Goal: Task Accomplishment & Management: Use online tool/utility

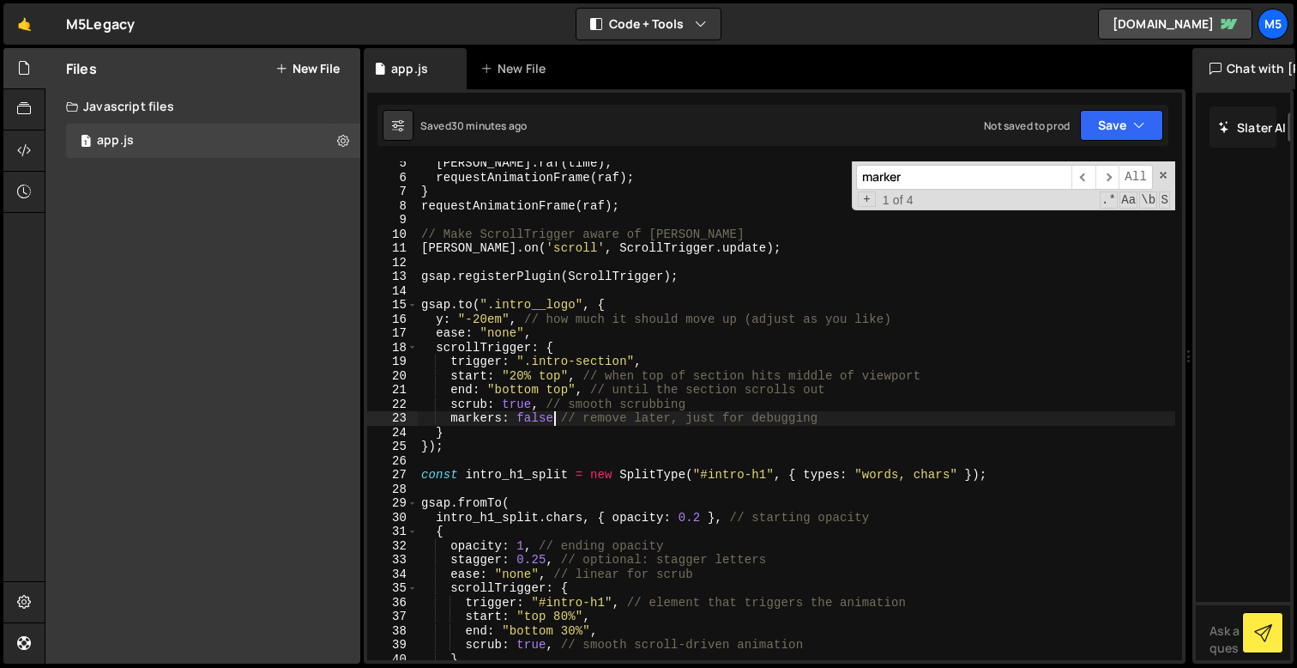
scroll to position [62, 0]
click at [640, 392] on div "[PERSON_NAME] . raf ( time ) ; requestAnimationFrame ( raf ) ; } requestAnimati…" at bounding box center [797, 419] width 758 height 527
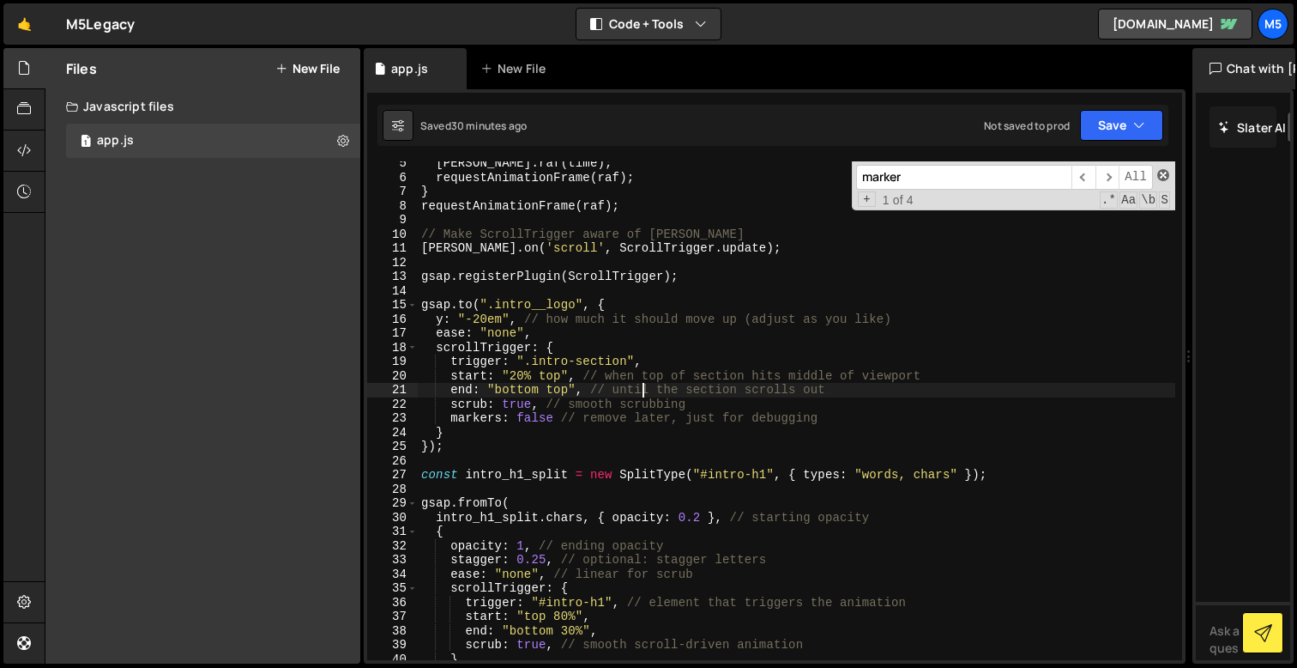
click at [1164, 174] on span at bounding box center [1163, 175] width 12 height 12
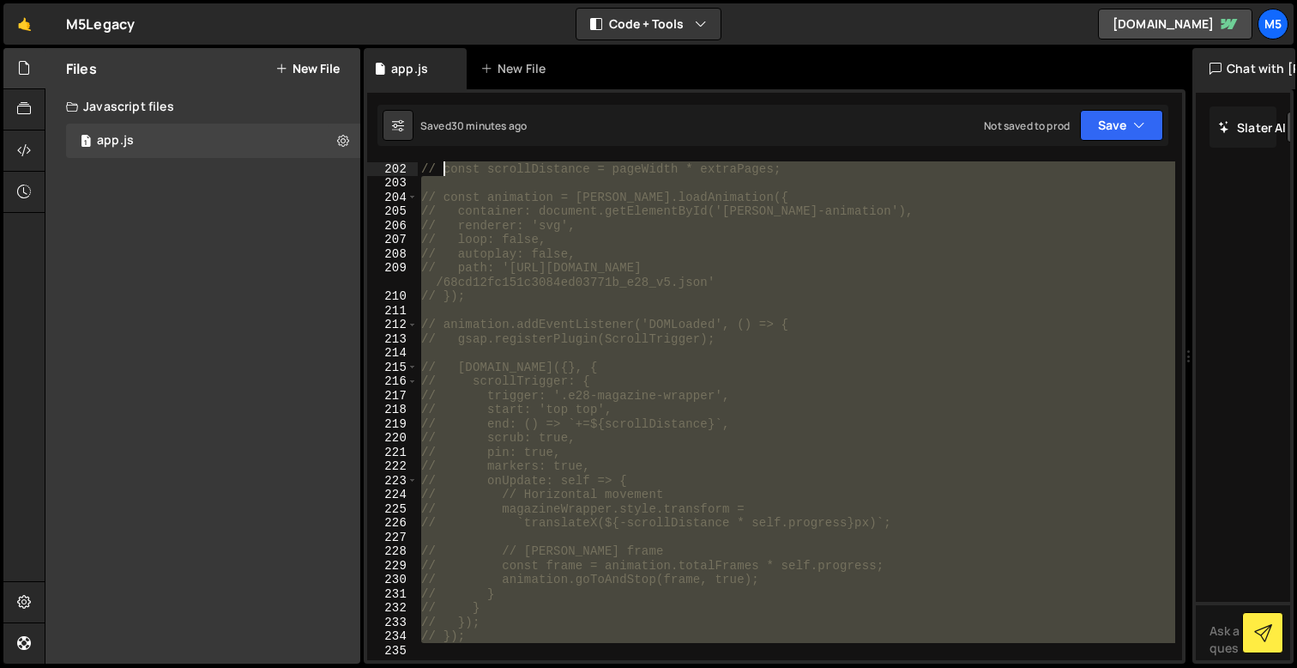
scroll to position [2378, 0]
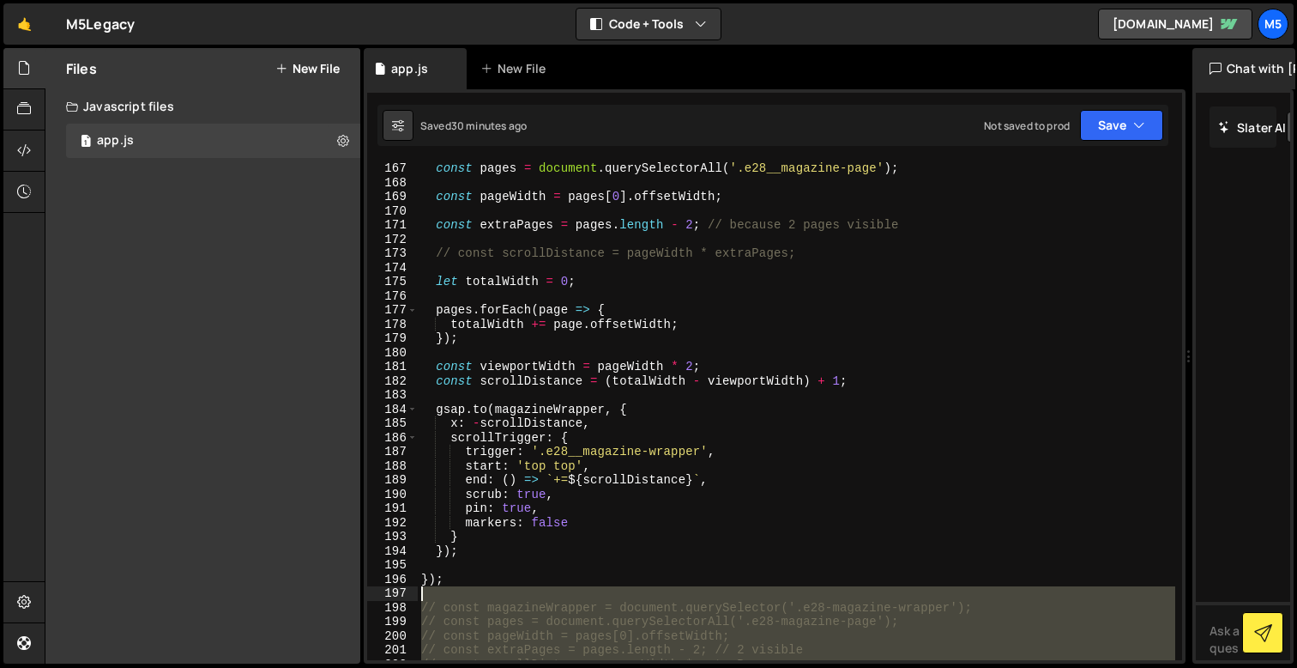
drag, startPoint x: 468, startPoint y: 517, endPoint x: 426, endPoint y: 603, distance: 96.7
click at [426, 603] on div "const pages = document . querySelectorAll ( '.e28__magazine-page' ) ; const pag…" at bounding box center [797, 424] width 758 height 527
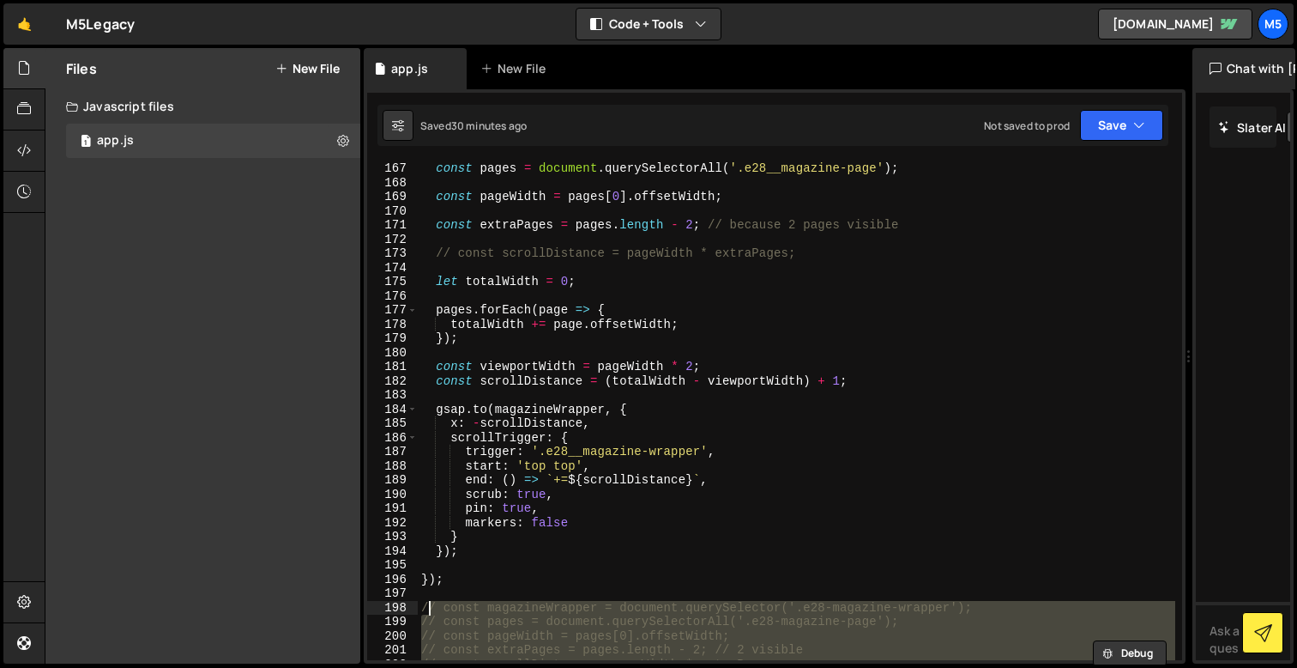
type textarea "/"
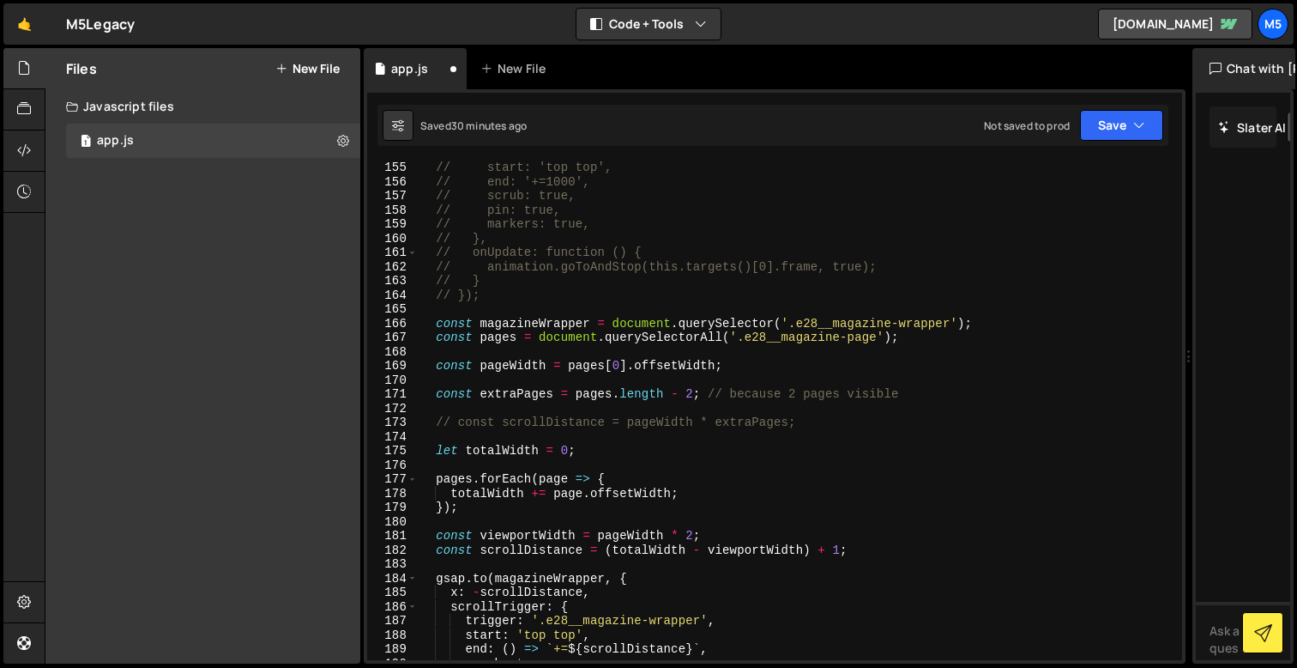
scroll to position [2208, 0]
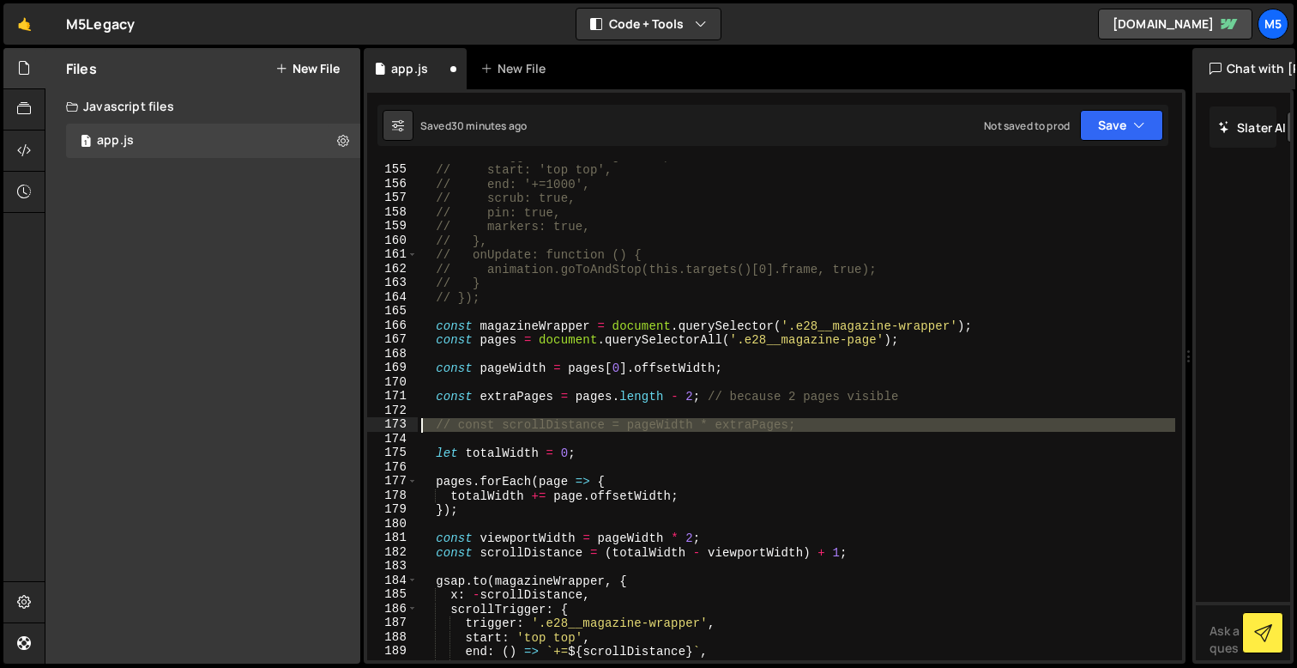
drag, startPoint x: 820, startPoint y: 433, endPoint x: 379, endPoint y: 418, distance: 441.3
click at [379, 418] on div "154 155 156 157 158 159 160 161 162 163 164 165 166 167 168 169 170 171 172 173…" at bounding box center [774, 410] width 815 height 499
type textarea "// const scrollDistance = pageWidth * extraPages;"
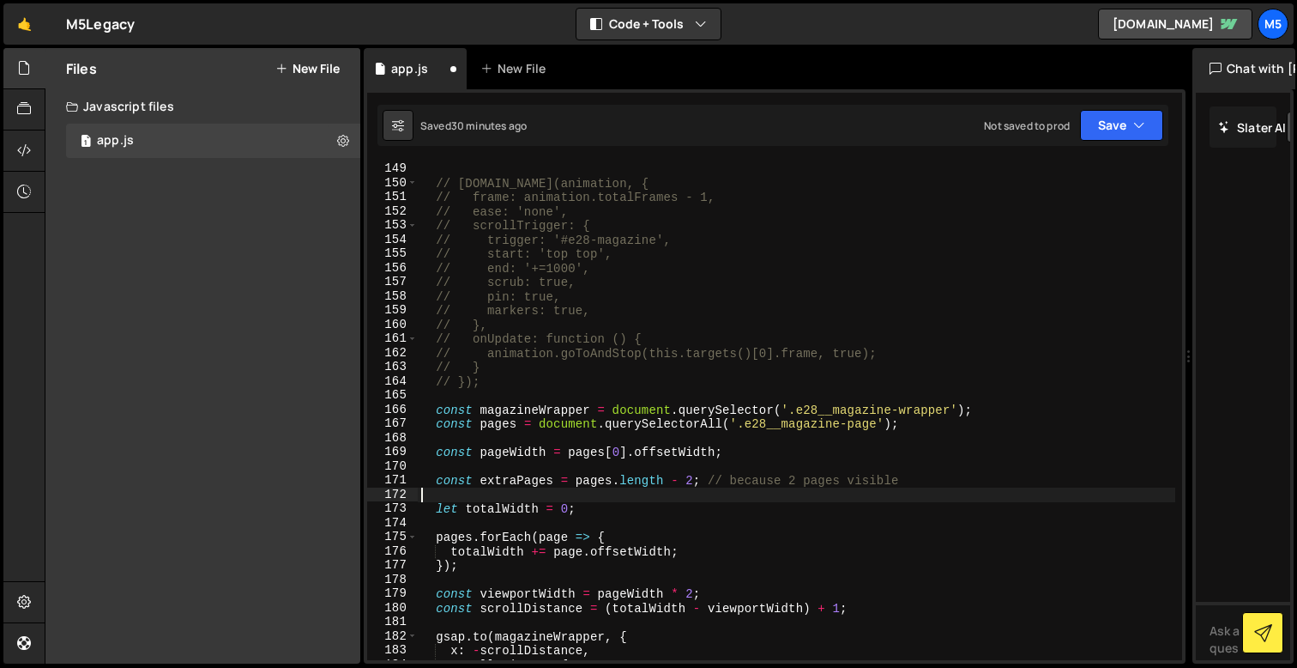
scroll to position [2106, 0]
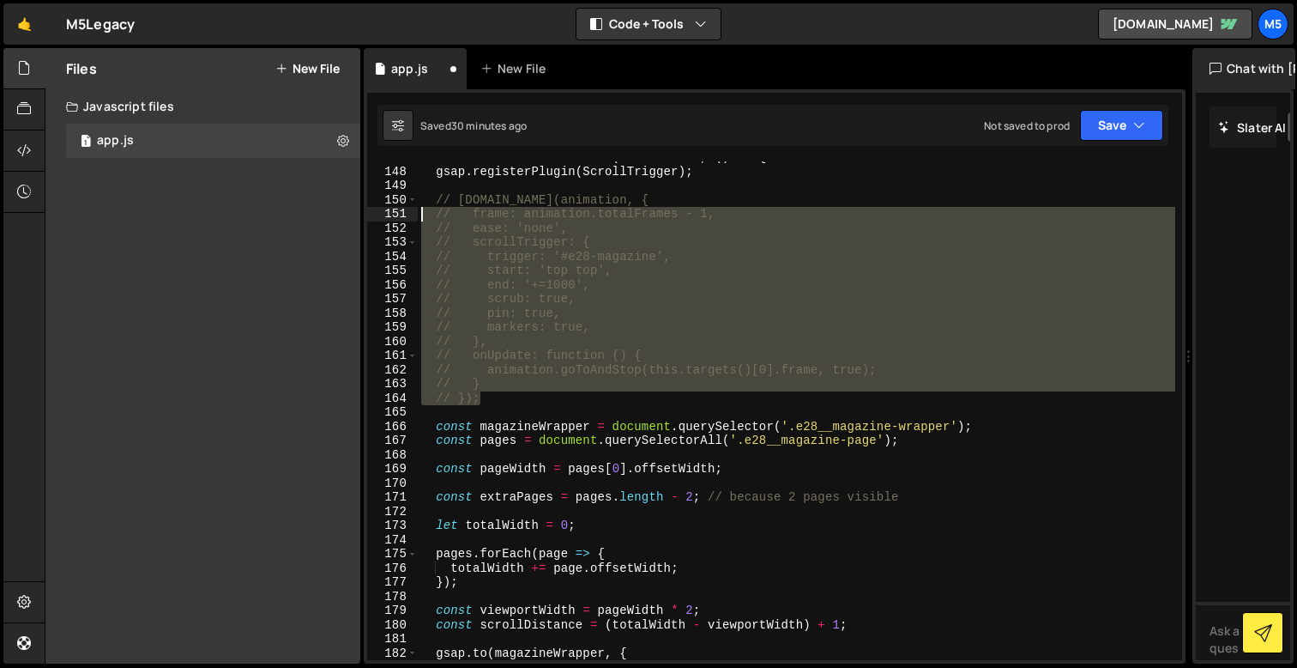
drag, startPoint x: 507, startPoint y: 402, endPoint x: 399, endPoint y: 205, distance: 224.3
click at [399, 205] on div "147 148 149 150 151 152 153 154 155 156 157 158 159 160 161 162 163 164 165 166…" at bounding box center [774, 410] width 815 height 499
type textarea "// [DOMAIN_NAME](animation, { // frame: animation.totalFrames - 1,"
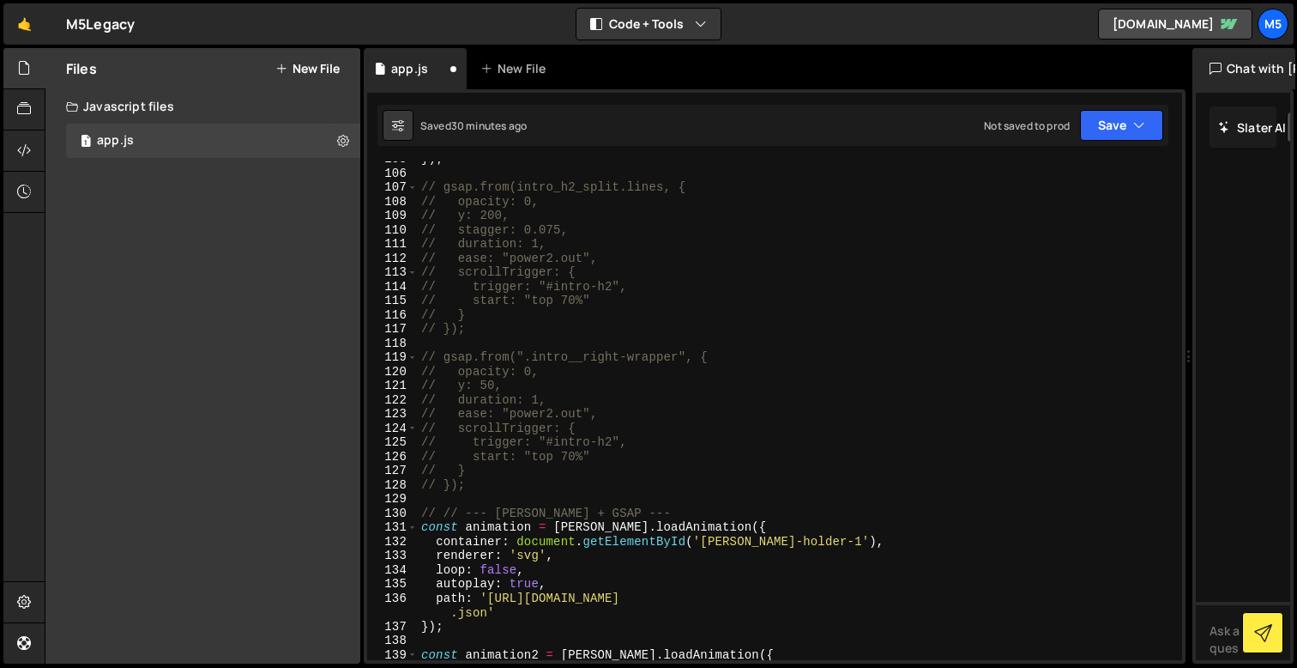
scroll to position [1461, 0]
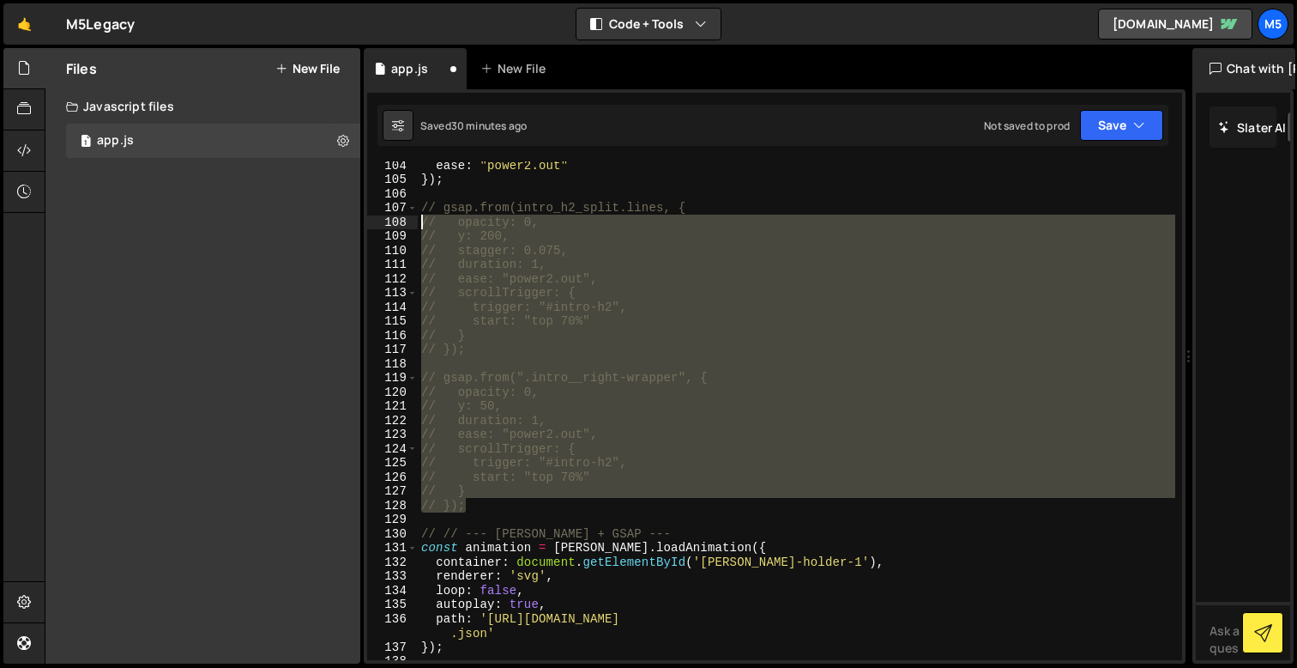
drag, startPoint x: 475, startPoint y: 507, endPoint x: 393, endPoint y: 205, distance: 313.1
click at [394, 205] on div "104 105 106 107 108 109 110 111 112 113 114 115 116 117 118 119 120 121 122 123…" at bounding box center [774, 410] width 815 height 499
type textarea "// gsap.from(intro_h2_split.lines, { // opacity: 0,"
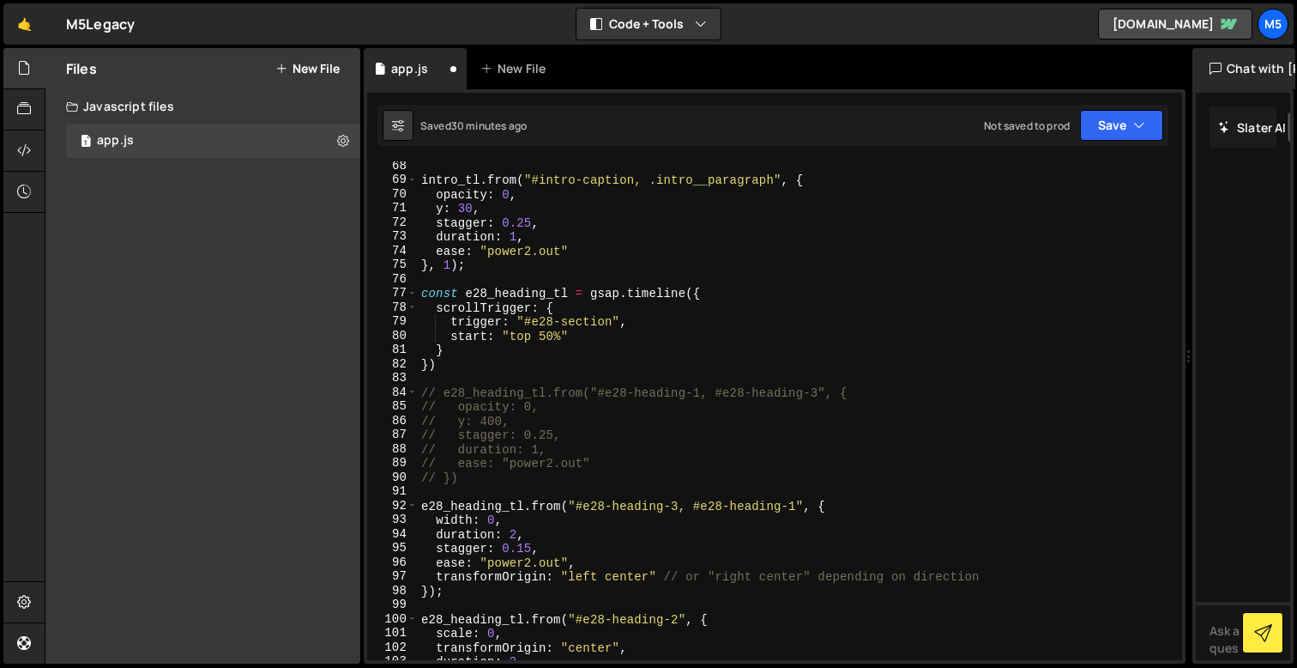
scroll to position [942, 0]
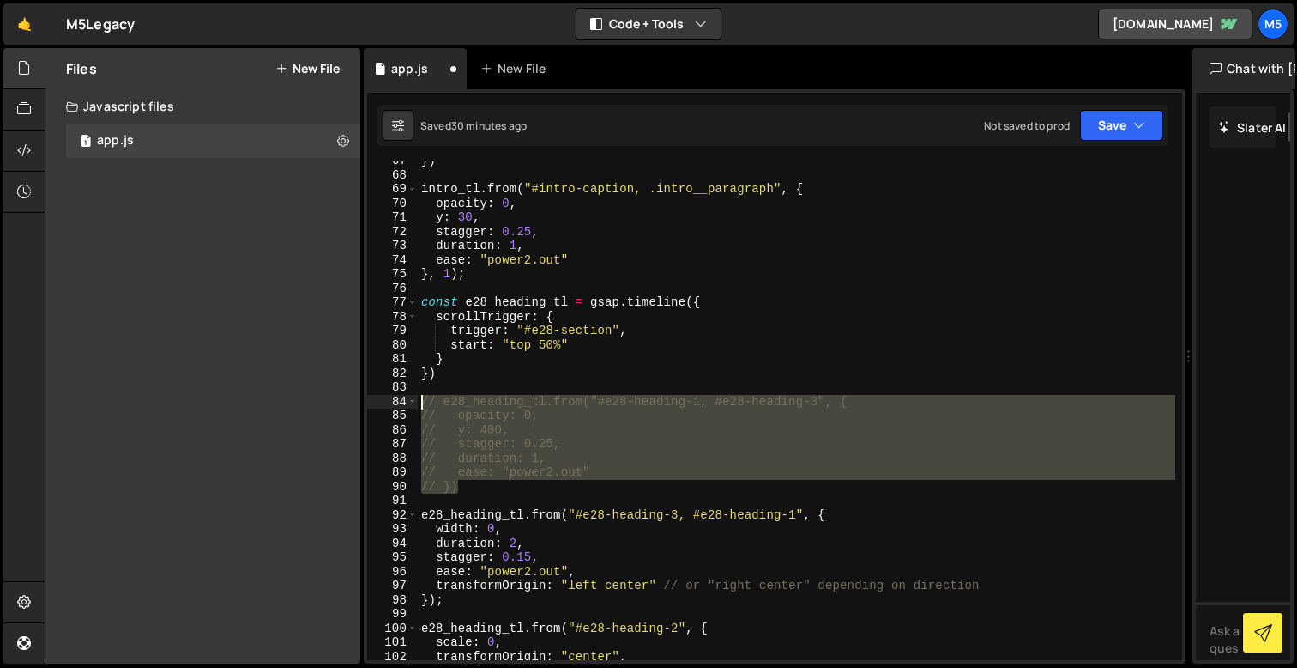
drag, startPoint x: 474, startPoint y: 480, endPoint x: 381, endPoint y: 405, distance: 119.0
click at [381, 405] on div "67 68 69 70 71 72 73 74 75 76 77 78 79 80 81 82 83 84 85 86 87 88 89 90 91 92 9…" at bounding box center [774, 410] width 815 height 499
type textarea "// e28_heading_tl.from("#e28-heading-1, #e28-heading-3", { // opacity: 0,"
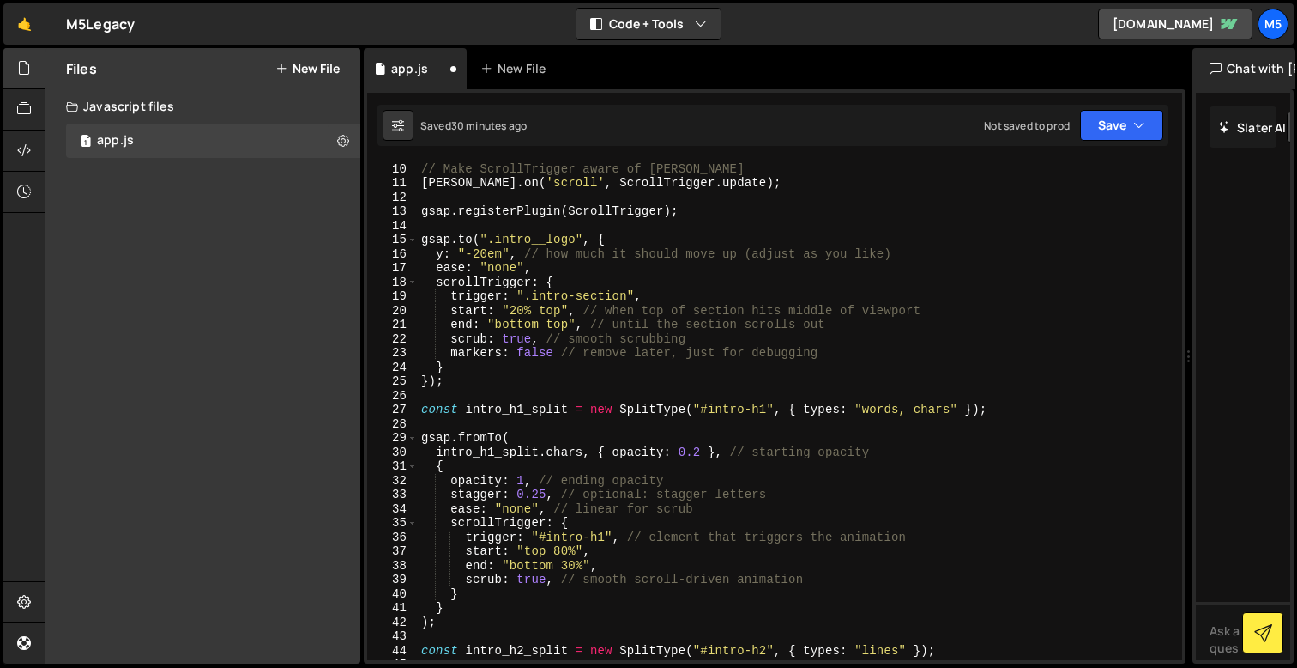
scroll to position [0, 0]
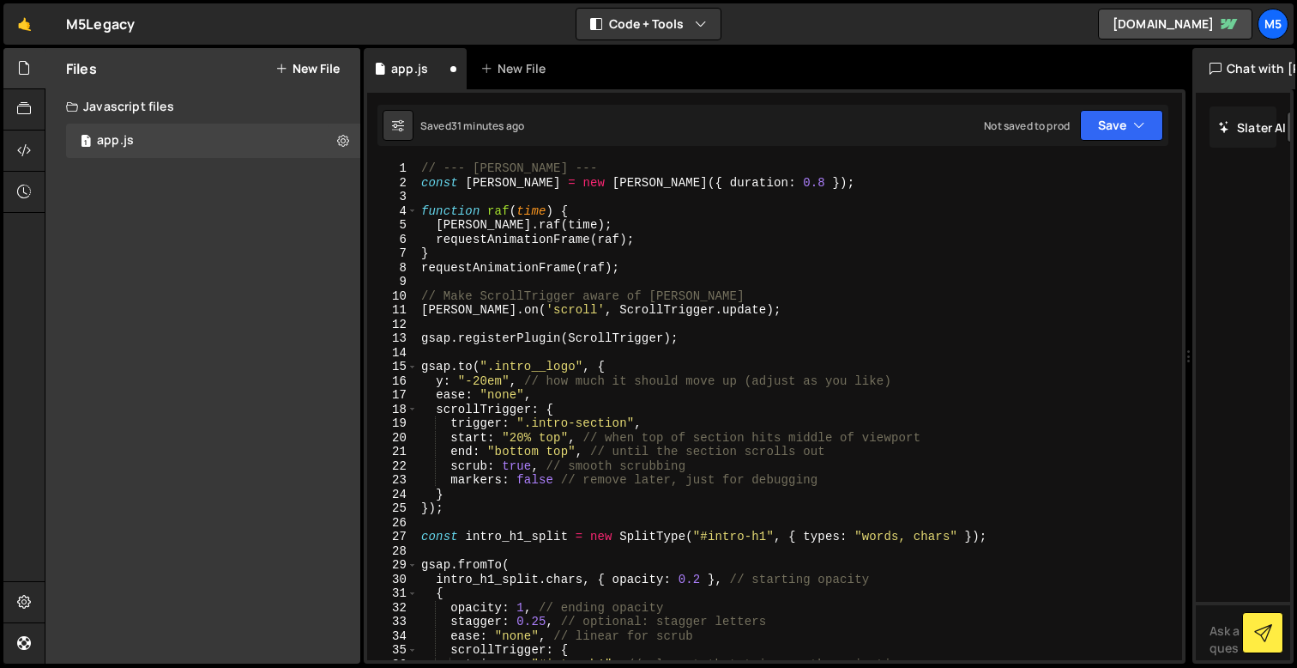
click at [643, 419] on div "// --- [PERSON_NAME] --- const [PERSON_NAME] = new [PERSON_NAME] ({ duration : …" at bounding box center [797, 424] width 758 height 527
type textarea "});"
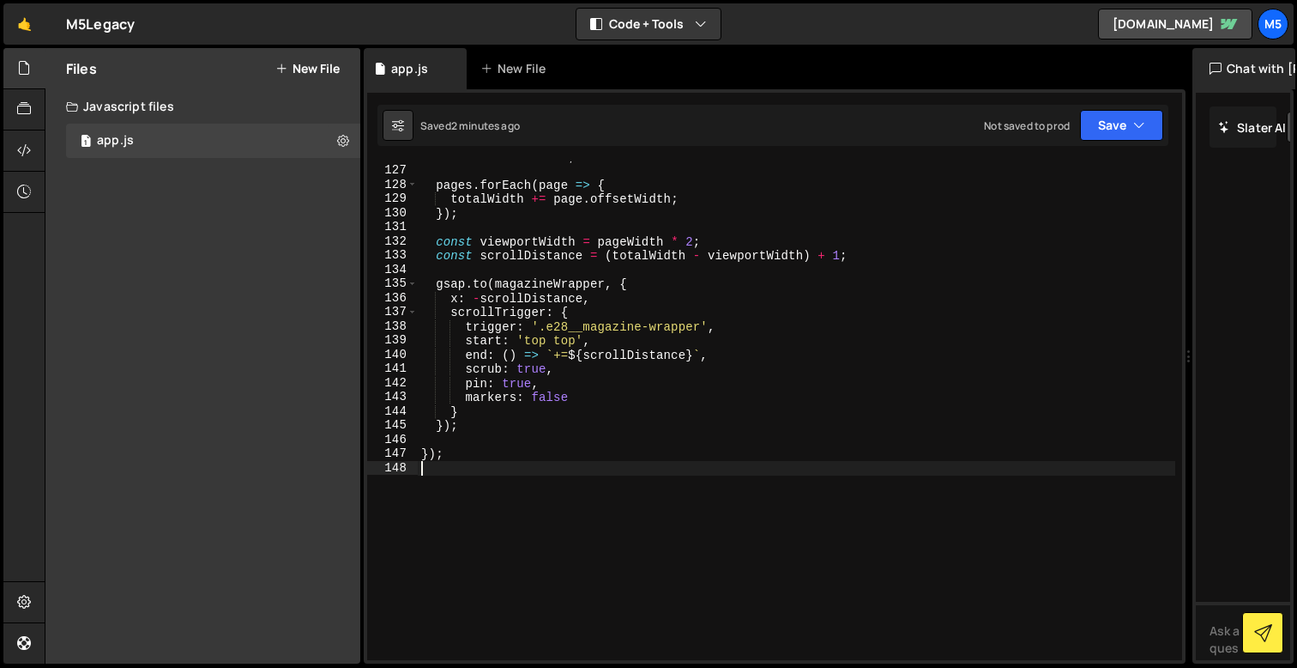
scroll to position [1773, 0]
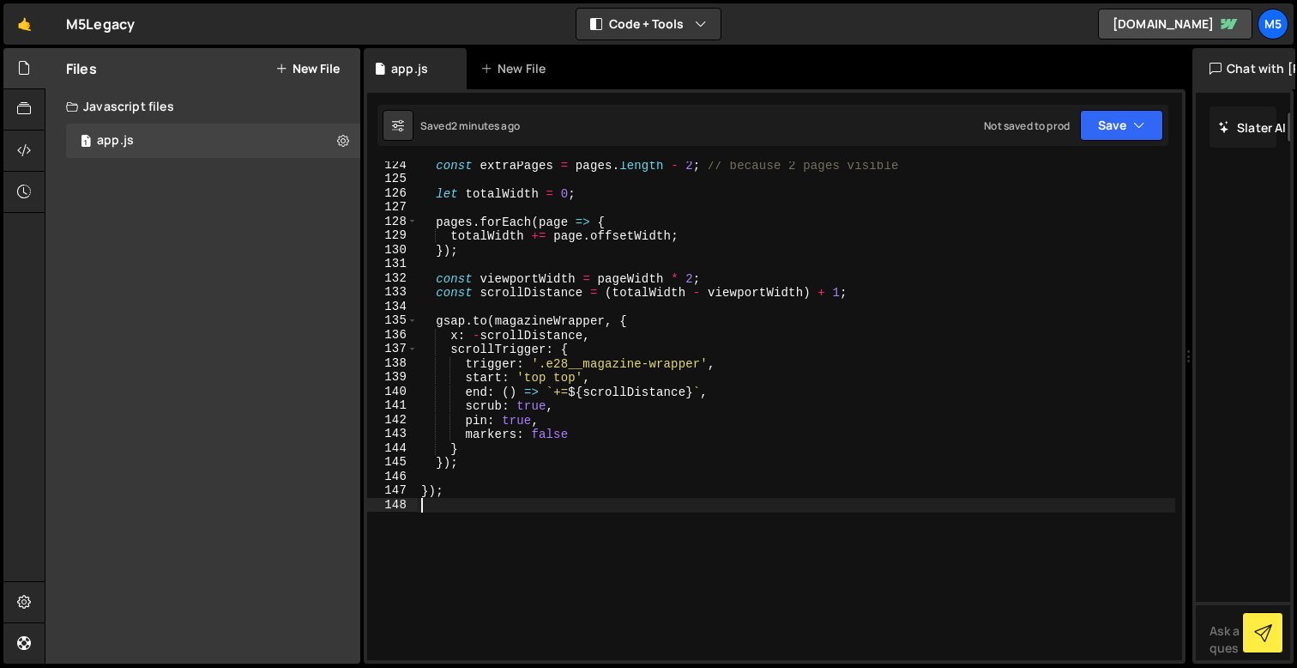
click at [472, 449] on div "const extraPages = pages . length - 2 ; // because 2 pages visible let totalWid…" at bounding box center [797, 421] width 758 height 527
type textarea "}"
click at [460, 470] on div "const extraPages = pages . length - 2 ; // because 2 pages visible let totalWid…" at bounding box center [797, 421] width 758 height 527
click at [530, 466] on div "const extraPages = pages . length - 2 ; // because 2 pages visible let totalWid…" at bounding box center [797, 421] width 758 height 527
type textarea "});"
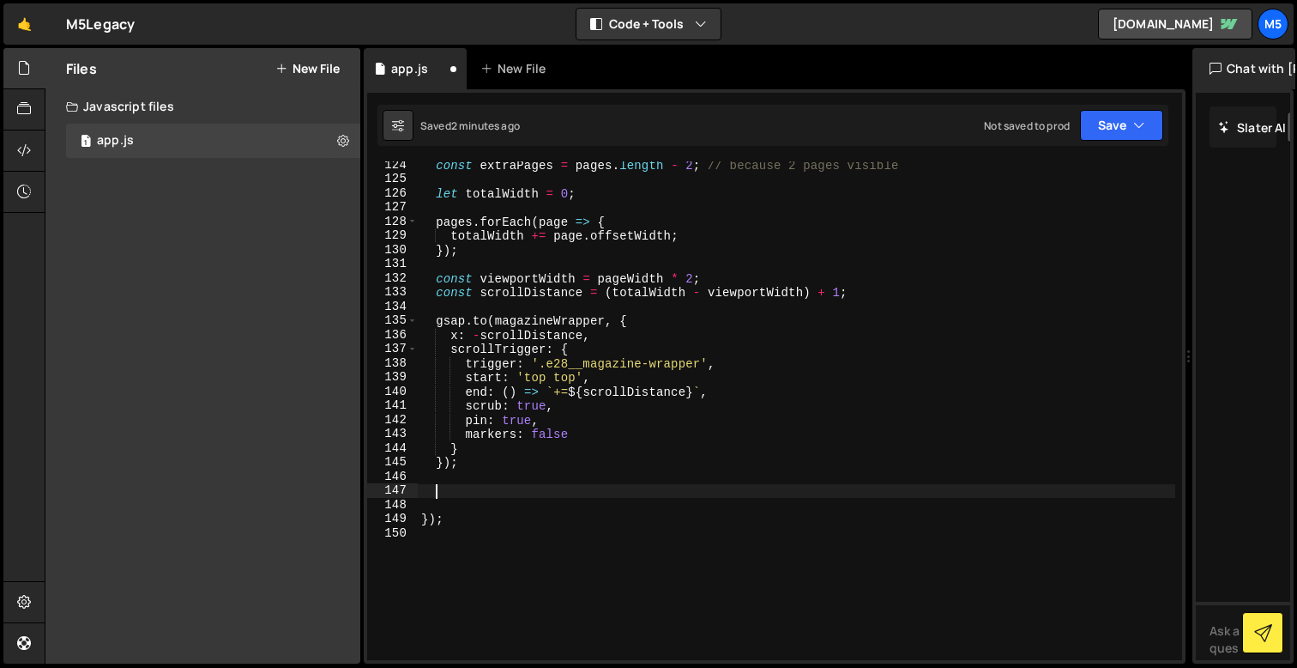
paste textarea "});"
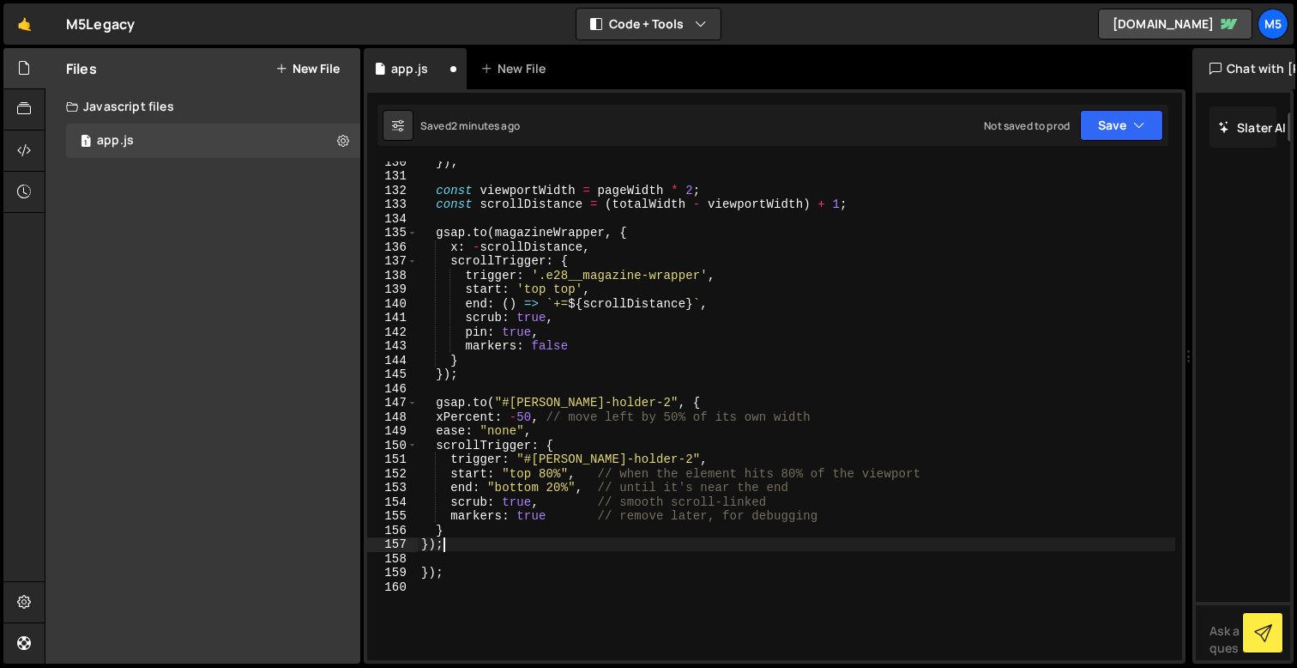
scroll to position [1862, 0]
click at [517, 505] on div "}) ; const viewportWidth = pageWidth * 2 ; const scrollDistance = ( totalWidth …" at bounding box center [797, 417] width 758 height 527
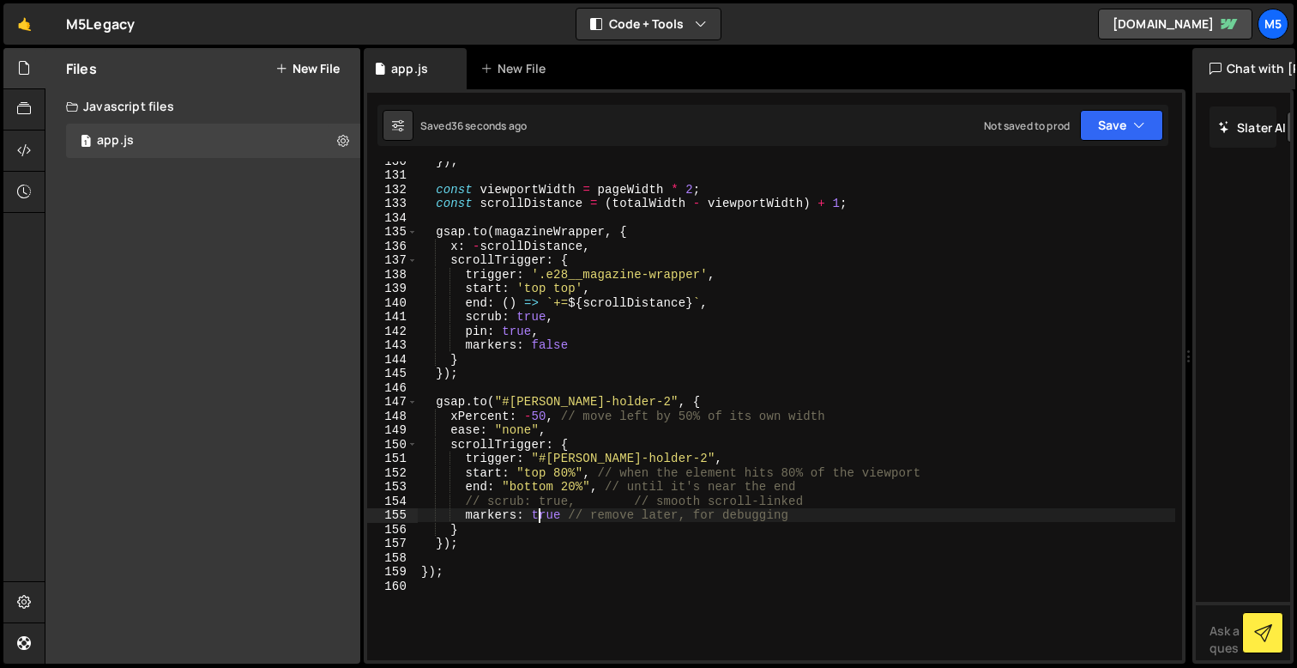
click at [523, 426] on div "}) ; const viewportWidth = pageWidth * 2 ; const scrollDistance = ( totalWidth …" at bounding box center [797, 417] width 758 height 527
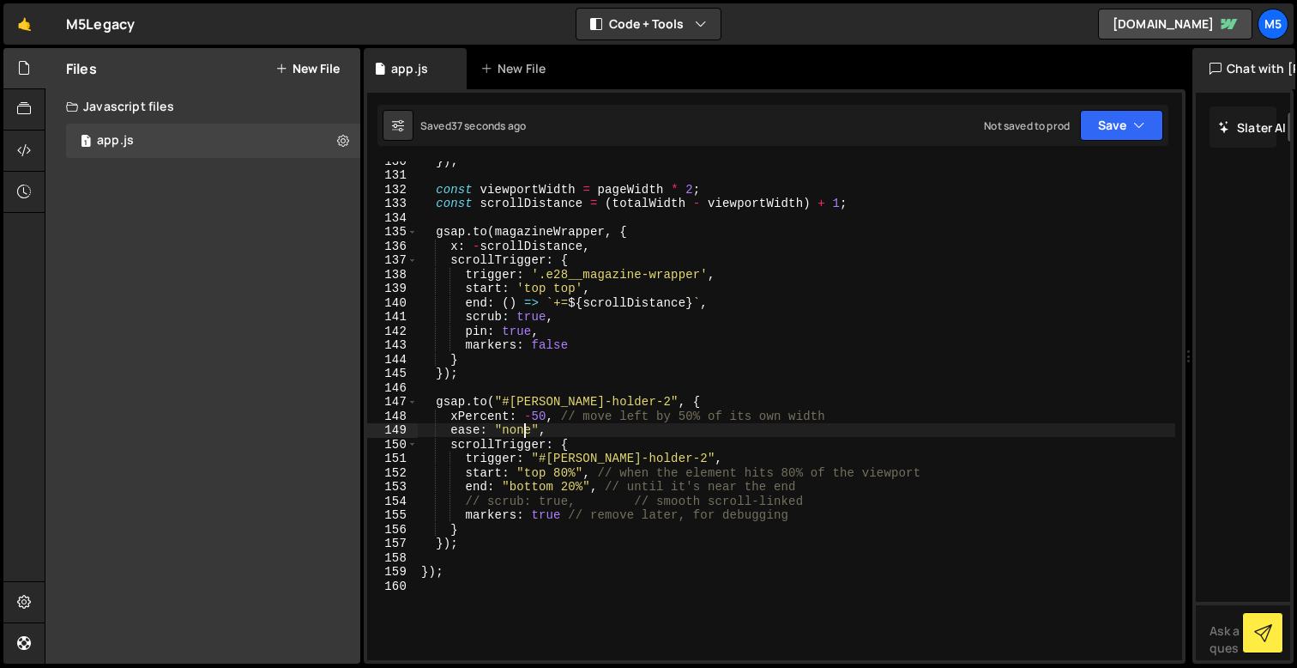
click at [523, 426] on div "}) ; const viewportWidth = pageWidth * 2 ; const scrollDistance = ( totalWidth …" at bounding box center [797, 417] width 758 height 527
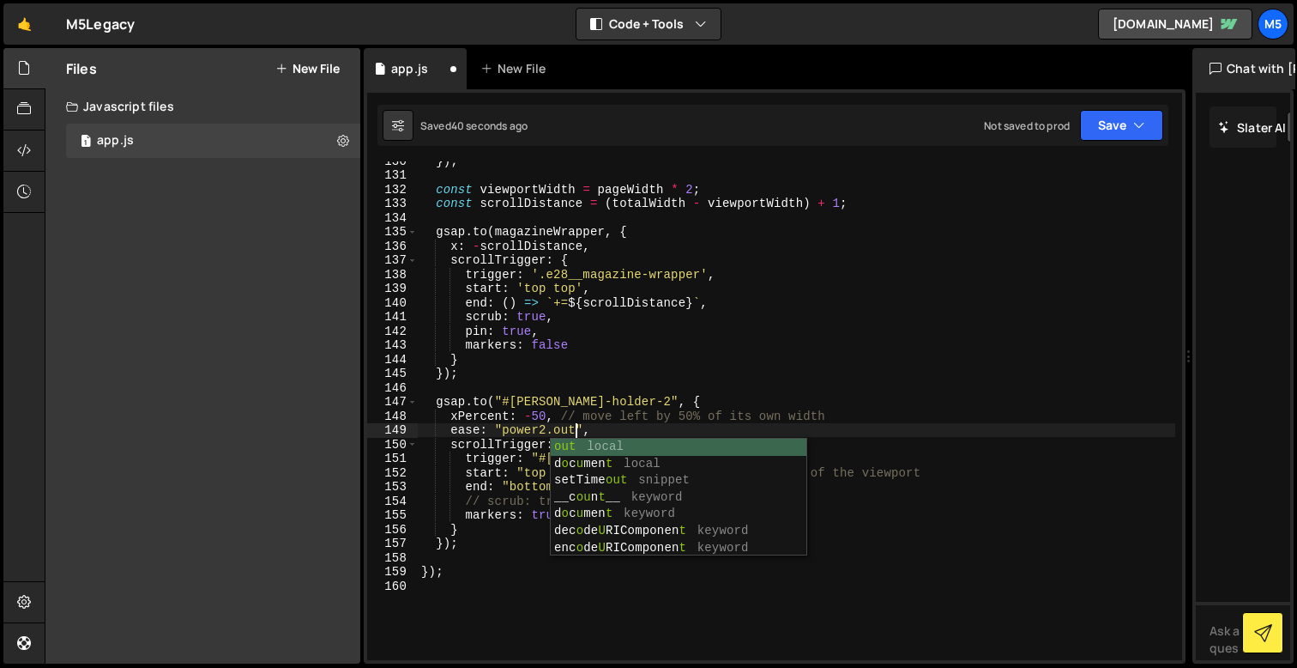
scroll to position [0, 10]
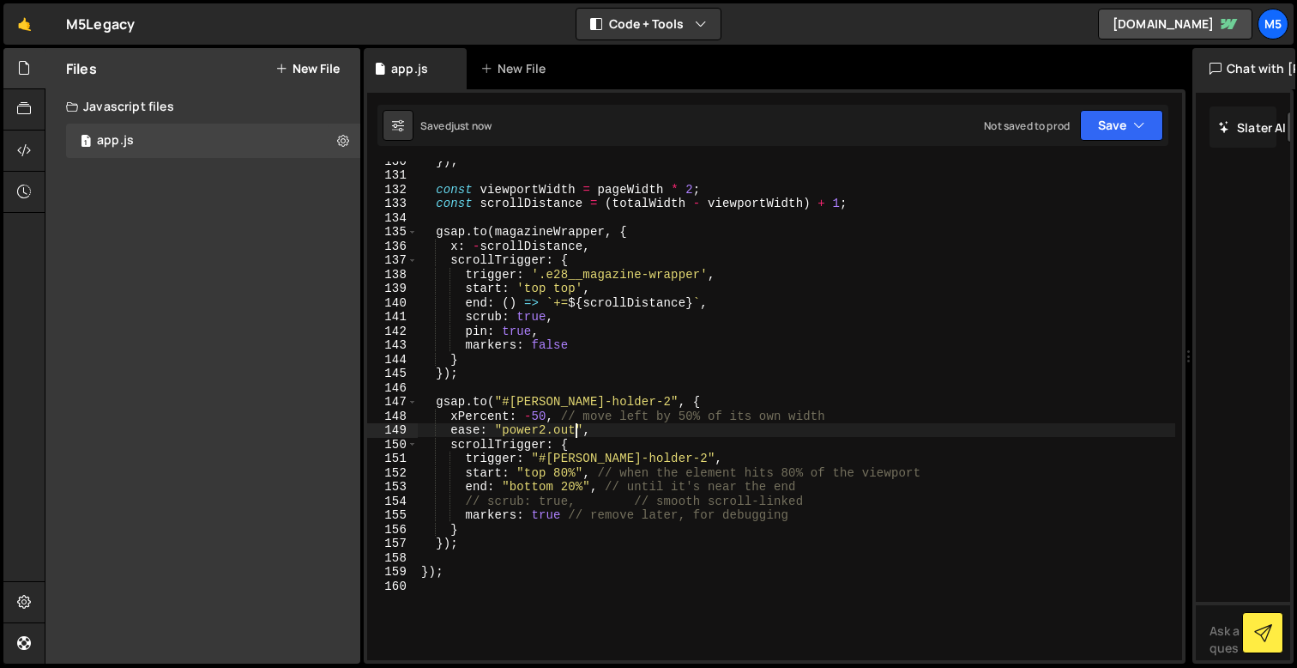
type textarea "ease: "power2.out","
click at [604, 433] on div "}) ; const viewportWidth = pageWidth * 2 ; const scrollDistance = ( totalWidth …" at bounding box center [797, 417] width 758 height 527
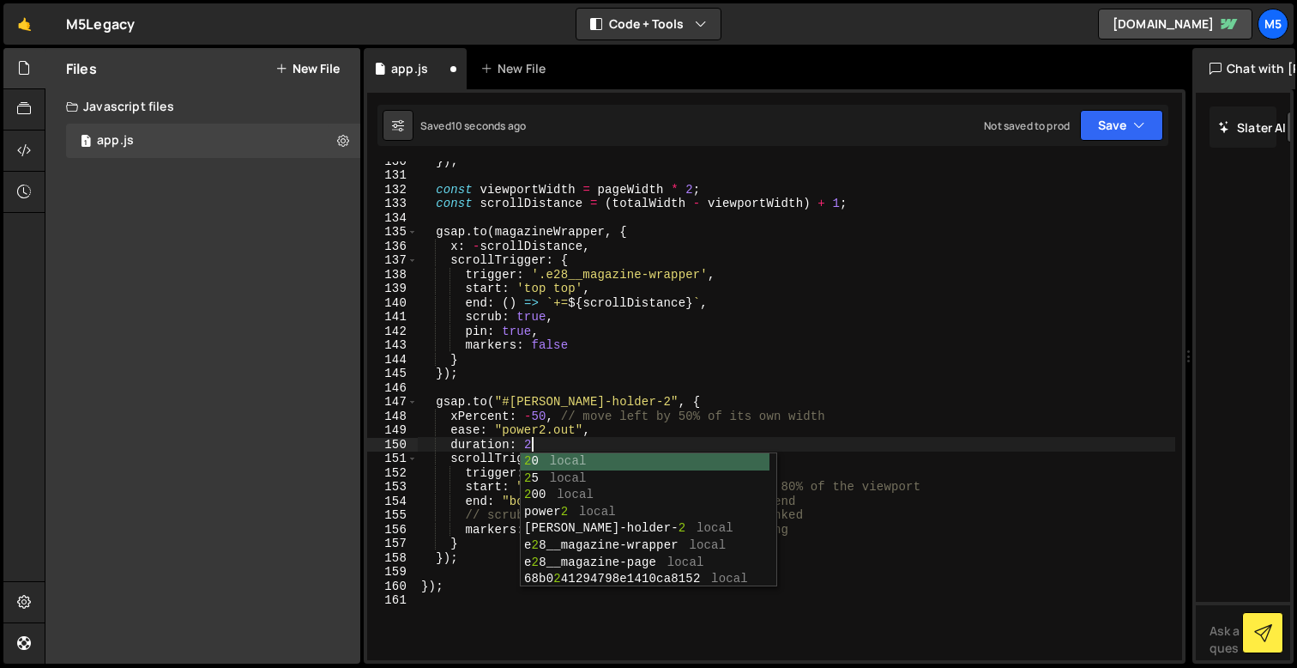
scroll to position [0, 7]
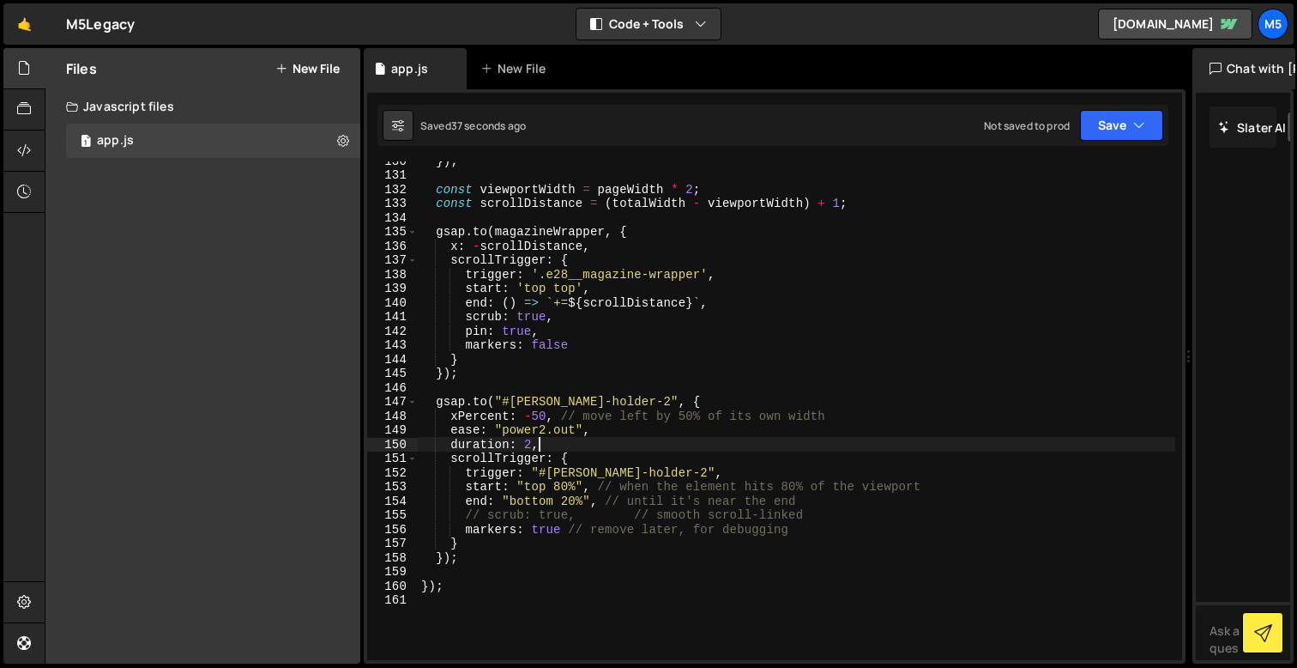
click at [545, 419] on div "}) ; const viewportWidth = pageWidth * 2 ; const scrollDistance = ( totalWidth …" at bounding box center [797, 417] width 758 height 527
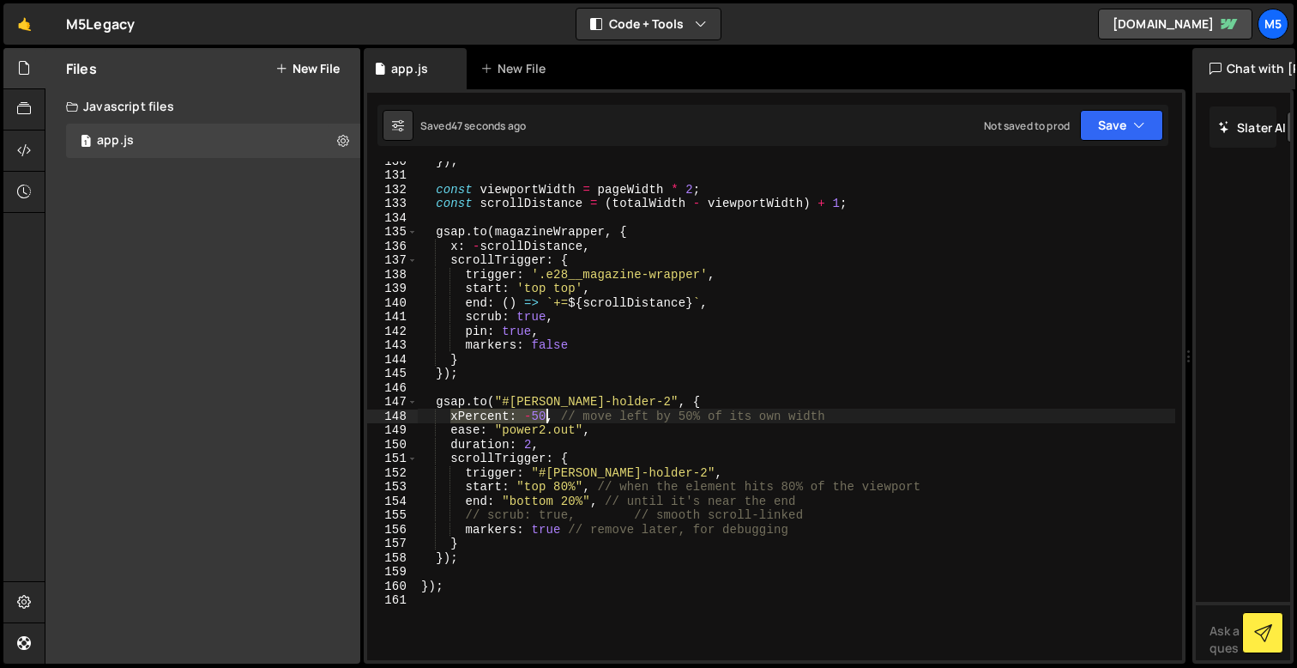
drag, startPoint x: 450, startPoint y: 415, endPoint x: 548, endPoint y: 414, distance: 97.8
click at [548, 415] on div "}) ; const viewportWidth = pageWidth * 2 ; const scrollDistance = ( totalWidth …" at bounding box center [797, 417] width 758 height 527
click at [469, 555] on div "}) ; const viewportWidth = pageWidth * 2 ; const scrollDistance = ( totalWidth …" at bounding box center [797, 417] width 758 height 527
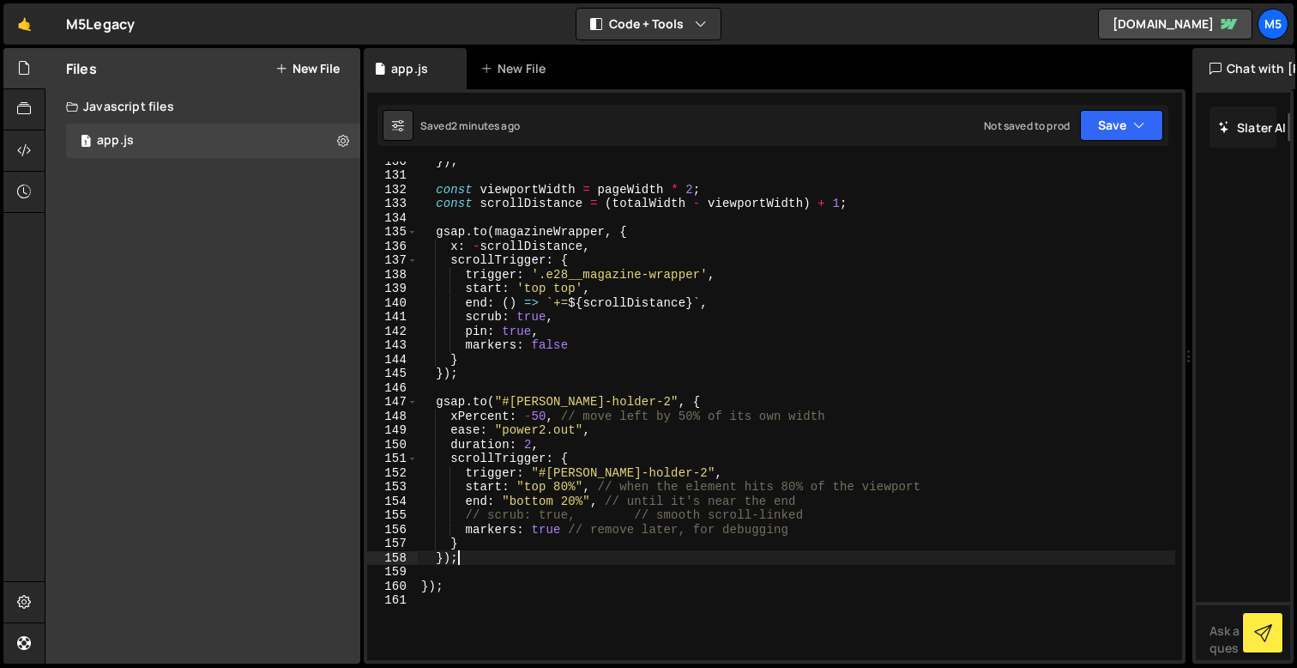
scroll to position [0, 2]
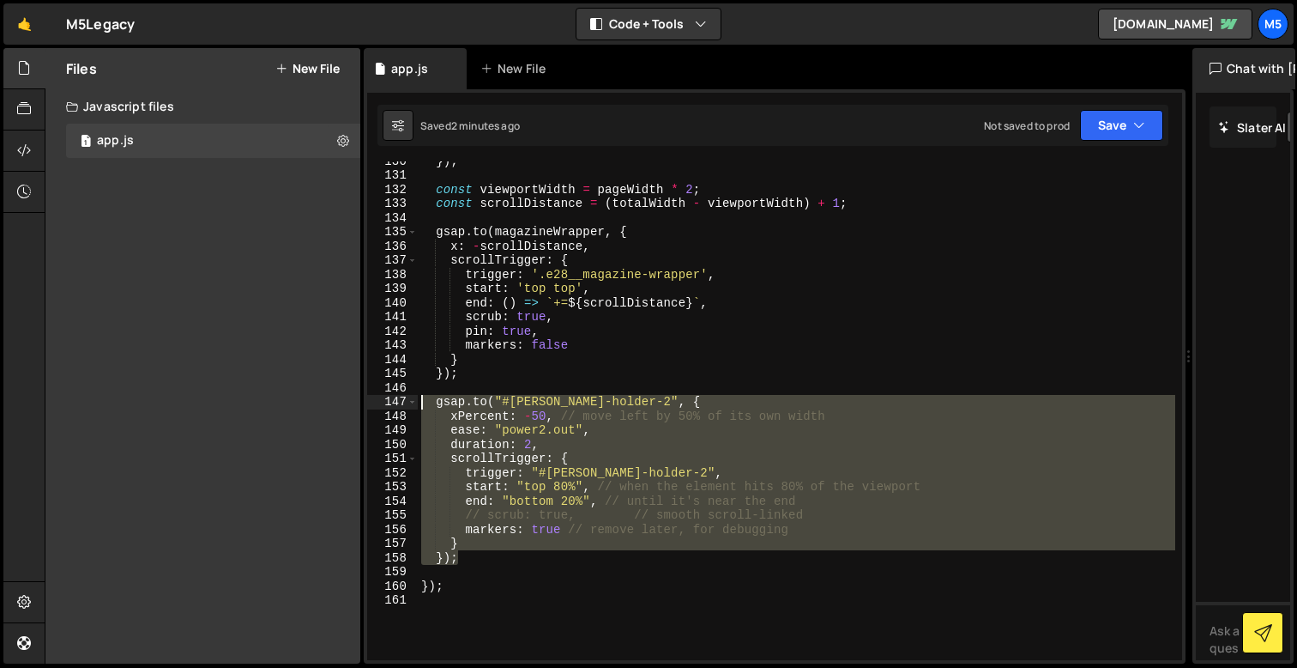
drag, startPoint x: 481, startPoint y: 558, endPoint x: 401, endPoint y: 400, distance: 177.3
click at [401, 400] on div "}); 130 131 132 133 134 135 136 137 138 139 140 141 142 143 144 145 146 147 148…" at bounding box center [774, 410] width 815 height 499
paste textarea "});"
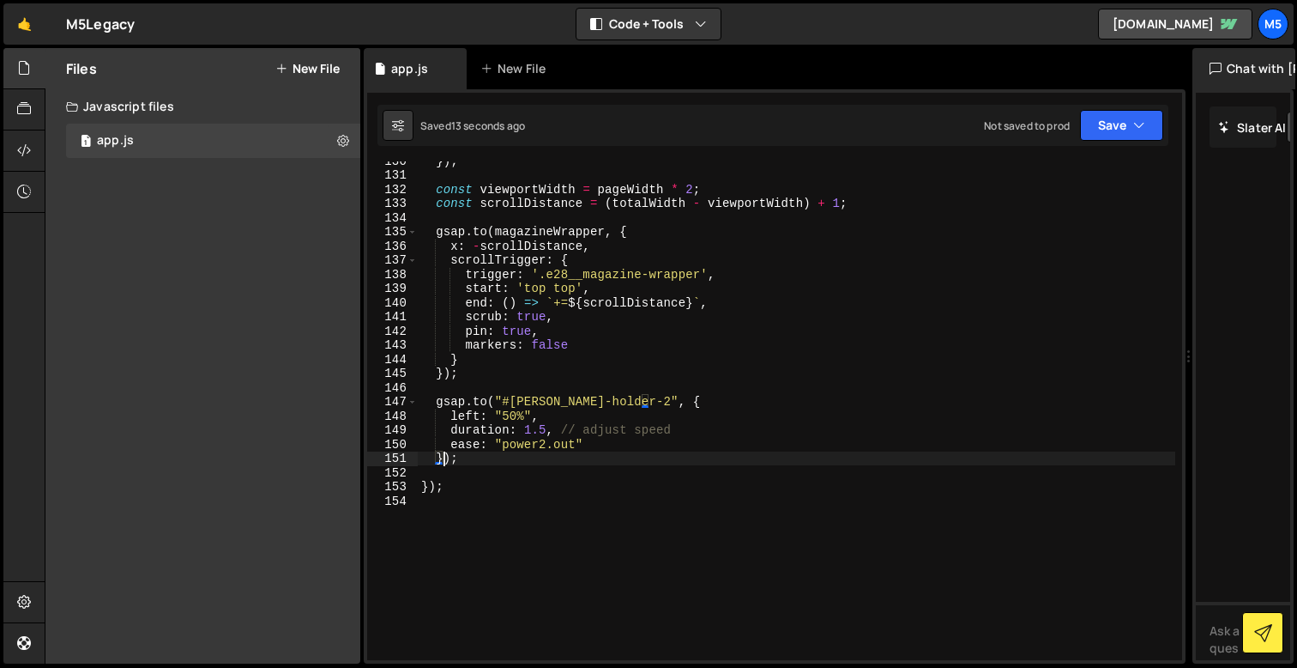
click at [548, 434] on div "}) ; const viewportWidth = pageWidth * 2 ; const scrollDistance = ( totalWidth …" at bounding box center [797, 417] width 758 height 527
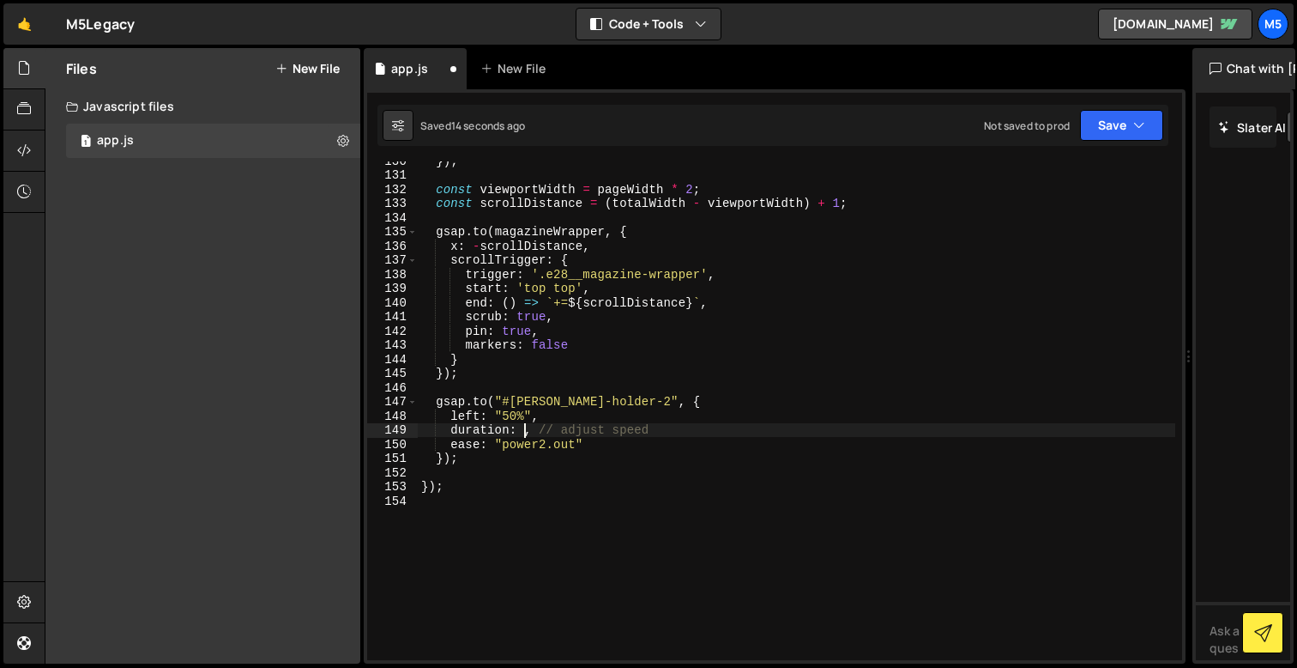
scroll to position [0, 7]
click at [662, 251] on div "}) ; const viewportWidth = pageWidth * 2 ; const scrollDistance = ( totalWidth …" at bounding box center [797, 417] width 758 height 527
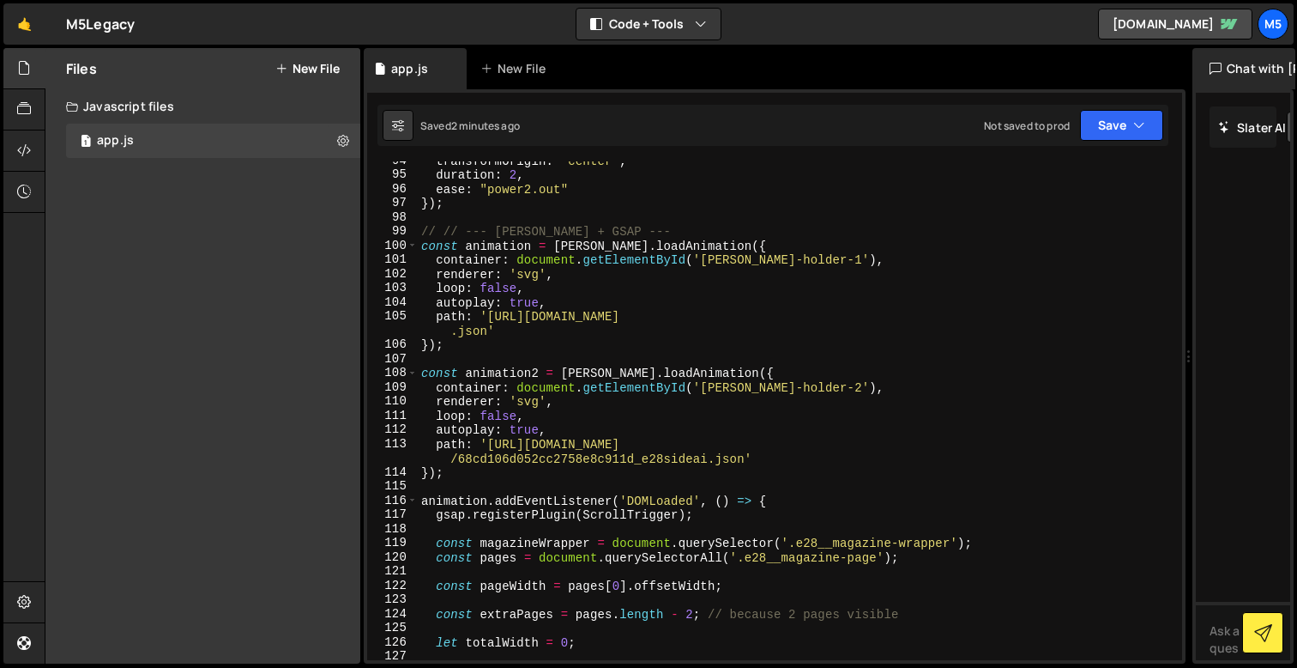
scroll to position [1289, 0]
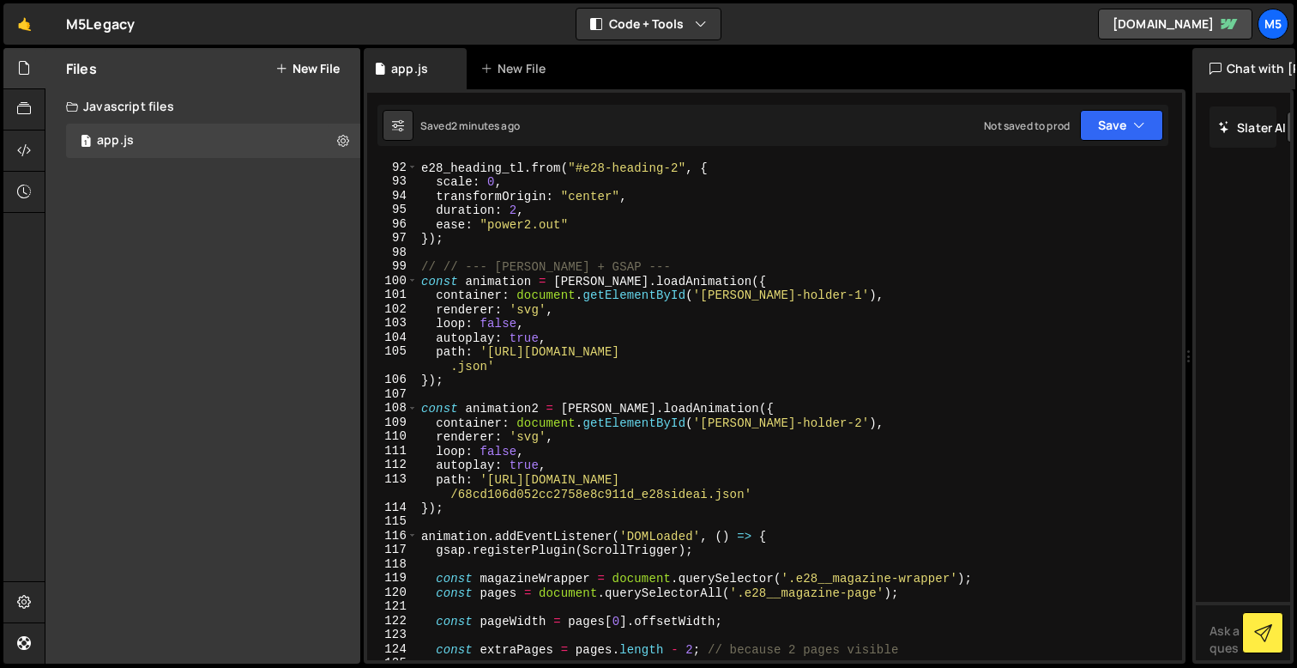
click at [561, 341] on div "e28_heading_tl . from ( "#e28-heading-2" , { scale : 0 , transformOrigin : "cen…" at bounding box center [797, 423] width 758 height 527
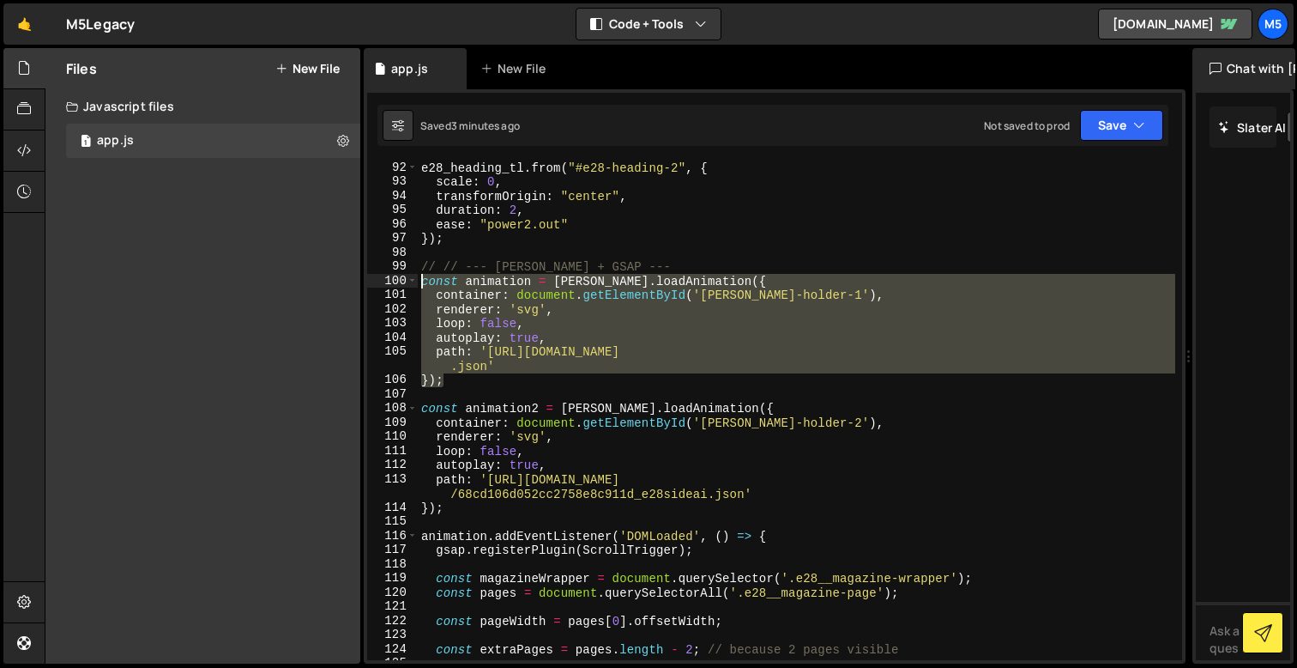
drag, startPoint x: 459, startPoint y: 378, endPoint x: 419, endPoint y: 283, distance: 103.4
click at [419, 283] on div "e28_heading_tl . from ( "#e28-heading-2" , { scale : 0 , transformOrigin : "cen…" at bounding box center [797, 423] width 758 height 527
click at [531, 371] on div "e28_heading_tl . from ( "#e28-heading-2" , { scale : 0 , transformOrigin : "cen…" at bounding box center [797, 423] width 758 height 527
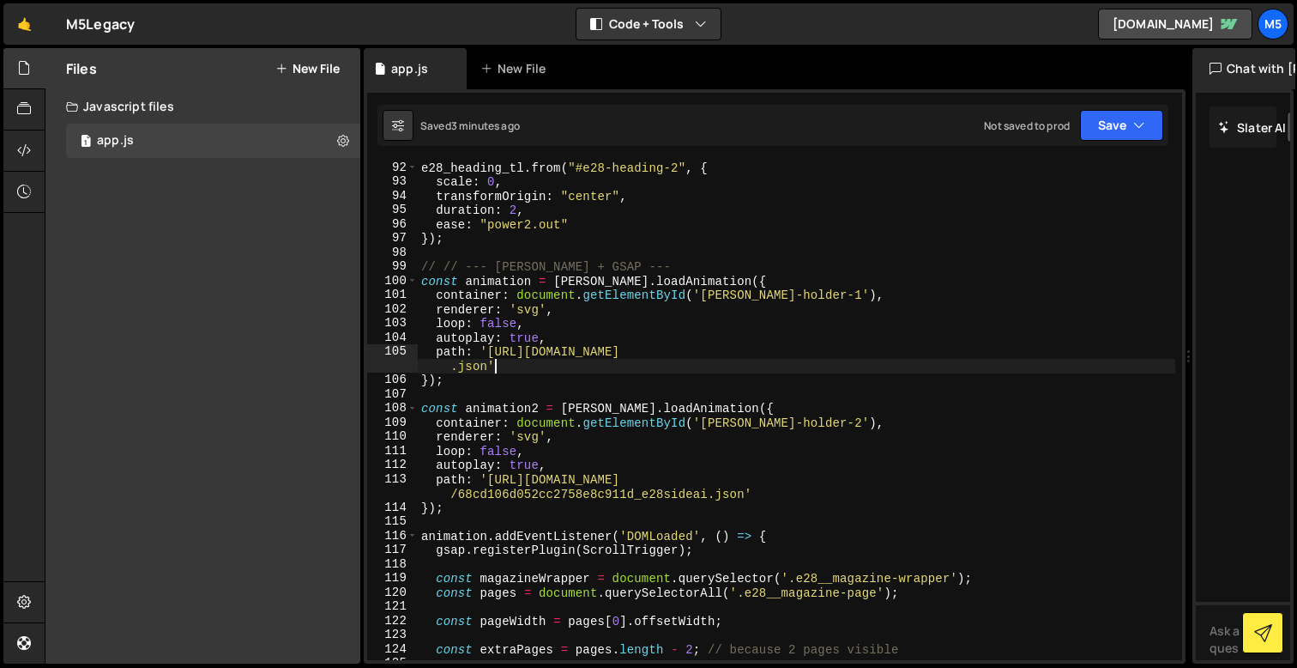
click at [501, 480] on div "e28_heading_tl . from ( "#e28-heading-2" , { scale : 0 , transformOrigin : "cen…" at bounding box center [797, 423] width 758 height 527
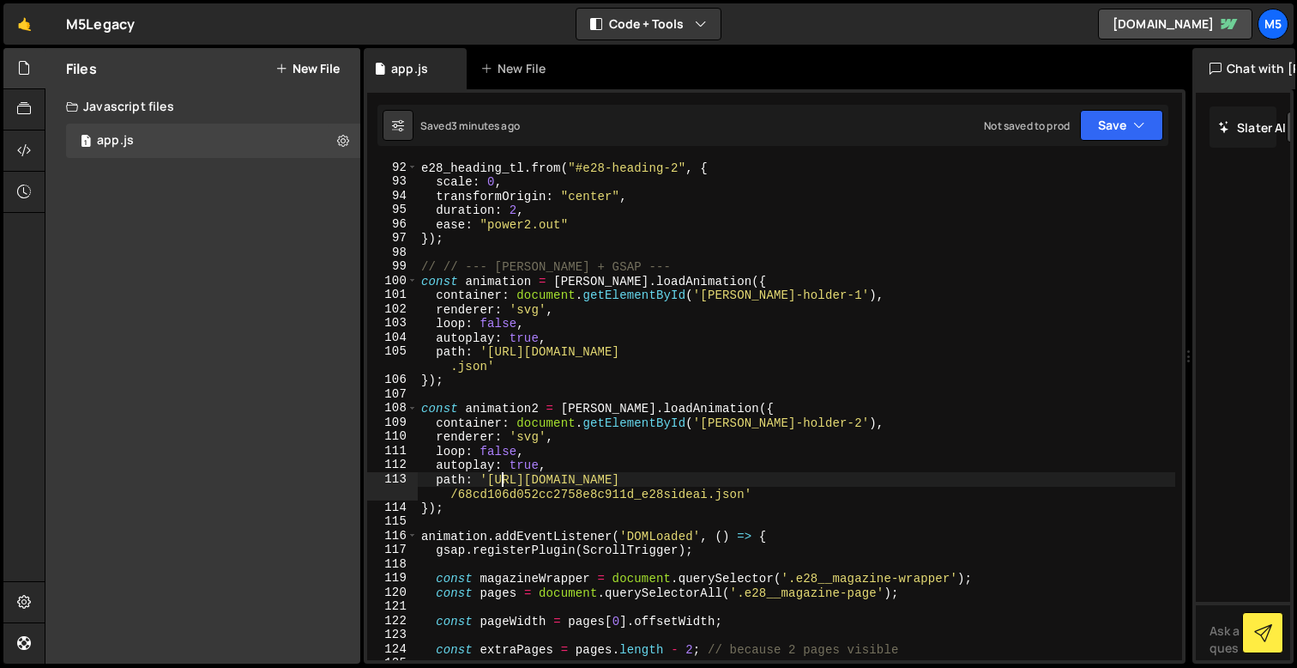
click at [487, 504] on div "e28_heading_tl . from ( "#e28-heading-2" , { scale : 0 , transformOrigin : "cen…" at bounding box center [797, 423] width 758 height 527
type textarea "});"
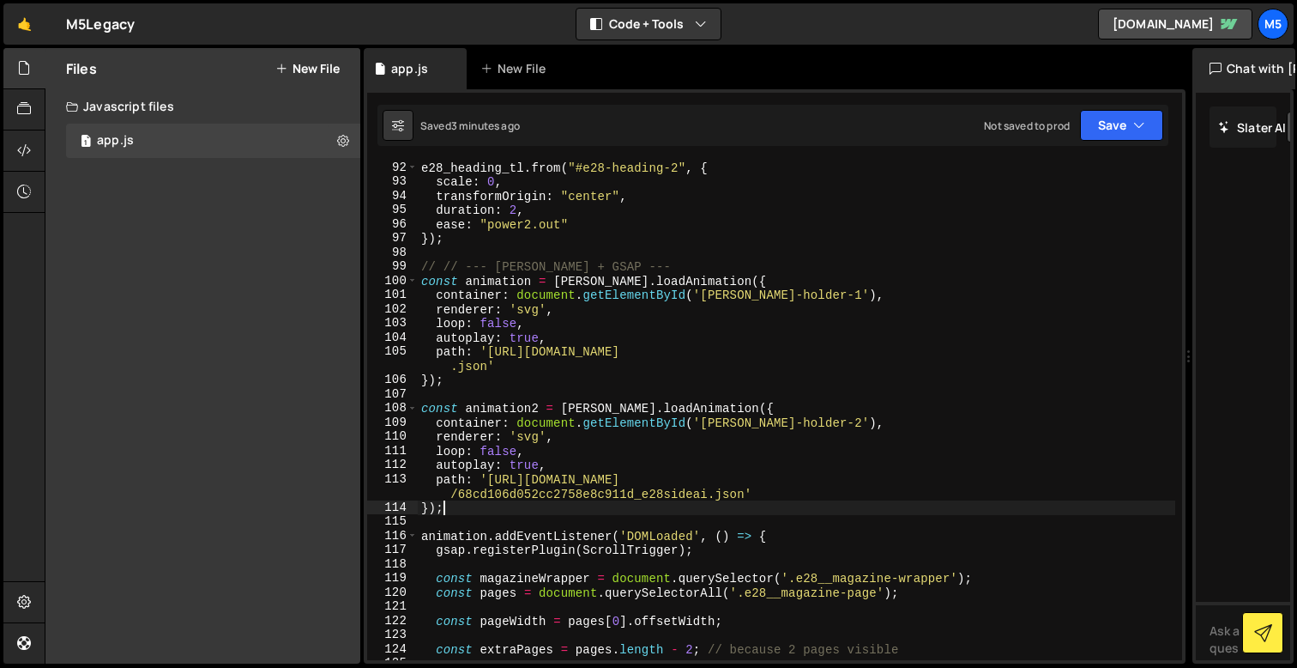
scroll to position [0, 0]
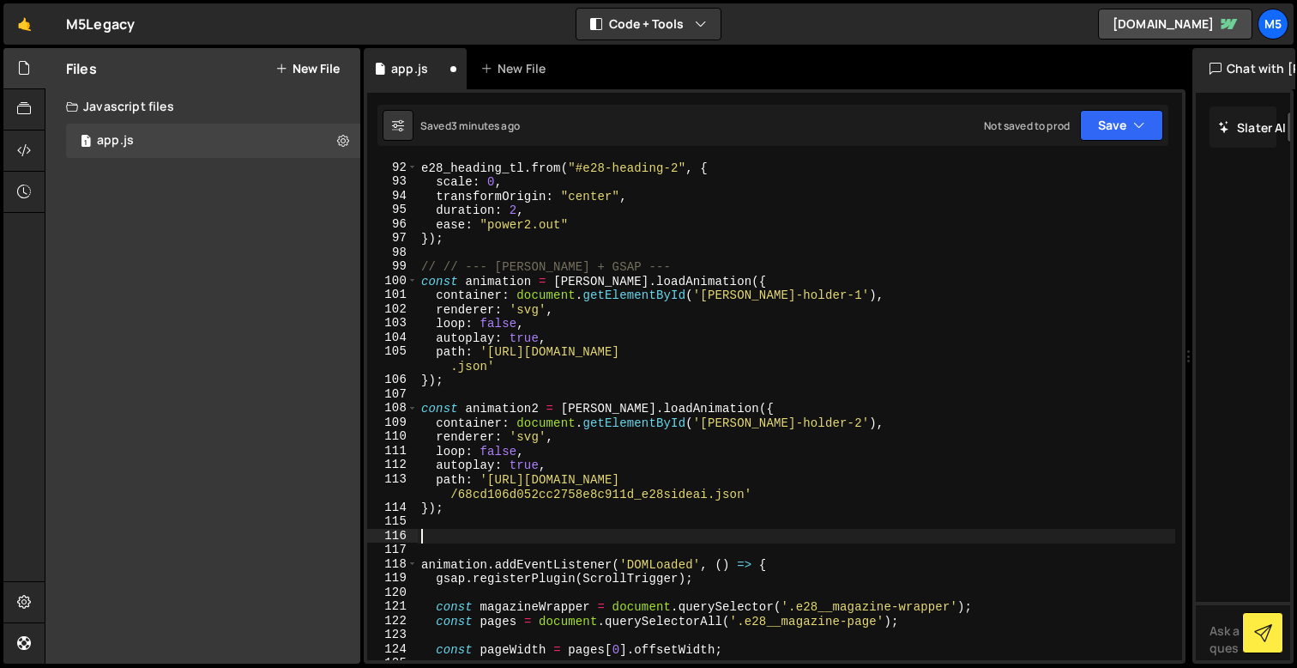
paste textarea "});"
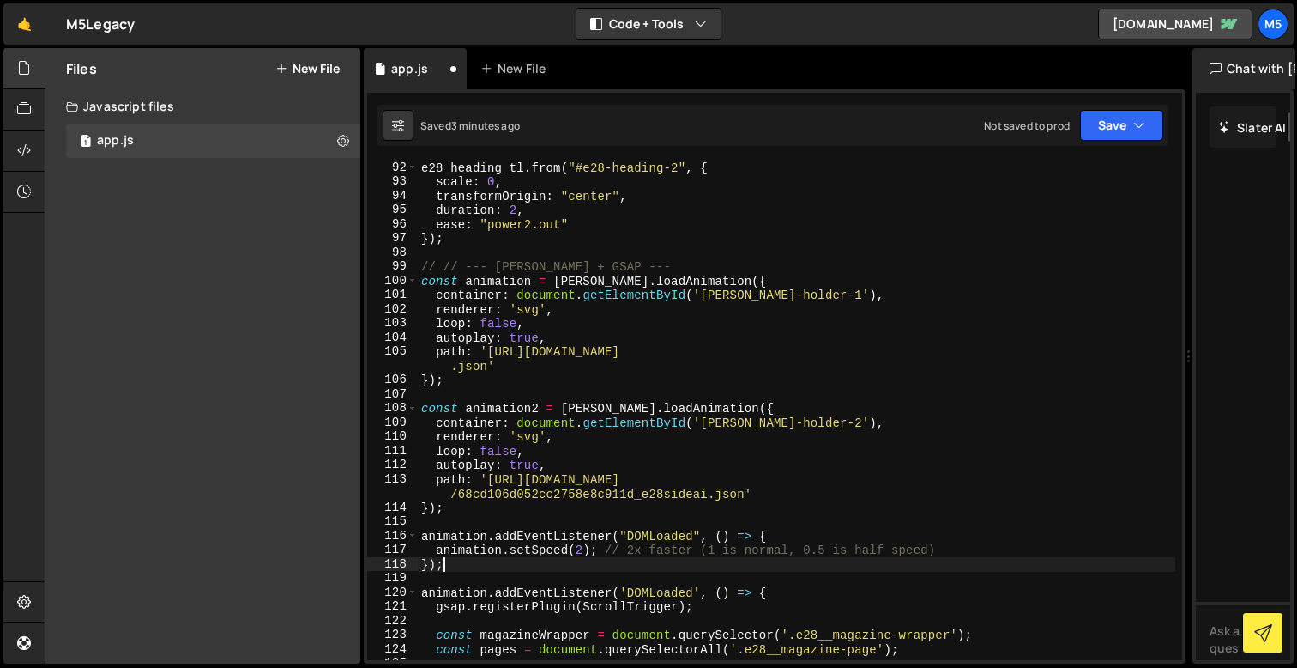
scroll to position [1316, 0]
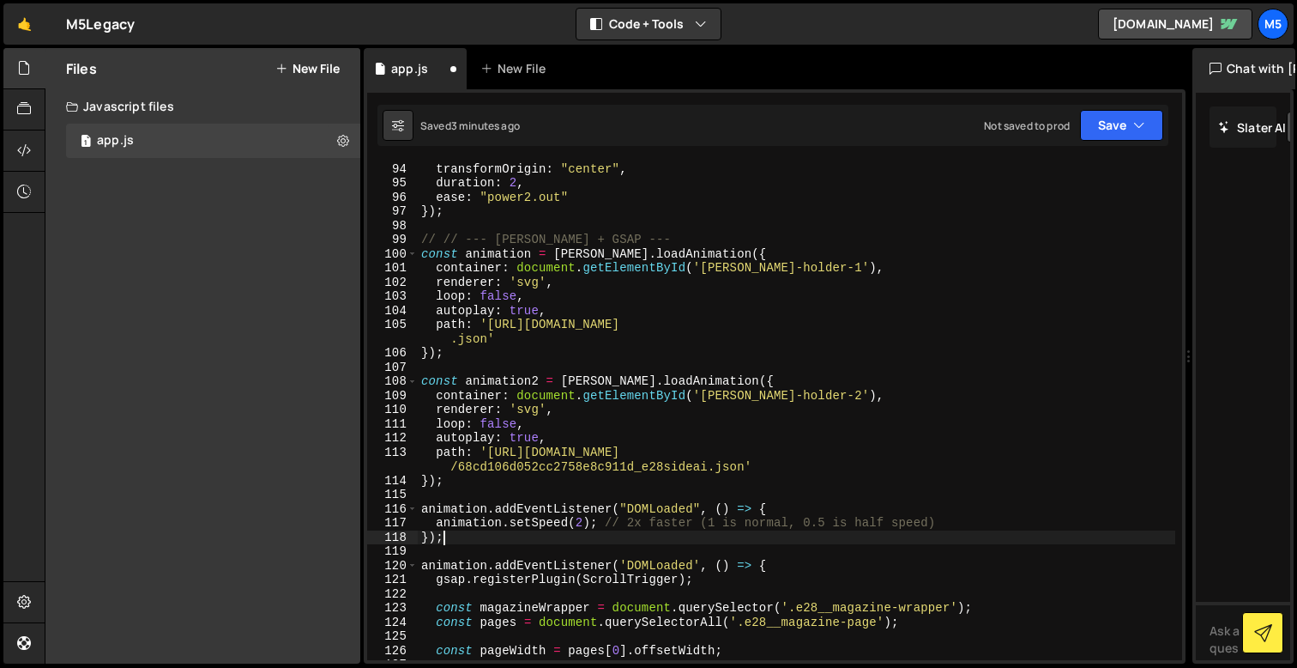
click at [485, 505] on div "scale : 0 , transformOrigin : "center" , duration : 2 , ease : "power2.out" }) …" at bounding box center [797, 411] width 758 height 527
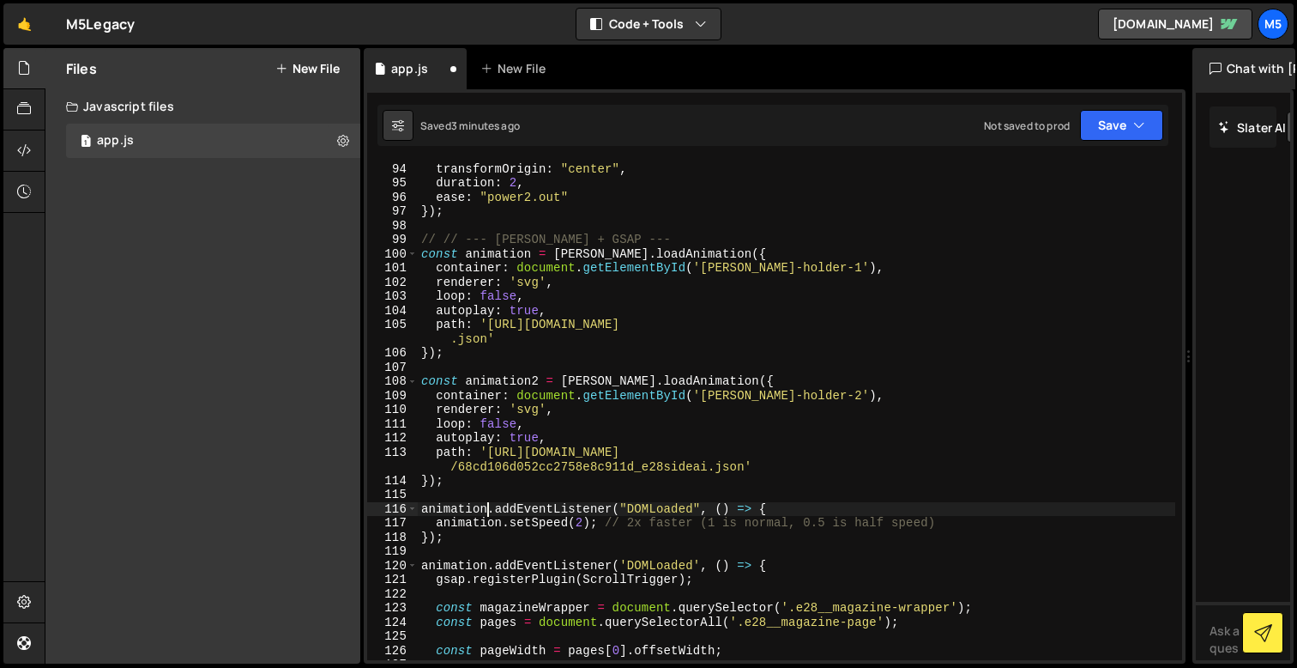
scroll to position [0, 4]
click at [583, 524] on div "scale : 0 , transformOrigin : "center" , duration : 2 , ease : "power2.out" }) …" at bounding box center [797, 411] width 758 height 527
drag, startPoint x: 962, startPoint y: 523, endPoint x: 619, endPoint y: 519, distance: 342.4
click at [619, 519] on div "scale : 0 , transformOrigin : "center" , duration : 2 , ease : "power2.out" }) …" at bounding box center [797, 411] width 758 height 527
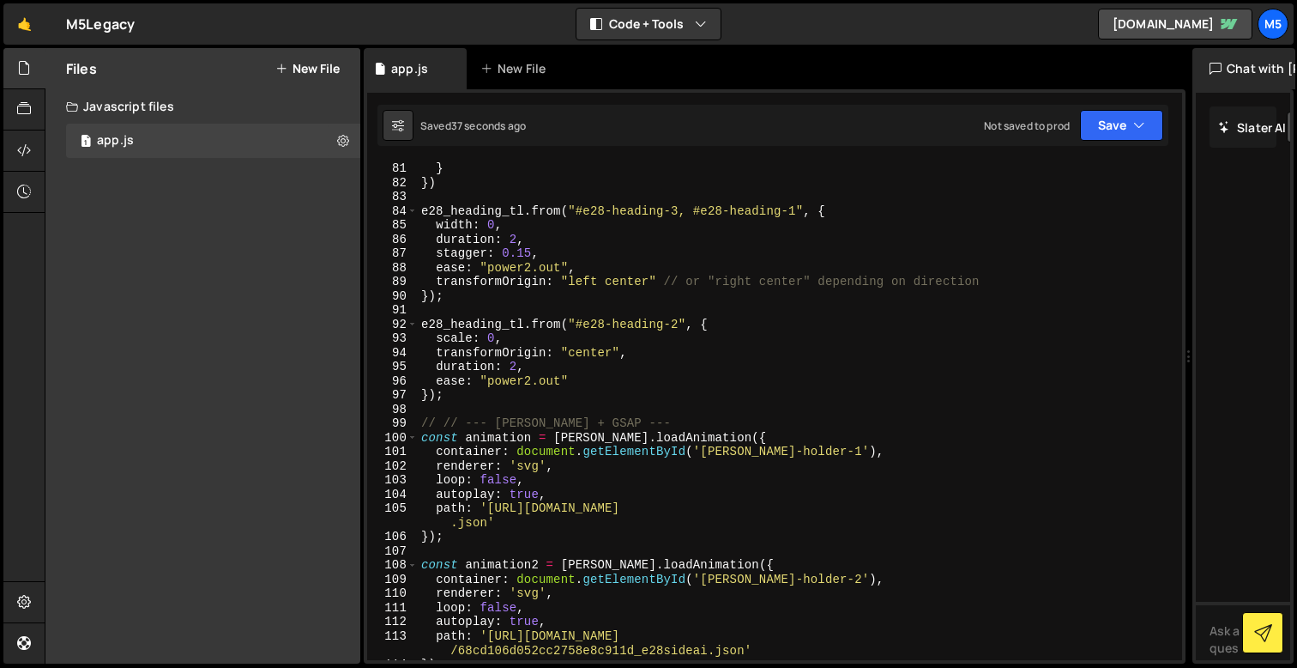
scroll to position [1127, 0]
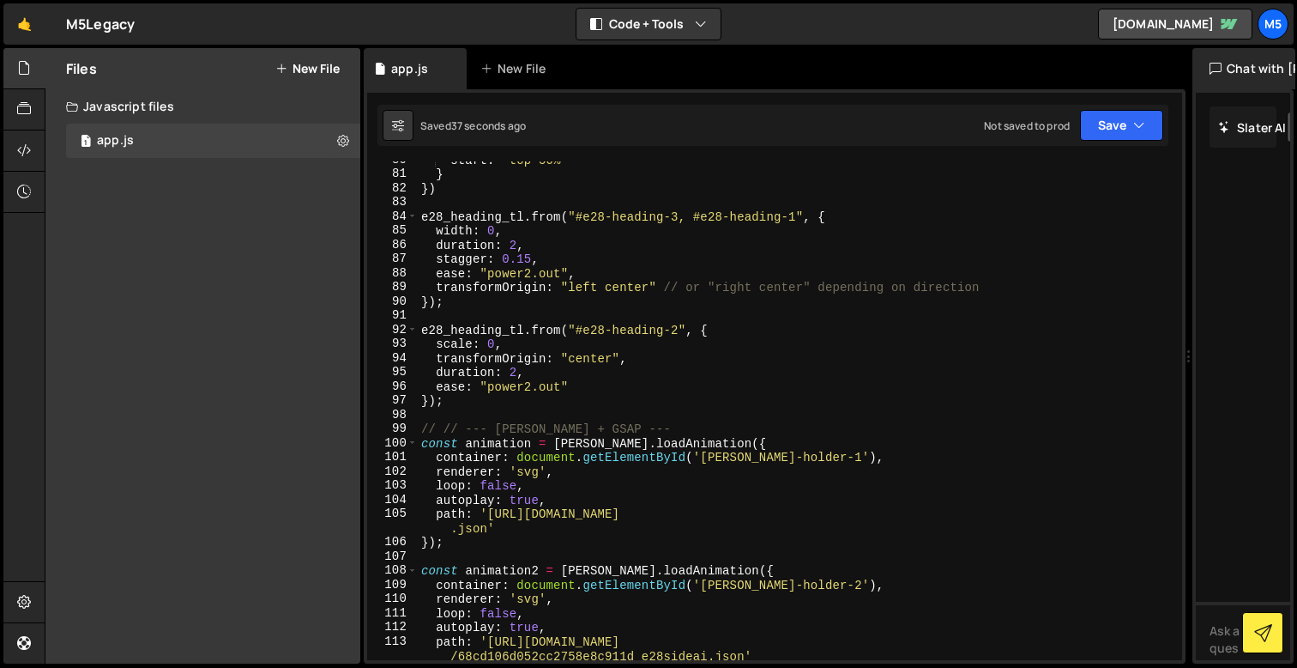
click at [507, 396] on div "start : "top 50%" } }) e28_heading_tl . from ( "#e28-heading-3, #e28-heading-1"…" at bounding box center [797, 416] width 758 height 527
type textarea "});"
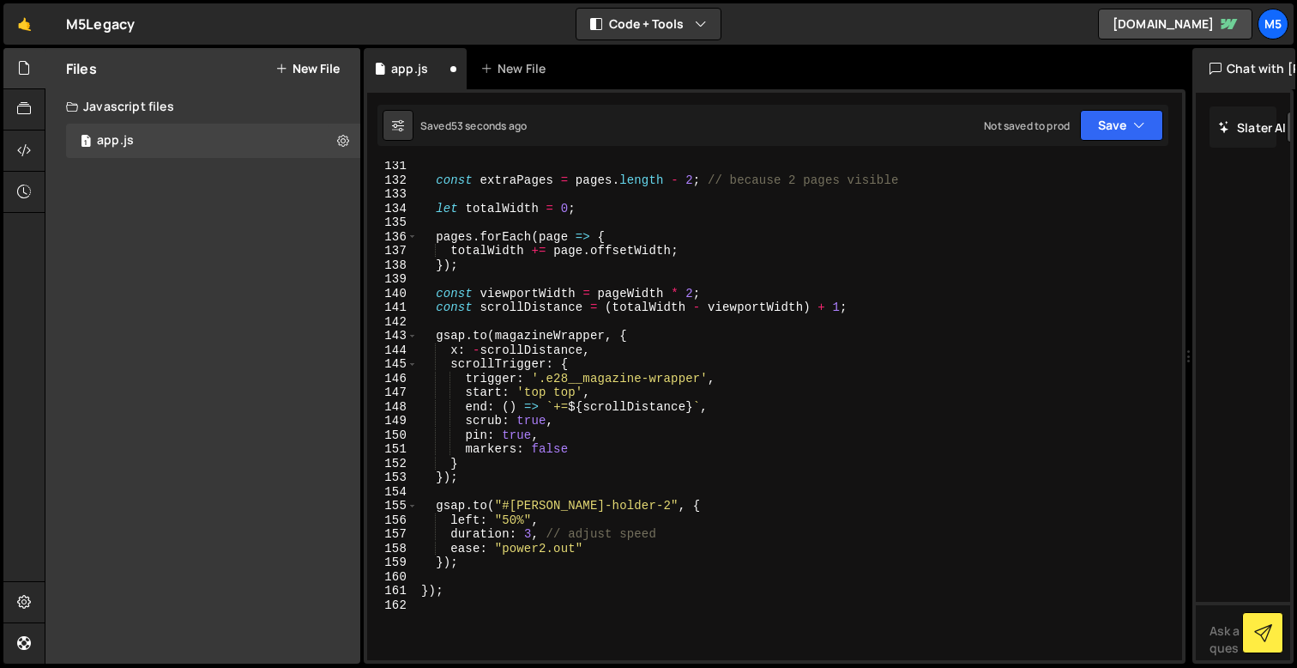
scroll to position [1877, 0]
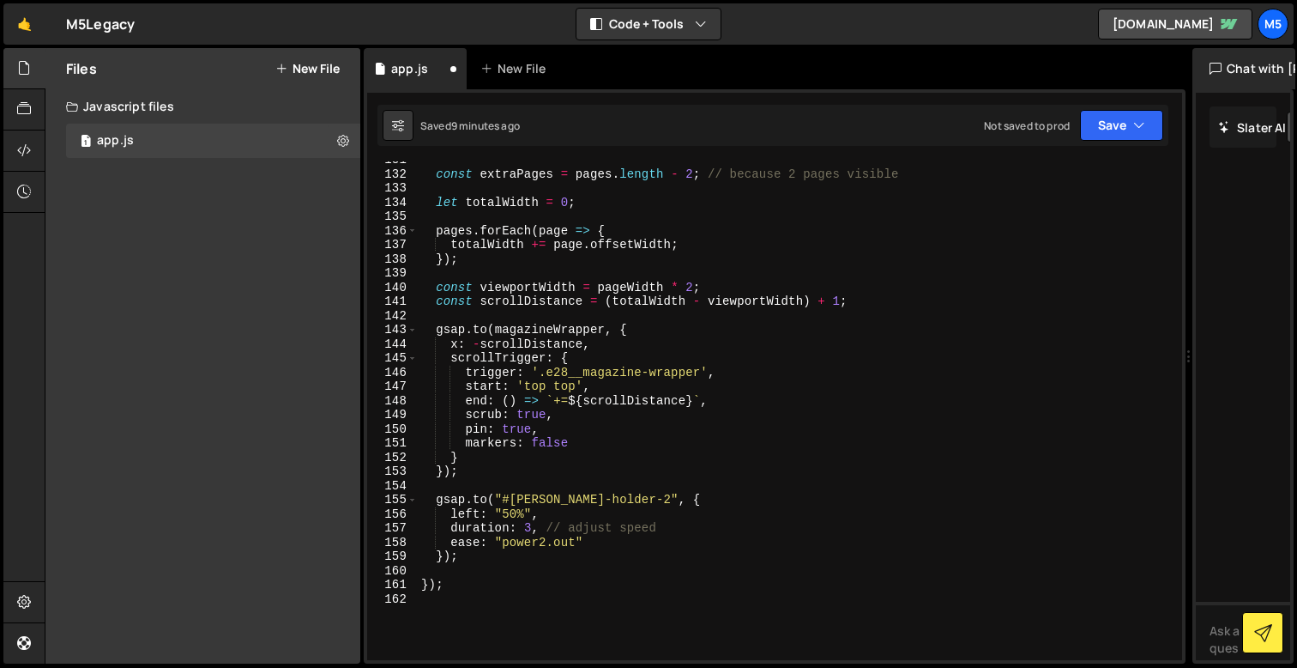
click at [596, 504] on div "const extraPages = pages . length - 2 ; // because 2 pages visible let totalWid…" at bounding box center [797, 416] width 758 height 527
click at [593, 579] on div "const extraPages = pages . length - 2 ; // because 2 pages visible let totalWid…" at bounding box center [797, 416] width 758 height 527
click at [480, 559] on div "const extraPages = pages . length - 2 ; // because 2 pages visible let totalWid…" at bounding box center [797, 416] width 758 height 527
type textarea "});"
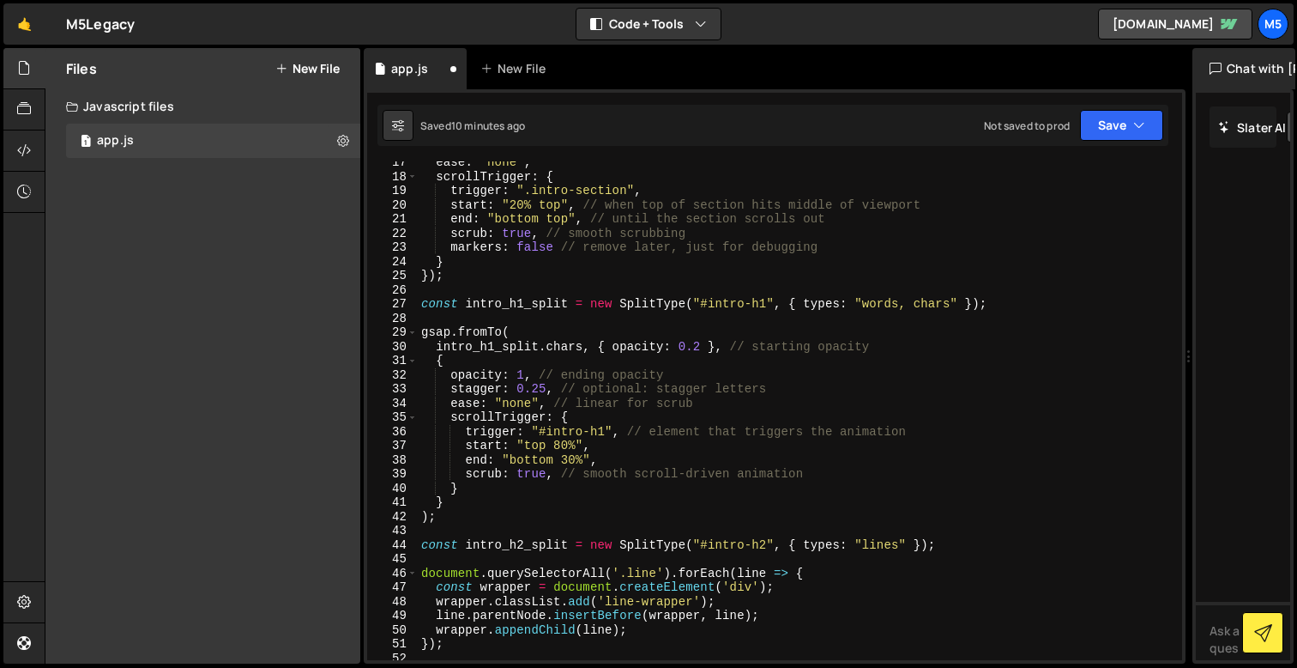
scroll to position [233, 0]
click at [565, 302] on div "ease : "none" , scrollTrigger : { trigger : ".intro-section" , start : "20% top…" at bounding box center [797, 417] width 758 height 527
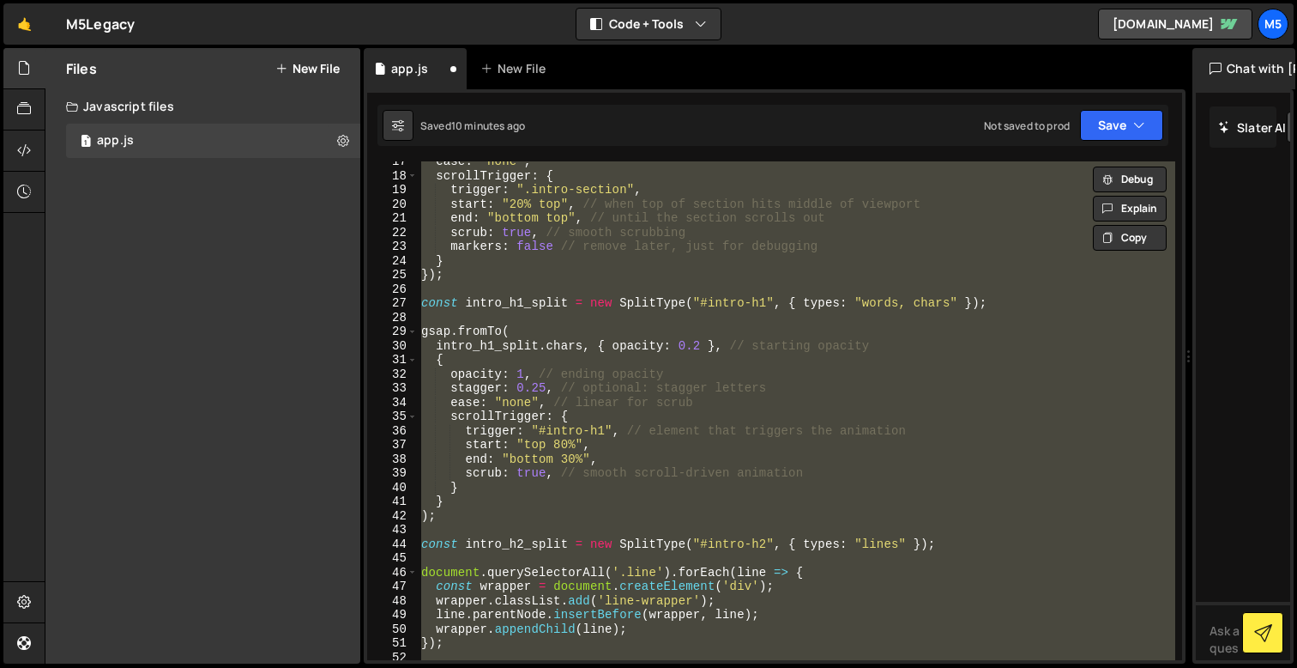
paste textarea
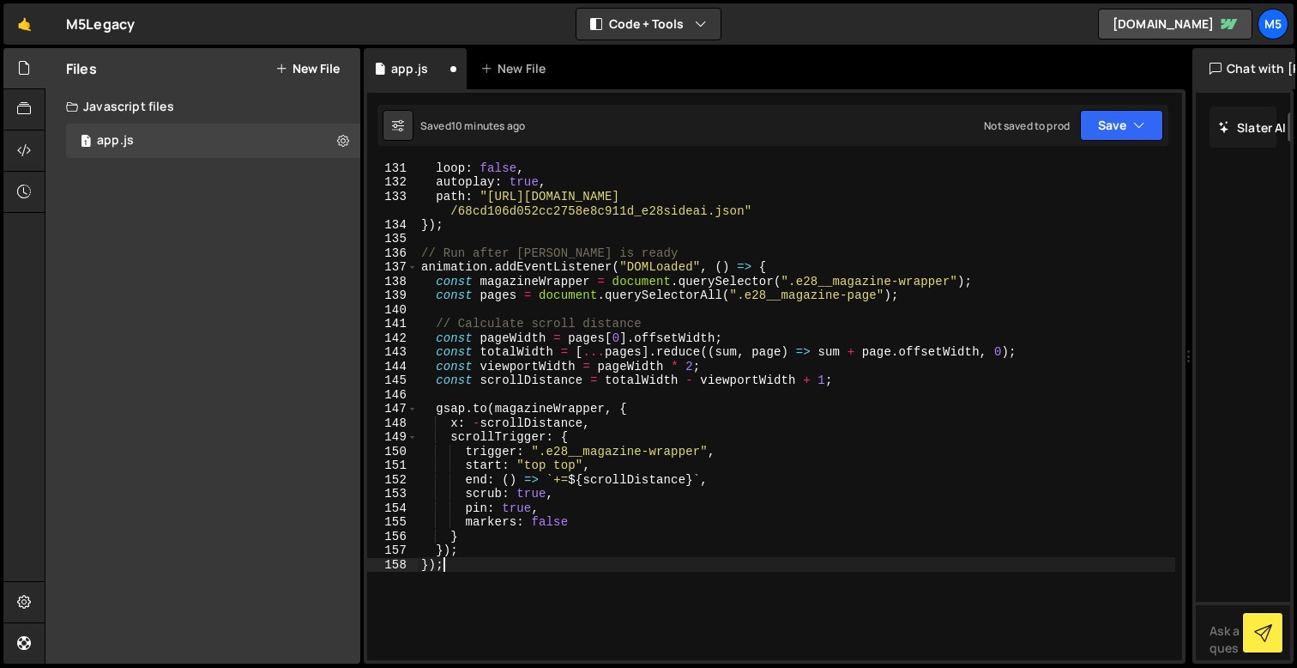
scroll to position [1870, 0]
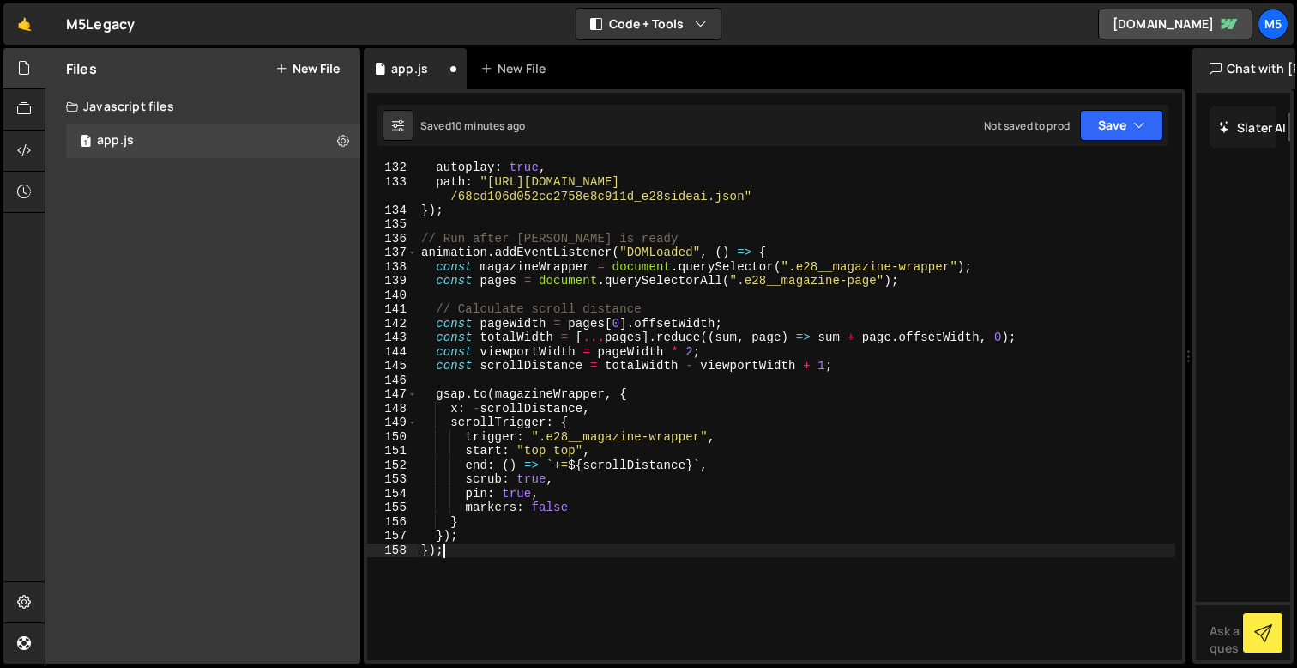
click at [588, 521] on div "autoplay : true , path : "[URL][DOMAIN_NAME] /68cd106d052cc2758e8c911d_e28sidea…" at bounding box center [797, 423] width 758 height 527
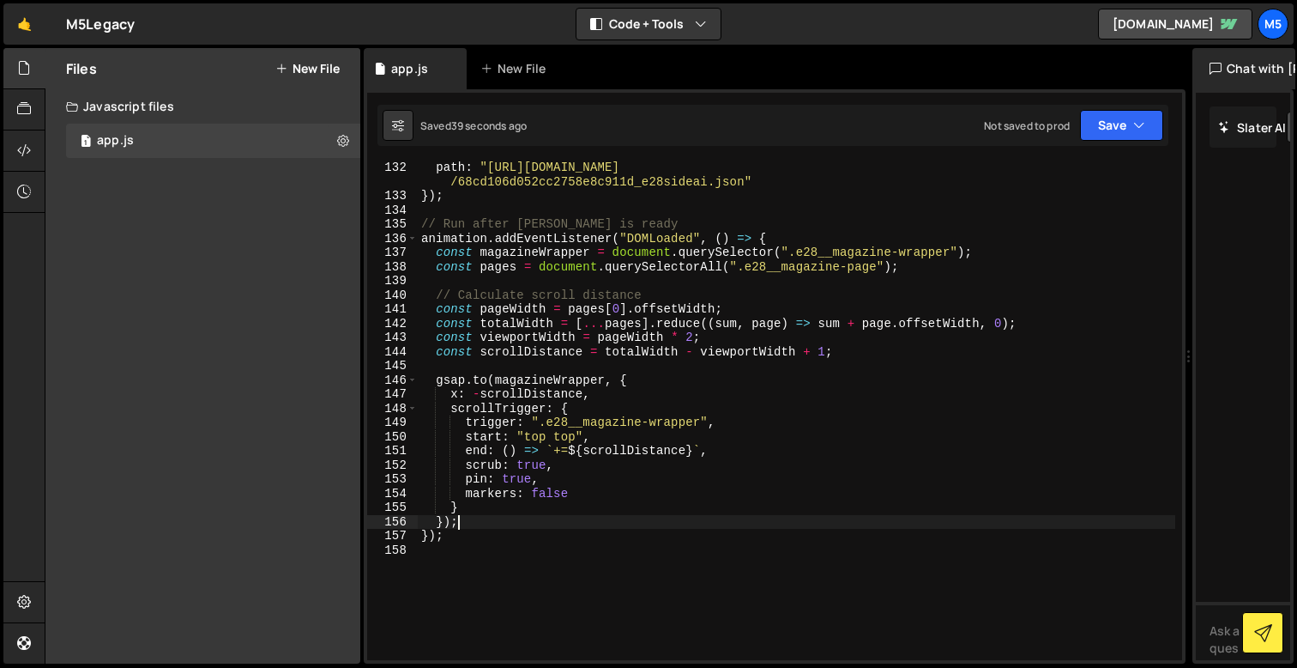
click at [502, 522] on div "path : "[URL][DOMAIN_NAME] /68cd106d052cc2758e8c911d_e28sideai.json" }) ; // Ru…" at bounding box center [797, 430] width 758 height 541
click at [539, 505] on div "path : "[URL][DOMAIN_NAME] /68cd106d052cc2758e8c911d_e28sideai.json" }) ; // Ru…" at bounding box center [797, 430] width 758 height 541
click at [508, 515] on div "path : "[URL][DOMAIN_NAME] /68cd106d052cc2758e8c911d_e28sideai.json" }) ; // Ru…" at bounding box center [797, 430] width 758 height 541
type textarea "});"
click at [510, 526] on div "path : "[URL][DOMAIN_NAME] /68cd106d052cc2758e8c911d_e28sideai.json" }) ; // Ru…" at bounding box center [797, 430] width 758 height 541
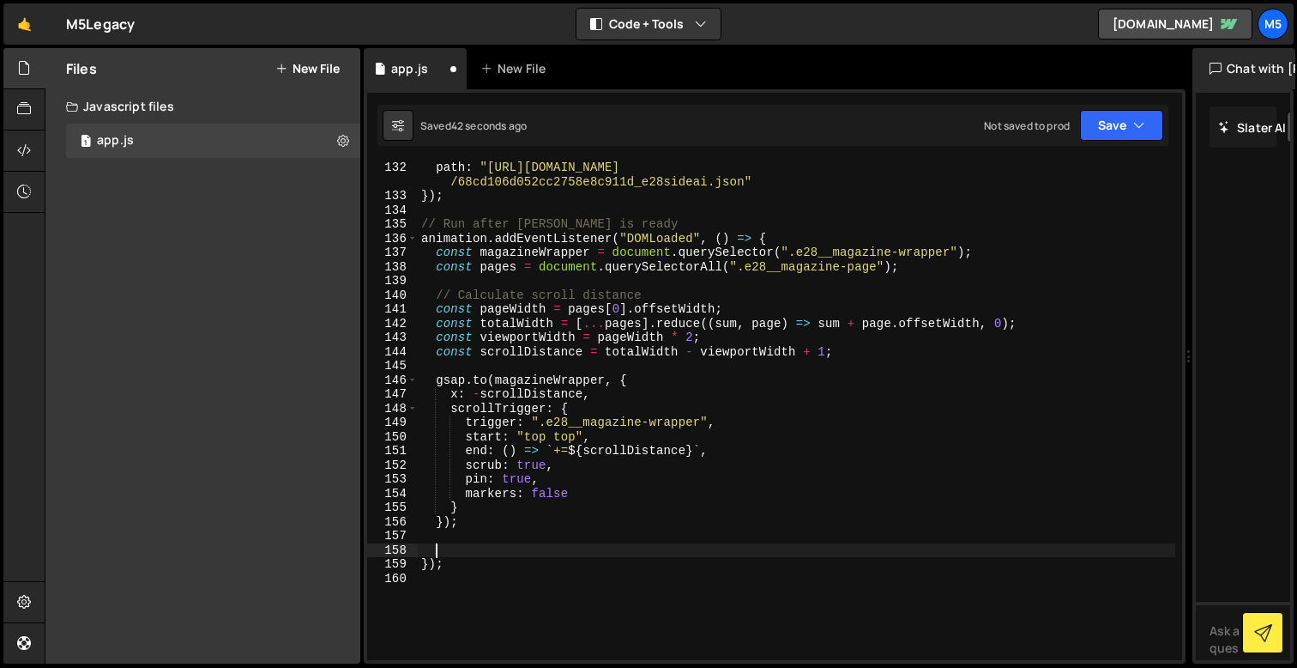
paste textarea "});"
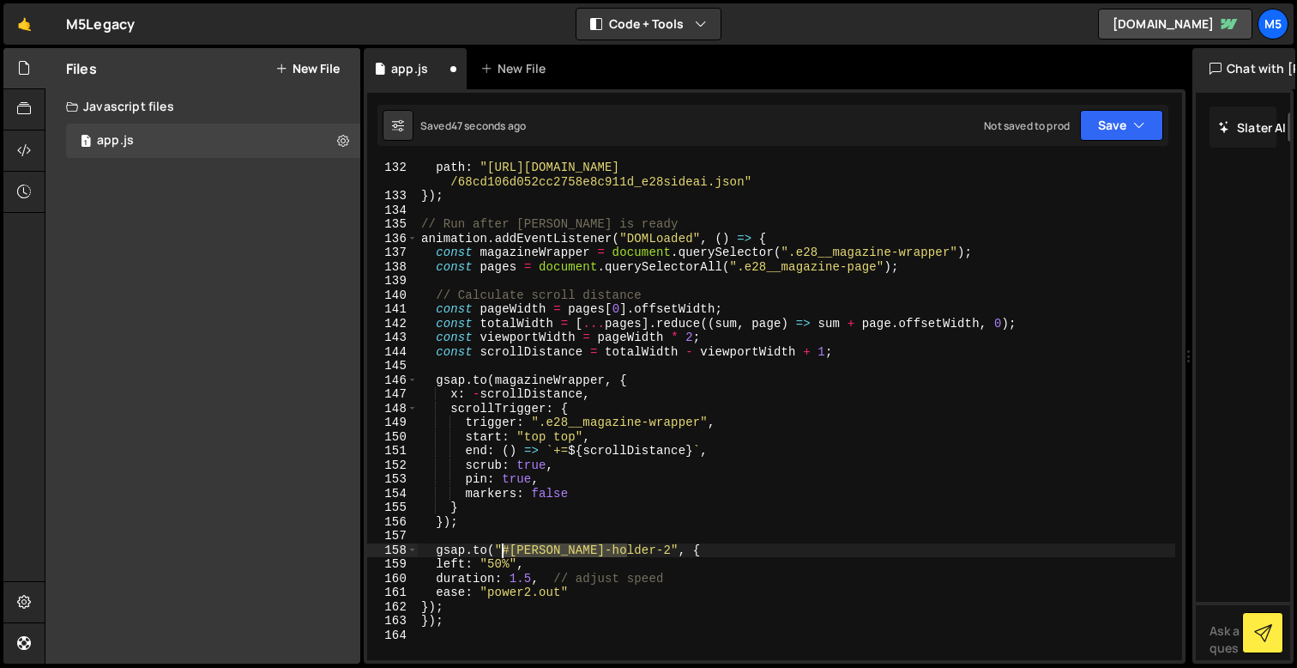
drag, startPoint x: 627, startPoint y: 546, endPoint x: 499, endPoint y: 544, distance: 128.7
click at [499, 544] on div "path : "[URL][DOMAIN_NAME] /68cd106d052cc2758e8c911d_e28sideai.json" }) ; // Ru…" at bounding box center [797, 430] width 758 height 541
click at [864, 503] on div "path : "[URL][DOMAIN_NAME] /68cd106d052cc2758e8c911d_e28sideai.json" }) ; // Ru…" at bounding box center [797, 430] width 758 height 541
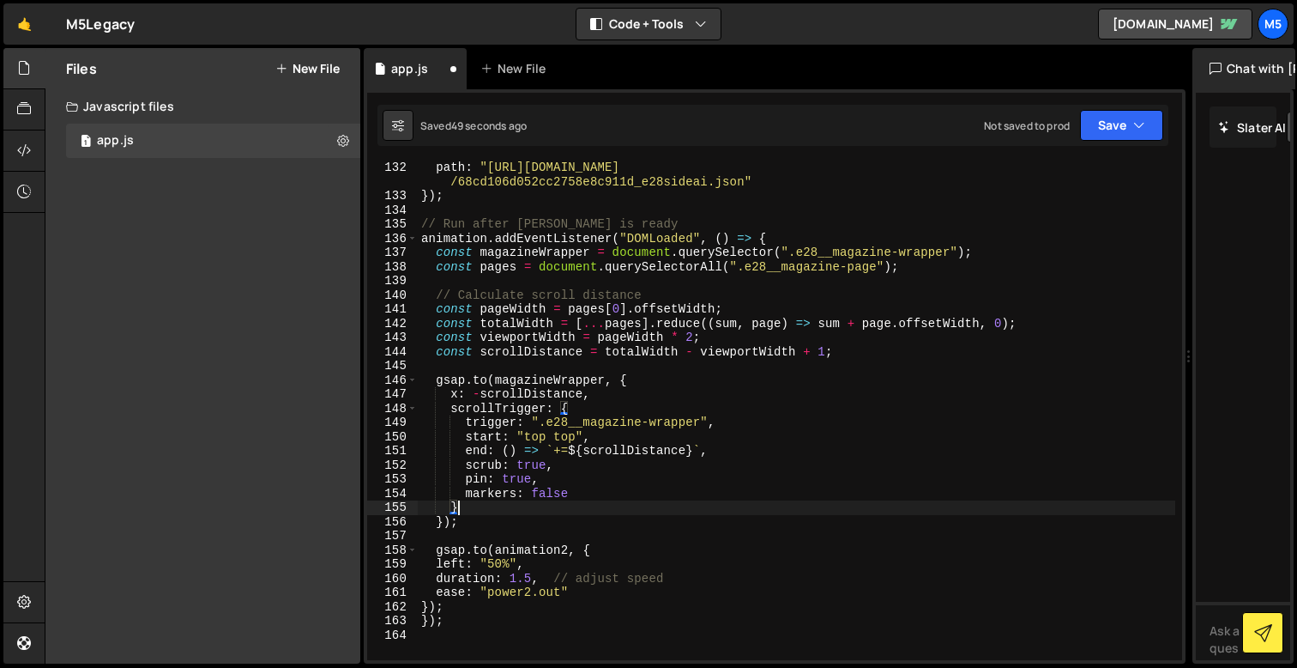
scroll to position [0, 2]
click at [548, 547] on div "path : "[URL][DOMAIN_NAME] /68cd106d052cc2758e8c911d_e28sideai.json" }) ; // Ru…" at bounding box center [797, 430] width 758 height 541
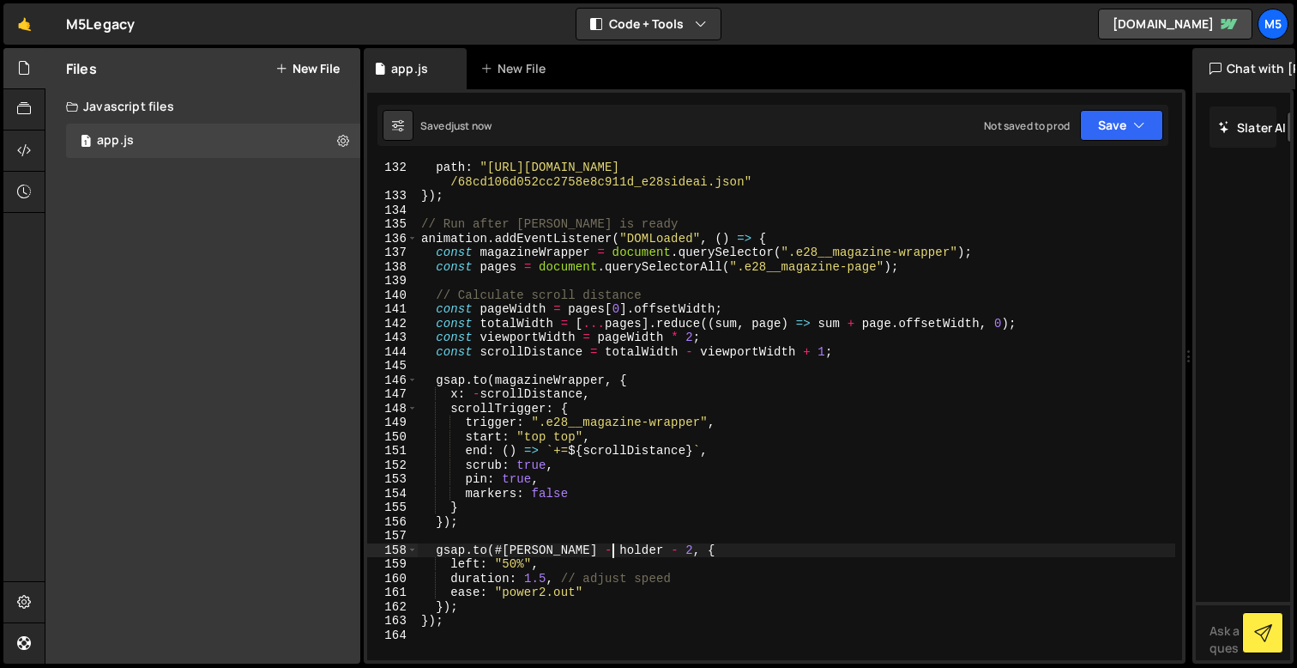
scroll to position [0, 1]
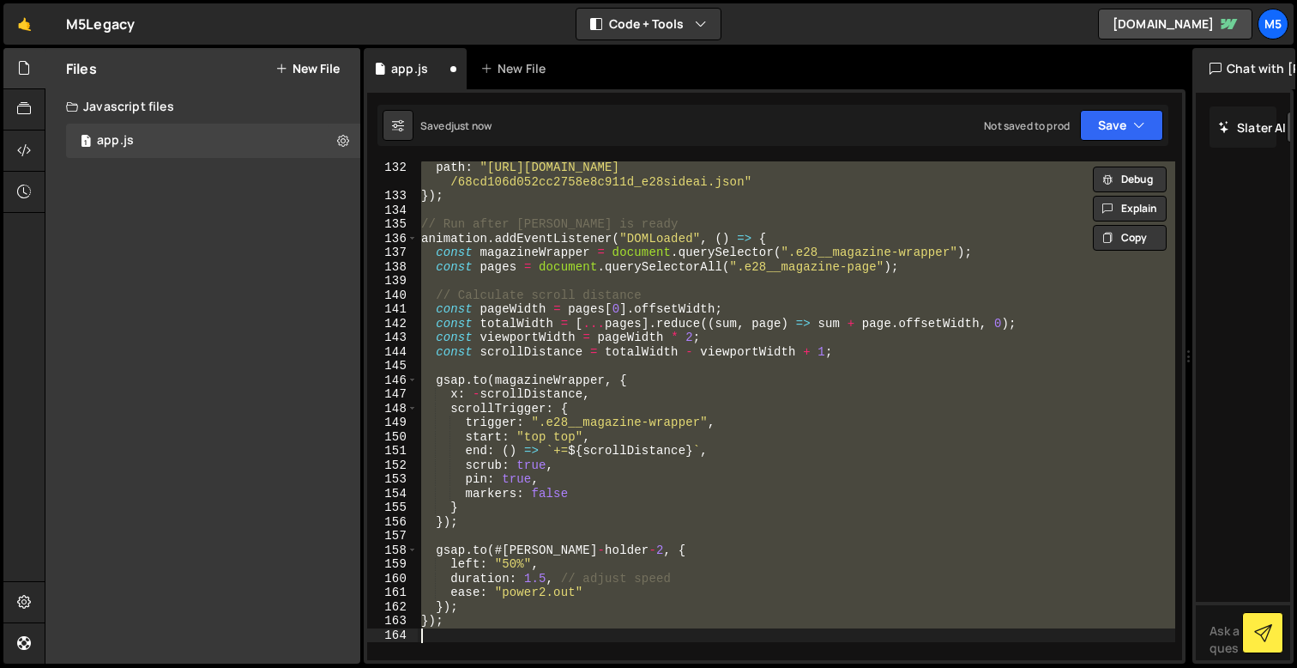
type textarea "});"
click at [613, 539] on div "path : "[URL][DOMAIN_NAME] /68cd106d052cc2758e8c911d_e28sideai.json" }) ; // Ru…" at bounding box center [797, 430] width 758 height 541
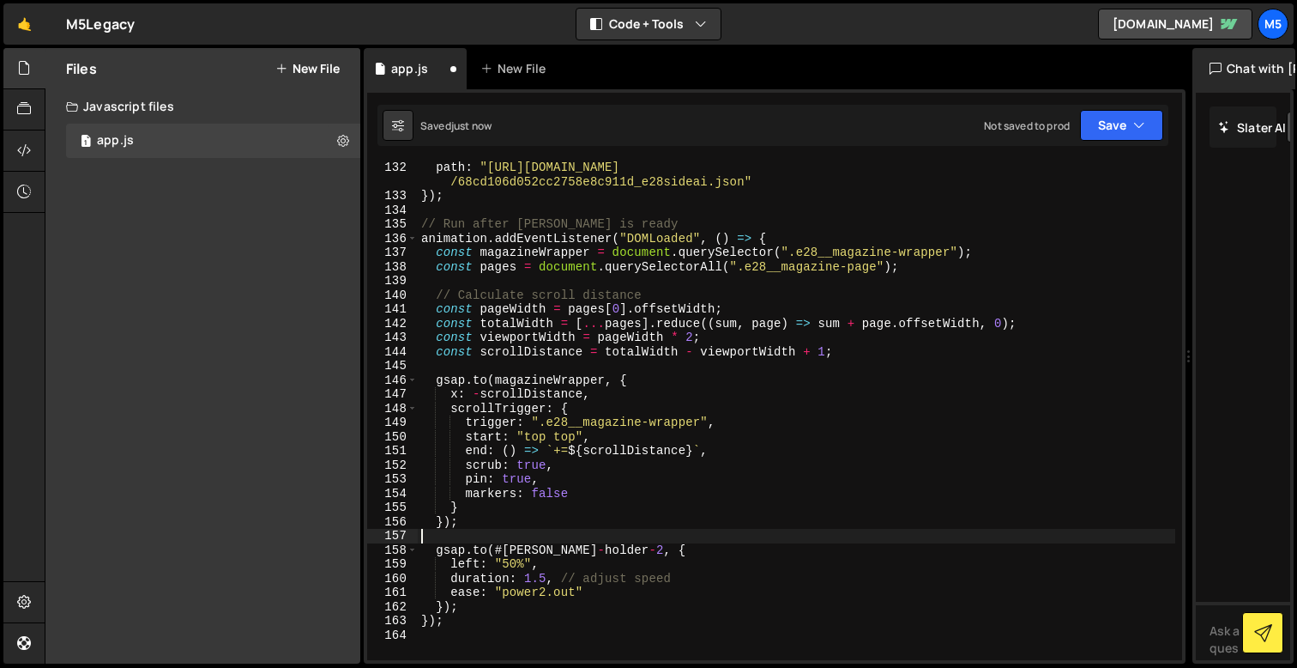
click at [613, 548] on div "path : "[URL][DOMAIN_NAME] /68cd106d052cc2758e8c911d_e28sideai.json" }) ; // Ru…" at bounding box center [797, 430] width 758 height 541
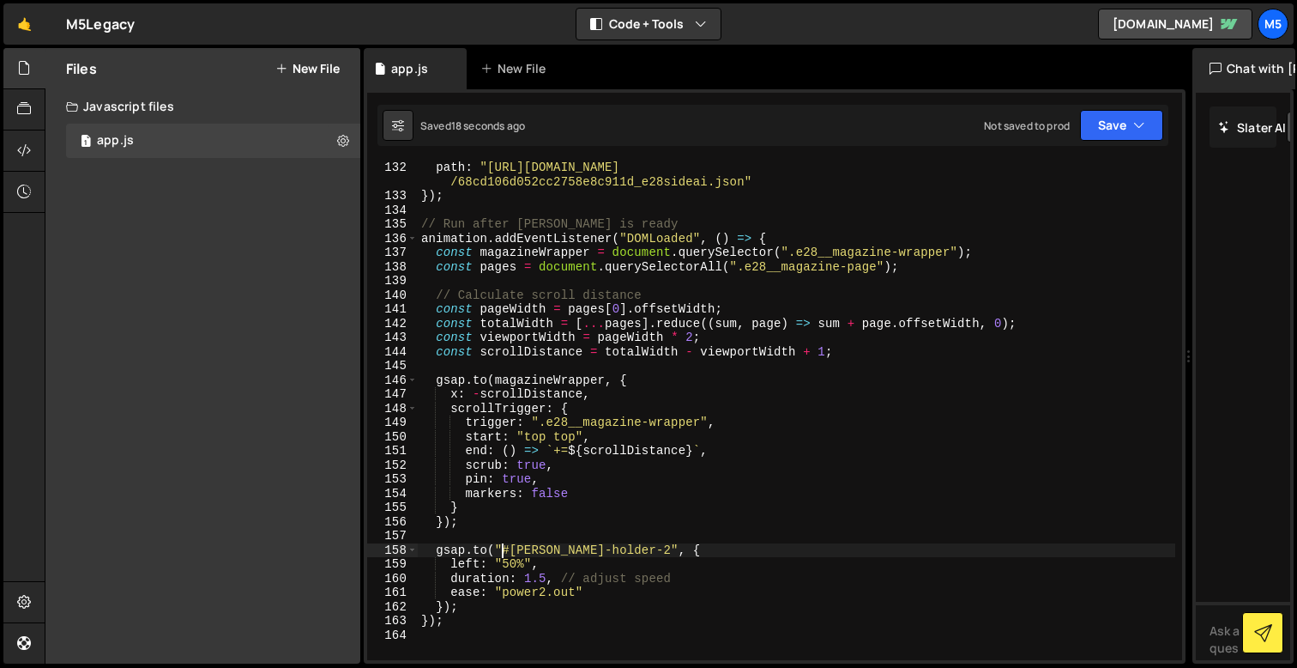
click at [571, 467] on div "path : "[URL][DOMAIN_NAME] /68cd106d052cc2758e8c911d_e28sideai.json" }) ; // Ru…" at bounding box center [797, 430] width 758 height 541
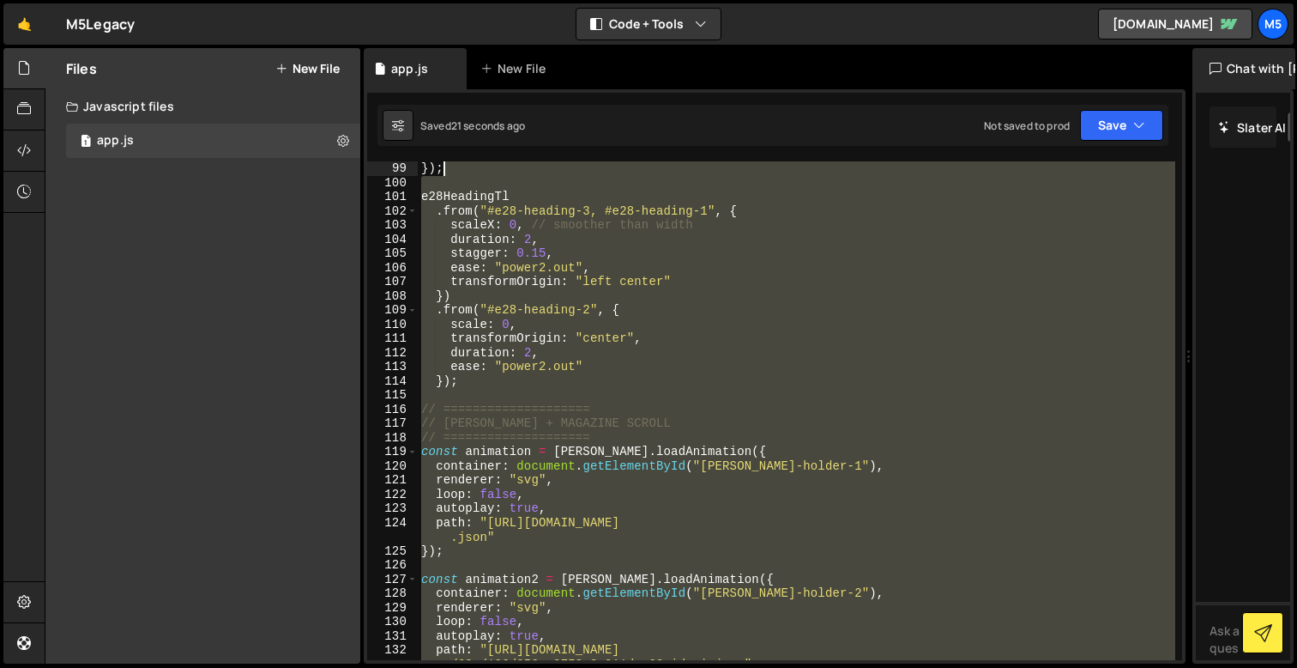
scroll to position [1231, 0]
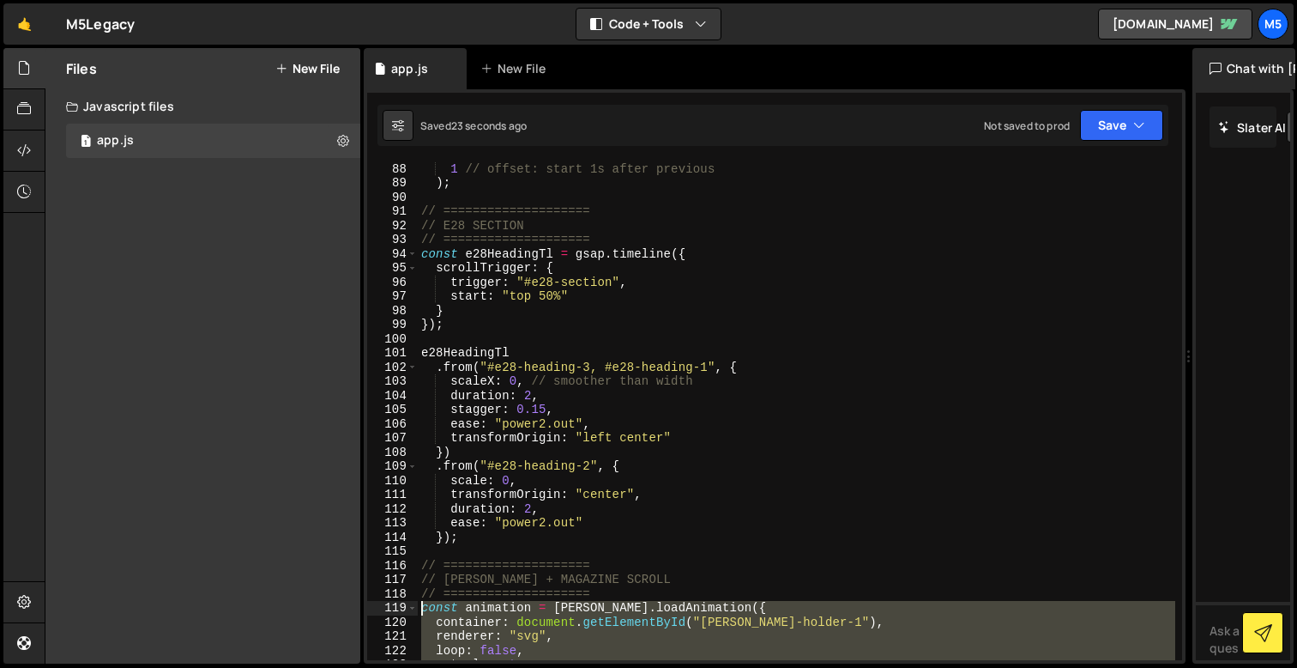
drag, startPoint x: 463, startPoint y: 614, endPoint x: 420, endPoint y: 607, distance: 44.4
click at [420, 607] on div "1 // offset: start 1s after previous ) ; // ==================== // E28 SECTION…" at bounding box center [797, 431] width 758 height 541
click at [650, 525] on div "1 // offset: start 1s after previous ) ; // ==================== // E28 SECTION…" at bounding box center [797, 431] width 758 height 541
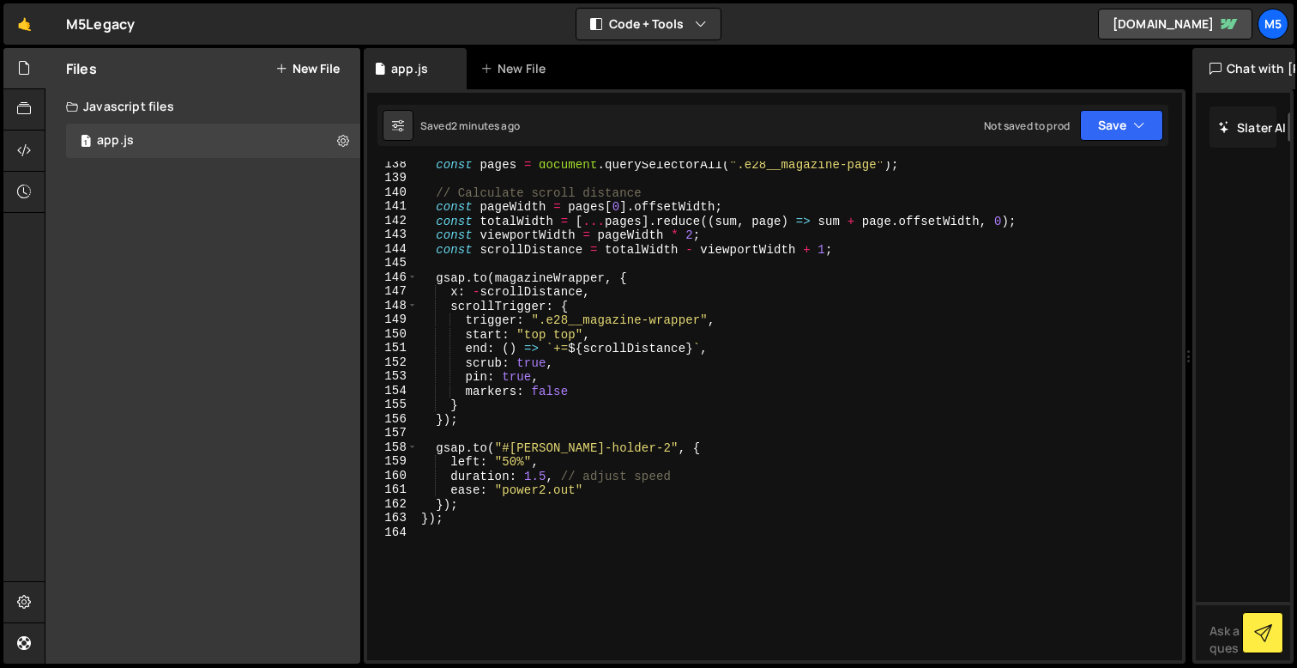
scroll to position [1983, 0]
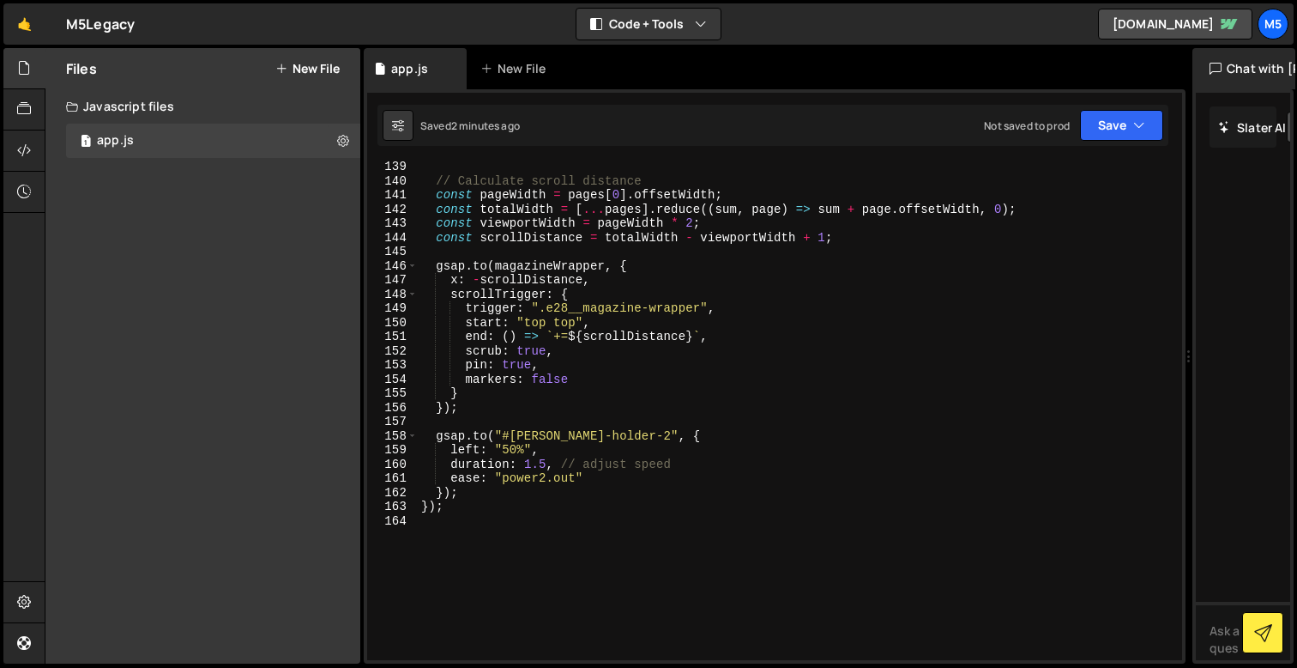
click at [571, 395] on div "// Calculate scroll distance const pageWidth = pages [ 0 ] . offsetWidth ; cons…" at bounding box center [797, 423] width 758 height 527
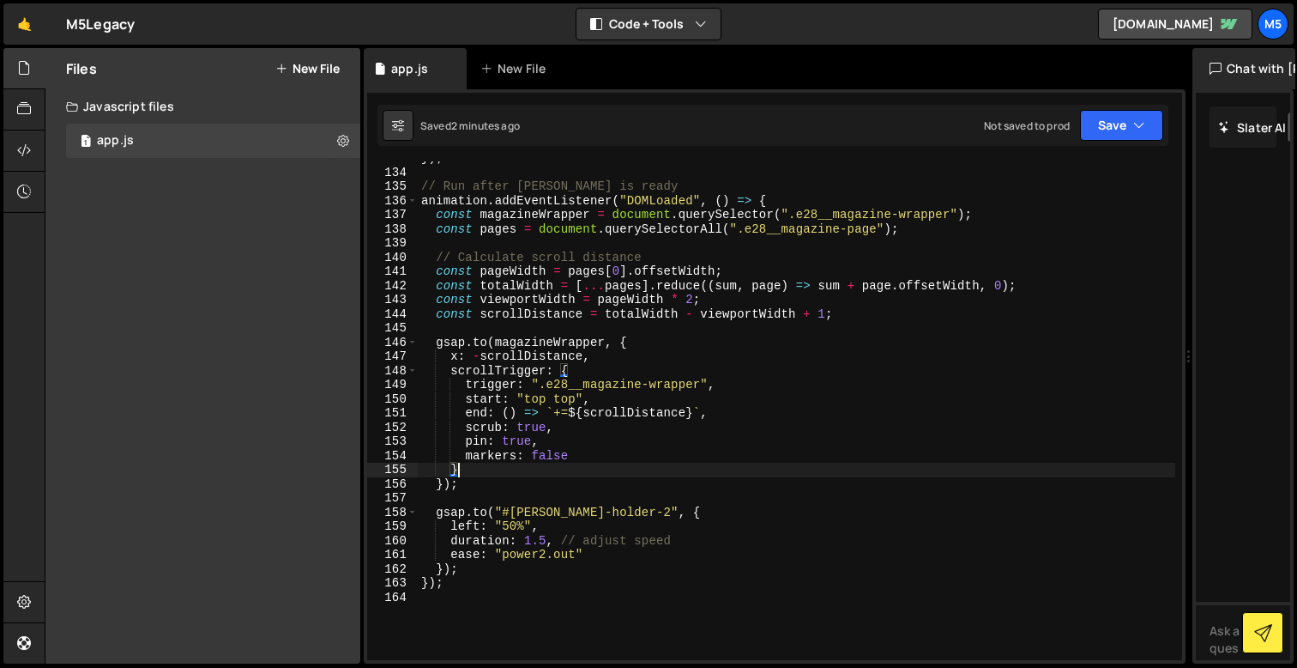
scroll to position [1907, 0]
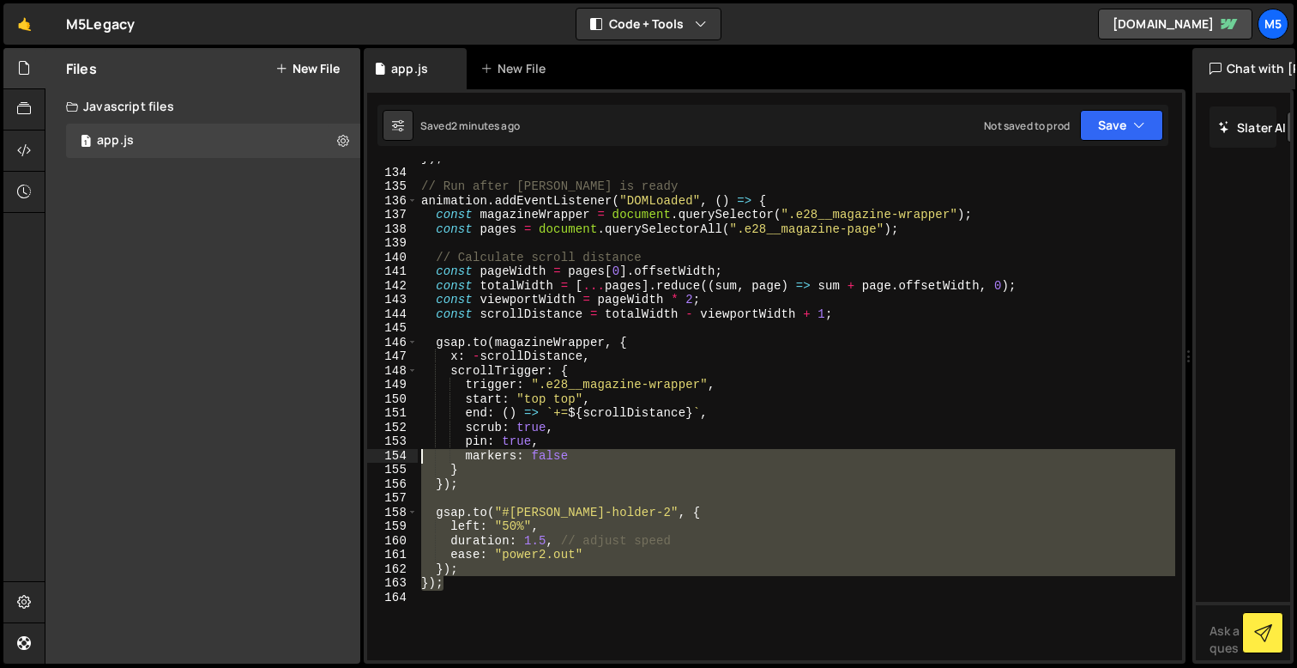
drag, startPoint x: 449, startPoint y: 584, endPoint x: 416, endPoint y: 413, distance: 174.7
click at [416, 413] on div "} 133 134 135 136 137 138 139 140 141 142 143 144 145 146 147 148 149 150 151 1…" at bounding box center [774, 410] width 815 height 499
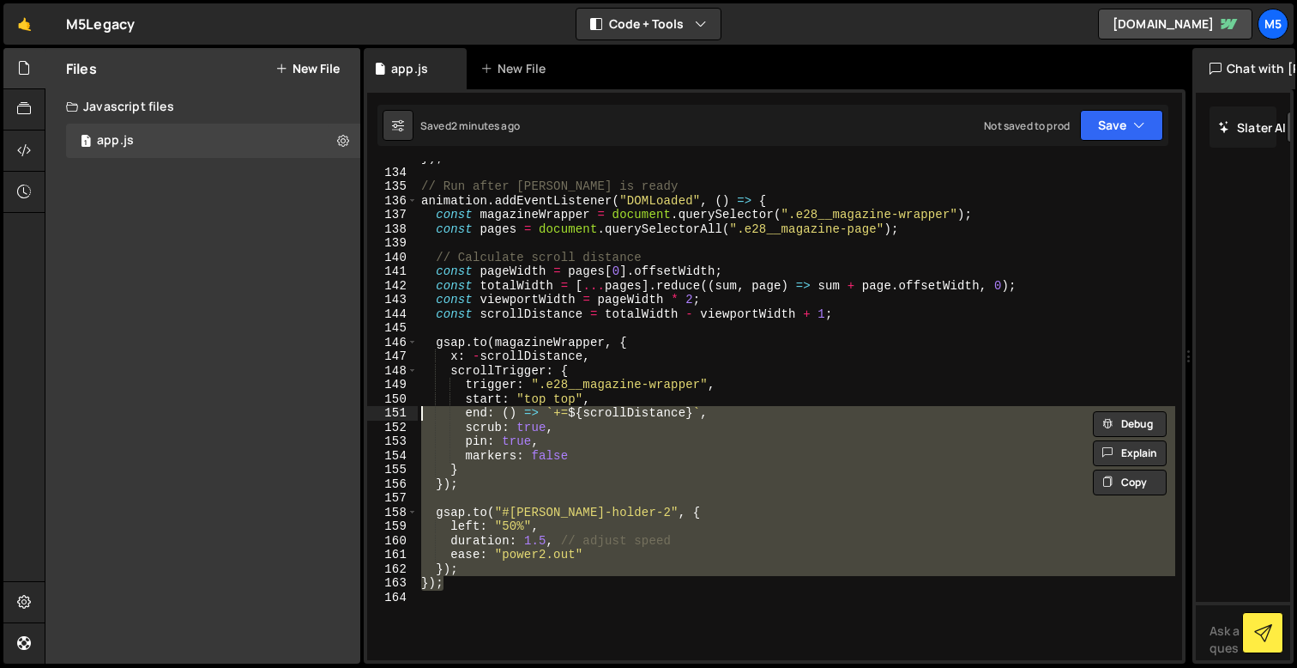
click at [455, 555] on div "}) ; // Run after [PERSON_NAME] is ready animation . addEventListener ( "DOMLoa…" at bounding box center [797, 414] width 758 height 527
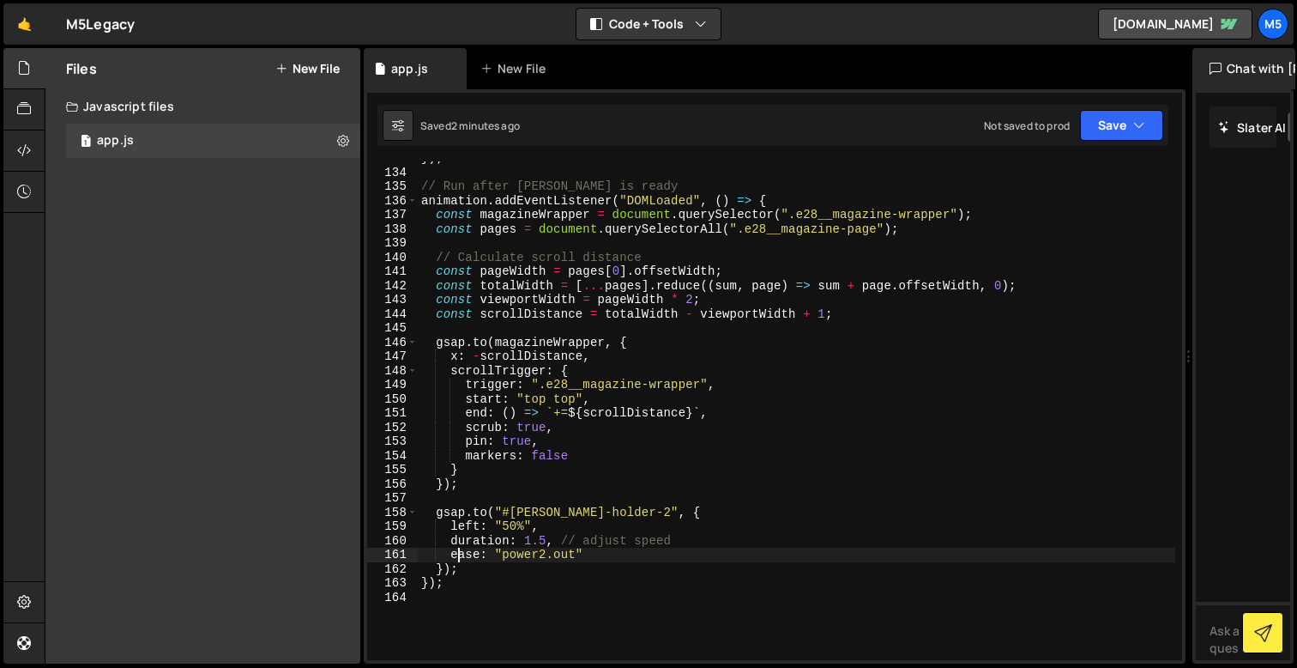
click at [431, 577] on div "}) ; // Run after [PERSON_NAME] is ready animation . addEventListener ( "DOMLoa…" at bounding box center [797, 414] width 758 height 527
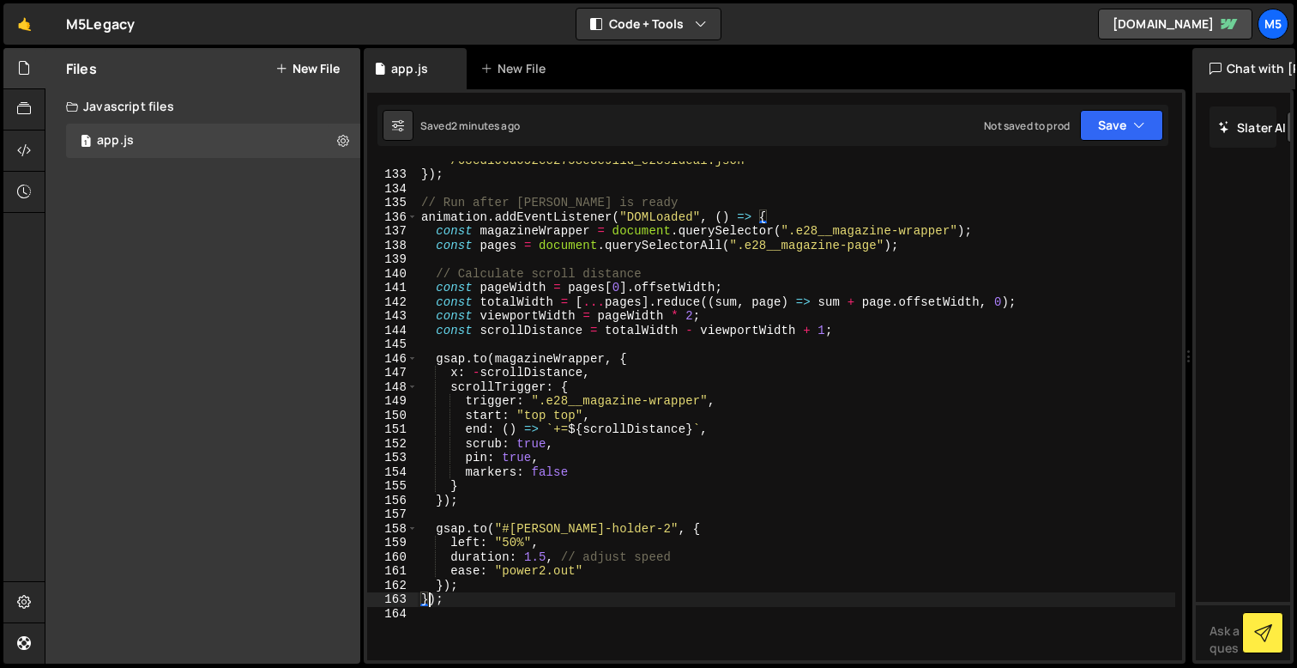
scroll to position [1894, 0]
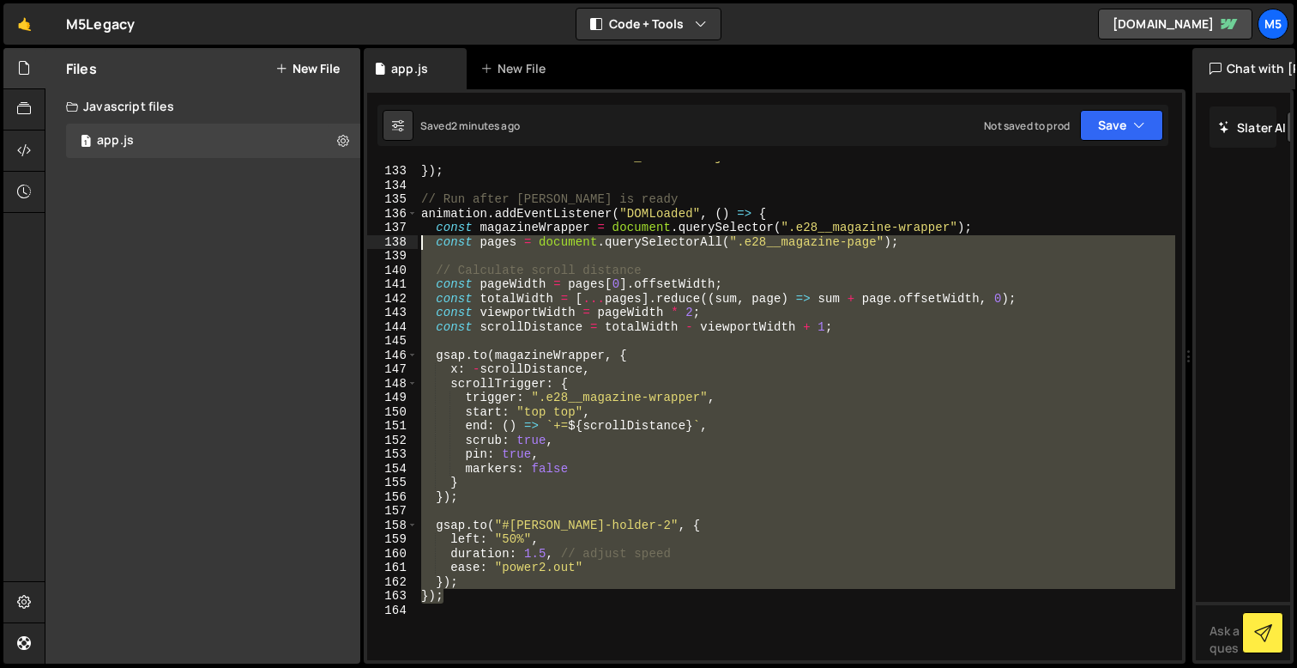
drag, startPoint x: 462, startPoint y: 593, endPoint x: 408, endPoint y: 228, distance: 368.6
click at [408, 228] on div "}); 132 133 134 135 136 137 138 139 140 141 142 143 144 145 146 147 148 149 150…" at bounding box center [774, 410] width 815 height 499
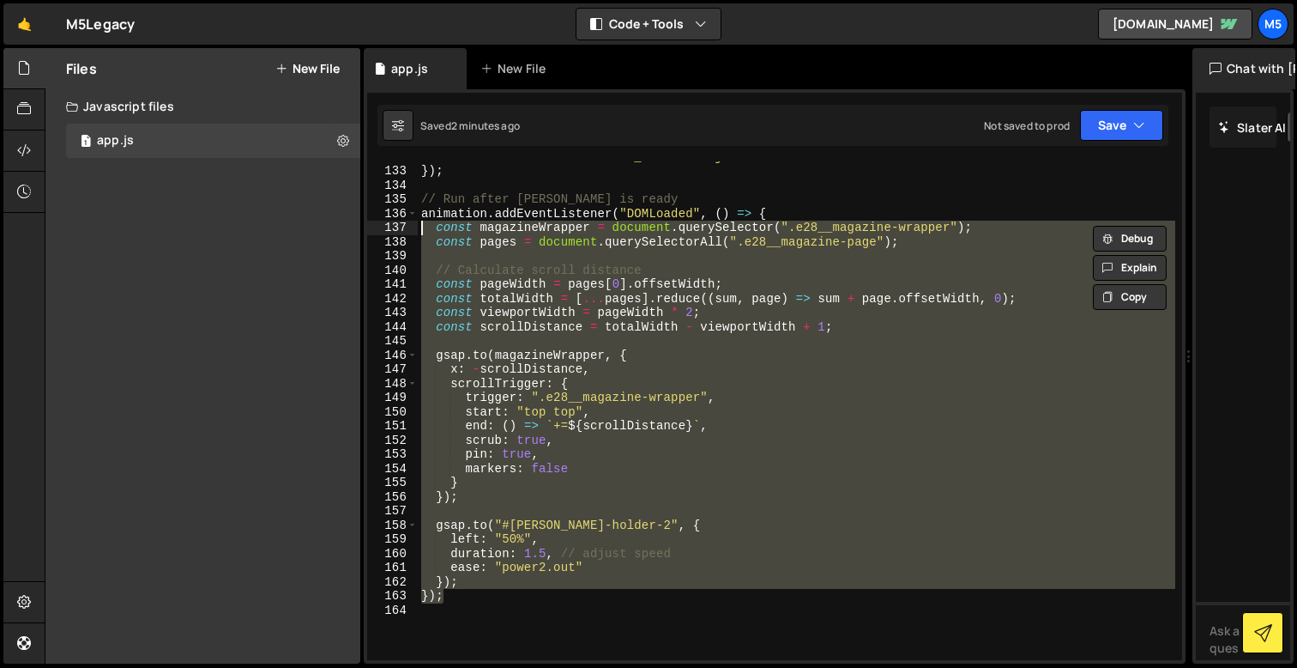
click at [527, 530] on div "path : "[URL][DOMAIN_NAME] /68cd106d052cc2758e8c911d_e28sideai.json" }) ; // Ru…" at bounding box center [797, 406] width 758 height 541
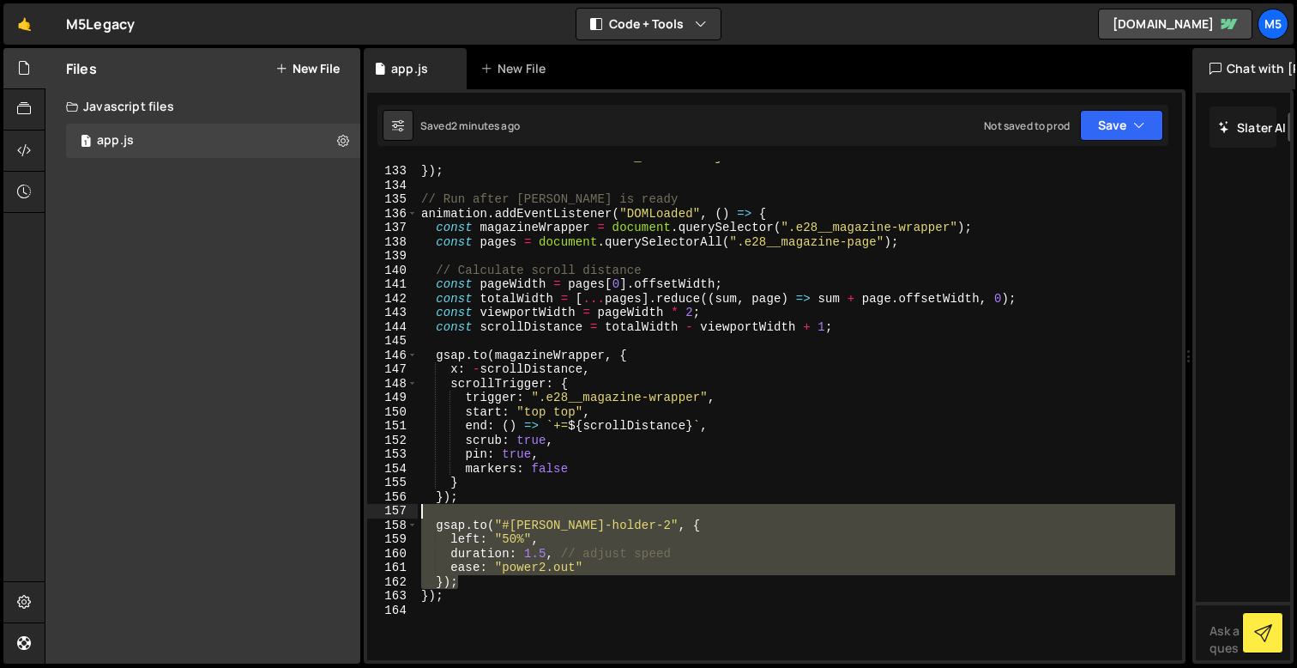
drag, startPoint x: 472, startPoint y: 583, endPoint x: 394, endPoint y: 505, distance: 110.4
click at [394, 505] on div "[DOMAIN_NAME]("#[PERSON_NAME]-holder-2", { 132 133 134 135 136 137 138 139 140 …" at bounding box center [774, 410] width 815 height 499
type textarea "[DOMAIN_NAME]("#[PERSON_NAME]-holder-2", {"
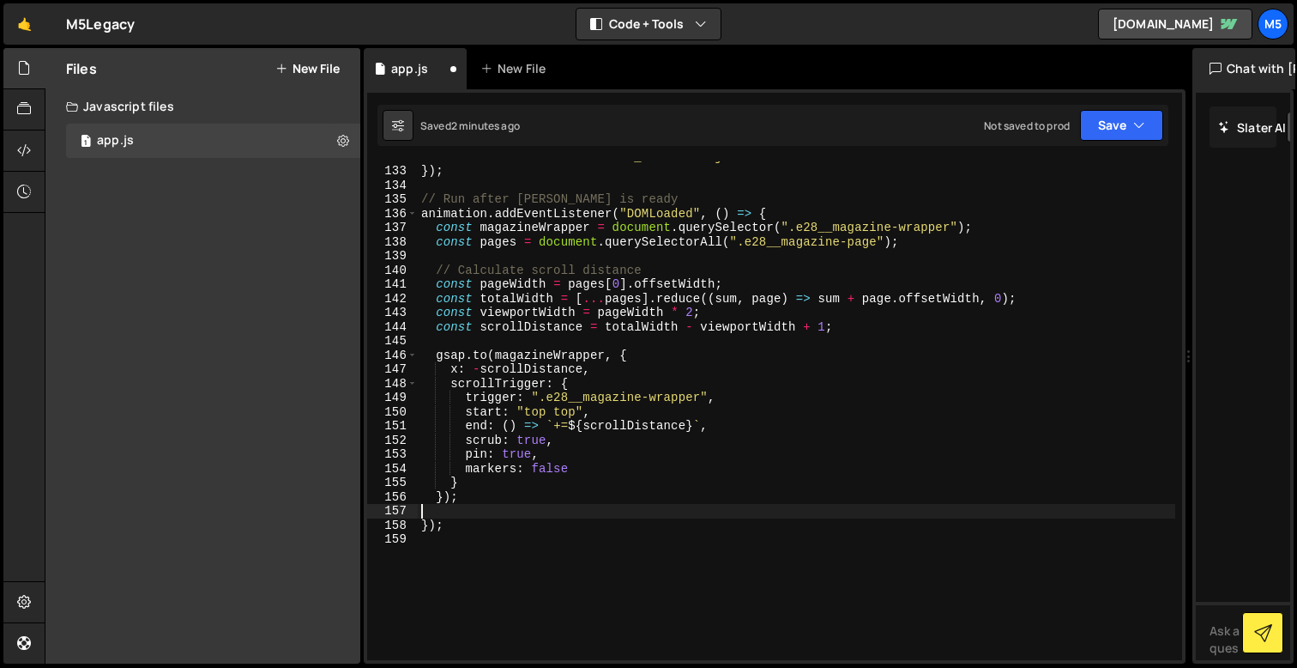
click at [476, 581] on div "path : "[URL][DOMAIN_NAME] /68cd106d052cc2758e8c911d_e28sideai.json" }) ; // Ru…" at bounding box center [797, 406] width 758 height 541
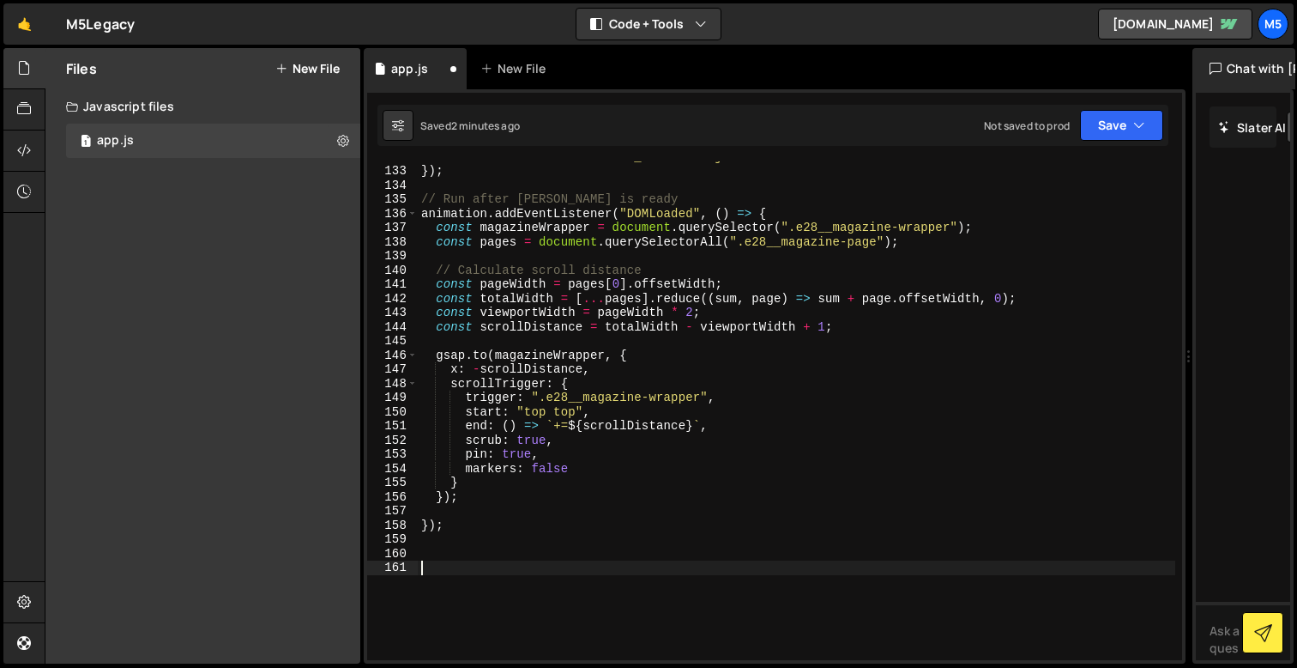
paste textarea "});"
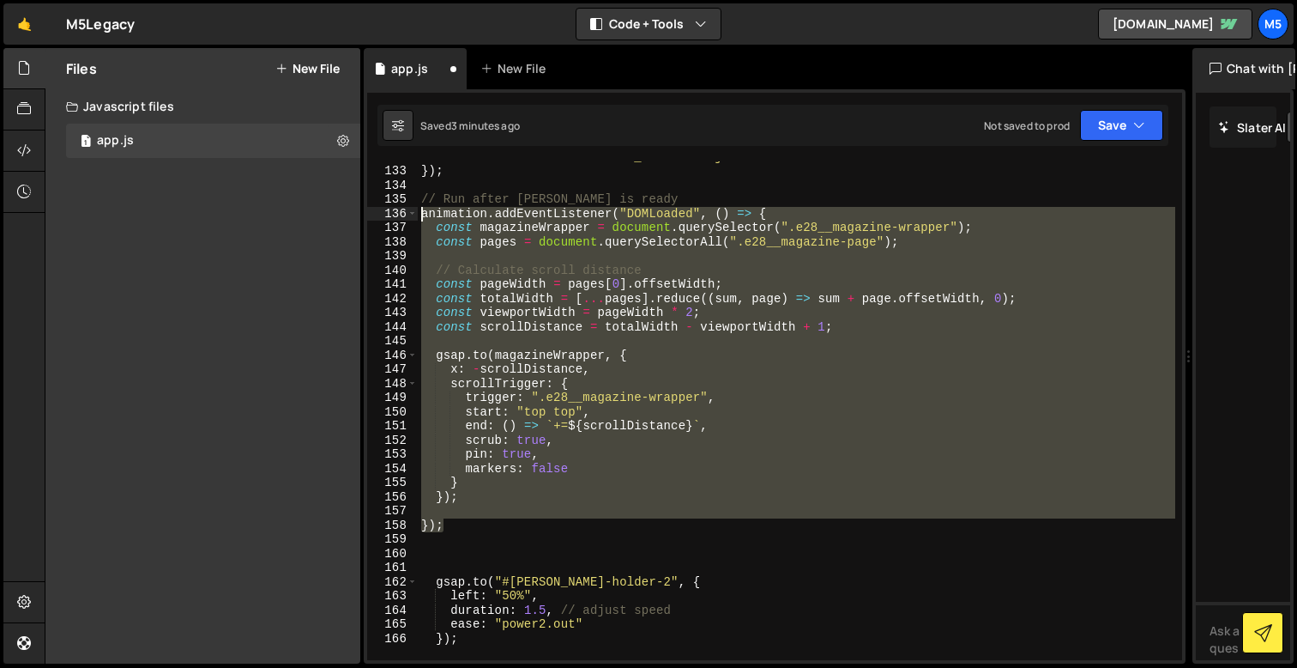
drag, startPoint x: 453, startPoint y: 526, endPoint x: 404, endPoint y: 216, distance: 313.6
click at [404, 216] on div "}); 132 133 134 135 136 137 138 139 140 141 142 143 144 145 146 147 148 149 150…" at bounding box center [774, 410] width 815 height 499
paste textarea "}"
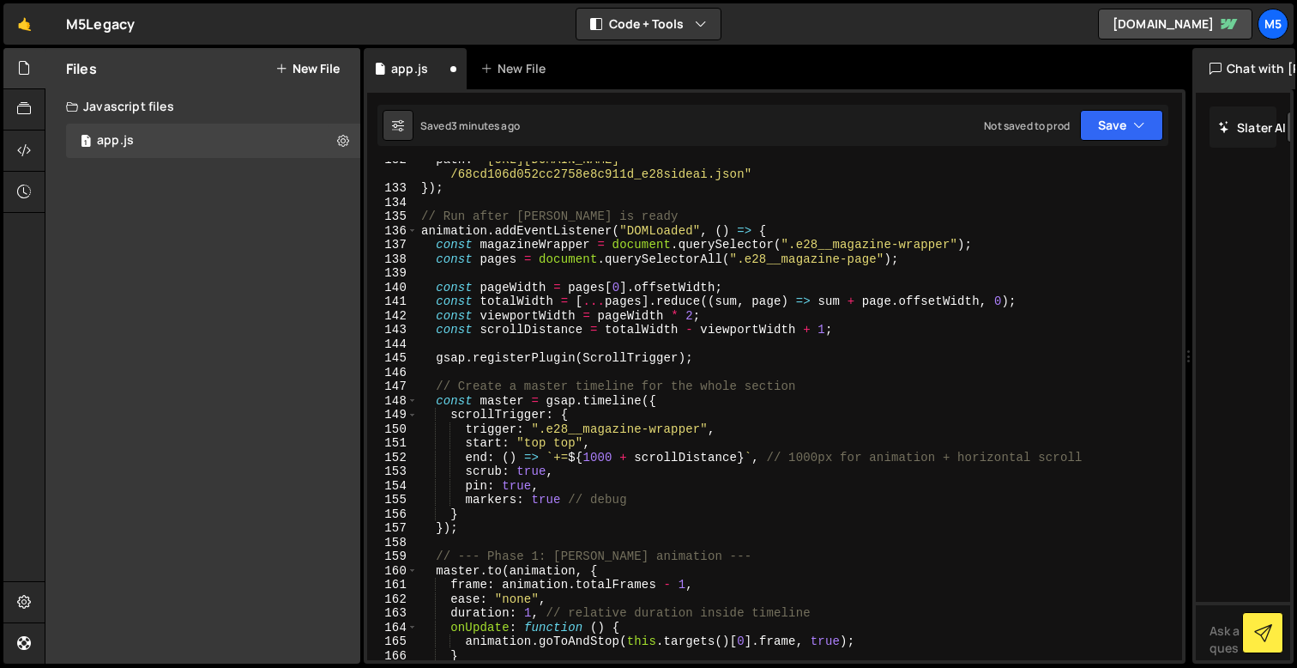
scroll to position [1858, 0]
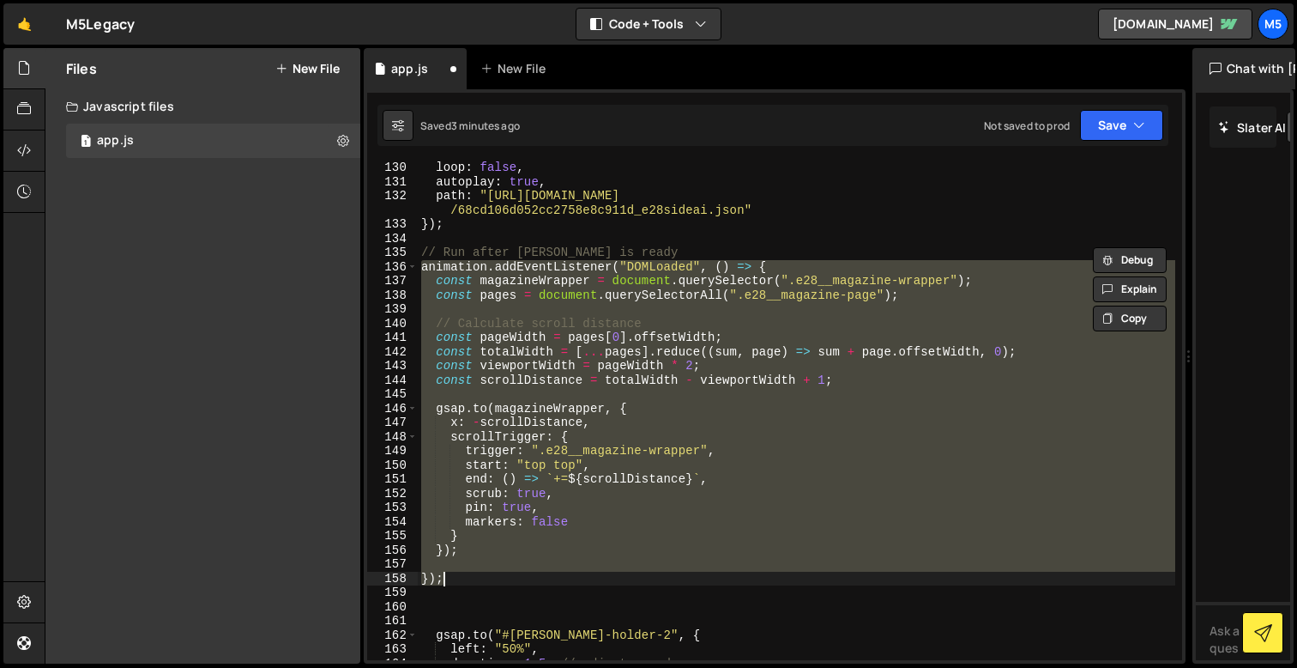
paste textarea
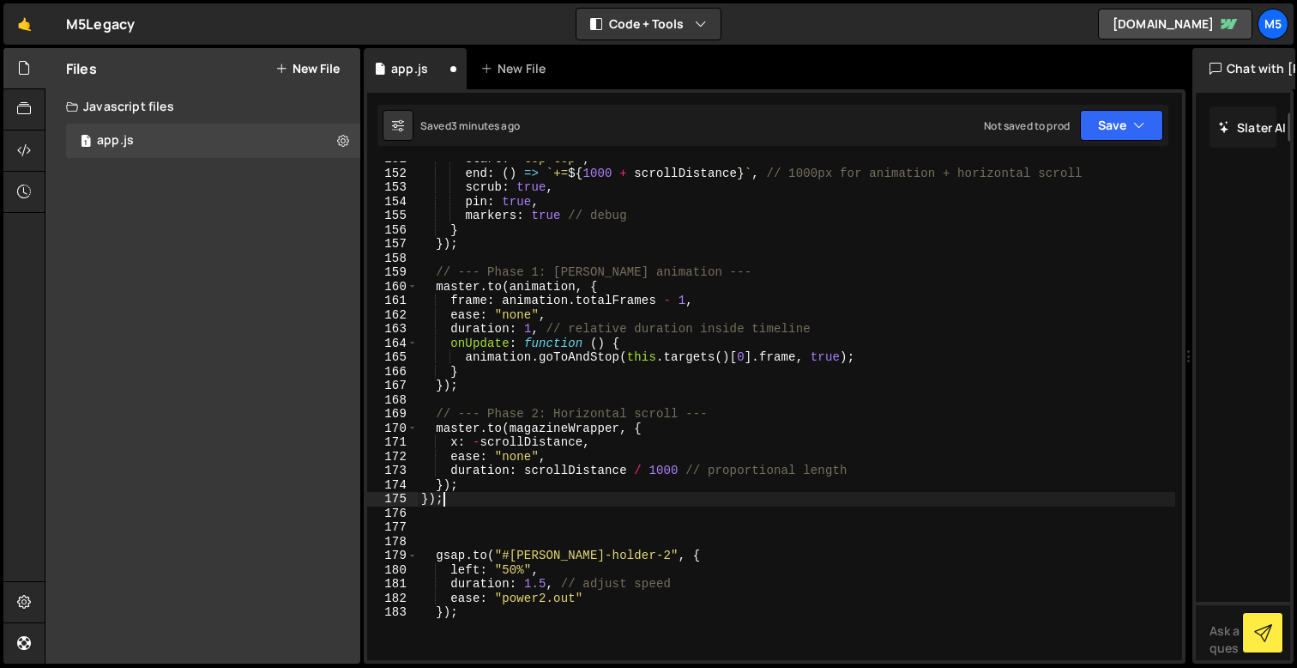
scroll to position [2188, 0]
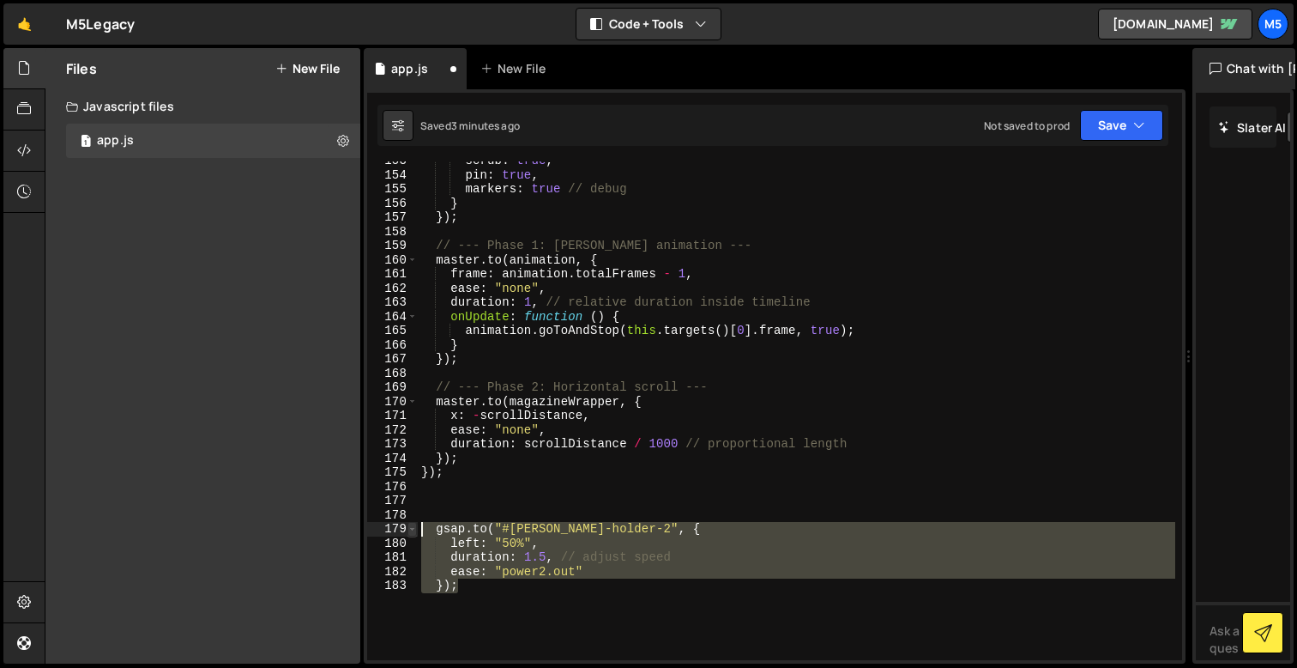
drag, startPoint x: 462, startPoint y: 588, endPoint x: 409, endPoint y: 523, distance: 83.5
click at [409, 523] on div "}); 153 154 155 156 157 158 159 160 161 162 163 164 165 166 167 168 169 170 171…" at bounding box center [774, 410] width 815 height 499
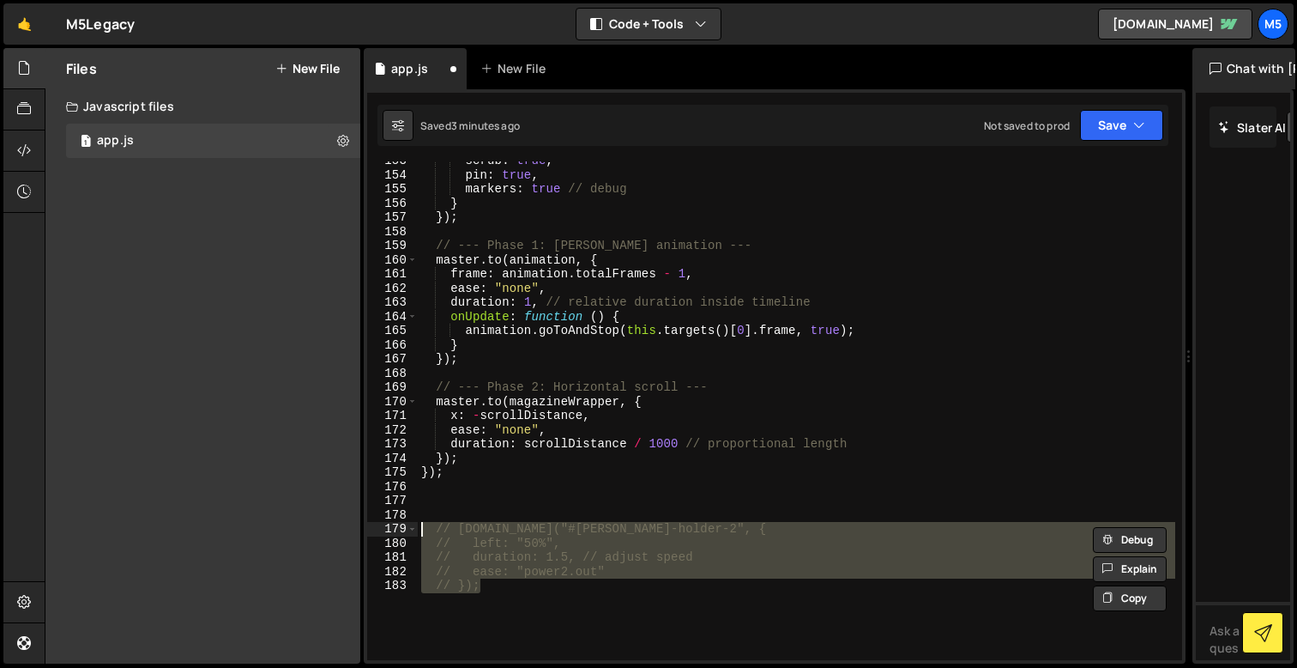
type textarea "// duration: 1.5, // adjust speed"
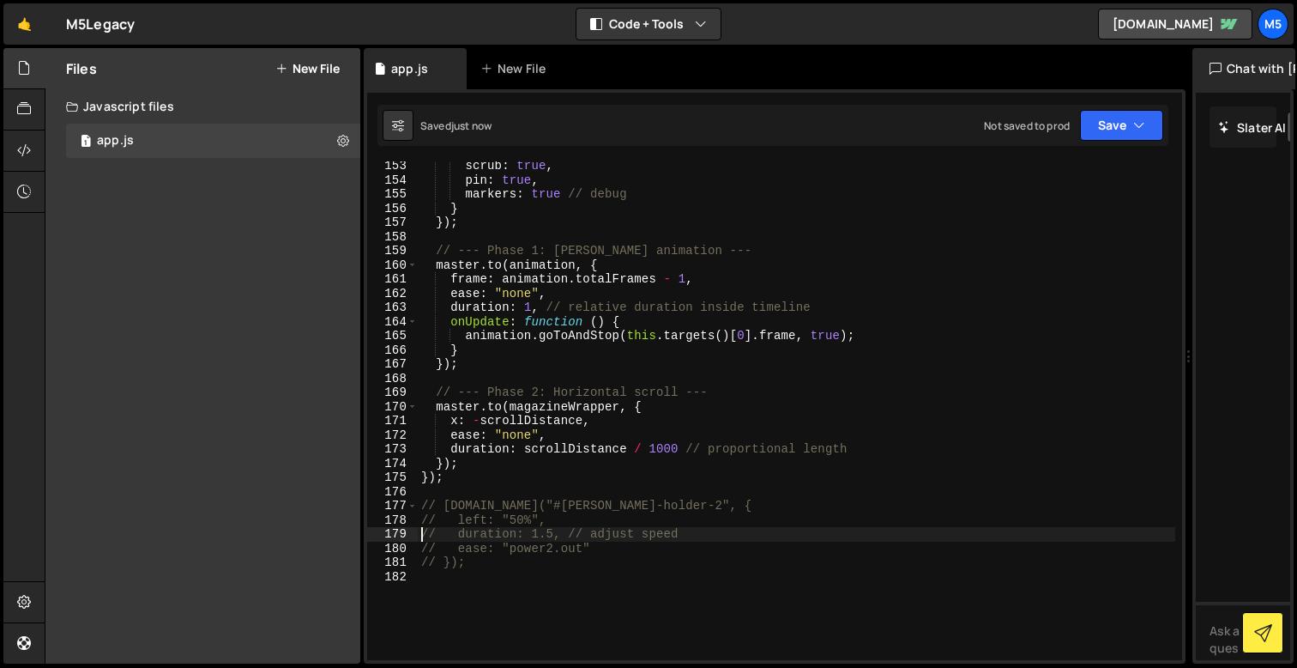
scroll to position [2158, 0]
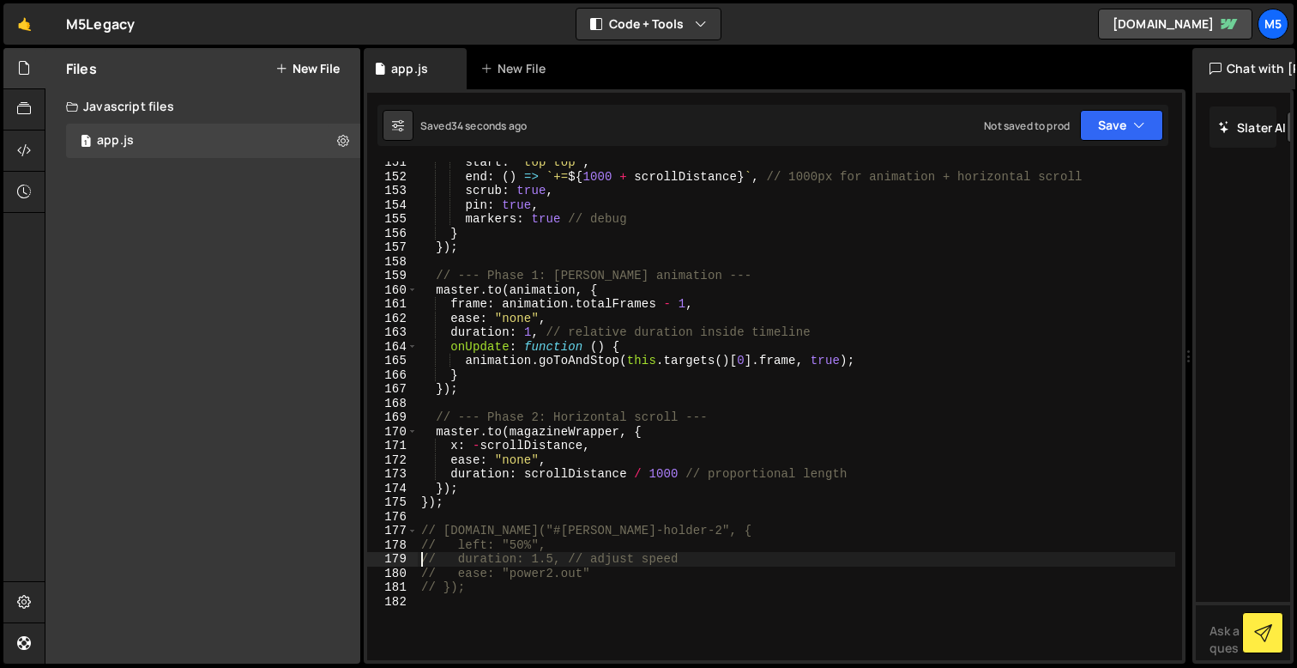
click at [610, 405] on div "start : "top top" , end : ( ) => ` += ${ 1000 + scrollDistance } ` , // 1000px …" at bounding box center [797, 418] width 758 height 527
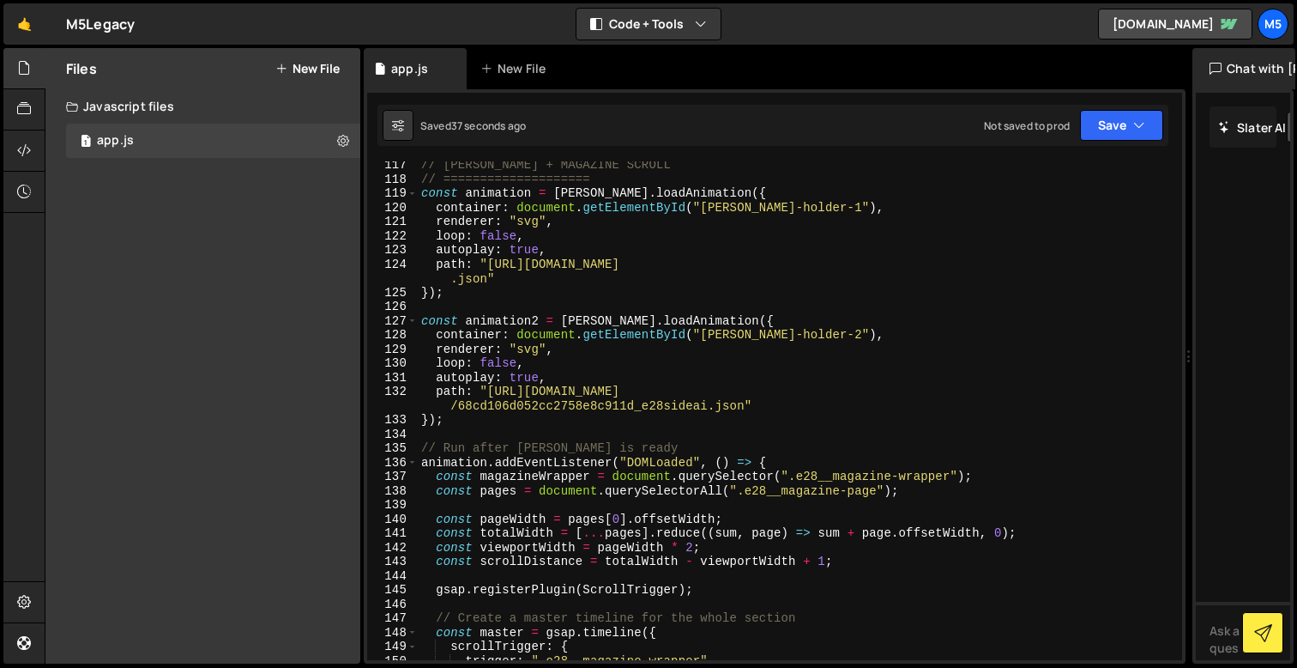
scroll to position [1630, 0]
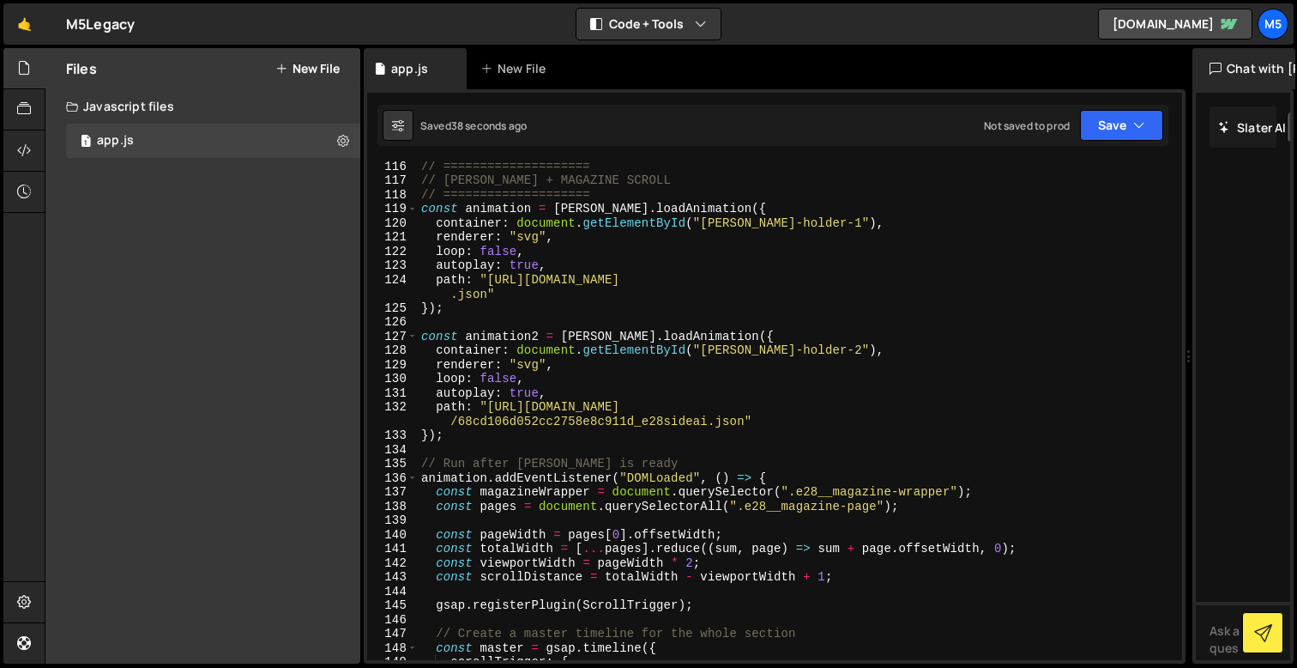
click at [524, 264] on div "// ==================== // [PERSON_NAME] + MAGAZINE SCROLL // =================…" at bounding box center [797, 422] width 758 height 527
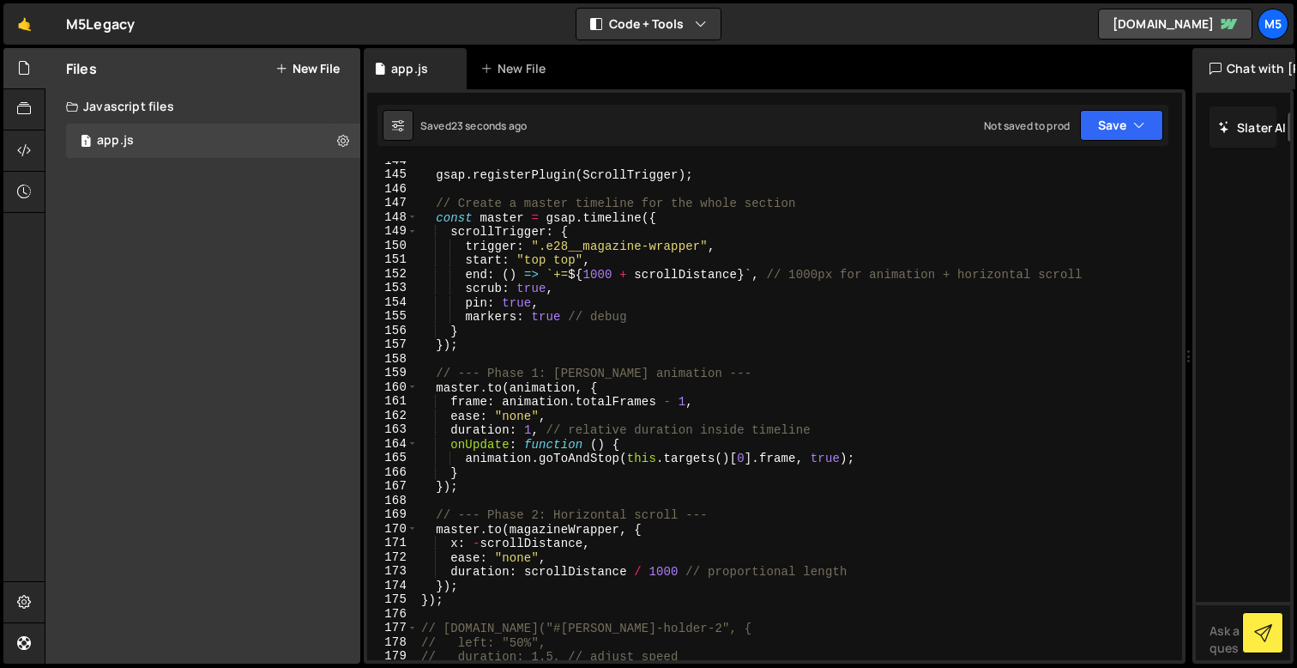
scroll to position [2061, 0]
click at [596, 270] on div "gsap . registerPlugin ( ScrollTrigger ) ; // Create a master timeline for the w…" at bounding box center [797, 417] width 758 height 527
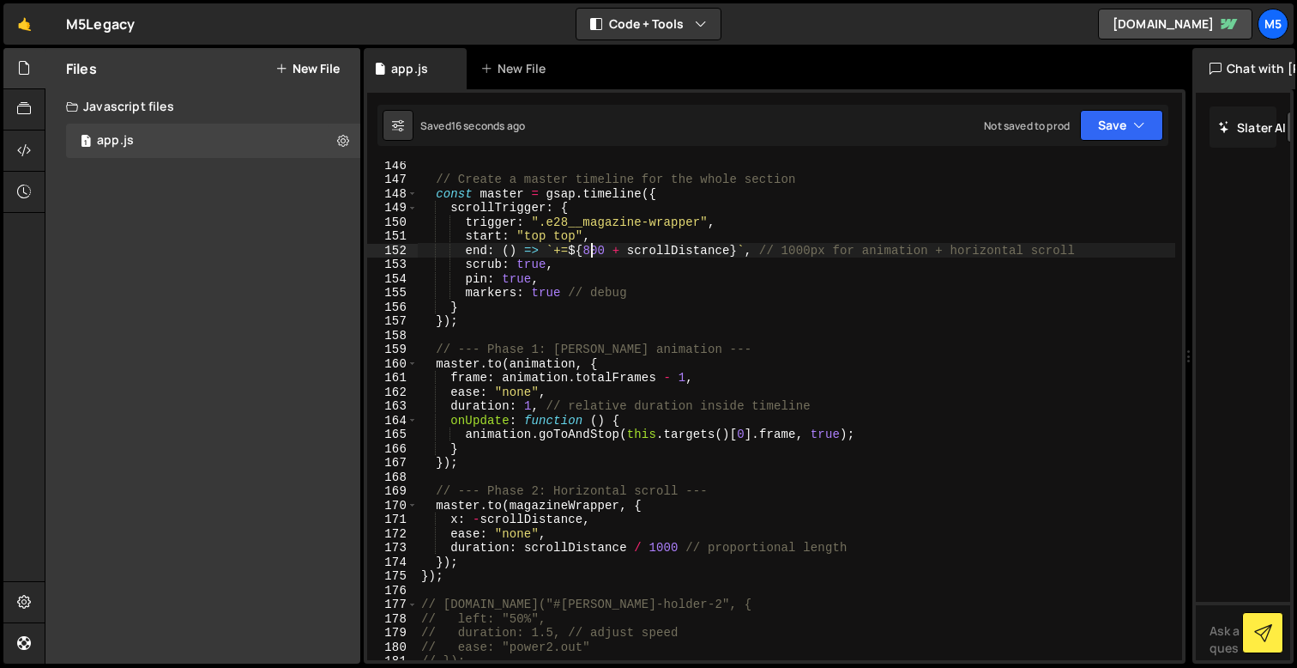
scroll to position [2089, 0]
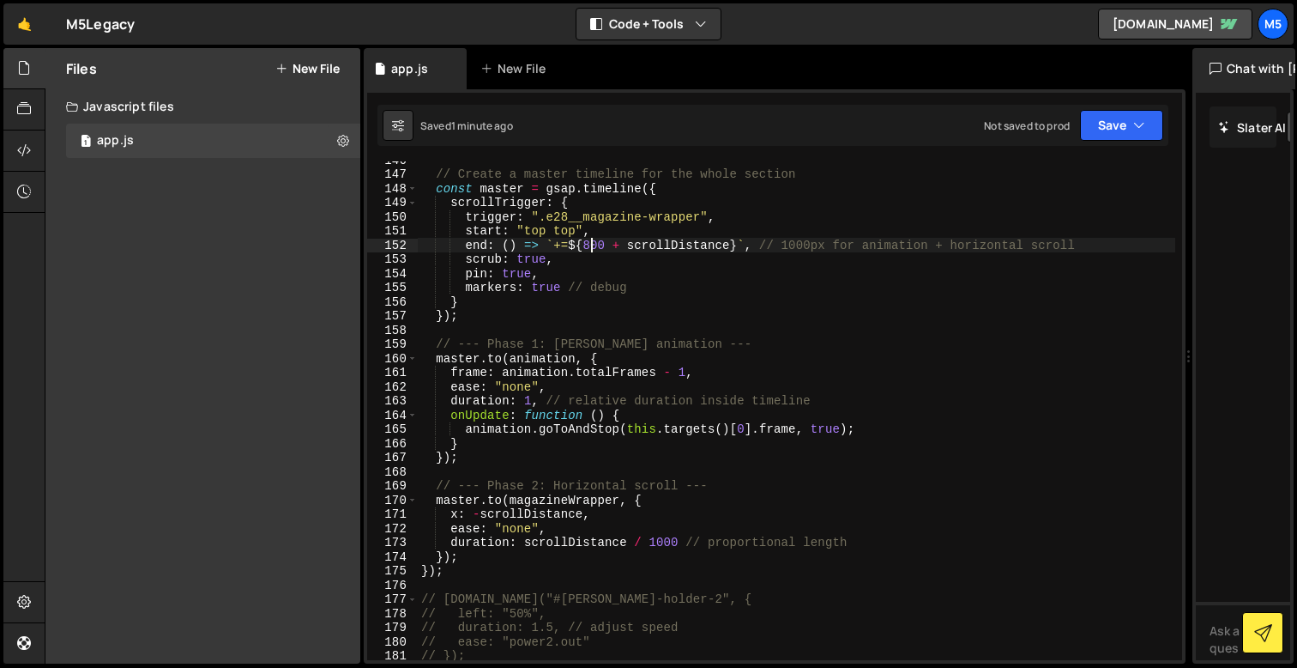
click at [650, 526] on div "// Create a master timeline for the whole section const master = gsap . timelin…" at bounding box center [797, 416] width 758 height 527
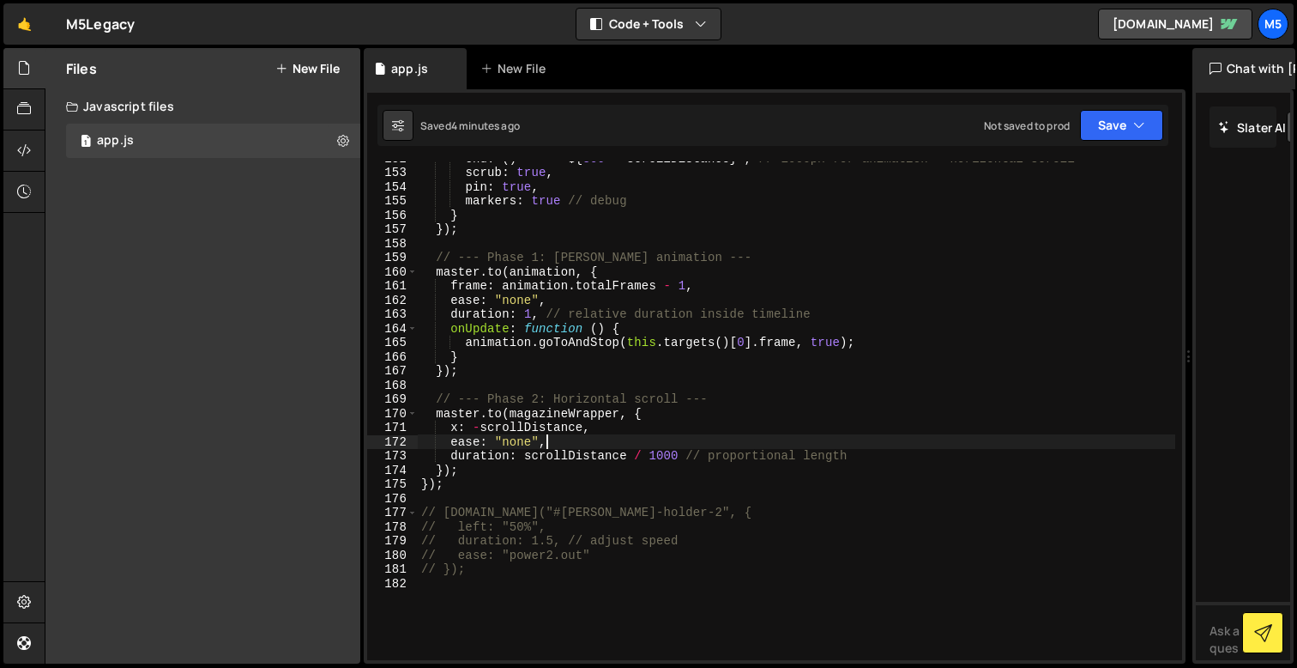
scroll to position [2182, 0]
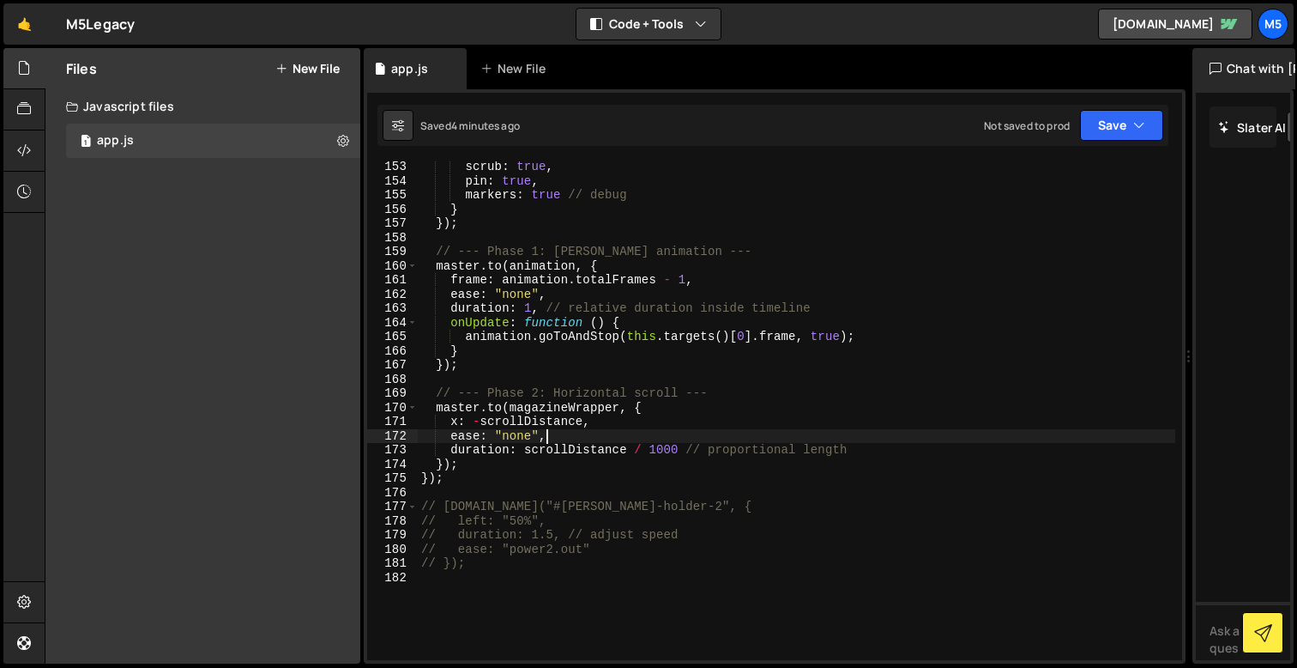
click at [462, 477] on div "scrub : true , pin : true , markers : true // debug } }) ; // --- Phase 1: [PER…" at bounding box center [797, 423] width 758 height 527
click at [433, 470] on div "scrub : true , pin : true , markers : true // debug } }) ; // --- Phase 1: [PER…" at bounding box center [797, 423] width 758 height 527
click at [451, 464] on div "scrub : true , pin : true , markers : true // debug } }) ; // --- Phase 1: [PER…" at bounding box center [797, 423] width 758 height 527
click at [436, 474] on div "scrub : true , pin : true , markers : true // debug } }) ; // --- Phase 1: [PER…" at bounding box center [797, 423] width 758 height 527
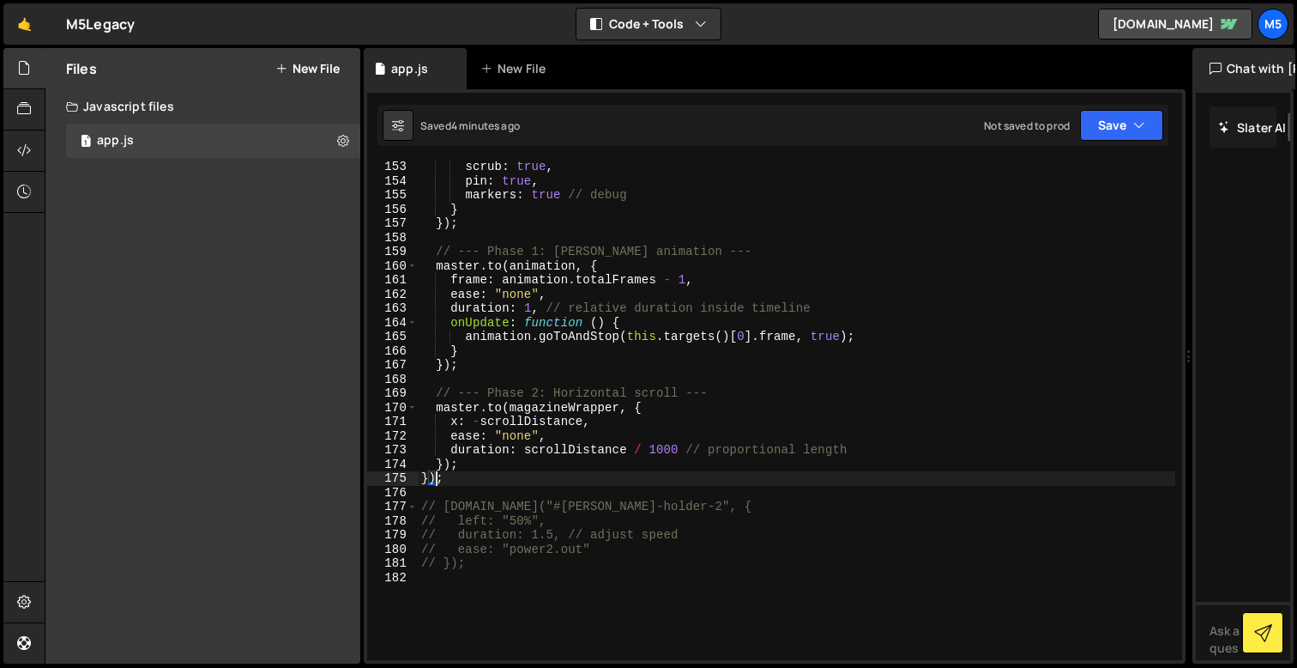
click at [433, 472] on div "scrub : true , pin : true , markers : true // debug } }) ; // --- Phase 1: [PER…" at bounding box center [797, 423] width 758 height 527
click at [427, 474] on div "scrub : true , pin : true , markers : true // debug } }) ; // --- Phase 1: [PER…" at bounding box center [797, 423] width 758 height 527
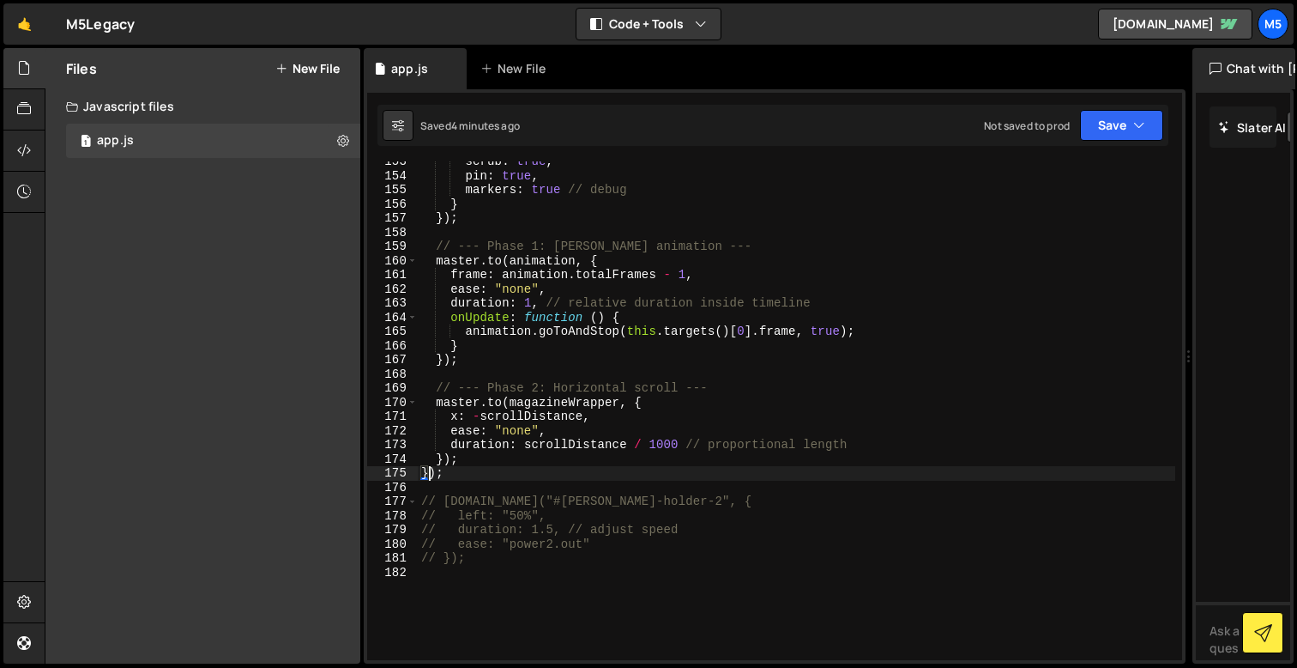
scroll to position [2198, 0]
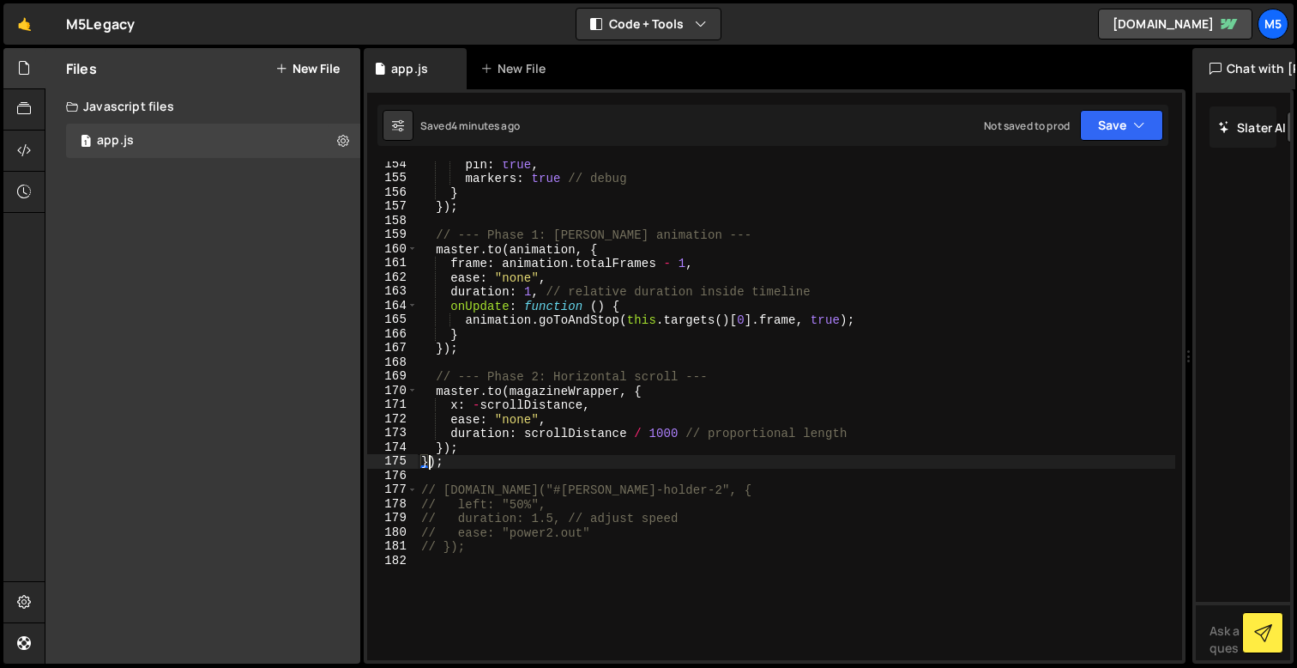
click at [476, 447] on div "pin : true , markers : true // debug } }) ; // --- Phase 1: [PERSON_NAME] anima…" at bounding box center [797, 420] width 758 height 527
type textarea "});"
paste textarea "});"
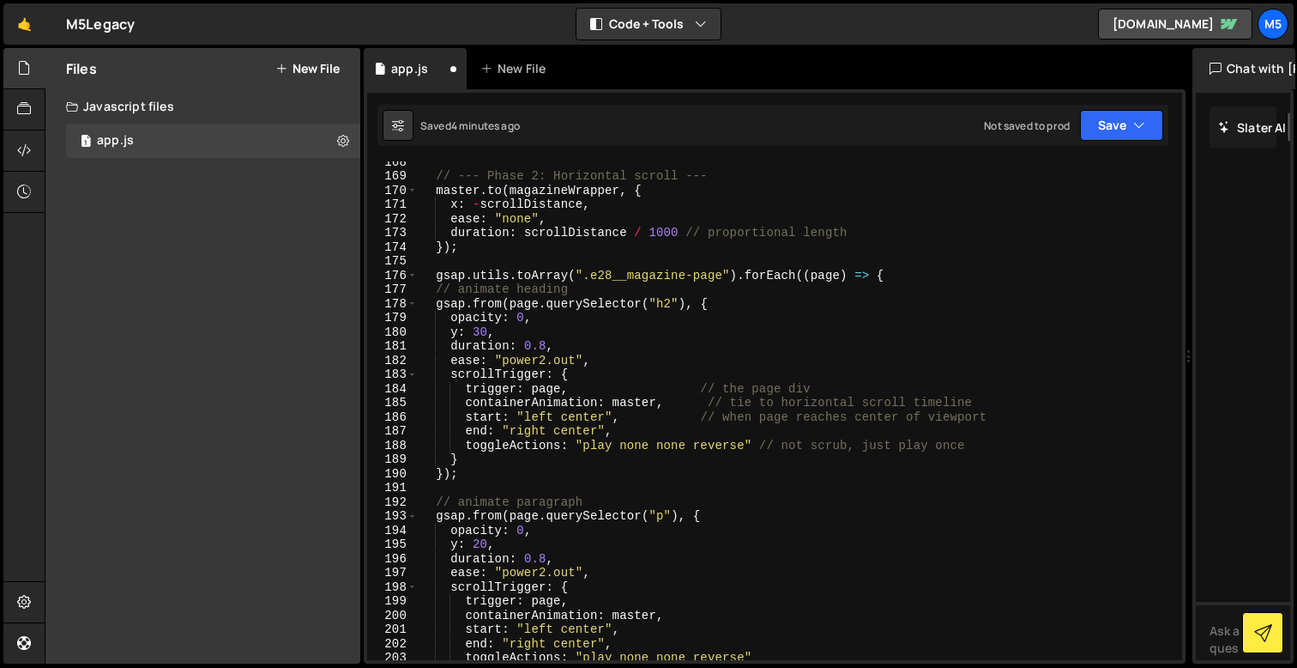
type textarea "});"
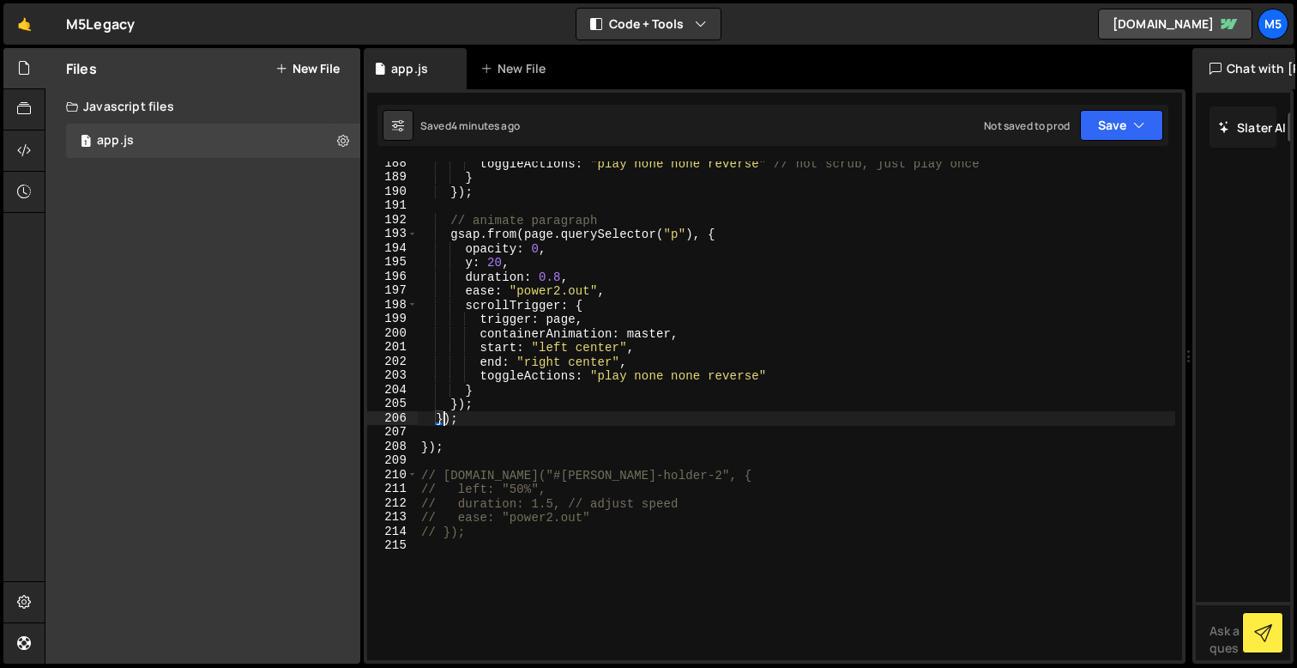
click at [500, 421] on div "toggleActions : "play none none reverse" // not scrub, just play once } }) ; //…" at bounding box center [797, 419] width 758 height 527
type textarea "// });"
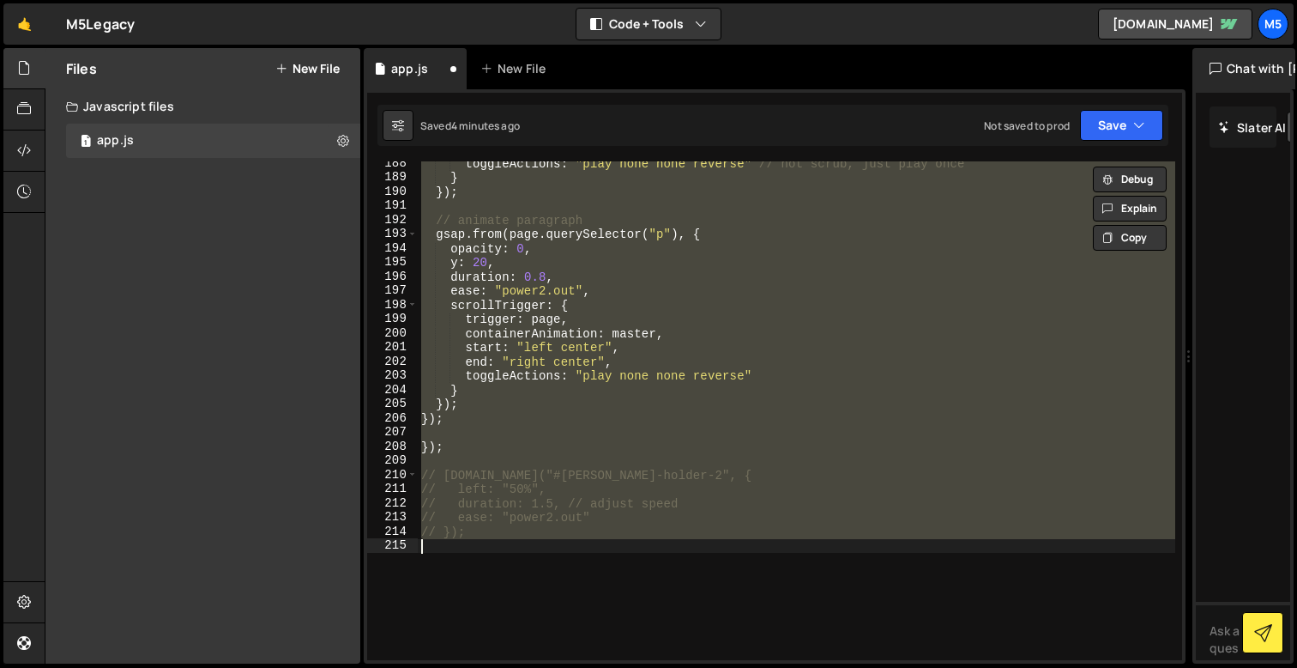
scroll to position [2257, 0]
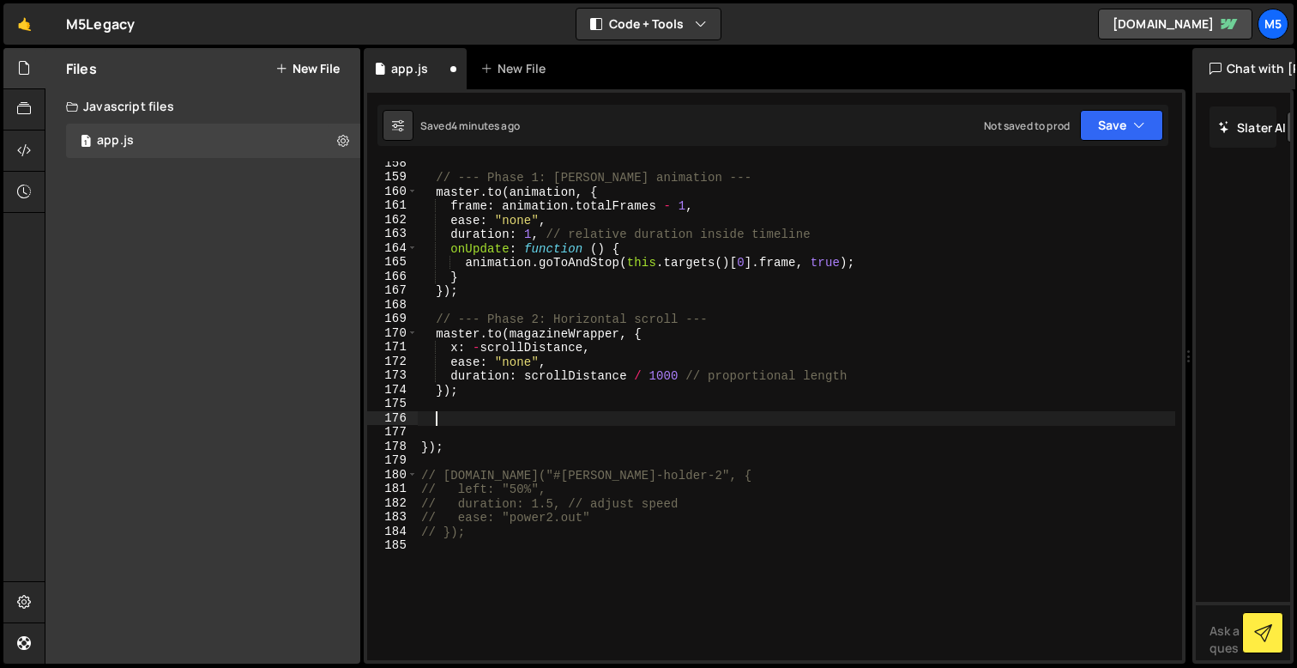
paste textarea "});"
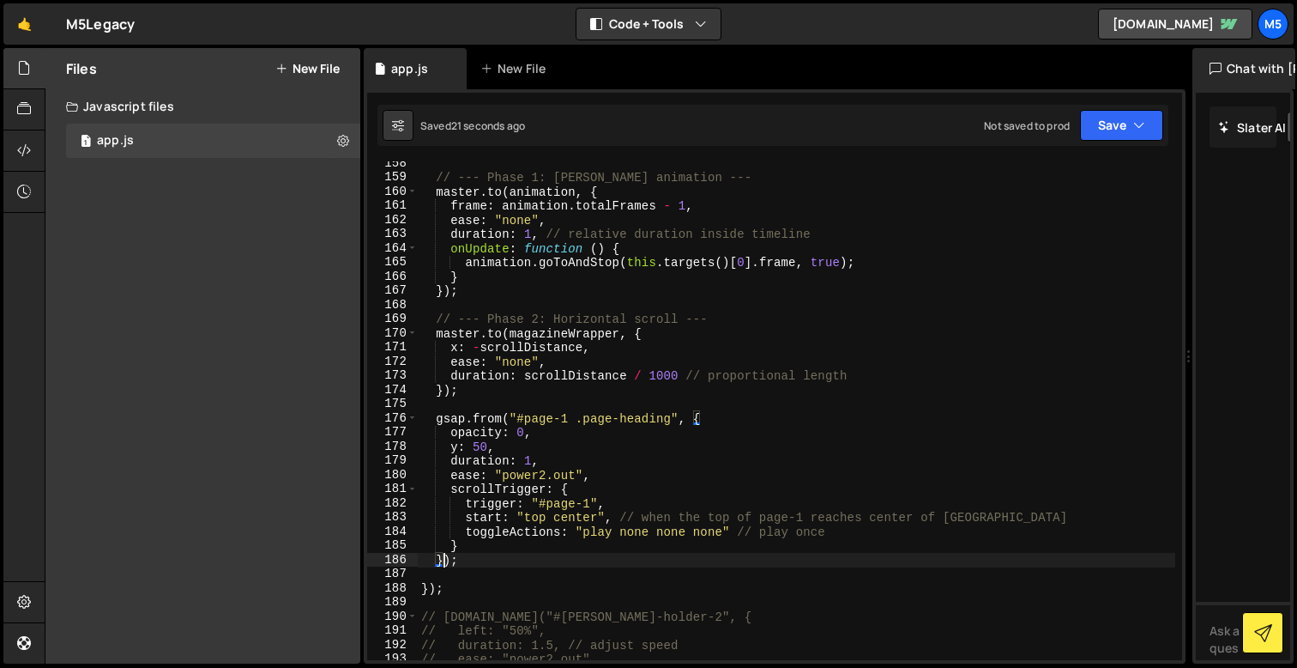
click at [618, 456] on div "// --- Phase 1: [PERSON_NAME] animation --- master . to ( animation , { frame :…" at bounding box center [797, 419] width 758 height 527
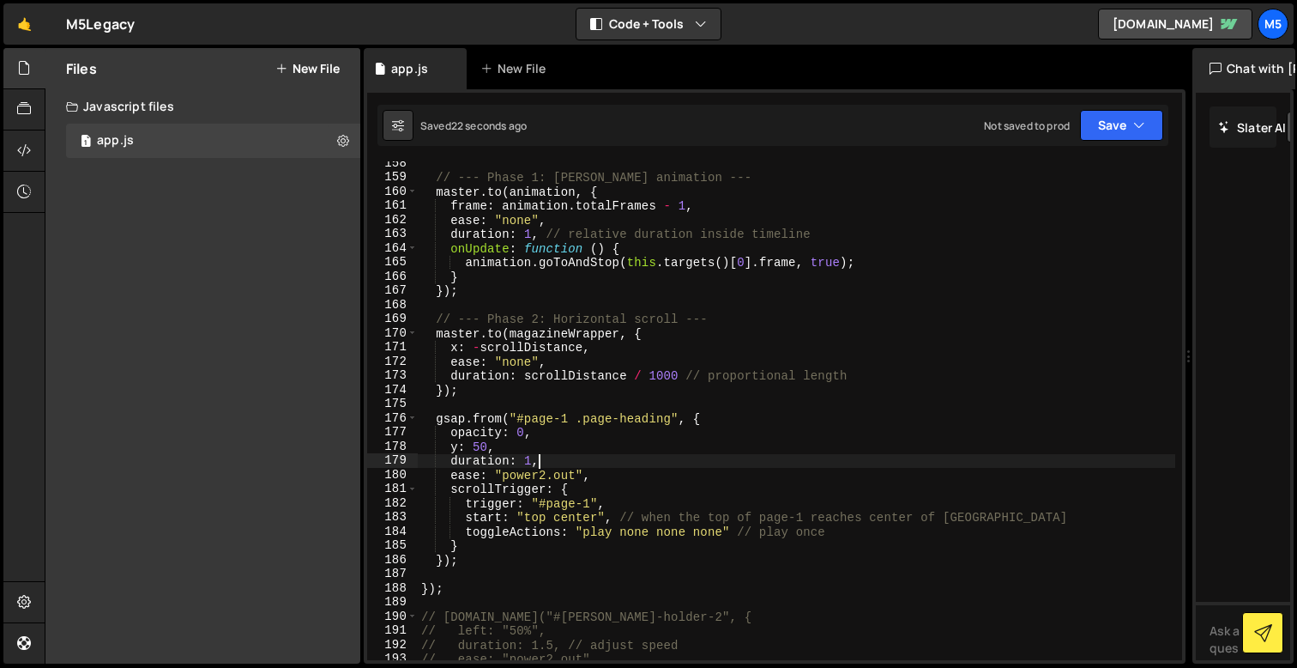
click at [622, 530] on div "// --- Phase 1: [PERSON_NAME] animation --- master . to ( animation , { frame :…" at bounding box center [797, 419] width 758 height 527
click at [567, 420] on div "// --- Phase 1: [PERSON_NAME] animation --- master . to ( animation , { frame :…" at bounding box center [797, 419] width 758 height 527
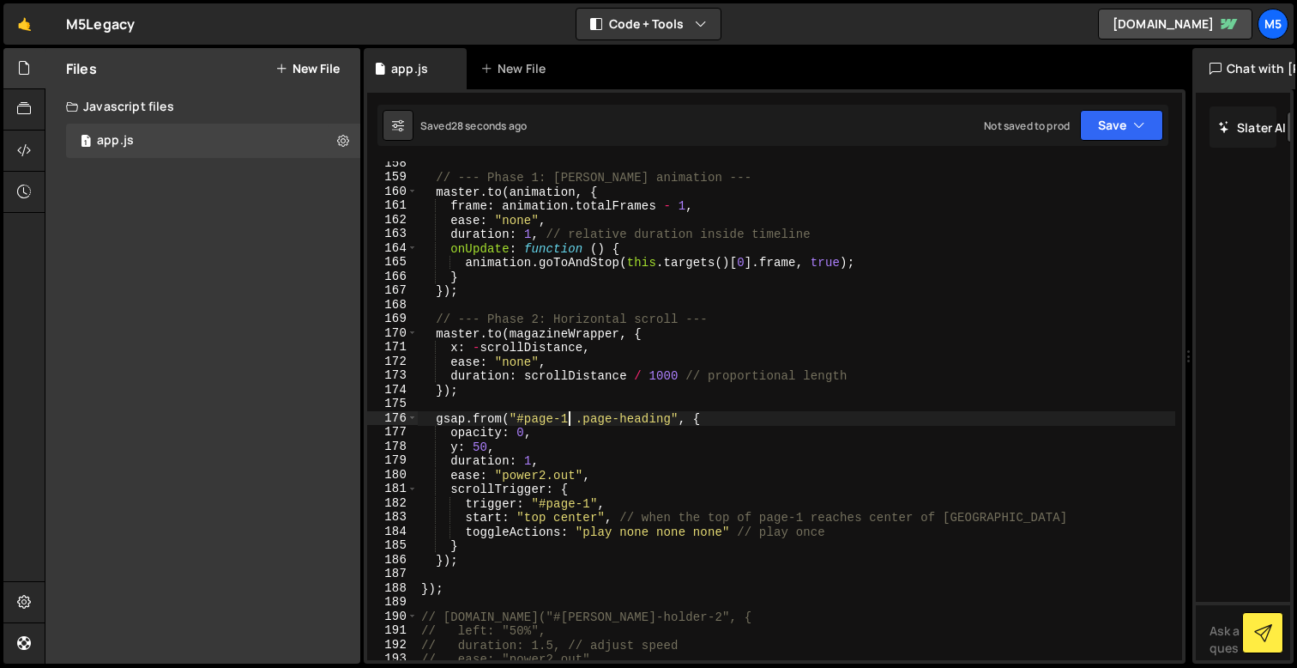
scroll to position [0, 10]
click at [655, 455] on div "// --- Phase 1: [PERSON_NAME] animation --- master . to ( animation , { frame :…" at bounding box center [797, 419] width 758 height 527
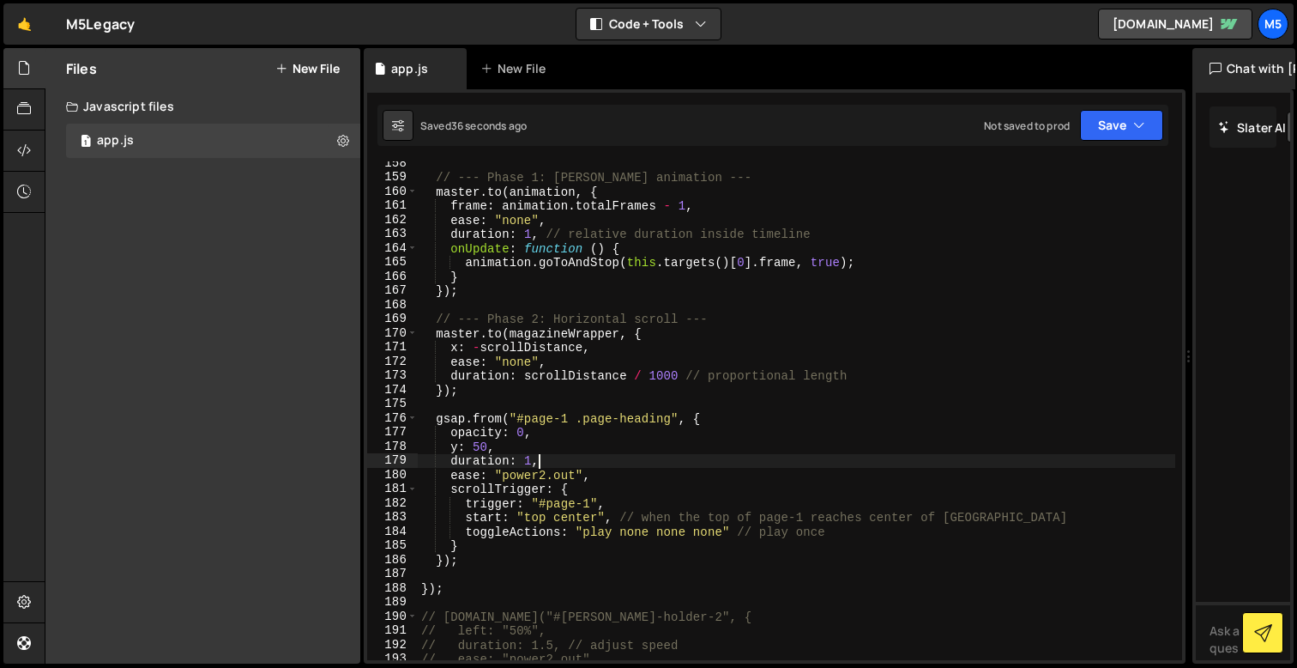
type textarea "duration: 1,"
click at [444, 599] on div "// --- Phase 1: [PERSON_NAME] animation --- master . to ( animation , { frame :…" at bounding box center [797, 419] width 758 height 527
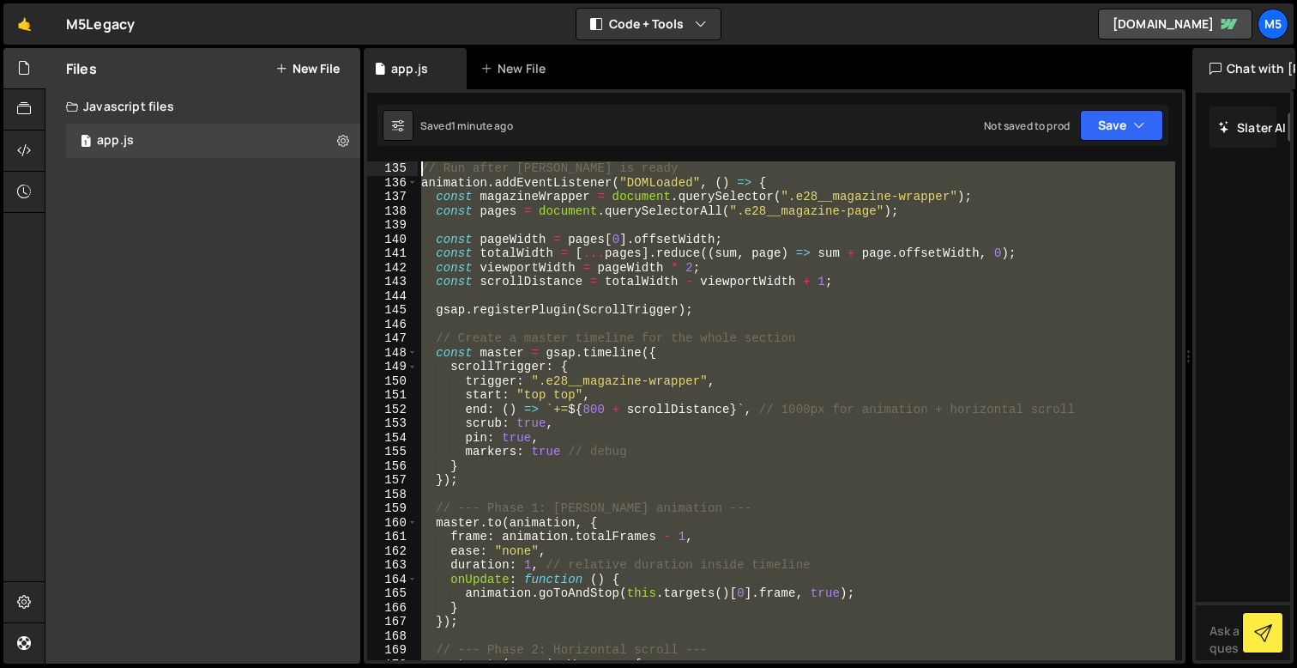
scroll to position [1472, 0]
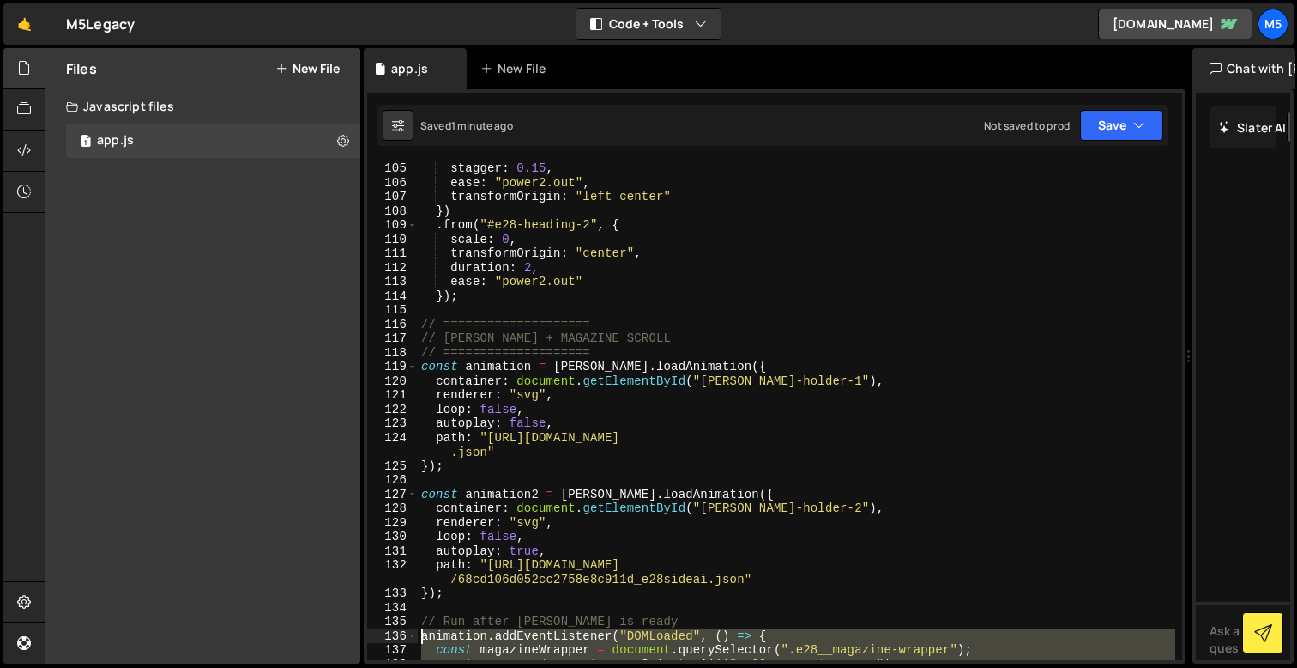
drag, startPoint x: 456, startPoint y: 597, endPoint x: 423, endPoint y: 631, distance: 46.7
click at [423, 631] on div "stagger : 0.15 , ease : "power2.out" , transformOrigin : "left center" }) . fro…" at bounding box center [797, 424] width 758 height 527
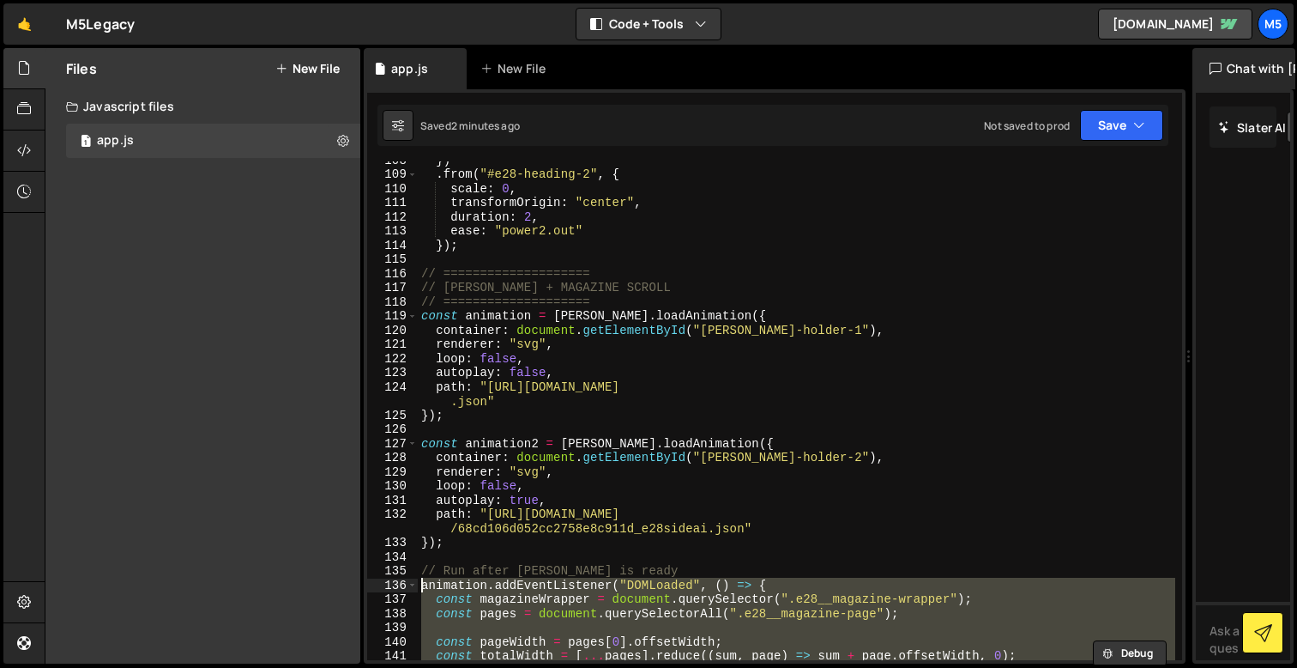
scroll to position [1498, 0]
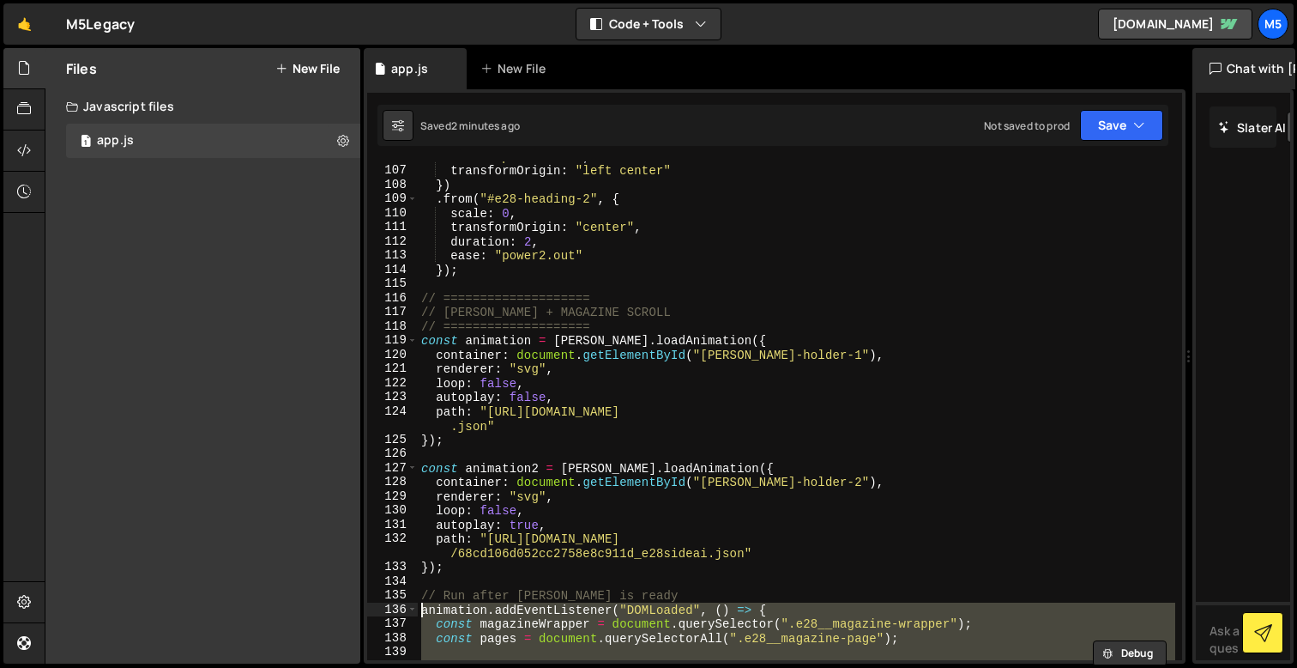
click at [625, 322] on div "ease : "power2.out" , transformOrigin : "left center" }) . from ( "#e28-heading…" at bounding box center [797, 412] width 758 height 527
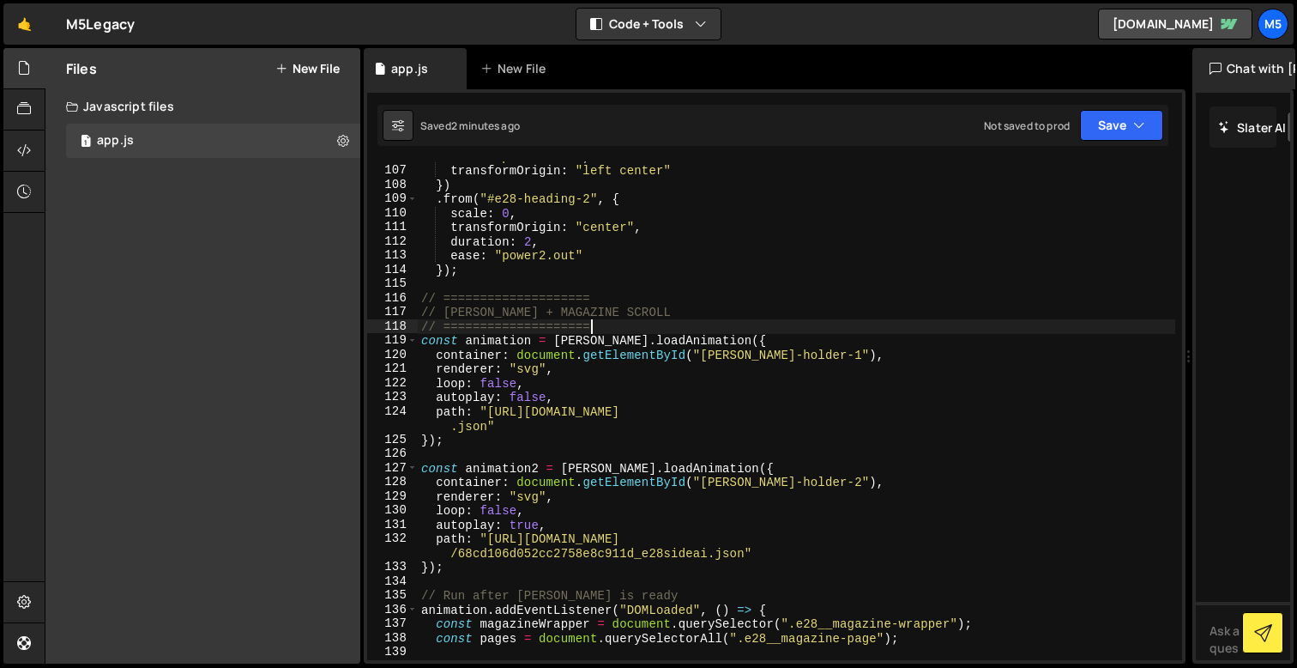
click at [530, 275] on div "ease : "power2.out" , transformOrigin : "left center" }) . from ( "#e28-heading…" at bounding box center [797, 412] width 758 height 527
type textarea "});"
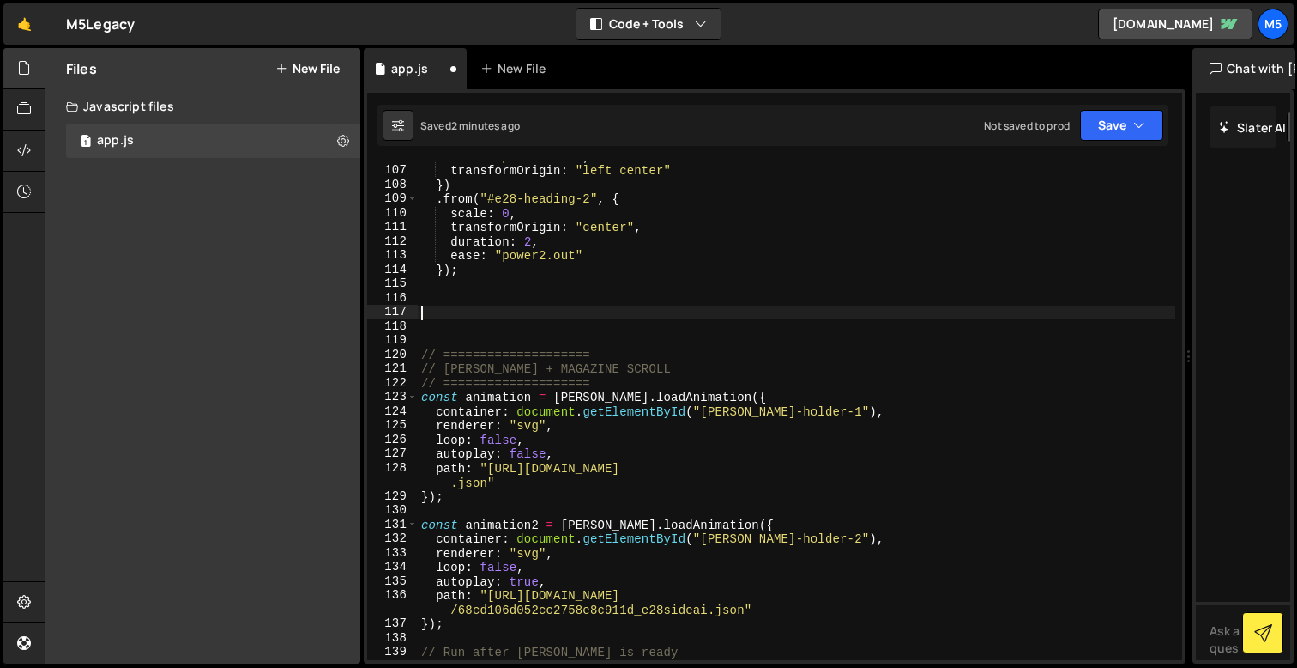
paste textarea "});"
type textarea "});"
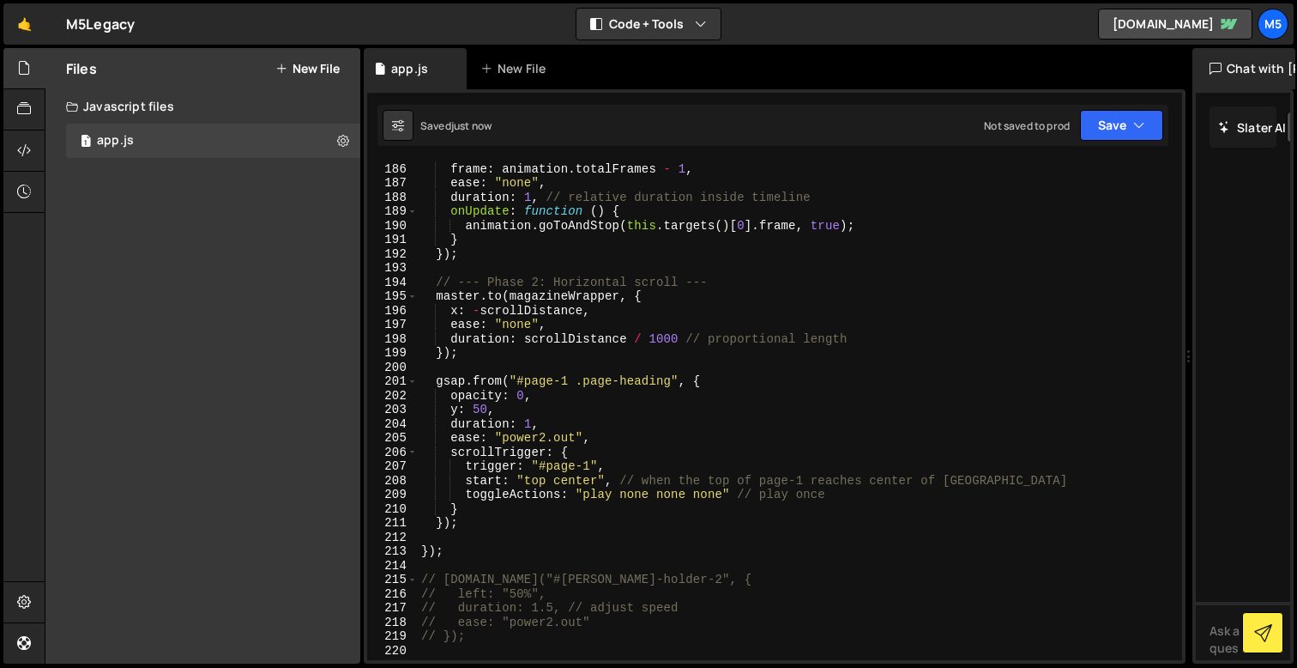
scroll to position [2646, 0]
click at [531, 423] on div "master . to ( animation , { frame : animation . totalFrames - 1 , ease : "none"…" at bounding box center [797, 411] width 758 height 527
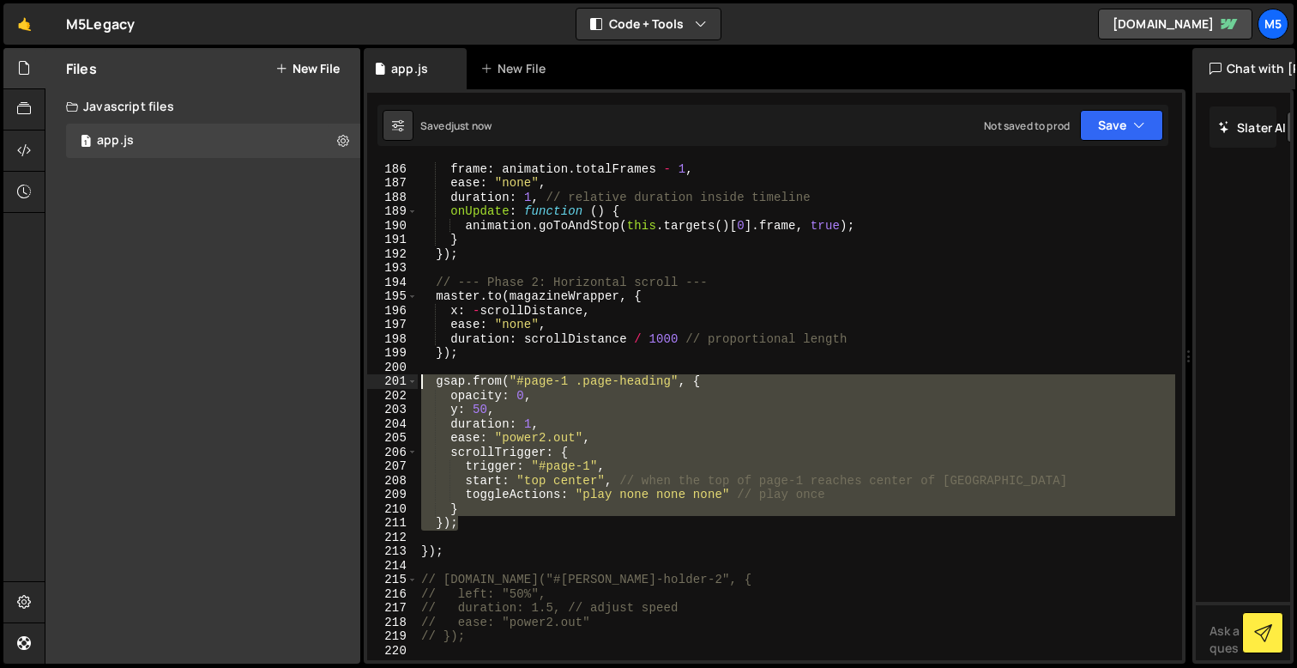
drag, startPoint x: 470, startPoint y: 520, endPoint x: 396, endPoint y: 378, distance: 159.6
click at [396, 380] on div "duration: 1, 185 186 187 188 189 190 191 192 193 194 195 196 197 198 199 200 20…" at bounding box center [774, 410] width 815 height 499
type textarea "gsap.from("#page-1 .page-heading", { opacity: 0,"
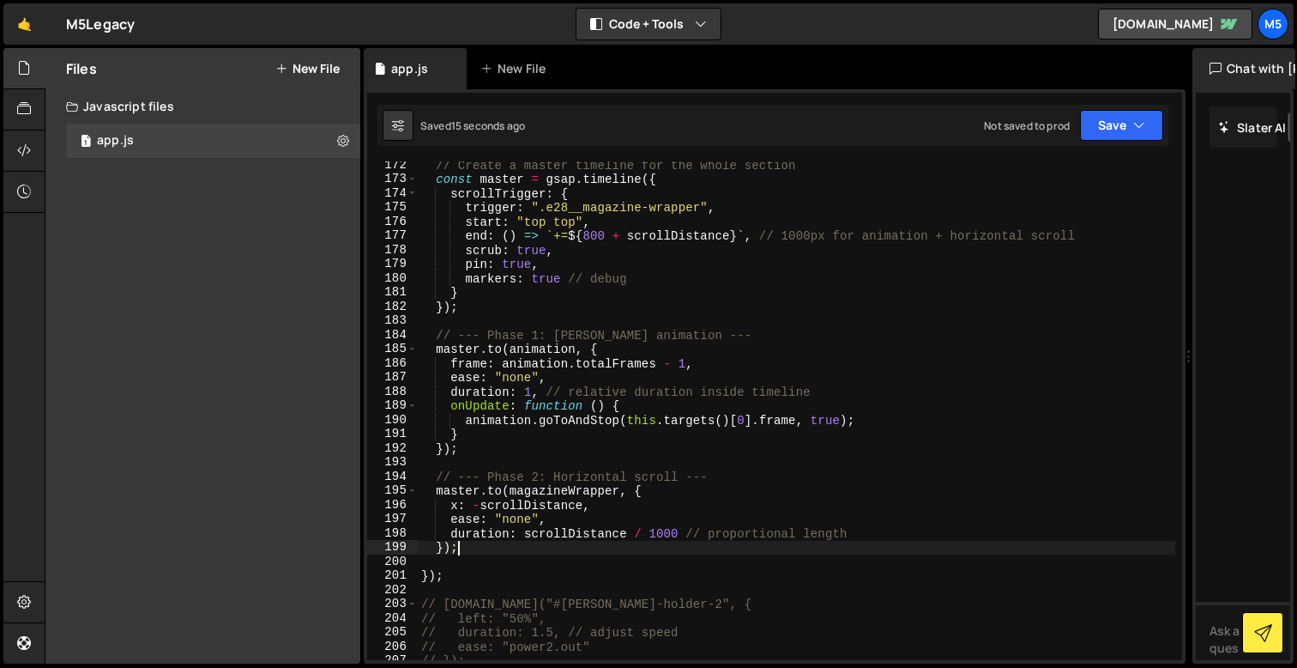
scroll to position [2438, 0]
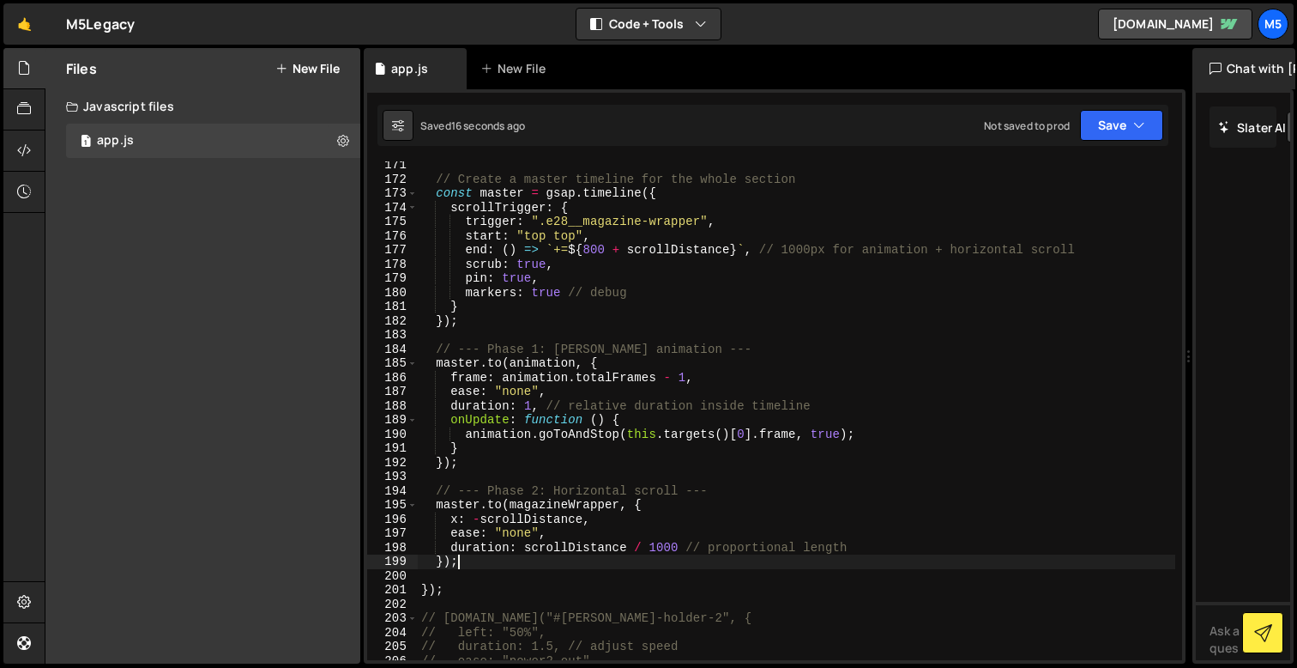
click at [480, 296] on div "// Create a master timeline for the whole section const master = gsap . timelin…" at bounding box center [797, 421] width 758 height 527
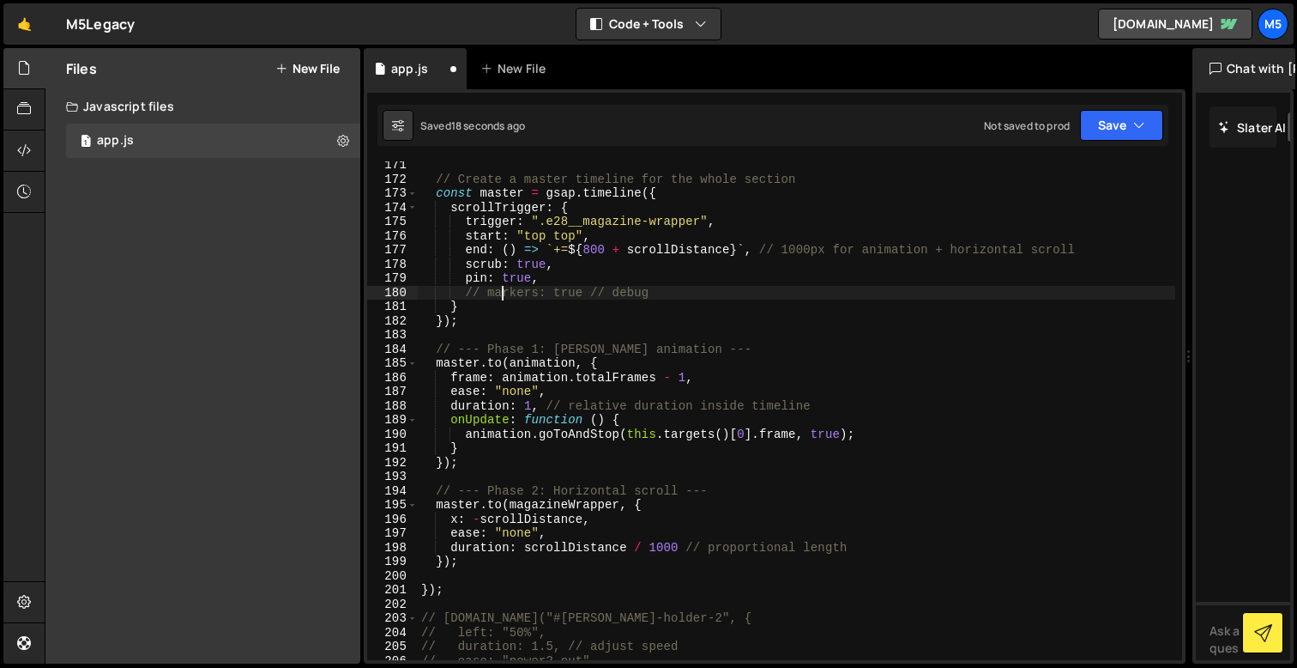
click at [548, 534] on div "// Create a master timeline for the whole section const master = gsap . timelin…" at bounding box center [797, 421] width 758 height 527
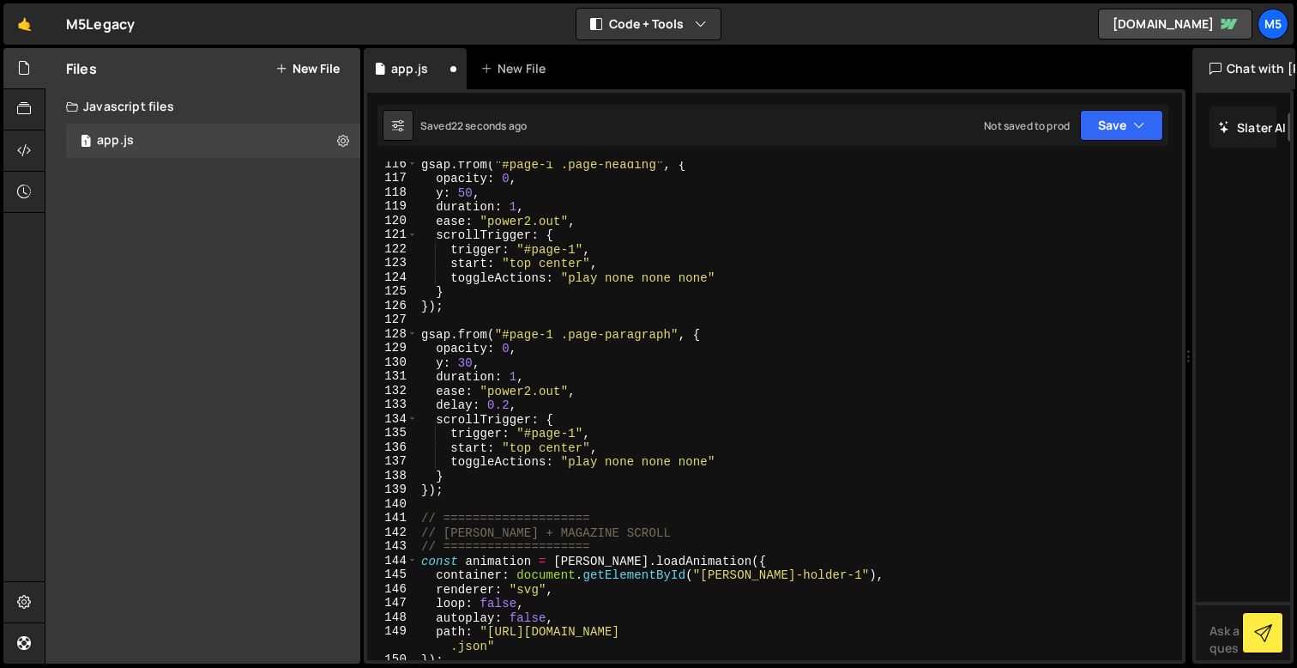
scroll to position [1609, 0]
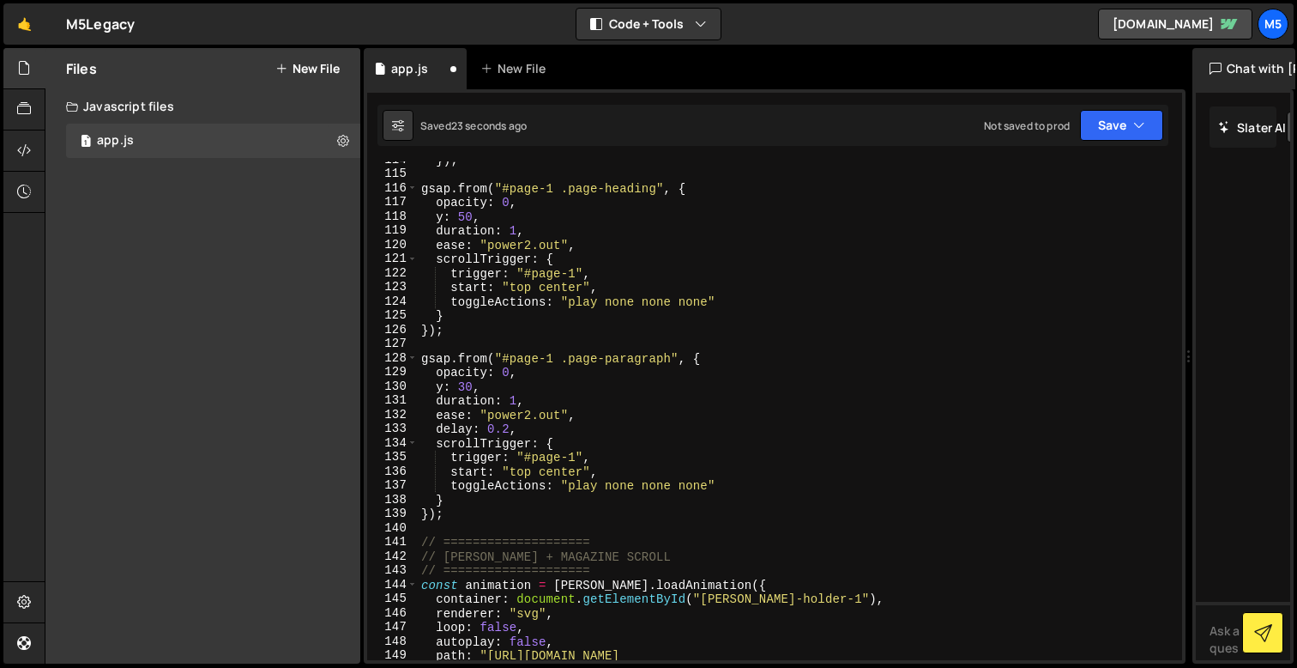
click at [584, 244] on div "}) ; gsap . from ( "#page-1 .page-heading" , { opacity : 0 , y : 50 , duration …" at bounding box center [797, 423] width 758 height 541
type textarea "ease: "power2.out","
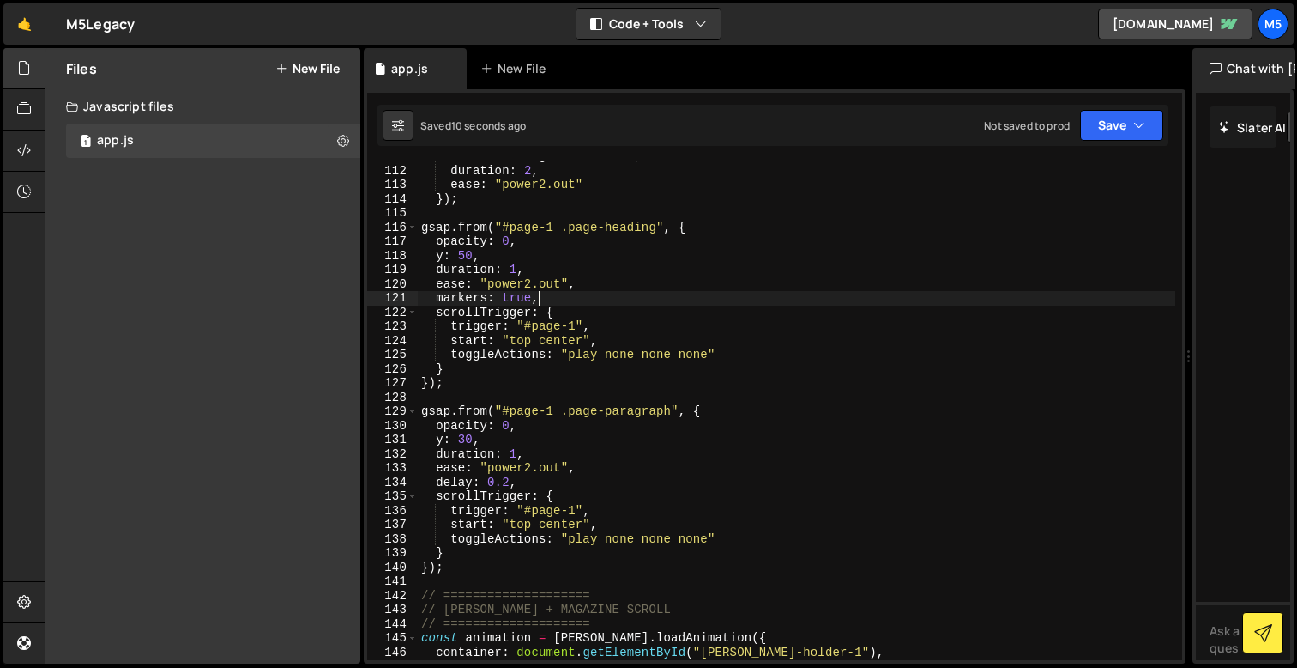
scroll to position [1568, 0]
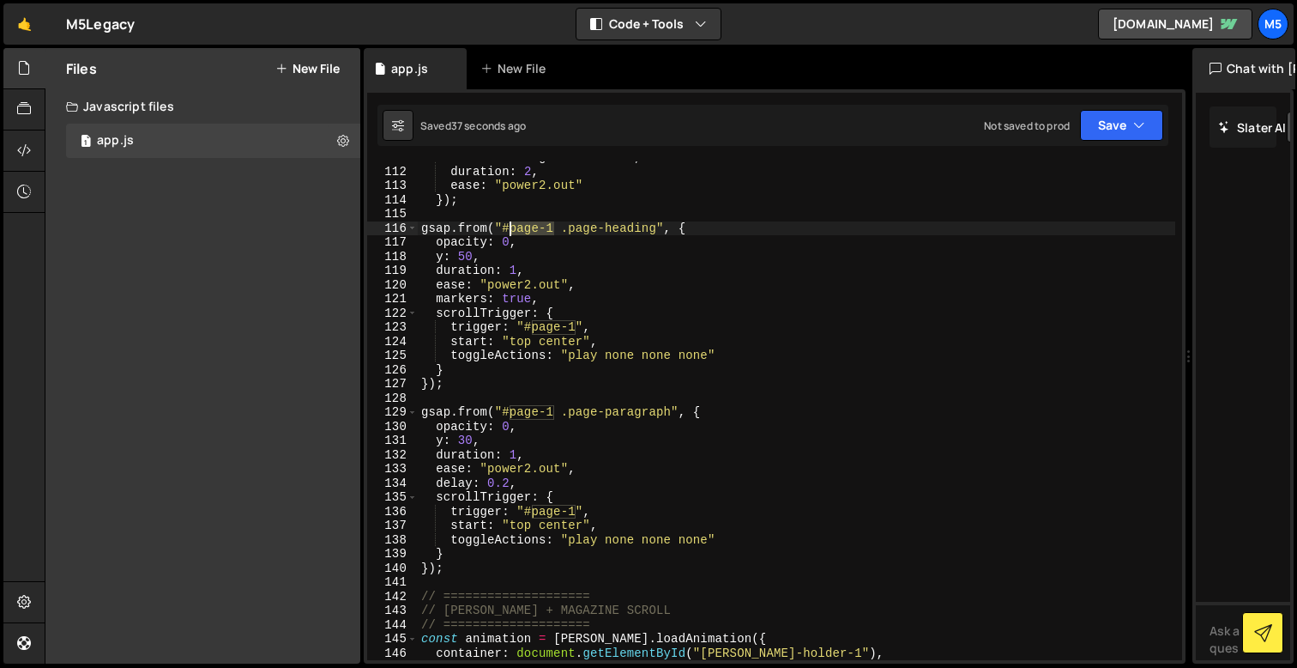
drag, startPoint x: 553, startPoint y: 229, endPoint x: 508, endPoint y: 227, distance: 45.5
click at [508, 227] on div "transformOrigin : "center" , duration : 2 , ease : "power2.out" }) ; gsap . fro…" at bounding box center [797, 413] width 758 height 527
click at [627, 236] on div "transformOrigin : "center" , duration : 2 , ease : "power2.out" }) ; gsap . fro…" at bounding box center [797, 413] width 758 height 527
drag, startPoint x: 569, startPoint y: 227, endPoint x: 659, endPoint y: 228, distance: 90.1
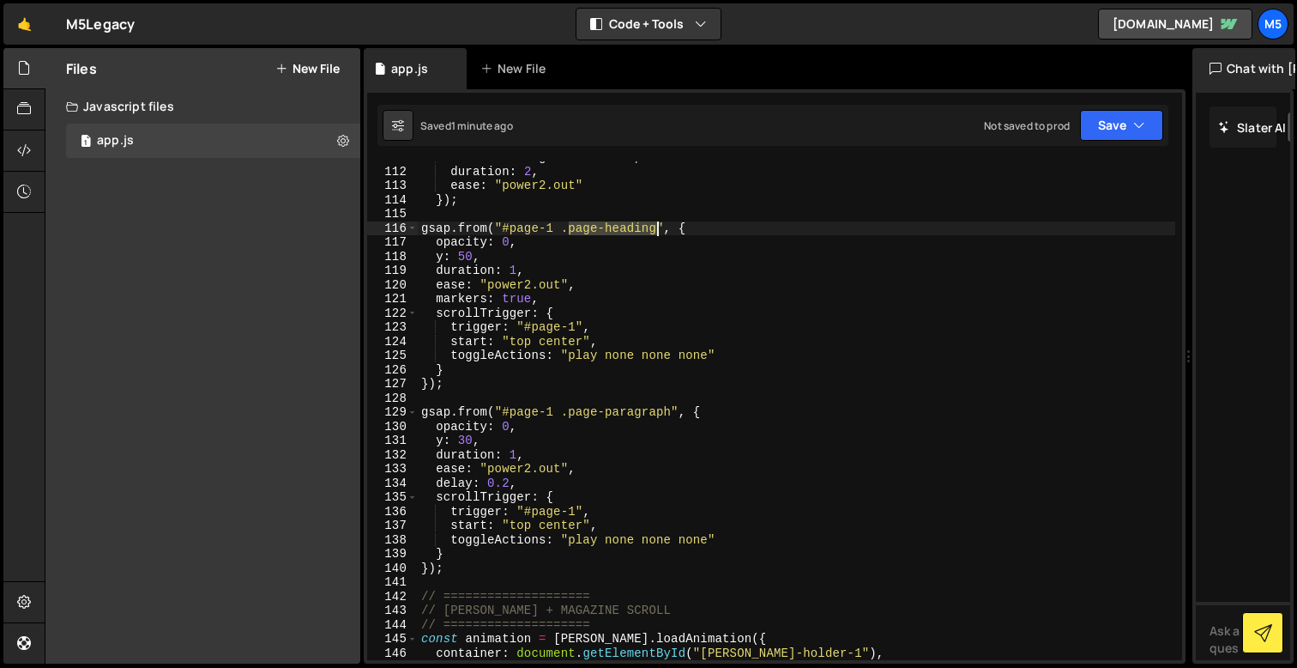
click at [659, 228] on div "transformOrigin : "center" , duration : 2 , ease : "power2.out" }) ; gsap . fro…" at bounding box center [797, 413] width 758 height 527
click at [634, 418] on div "transformOrigin : "center" , duration : 2 , ease : "power2.out" }) ; gsap . fro…" at bounding box center [797, 413] width 758 height 527
drag, startPoint x: 571, startPoint y: 226, endPoint x: 671, endPoint y: 228, distance: 100.4
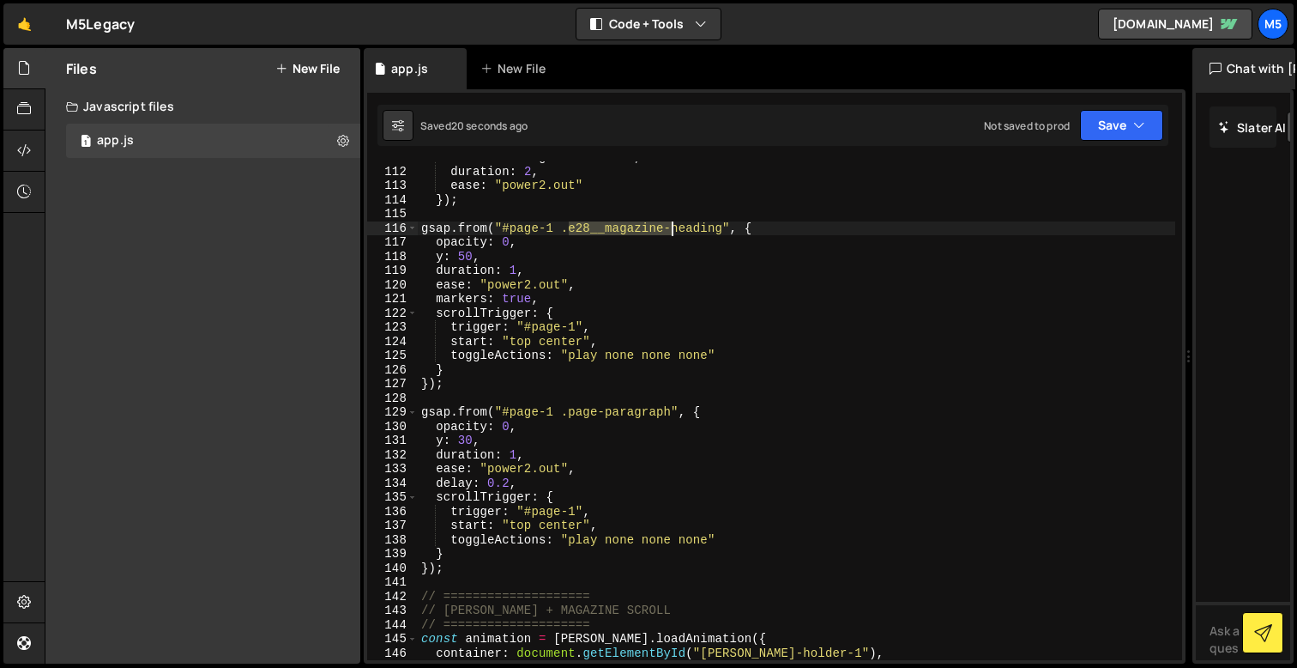
click at [671, 228] on div "transformOrigin : "center" , duration : 2 , ease : "power2.out" }) ; gsap . fro…" at bounding box center [797, 413] width 758 height 527
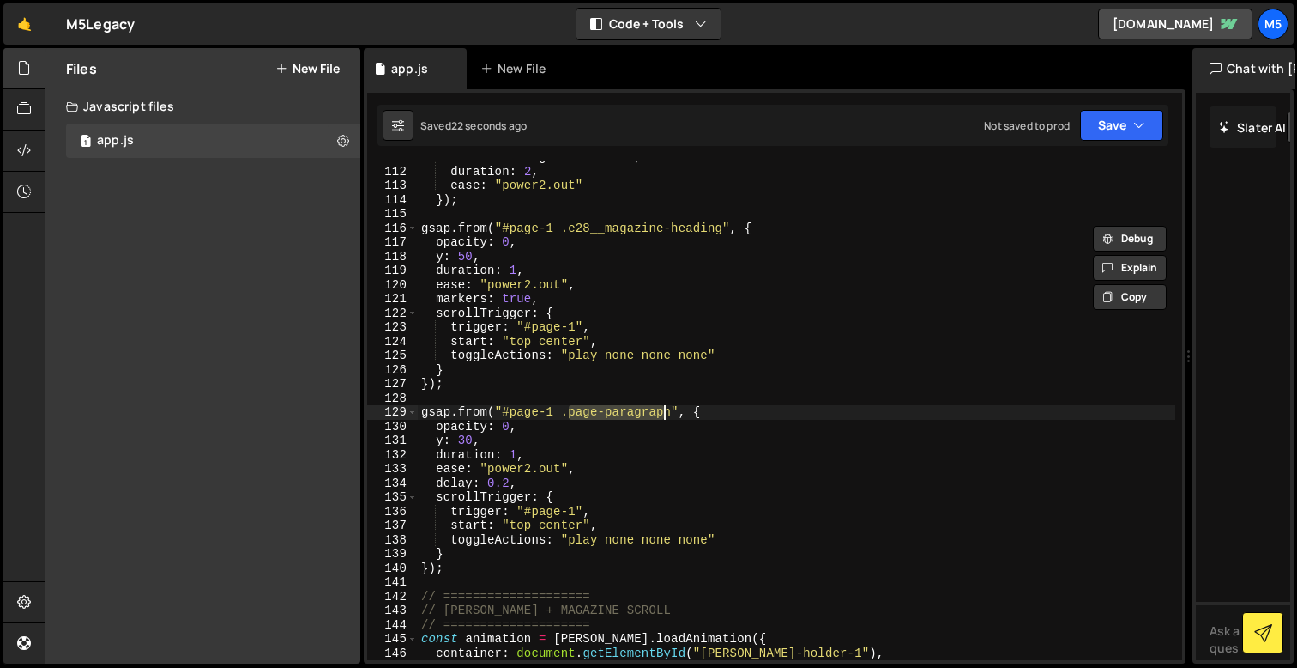
drag, startPoint x: 570, startPoint y: 408, endPoint x: 668, endPoint y: 409, distance: 98.7
click at [668, 409] on div "transformOrigin : "center" , duration : 2 , ease : "power2.out" }) ; gsap . fro…" at bounding box center [797, 413] width 758 height 527
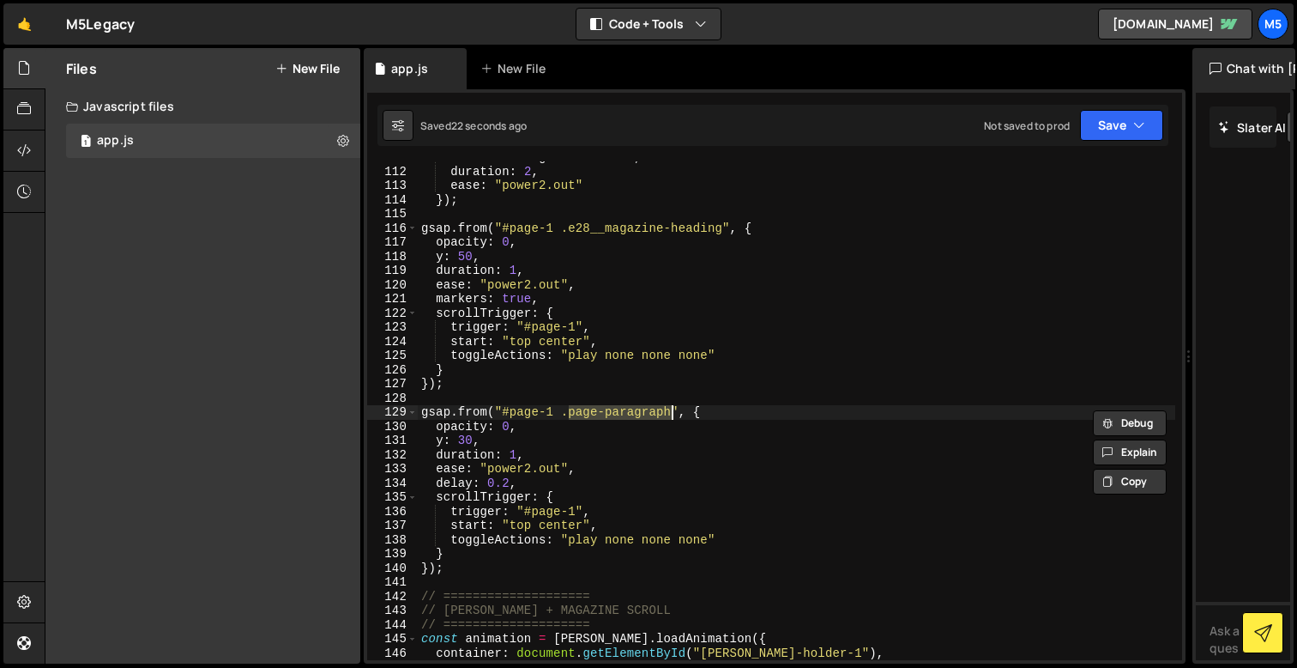
paste textarea "e28__magazine-"
click at [609, 355] on div "transformOrigin : "center" , duration : 2 , ease : "power2.out" }) ; gsap . fro…" at bounding box center [797, 413] width 758 height 527
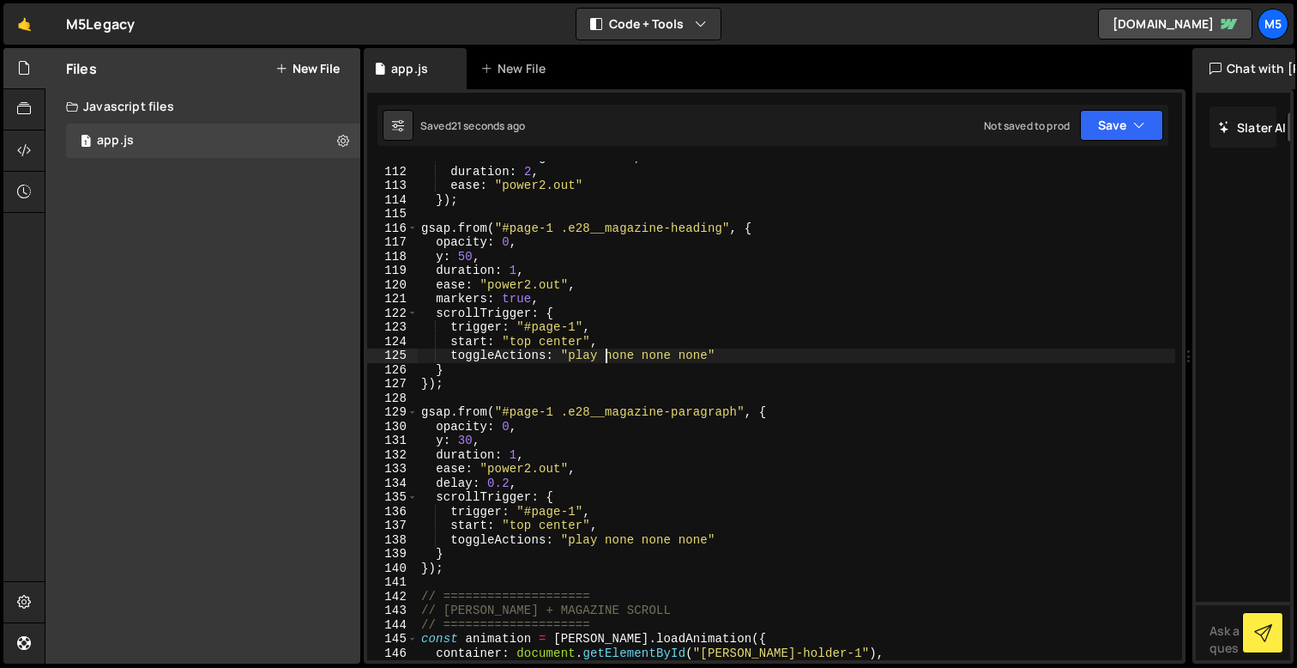
click at [444, 257] on div "transformOrigin : "center" , duration : 2 , ease : "power2.out" }) ; gsap . fro…" at bounding box center [797, 413] width 758 height 527
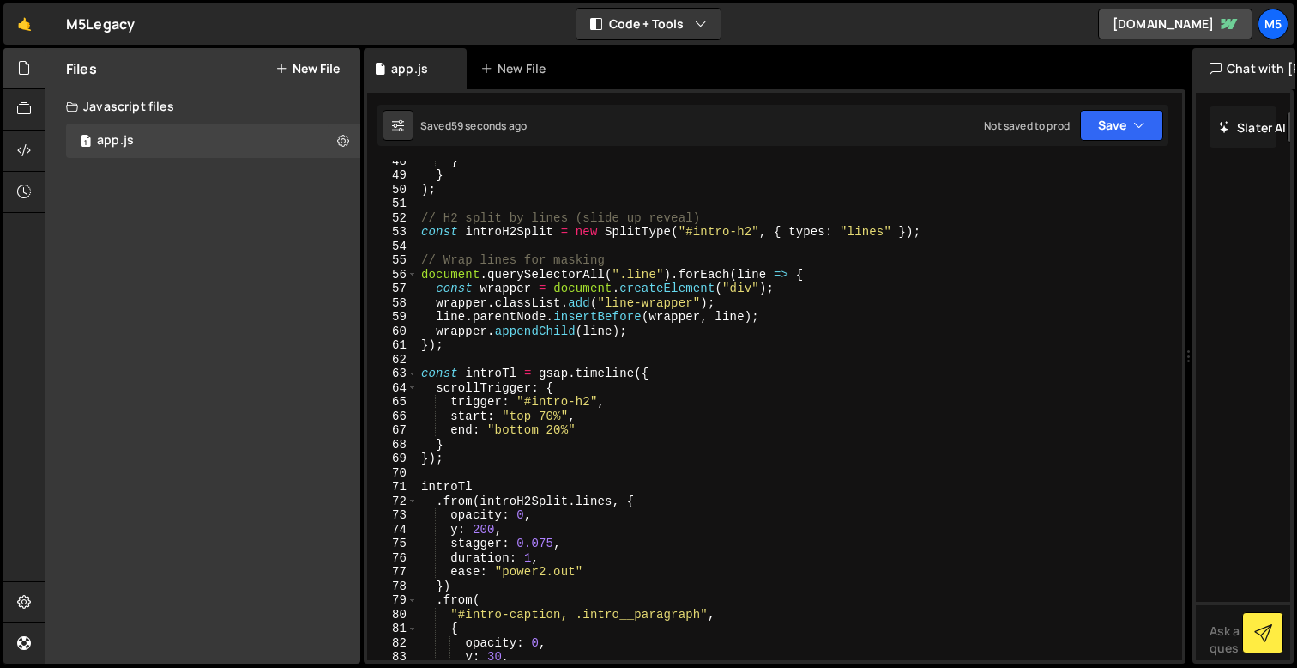
scroll to position [667, 0]
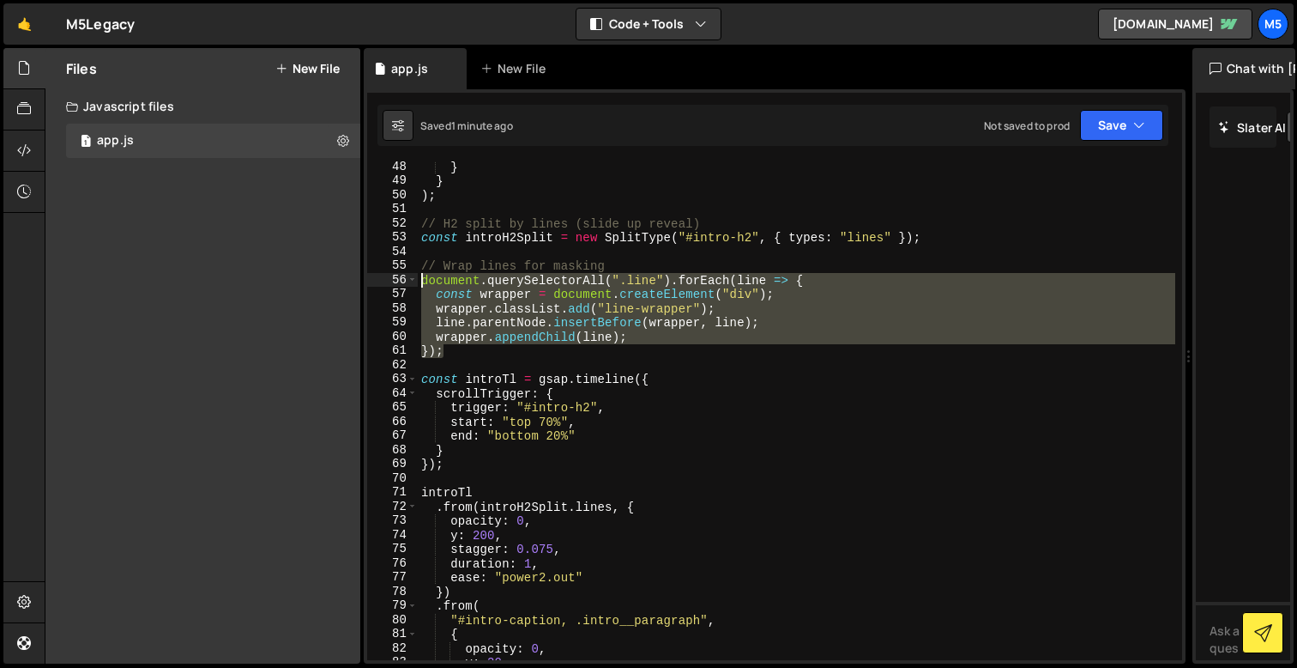
drag, startPoint x: 448, startPoint y: 354, endPoint x: 404, endPoint y: 274, distance: 91.8
click at [404, 274] on div "y: 50, 48 49 50 51 52 53 54 55 56 57 58 59 60 61 62 63 64 65 66 67 68 69 70 71 …" at bounding box center [774, 410] width 815 height 499
click at [468, 327] on div "} } ) ; // H2 split by lines (slide up reveal) const introH2Split = new SplitTy…" at bounding box center [797, 423] width 758 height 527
drag, startPoint x: 454, startPoint y: 347, endPoint x: 413, endPoint y: 262, distance: 94.4
click at [413, 262] on div "line.parentNode.insertBefore(wrapper, line); 48 49 50 51 52 53 54 55 56 57 58 5…" at bounding box center [774, 410] width 815 height 499
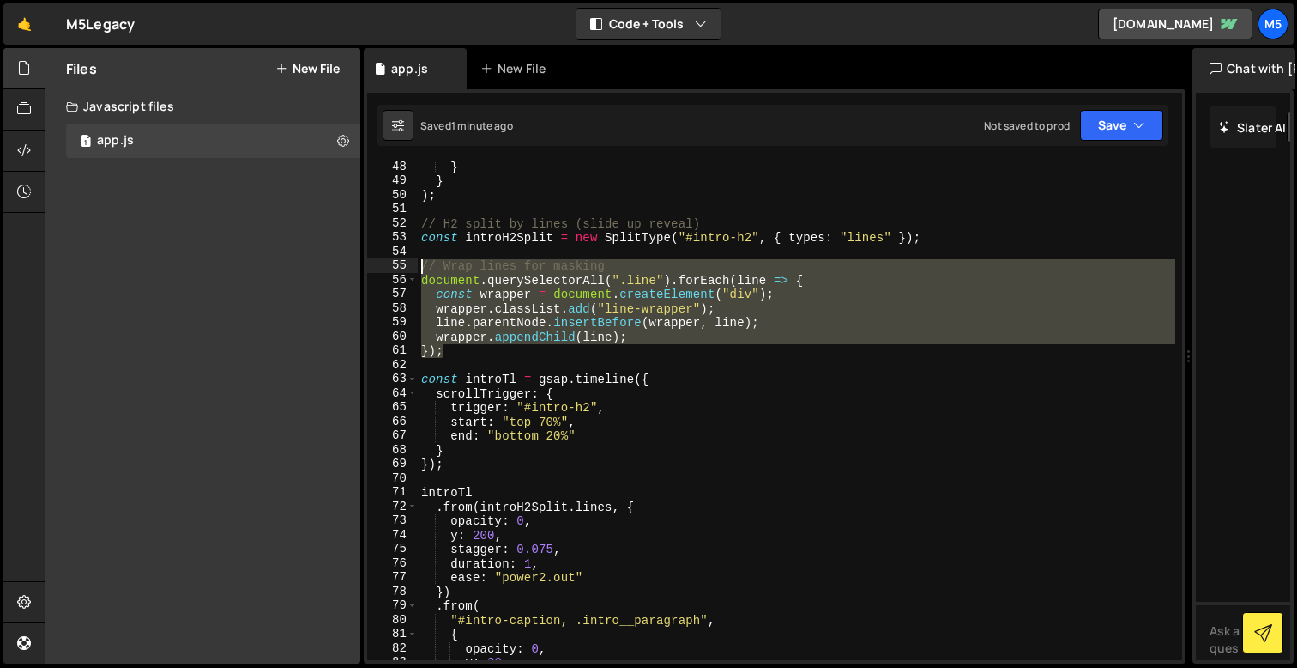
type textarea "// Wrap lines for masking document.querySelectorAll(".line").forEach(line => {"
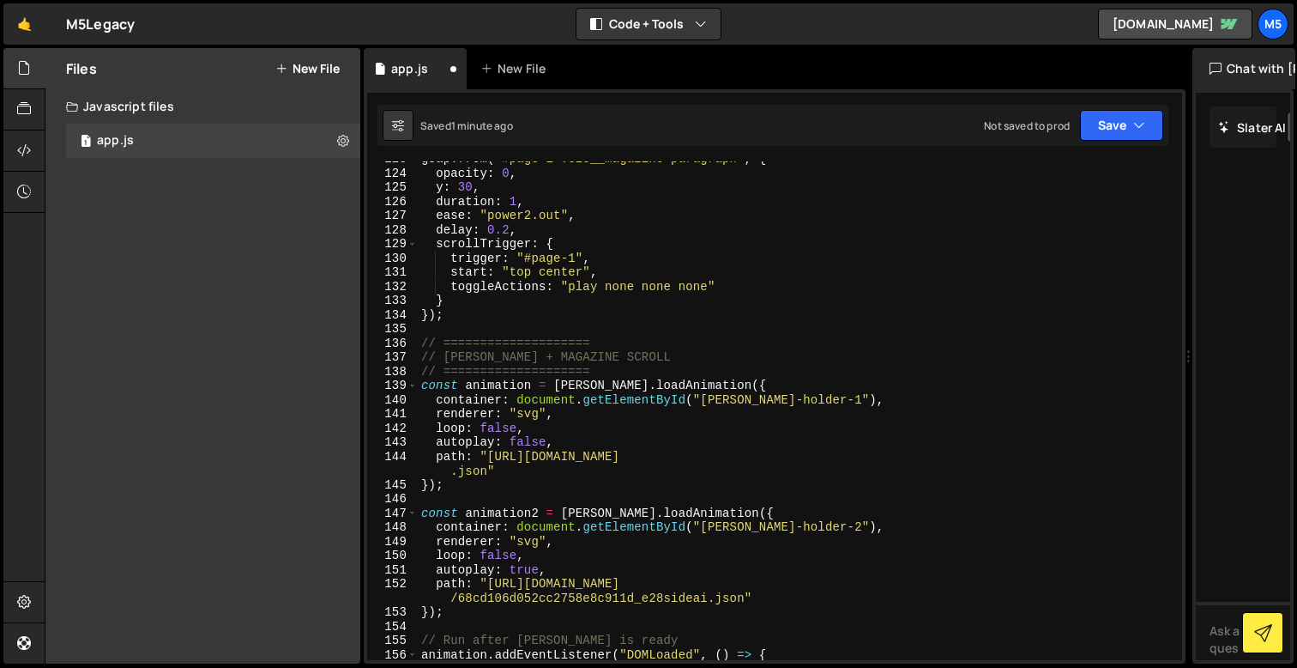
scroll to position [1747, 0]
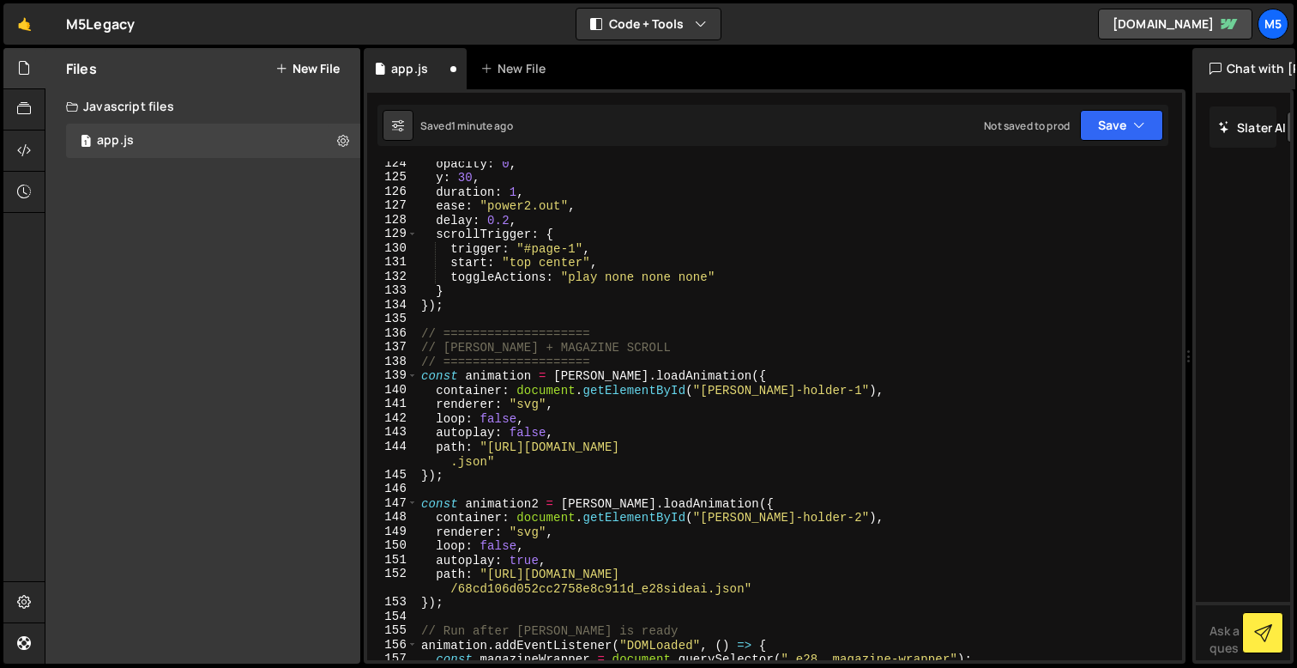
click at [499, 315] on div "opacity : 0 , y : 30 , duration : 1 , ease : "power2.out" , delay : 0.2 , scrol…" at bounding box center [797, 419] width 758 height 527
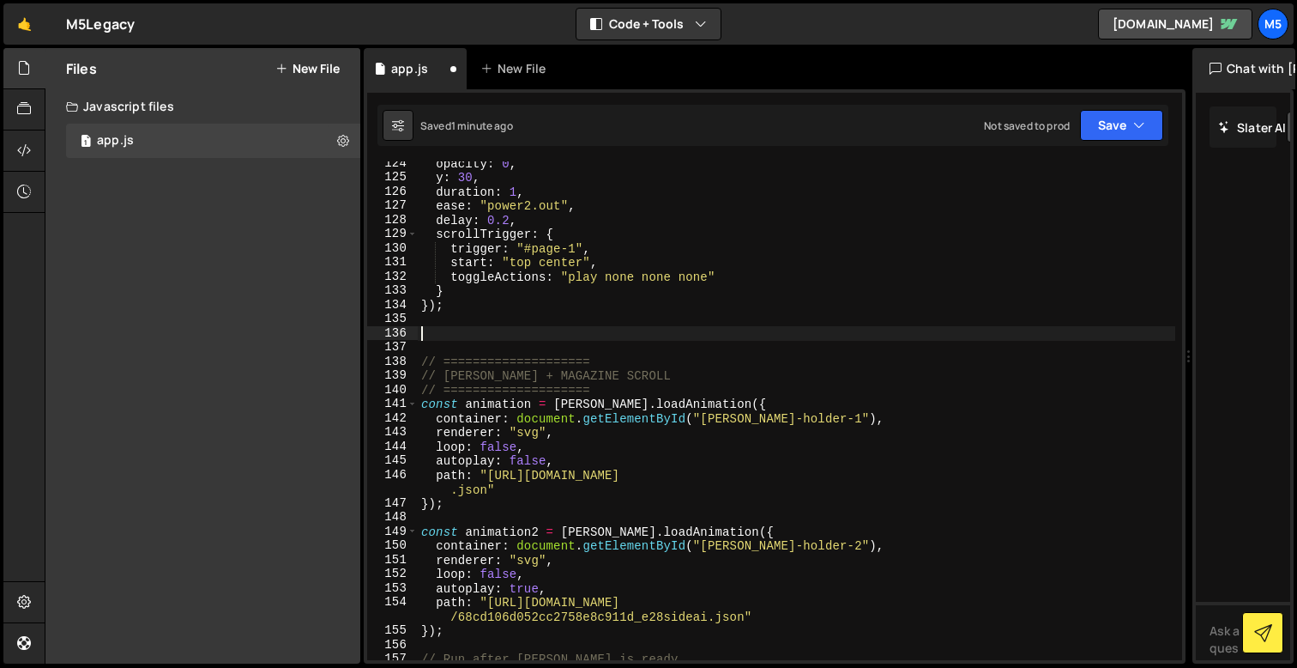
paste textarea "});"
type textarea "});"
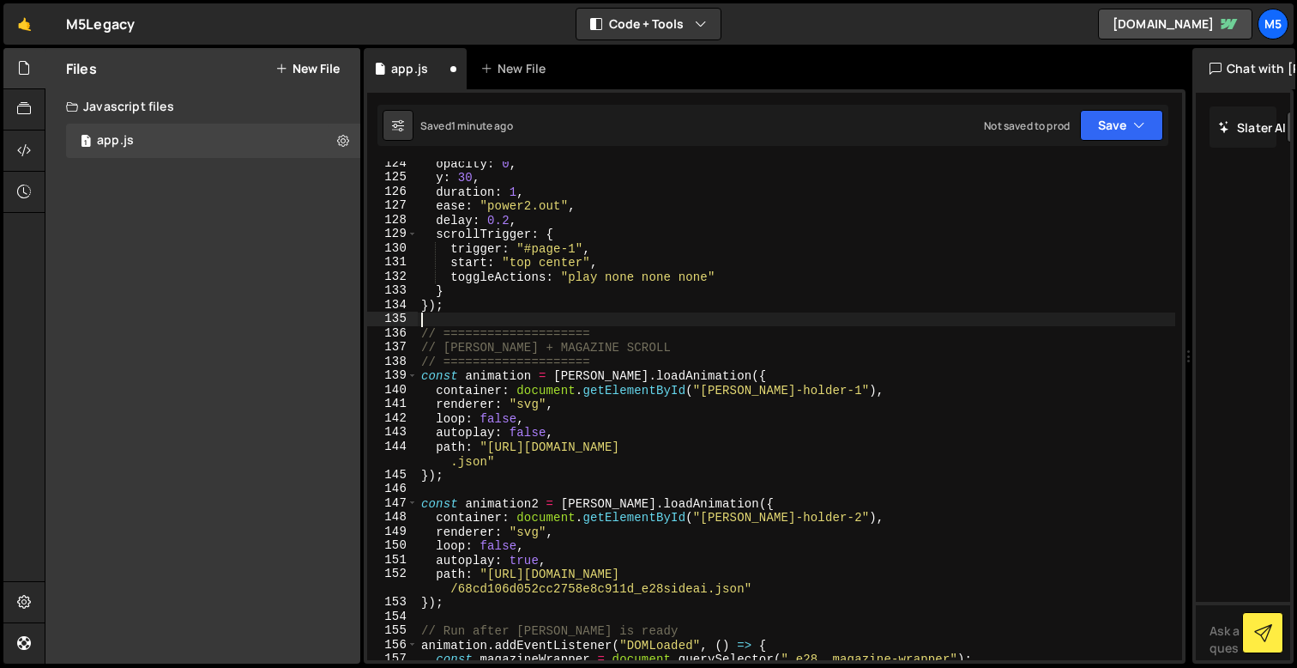
type textarea "wrapper.appendChild(line); });"
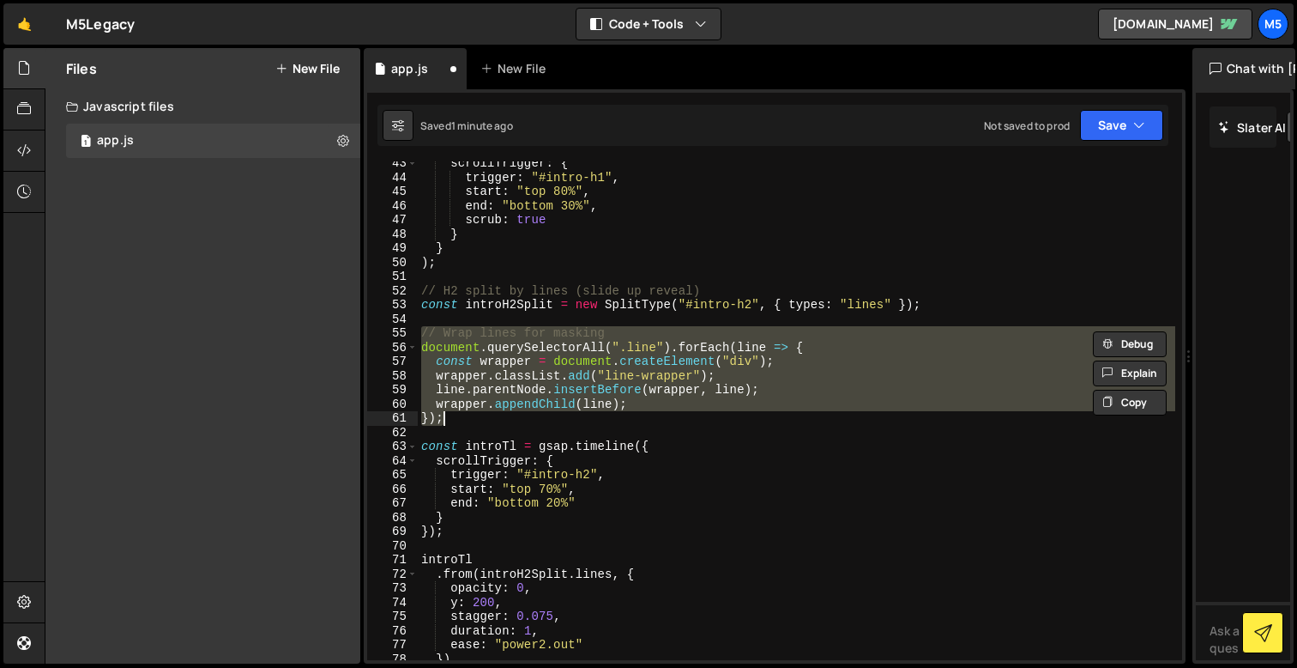
click at [708, 435] on div "scrollTrigger : { trigger : "#intro-h1" , start : "top 80%" , end : "bottom 30%…" at bounding box center [797, 419] width 758 height 527
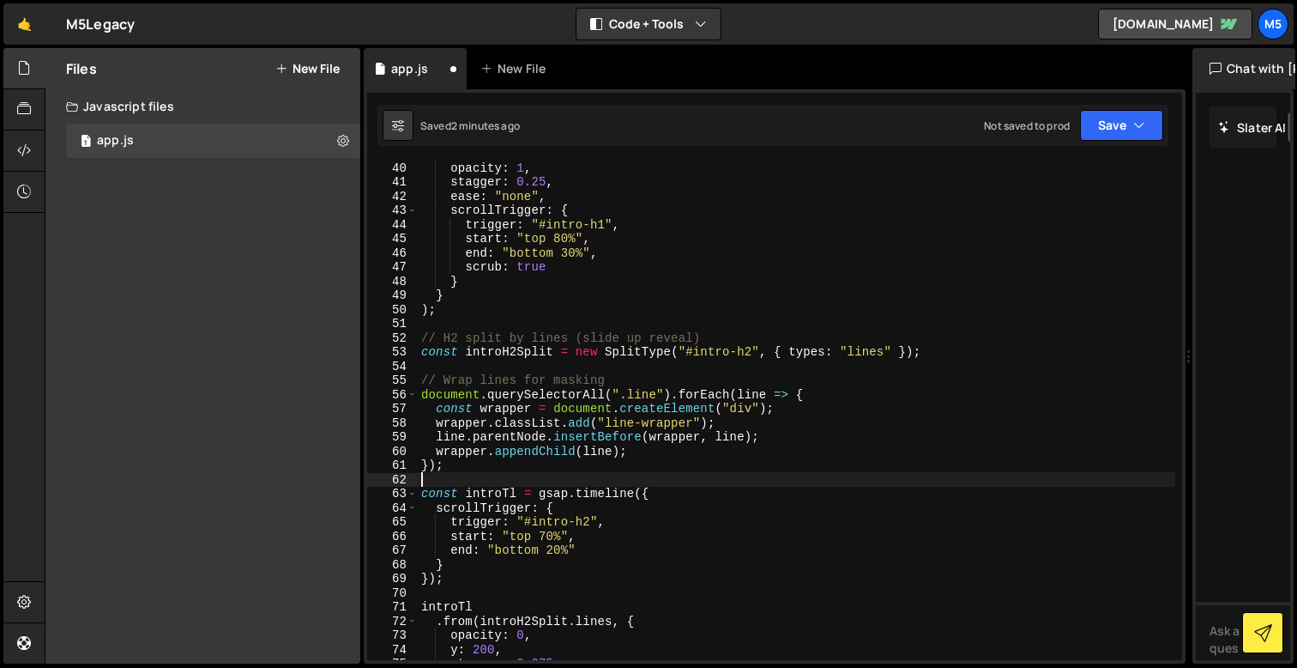
scroll to position [556, 0]
click at [927, 356] on div "opacity : 1 , stagger : 0.25 , ease : "none" , scrollTrigger : { trigger : "#in…" at bounding box center [797, 420] width 758 height 527
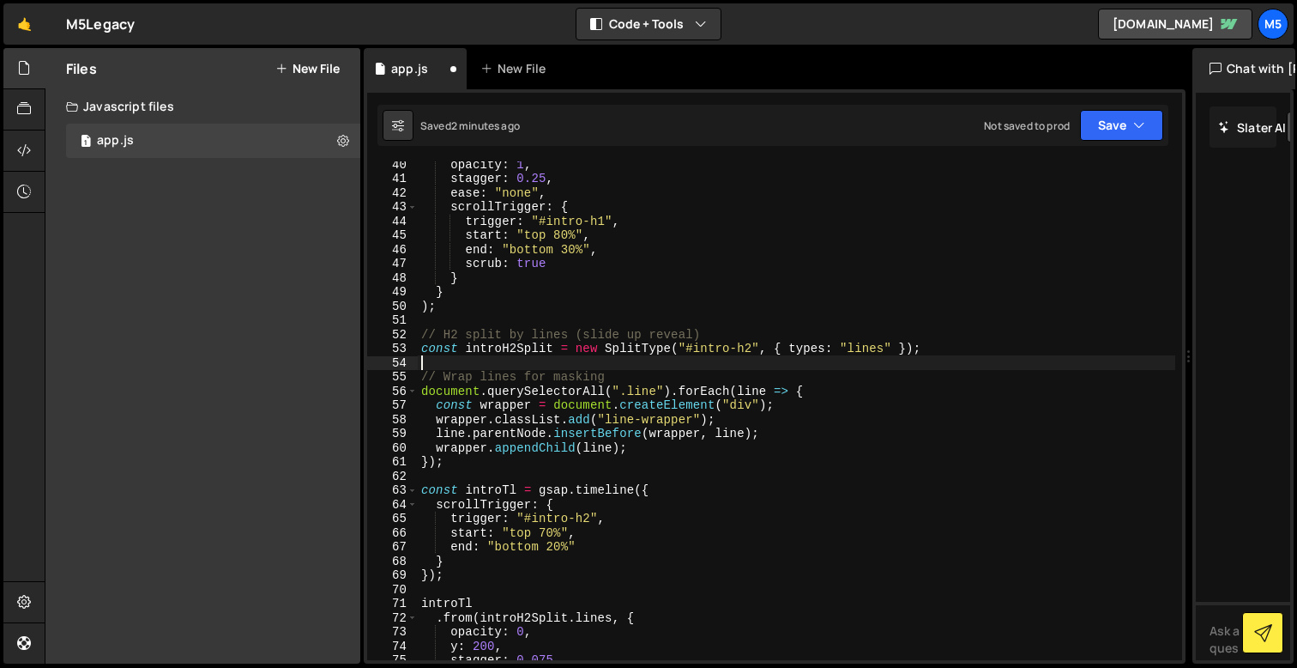
click at [975, 344] on div "opacity : 1 , stagger : 0.25 , ease : "none" , scrollTrigger : { trigger : "#in…" at bounding box center [797, 420] width 758 height 527
type textarea "const introH2Split = new SplitType("#intro-h2", { types: "lines" });"
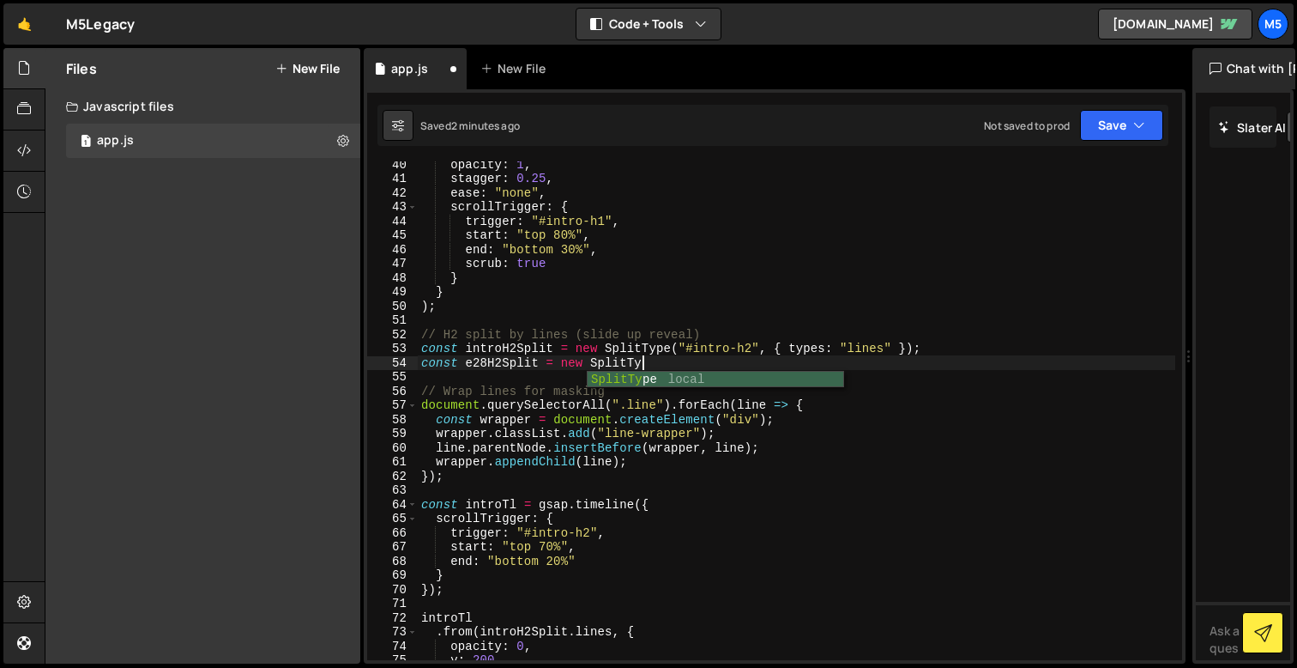
scroll to position [0, 15]
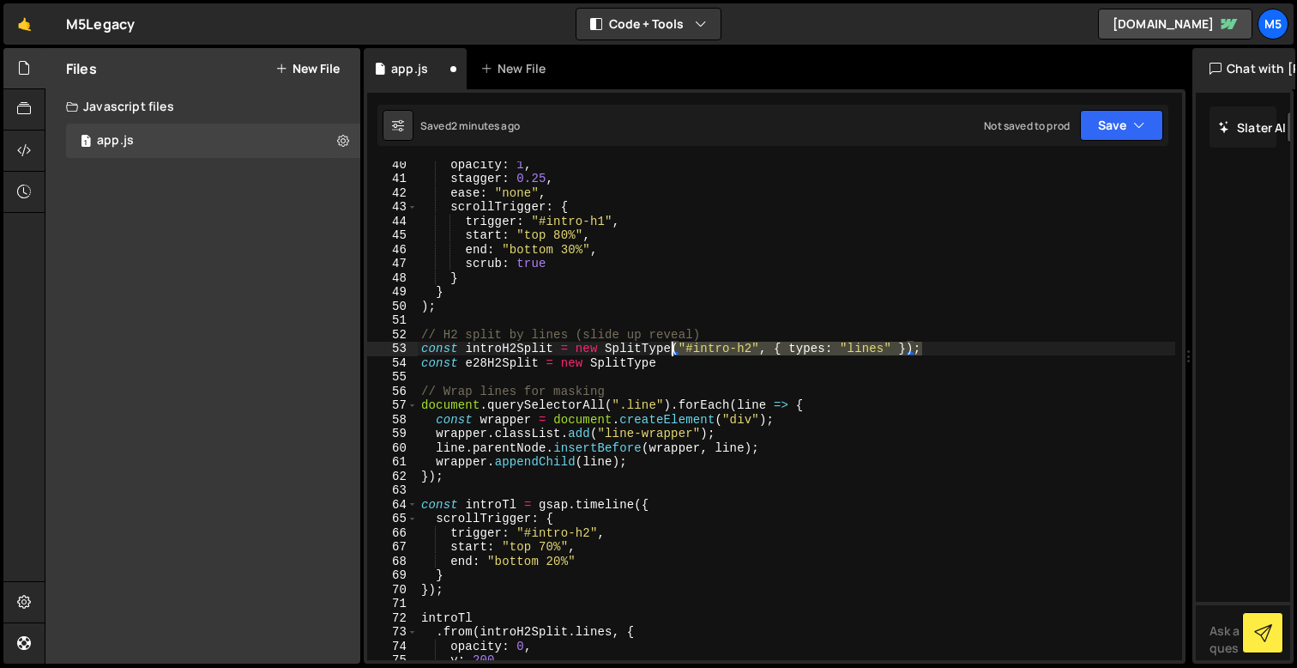
drag, startPoint x: 940, startPoint y: 351, endPoint x: 673, endPoint y: 345, distance: 267.8
click at [673, 345] on div "opacity : 1 , stagger : 0.25 , ease : "none" , scrollTrigger : { trigger : "#in…" at bounding box center [797, 420] width 758 height 527
click at [665, 366] on div "opacity : 1 , stagger : 0.25 , ease : "none" , scrollTrigger : { trigger : "#in…" at bounding box center [797, 420] width 758 height 527
paste textarea "("#intro-h2", { types: "lines" });"
type textarea "const e28H2Split = new SplitType("#intro-h2", { types: "lines" });"
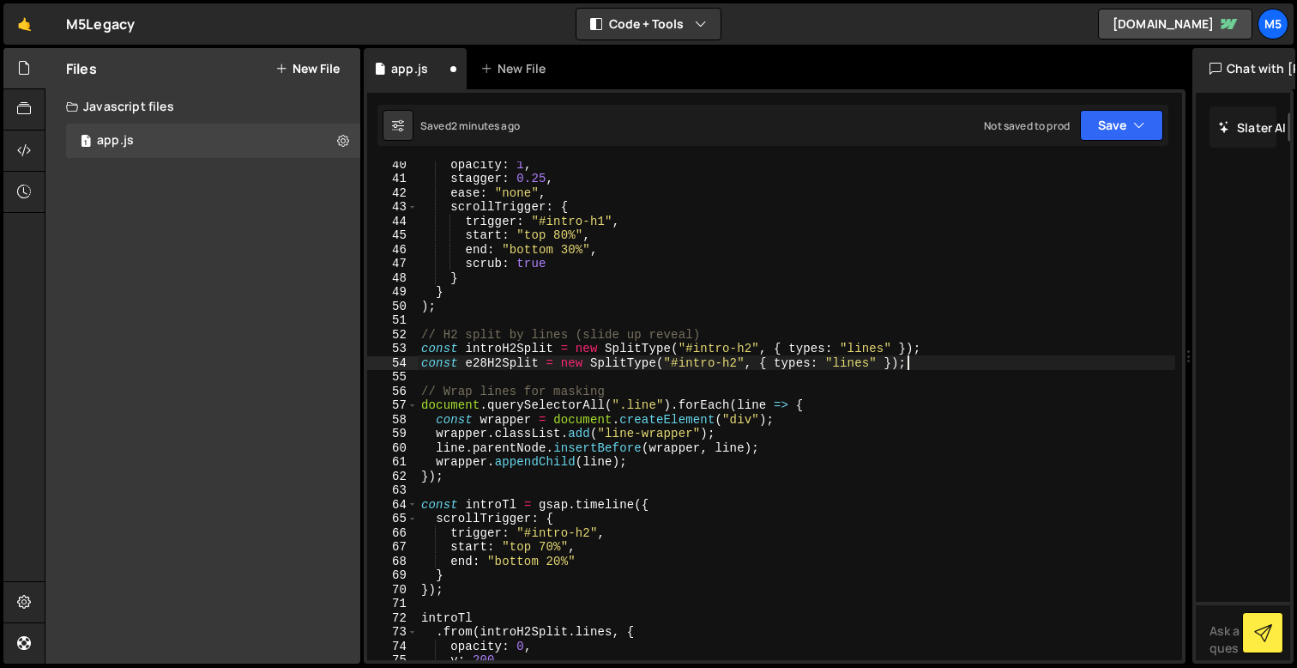
click at [735, 366] on div "opacity : 1 , stagger : 0.25 , ease : "none" , scrollTrigger : { trigger : "#in…" at bounding box center [797, 420] width 758 height 527
drag, startPoint x: 738, startPoint y: 366, endPoint x: 681, endPoint y: 368, distance: 56.7
click at [681, 368] on div "opacity : 1 , stagger : 0.25 , ease : "none" , scrollTrigger : { trigger : "#in…" at bounding box center [797, 420] width 758 height 527
click at [789, 370] on div "opacity : 1 , stagger : 0.25 , ease : "none" , scrollTrigger : { trigger : "#in…" at bounding box center [797, 420] width 758 height 527
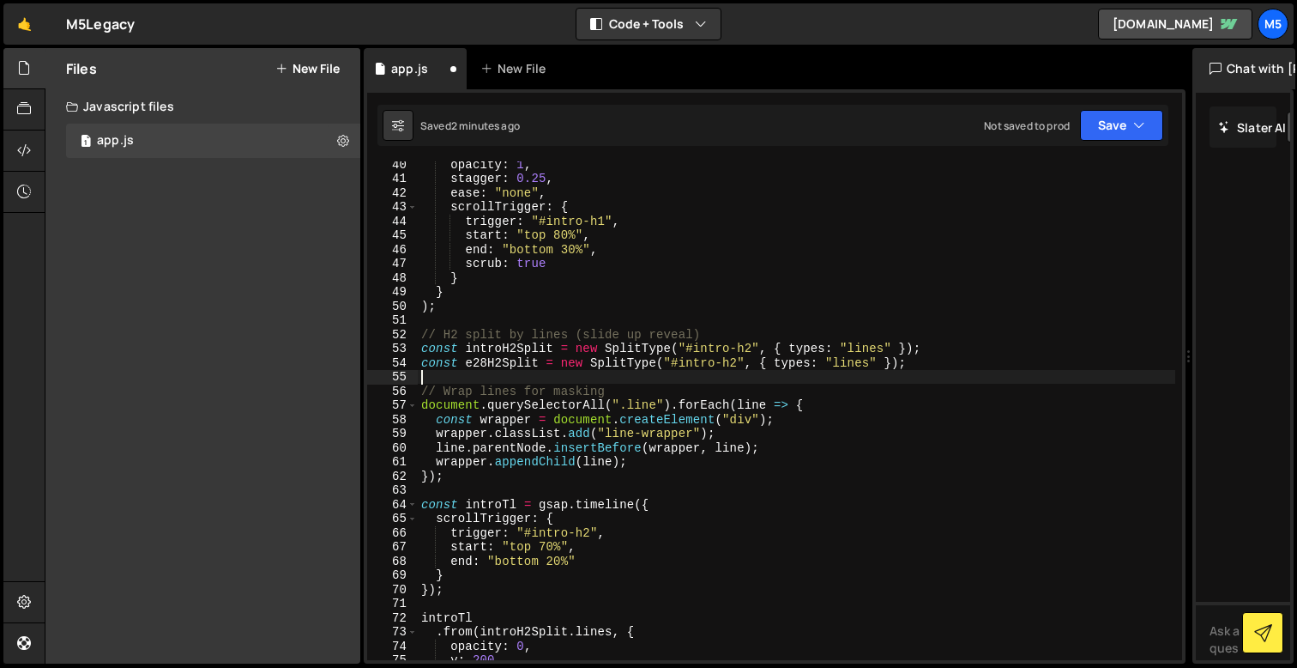
click at [804, 356] on div "opacity : 1 , stagger : 0.25 , ease : "none" , scrollTrigger : { trigger : "#in…" at bounding box center [797, 420] width 758 height 527
drag, startPoint x: 737, startPoint y: 361, endPoint x: 674, endPoint y: 361, distance: 63.5
click at [674, 361] on div "opacity : 1 , stagger : 0.25 , ease : "none" , scrollTrigger : { trigger : "#in…" at bounding box center [797, 420] width 758 height 527
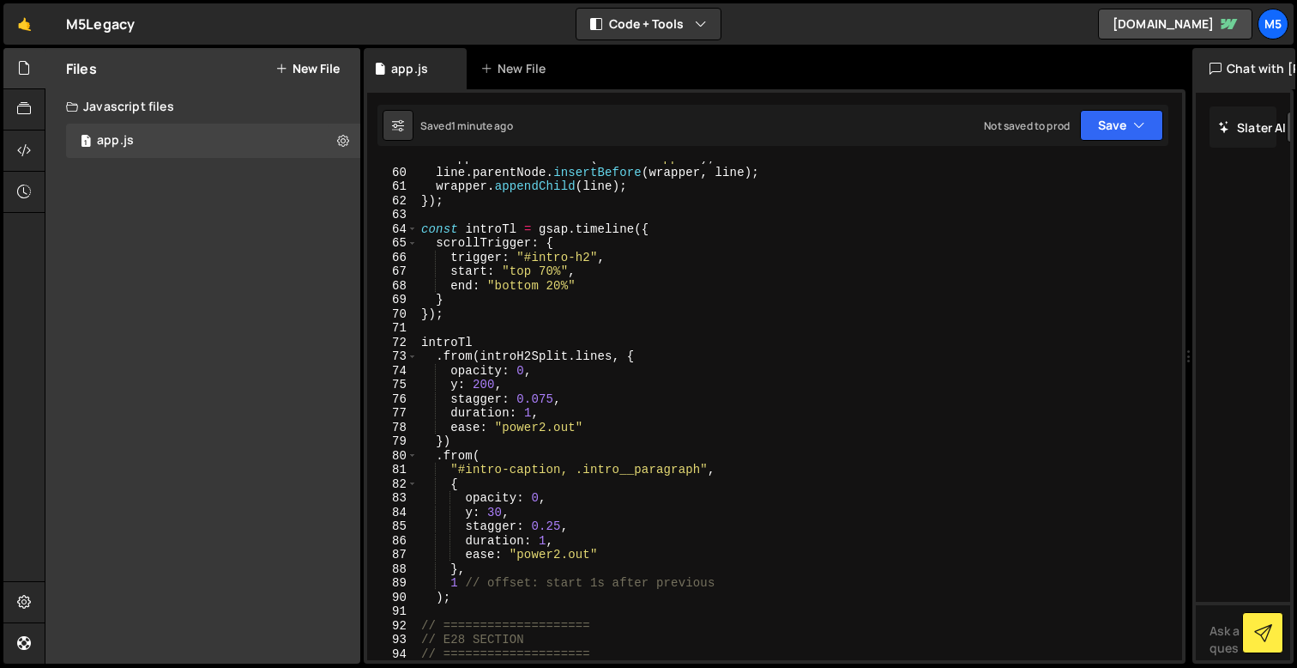
scroll to position [837, 0]
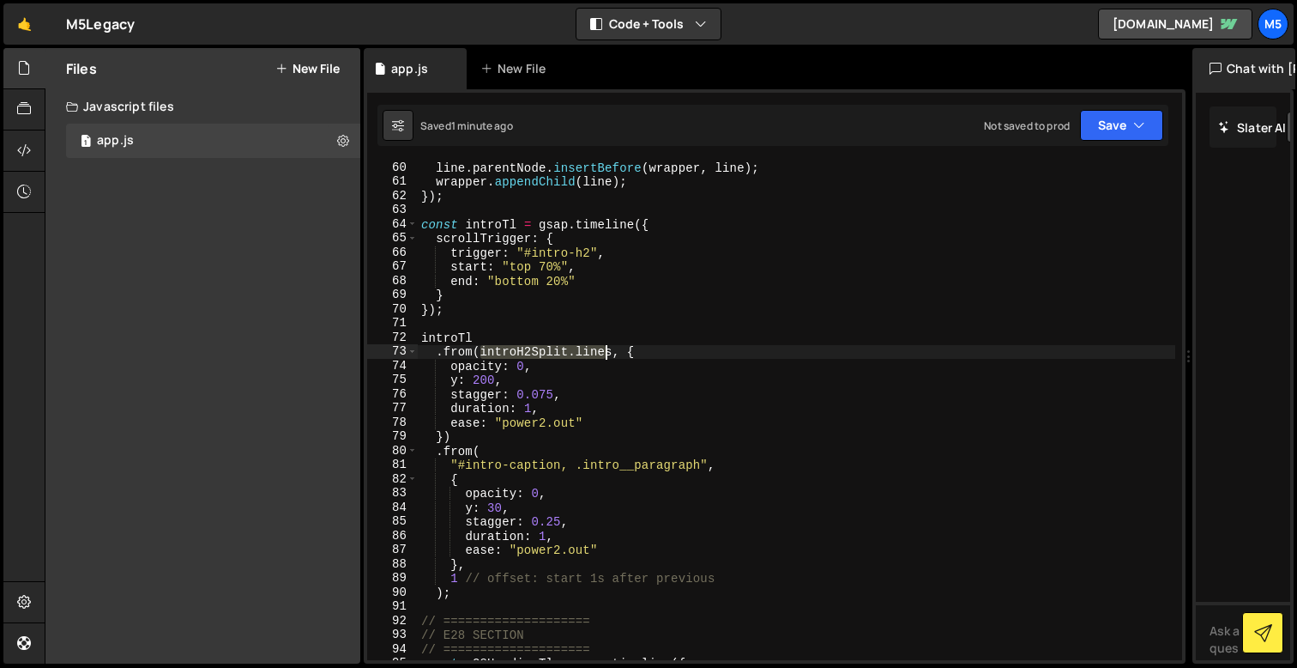
drag, startPoint x: 483, startPoint y: 353, endPoint x: 609, endPoint y: 353, distance: 126.1
click at [609, 353] on div "line . parentNode . insertBefore ( wrapper , line ) ; wrapper . appendChild ( l…" at bounding box center [797, 423] width 758 height 527
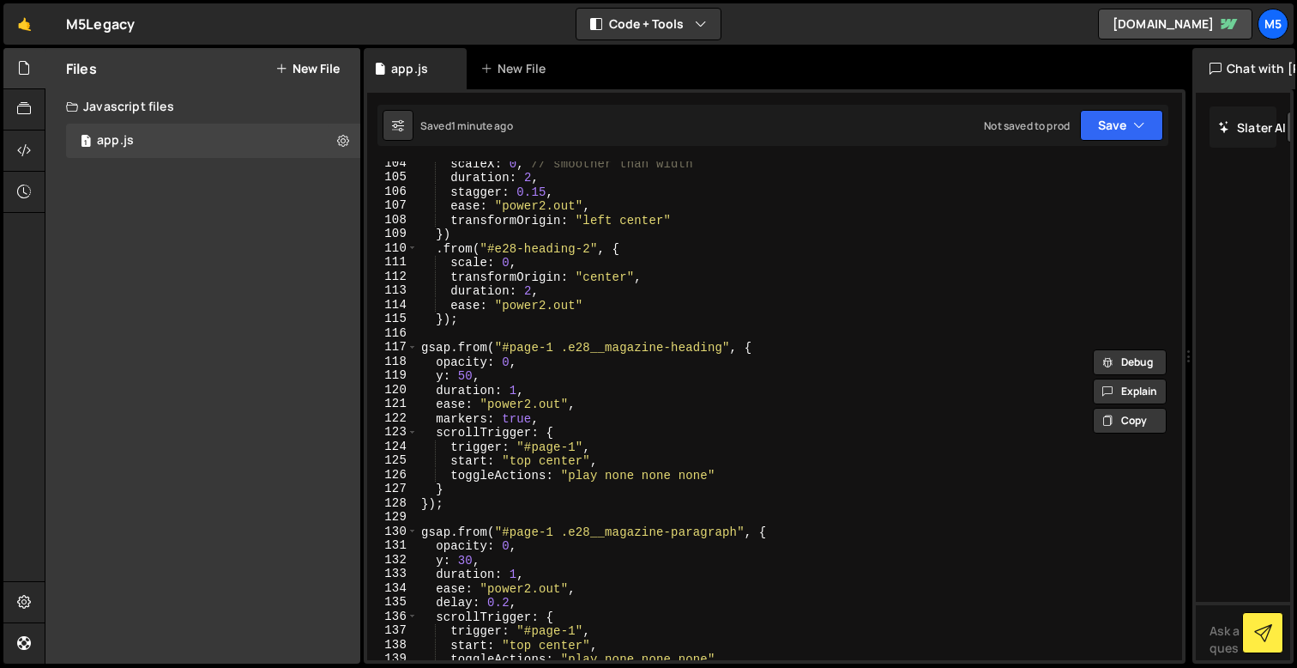
scroll to position [1463, 0]
drag, startPoint x: 502, startPoint y: 349, endPoint x: 534, endPoint y: 349, distance: 31.7
click at [534, 349] on div "scaleX : 0 , // smoother than width duration : 2 , stagger : 0.15 , ease : "pow…" at bounding box center [797, 419] width 758 height 527
click at [579, 352] on div "scaleX : 0 , // smoother than width duration : 2 , stagger : 0.15 , ease : "pow…" at bounding box center [797, 419] width 758 height 527
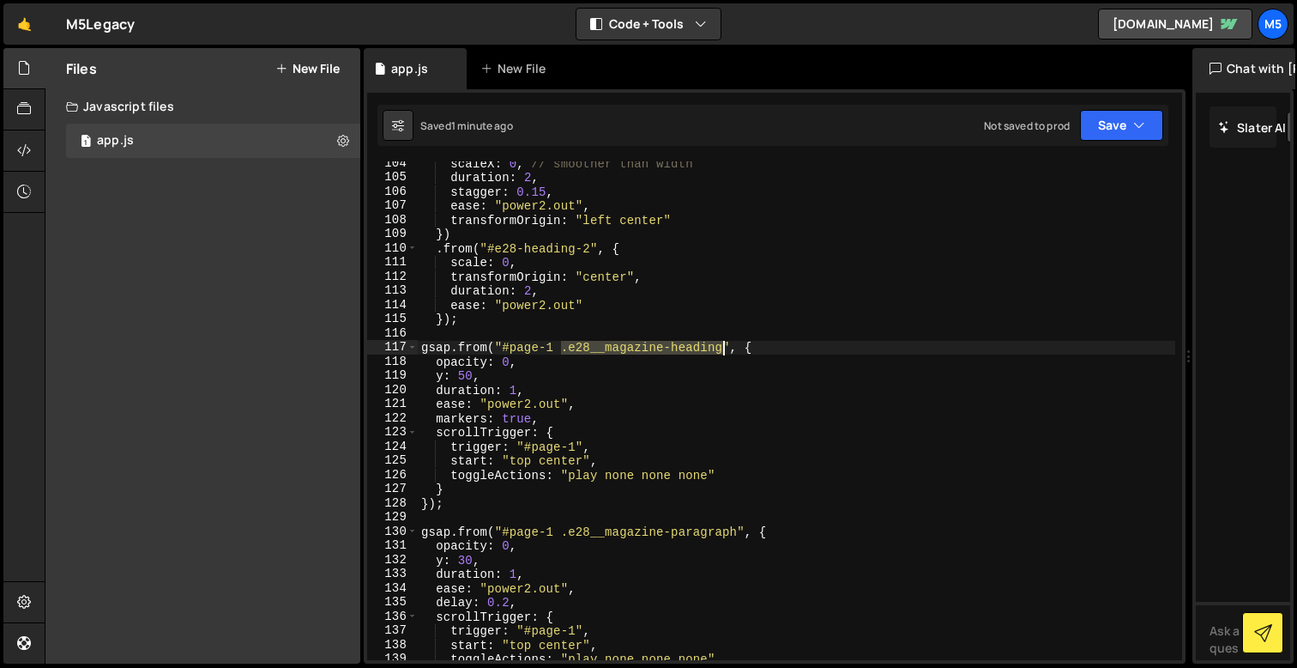
drag, startPoint x: 563, startPoint y: 348, endPoint x: 723, endPoint y: 348, distance: 160.4
click at [723, 348] on div "scaleX : 0 , // smoother than width duration : 2 , stagger : 0.15 , ease : "pow…" at bounding box center [797, 419] width 758 height 527
click at [579, 362] on div "scaleX : 0 , // smoother than width duration : 2 , stagger : 0.15 , ease : "pow…" at bounding box center [797, 419] width 758 height 527
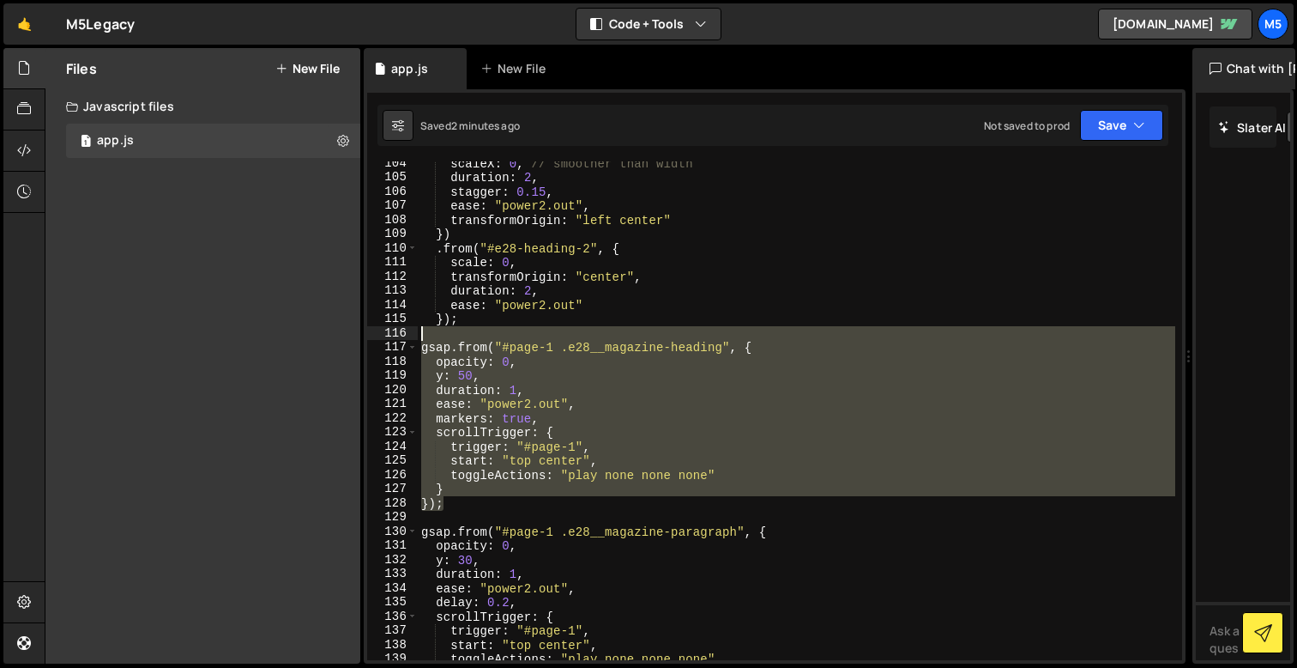
drag, startPoint x: 450, startPoint y: 506, endPoint x: 388, endPoint y: 340, distance: 177.8
click at [388, 340] on div "opacity: 0, 104 105 106 107 108 109 110 111 112 113 114 115 116 117 118 119 120…" at bounding box center [774, 410] width 815 height 499
type textarea "gsap.from("#page-1 .e28__magazine-heading", {"
click at [388, 340] on div "117" at bounding box center [392, 347] width 51 height 15
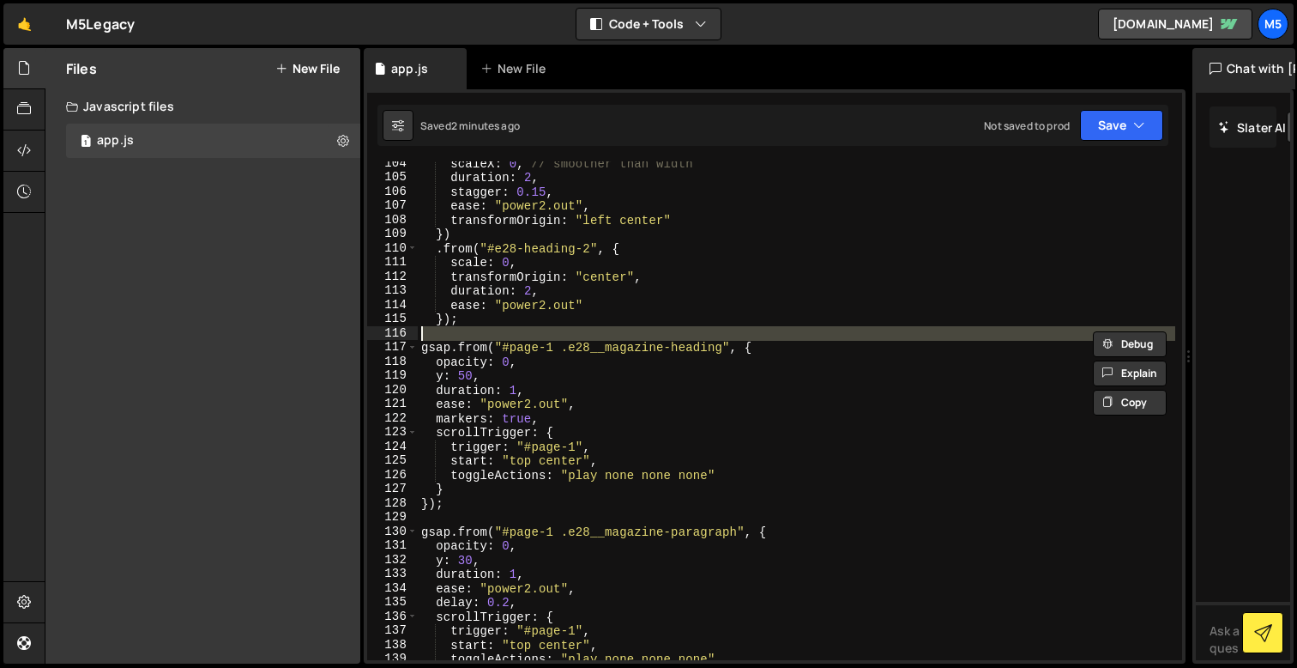
click at [438, 522] on div "scaleX : 0 , // smoother than width duration : 2 , stagger : 0.15 , ease : "pow…" at bounding box center [797, 419] width 758 height 527
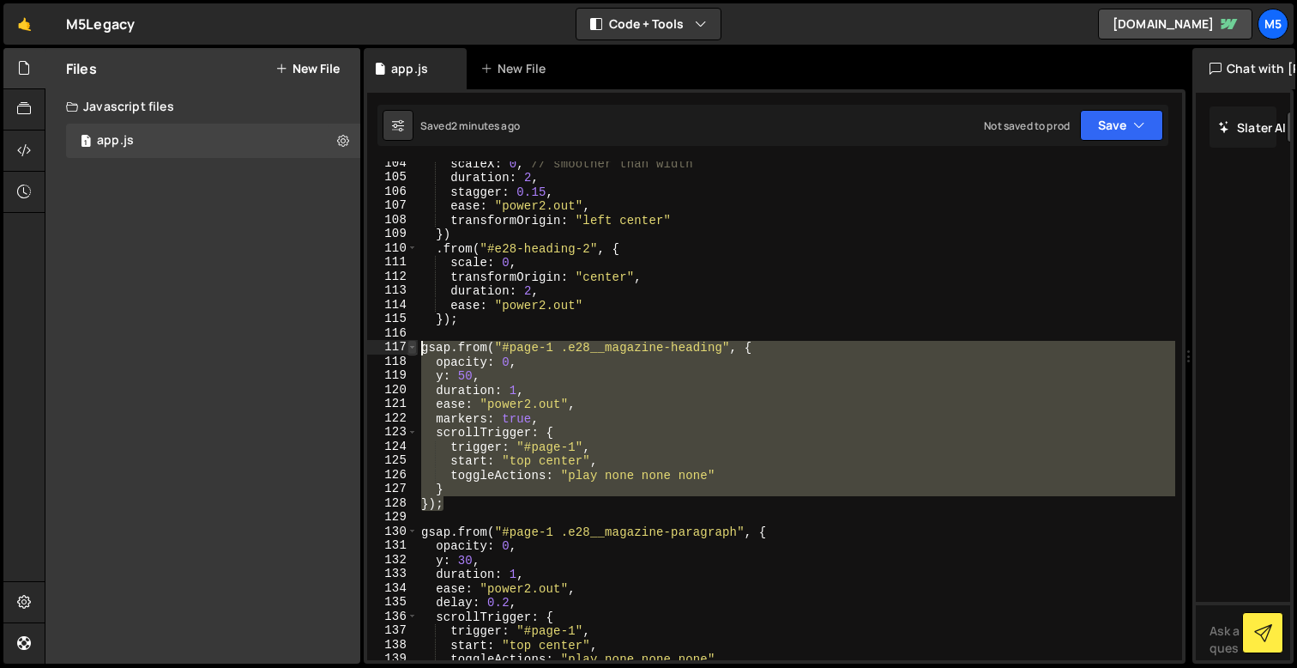
drag, startPoint x: 463, startPoint y: 509, endPoint x: 410, endPoint y: 350, distance: 167.4
click at [410, 351] on div "104 105 106 107 108 109 110 111 112 113 114 115 116 117 118 119 120 121 122 123…" at bounding box center [774, 410] width 815 height 499
type textarea "gsap.from("#page-1 .e28__magazine-heading", { opacity: 0,"
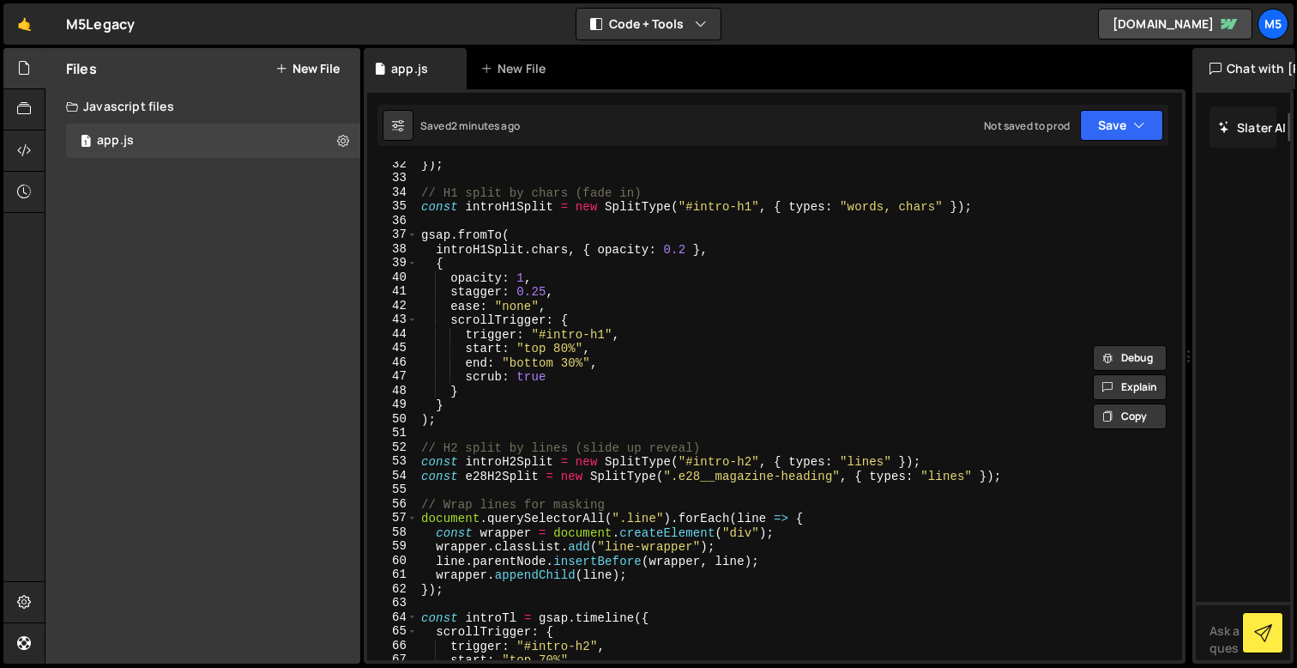
scroll to position [480, 0]
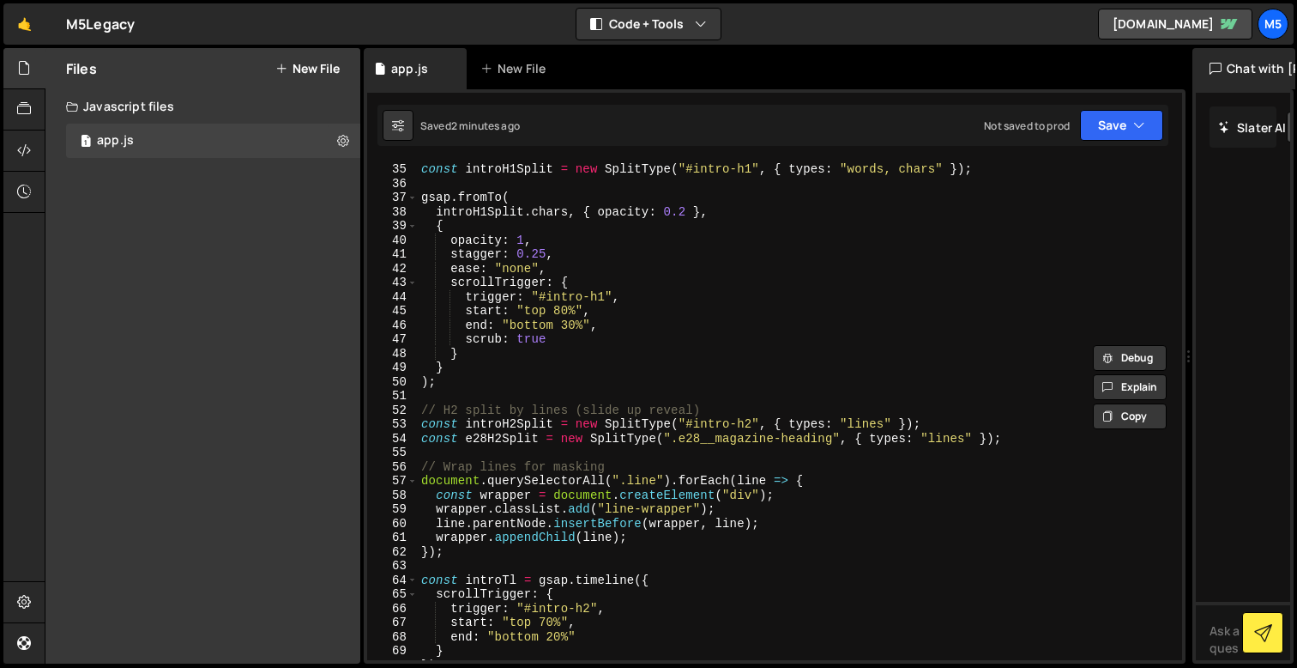
click at [577, 450] on div "// H1 split by chars (fade in) const introH1Split = new SplitType ( "#intro-h1"…" at bounding box center [797, 411] width 758 height 527
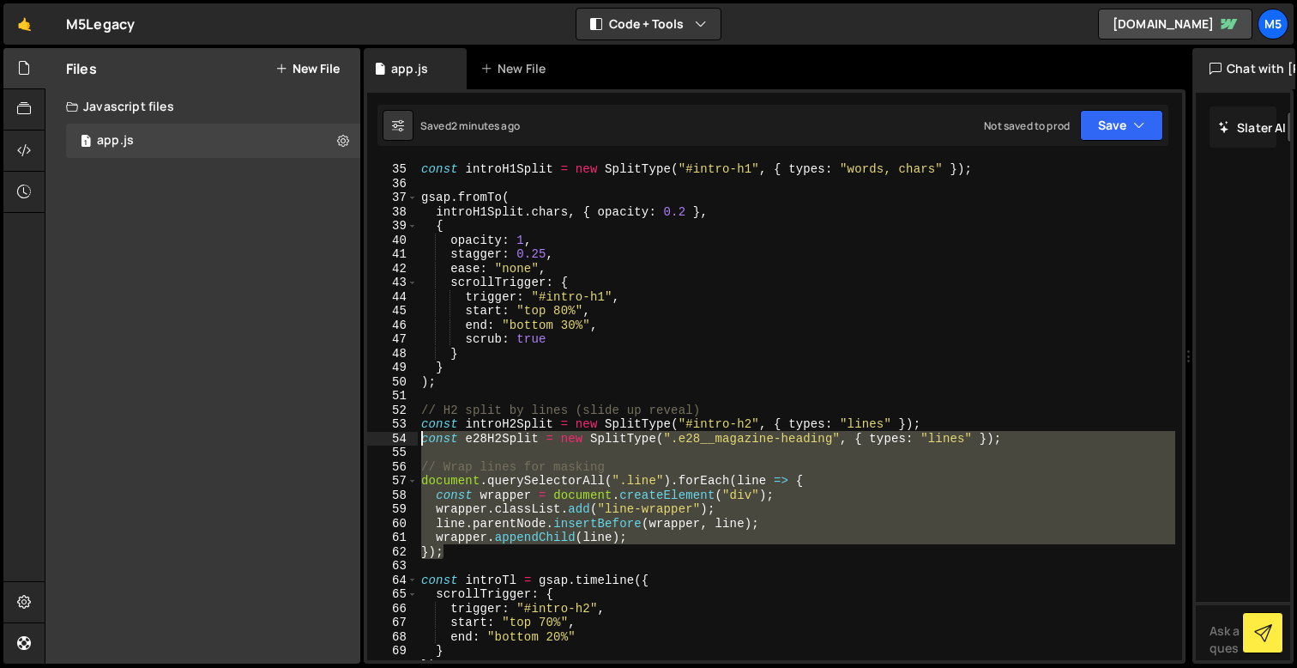
drag, startPoint x: 456, startPoint y: 553, endPoint x: 412, endPoint y: 442, distance: 119.0
click at [412, 442] on div "34 35 36 37 38 39 40 41 42 43 44 45 46 47 48 49 50 51 52 53 54 55 56 57 58 59 6…" at bounding box center [774, 410] width 815 height 499
click at [609, 525] on div "// H1 split by chars (fade in) const introH1Split = new SplitType ( "#intro-h1"…" at bounding box center [797, 411] width 758 height 527
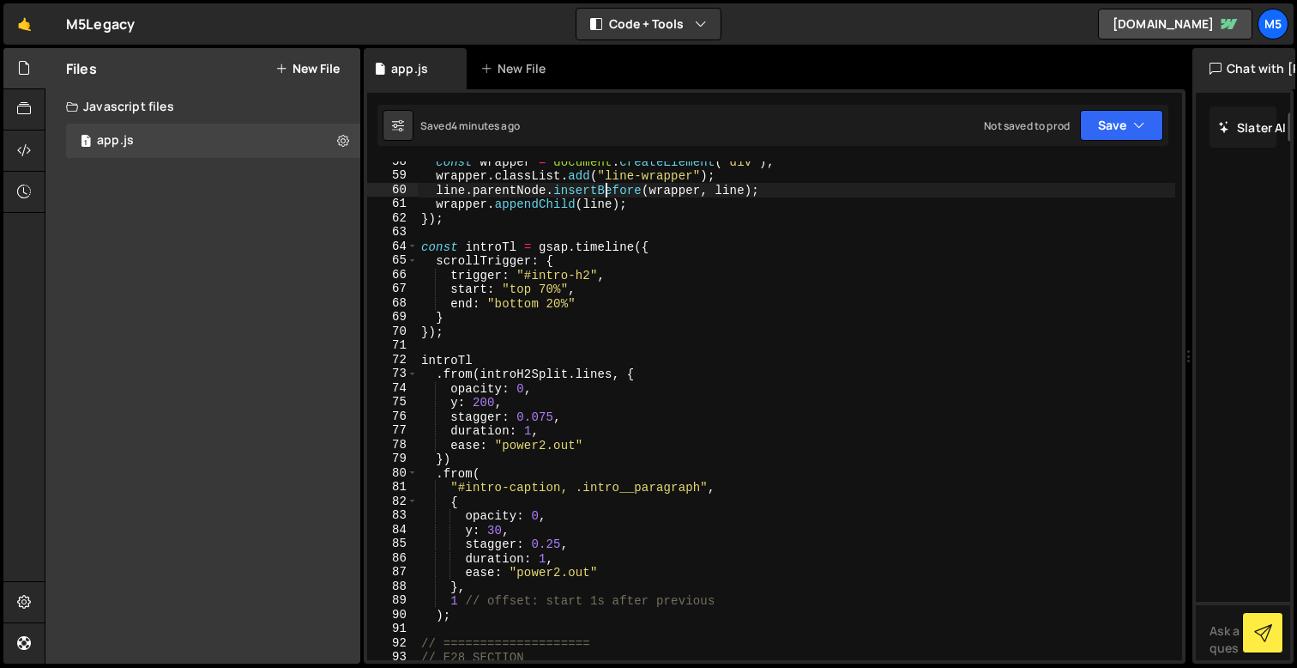
scroll to position [814, 0]
click at [535, 488] on div "const wrapper = document . createElement ( "div" ) ; wrapper . classList . add …" at bounding box center [797, 417] width 758 height 527
type textarea ""#intro-caption, .intro__paragraph","
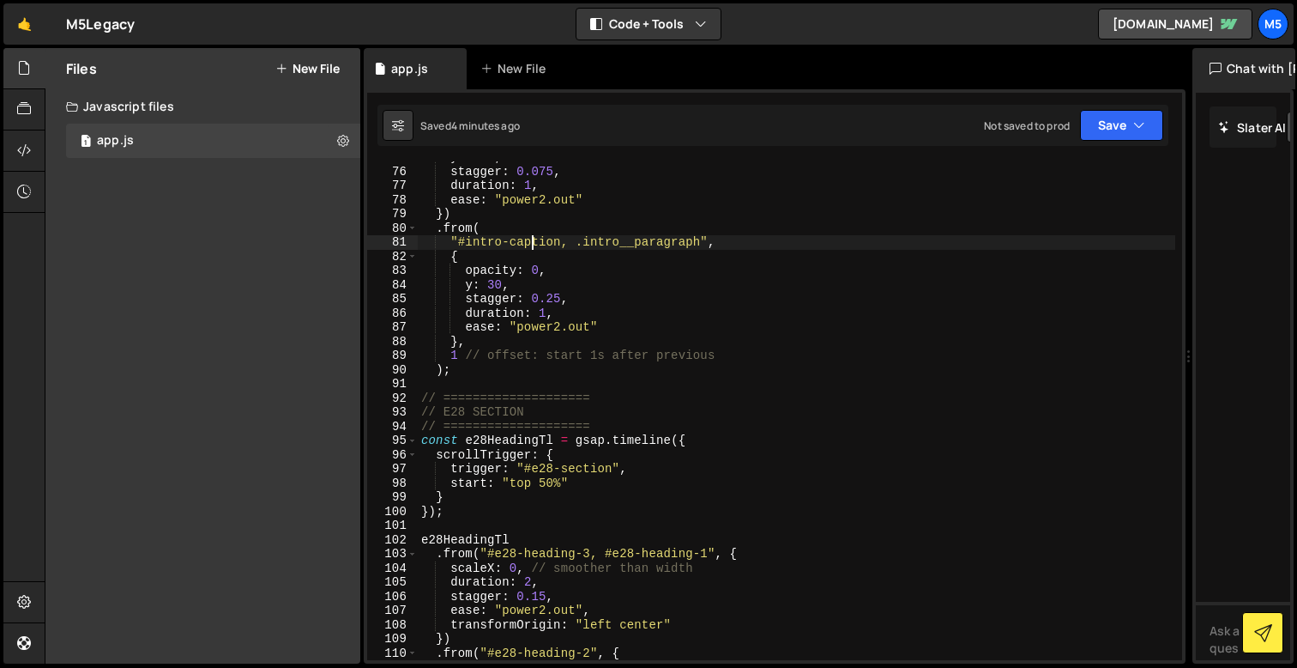
scroll to position [1079, 0]
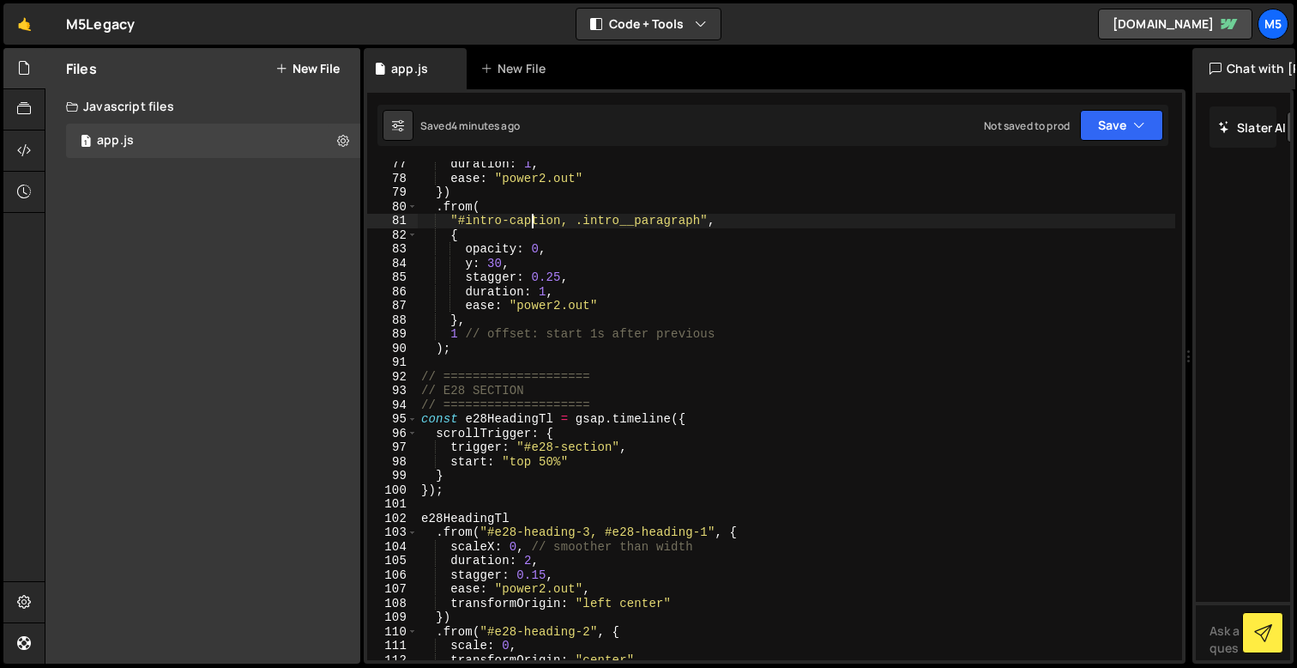
click at [666, 360] on div "duration : 1 , ease : "power2.out" }) . from ( "#intro-caption, .intro__paragra…" at bounding box center [797, 420] width 758 height 527
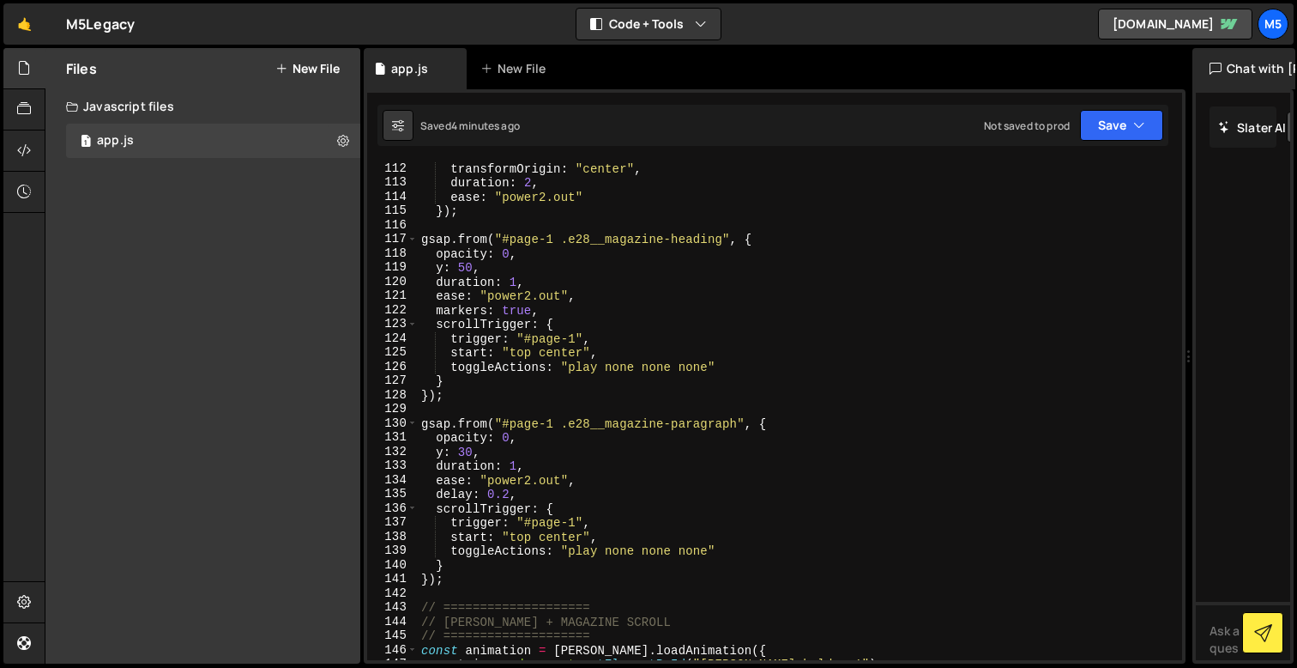
scroll to position [1583, 0]
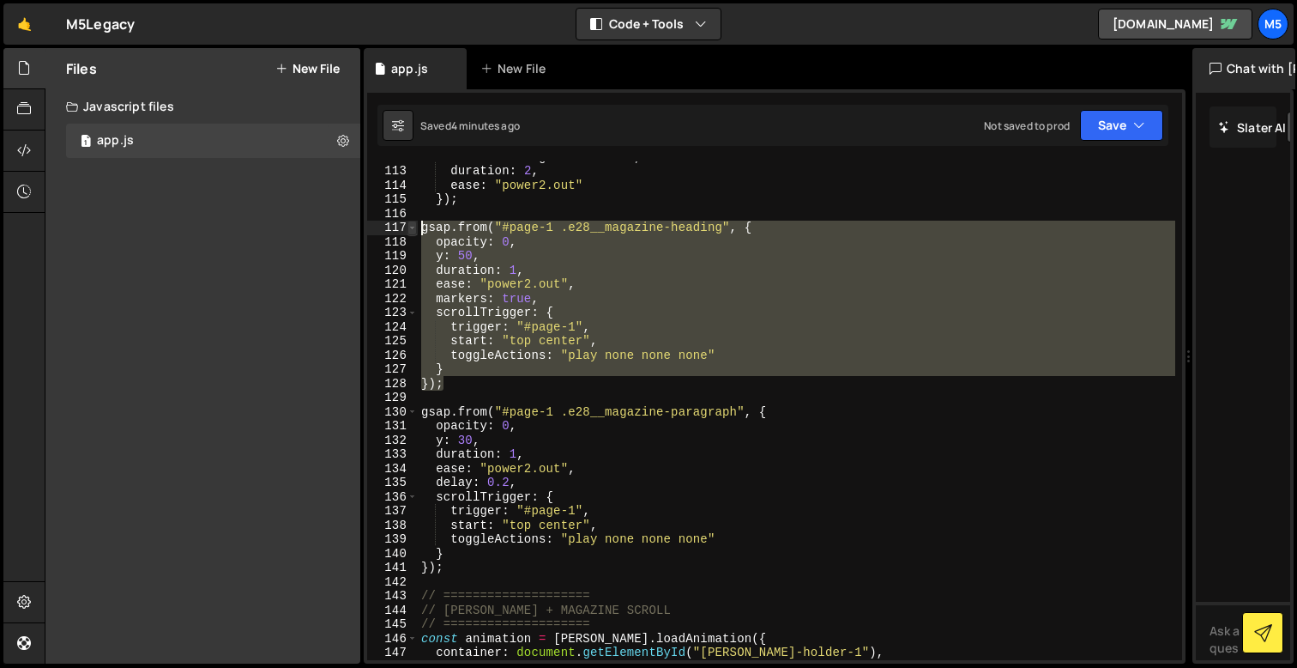
drag, startPoint x: 449, startPoint y: 382, endPoint x: 408, endPoint y: 224, distance: 162.9
click at [408, 224] on div "112 113 114 115 116 117 118 119 120 121 122 123 124 125 126 127 128 129 130 131…" at bounding box center [774, 410] width 815 height 499
paste textarea "});"
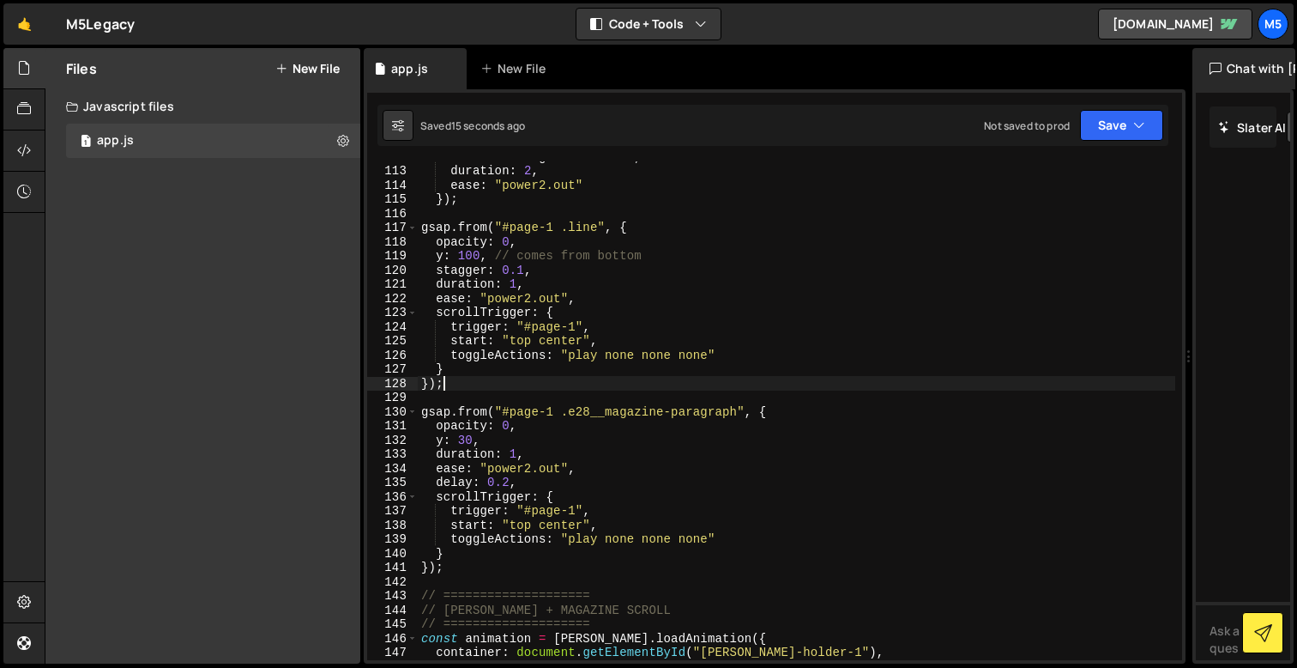
click at [527, 279] on div "transformOrigin : "center" , duration : 2 , ease : "power2.out" }) ; gsap . fro…" at bounding box center [797, 412] width 758 height 527
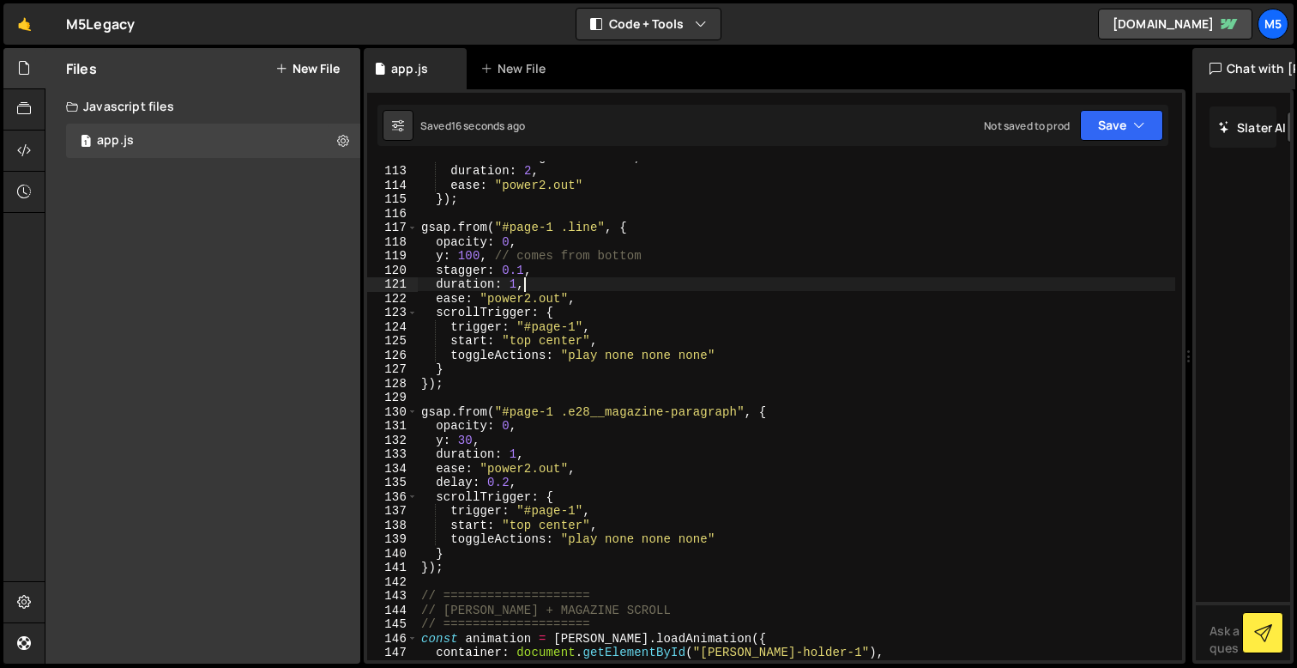
click at [524, 268] on div "transformOrigin : "center" , duration : 2 , ease : "power2.out" }) ; gsap . fro…" at bounding box center [797, 412] width 758 height 527
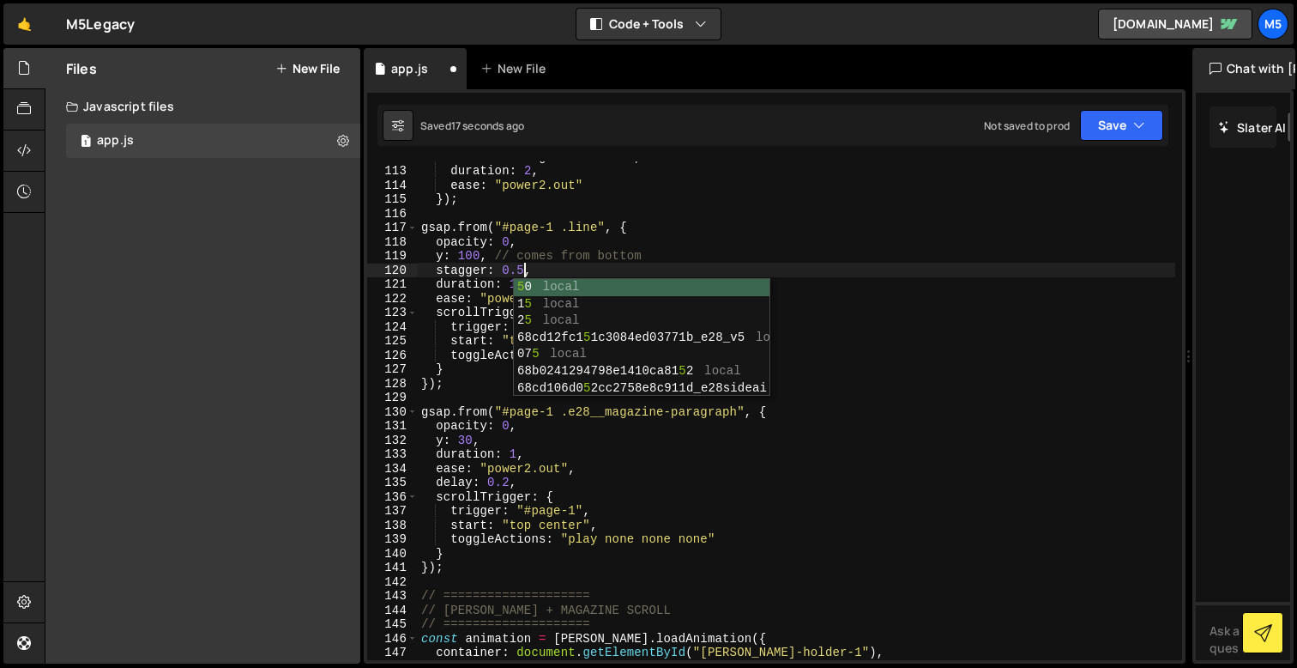
scroll to position [0, 7]
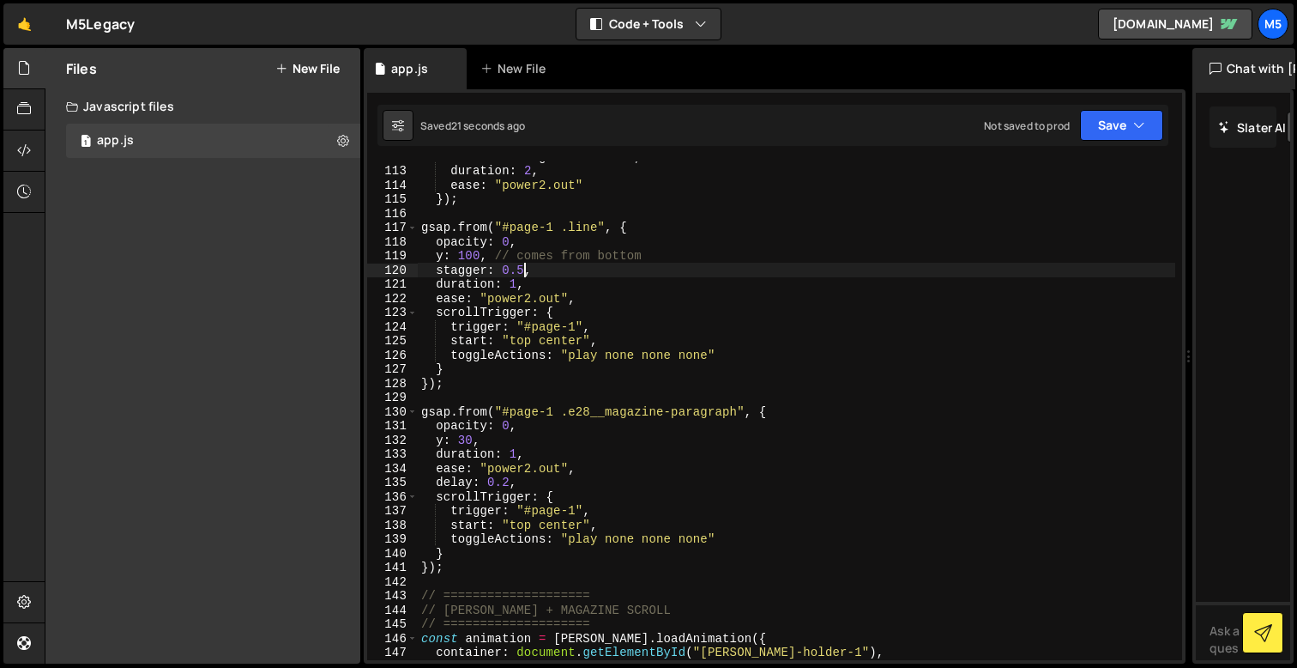
click at [472, 255] on div "transformOrigin : "center" , duration : 2 , ease : "power2.out" }) ; gsap . fro…" at bounding box center [797, 412] width 758 height 527
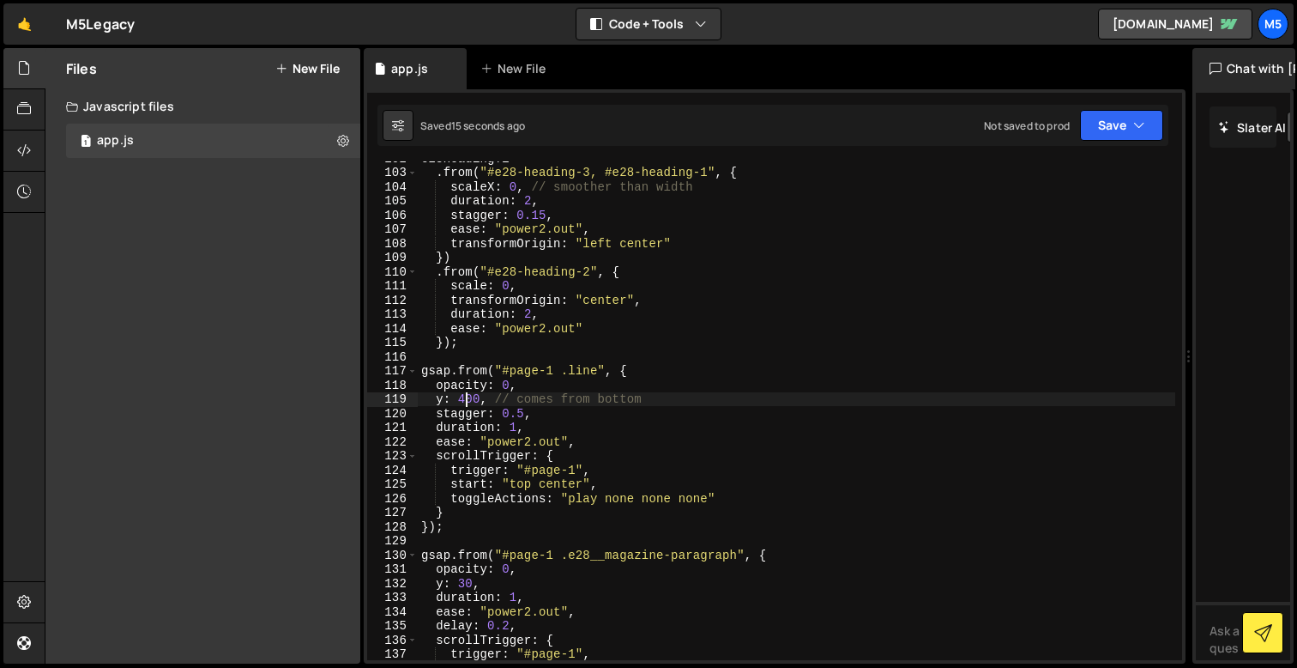
scroll to position [1450, 0]
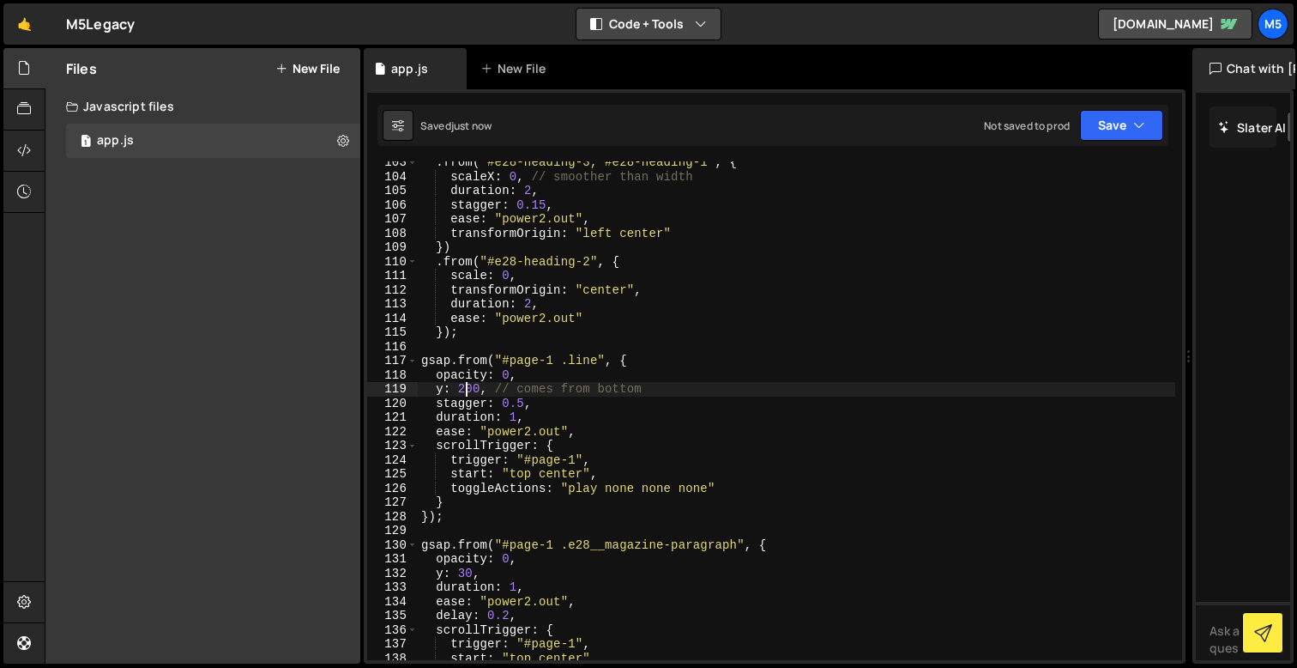
type textarea "y: 200, // comes from bottom"
click at [559, 532] on div ". from ( "#e28-heading-3, #e28-heading-1" , { scaleX : 0 , // smoother than wid…" at bounding box center [797, 418] width 758 height 527
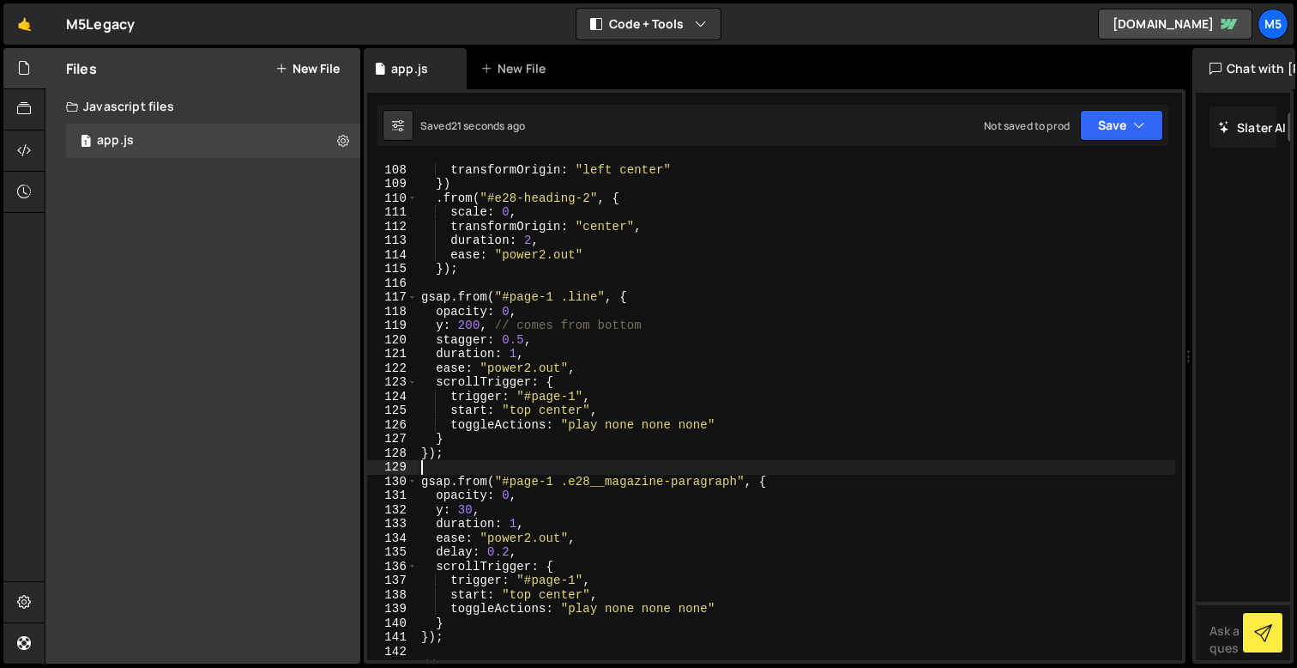
scroll to position [1514, 0]
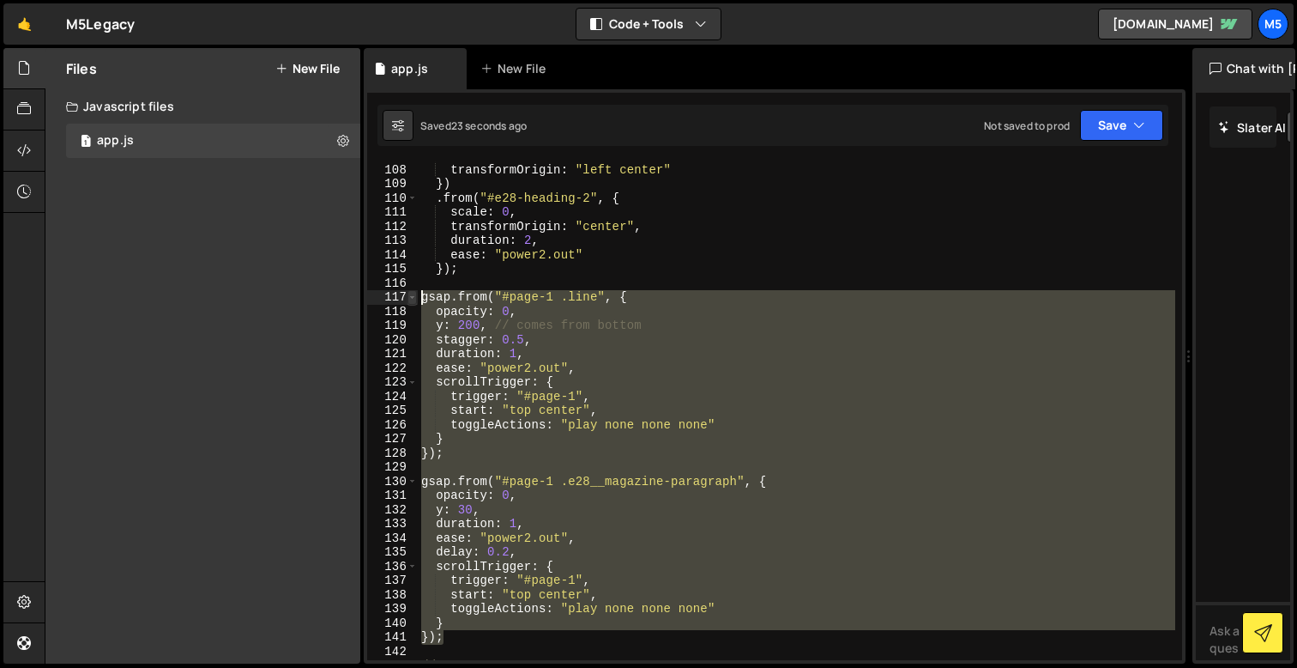
drag, startPoint x: 458, startPoint y: 635, endPoint x: 416, endPoint y: 295, distance: 342.4
click at [416, 295] on div "107 108 109 110 111 112 113 114 115 116 117 118 119 120 121 122 123 124 125 126…" at bounding box center [774, 410] width 815 height 499
click at [589, 414] on div "ease : "power2.out" , transformOrigin : "left center" }) . from ( "#e28-heading…" at bounding box center [797, 411] width 758 height 527
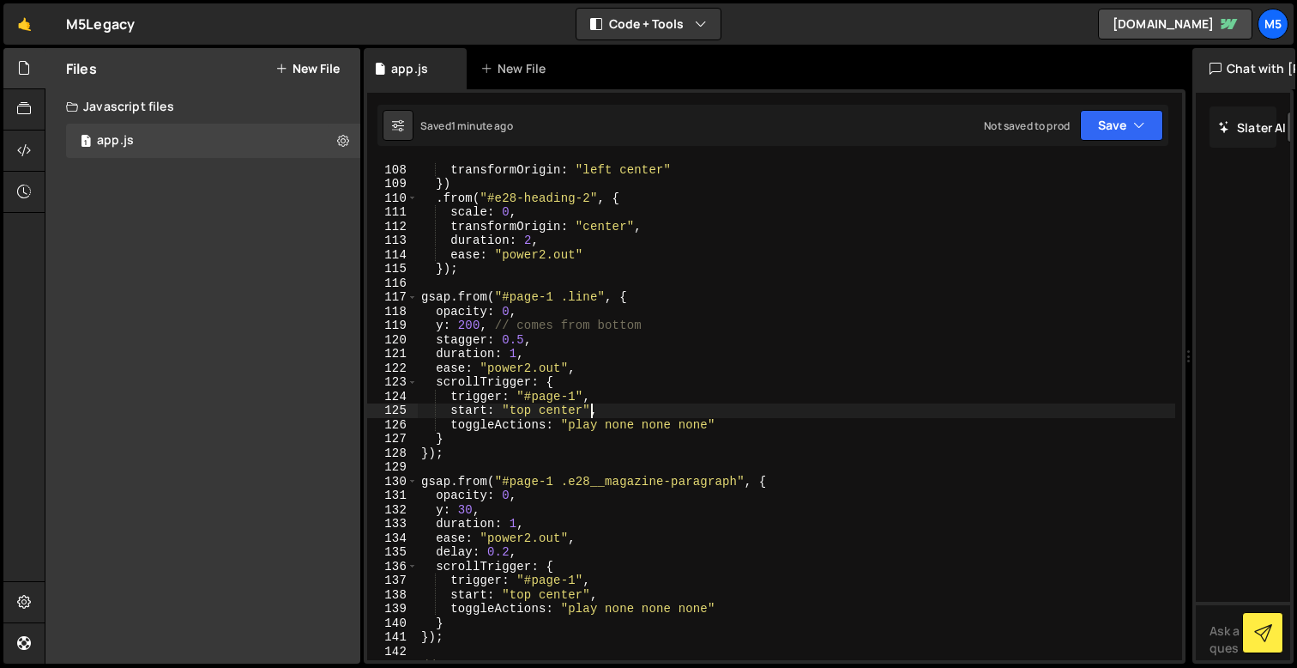
click at [563, 504] on div "ease : "power2.out" , transformOrigin : "left center" }) . from ( "#e28-heading…" at bounding box center [797, 411] width 758 height 527
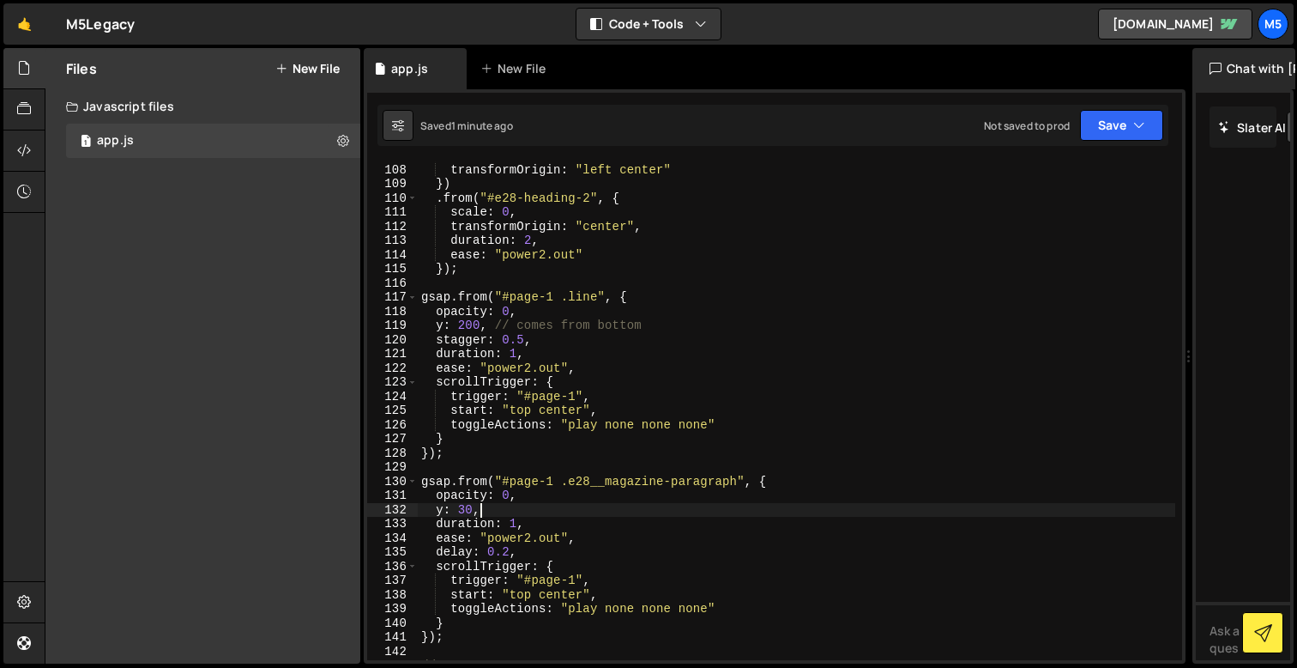
click at [477, 606] on div "ease : "power2.out" , transformOrigin : "left center" }) . from ( "#e28-heading…" at bounding box center [797, 411] width 758 height 527
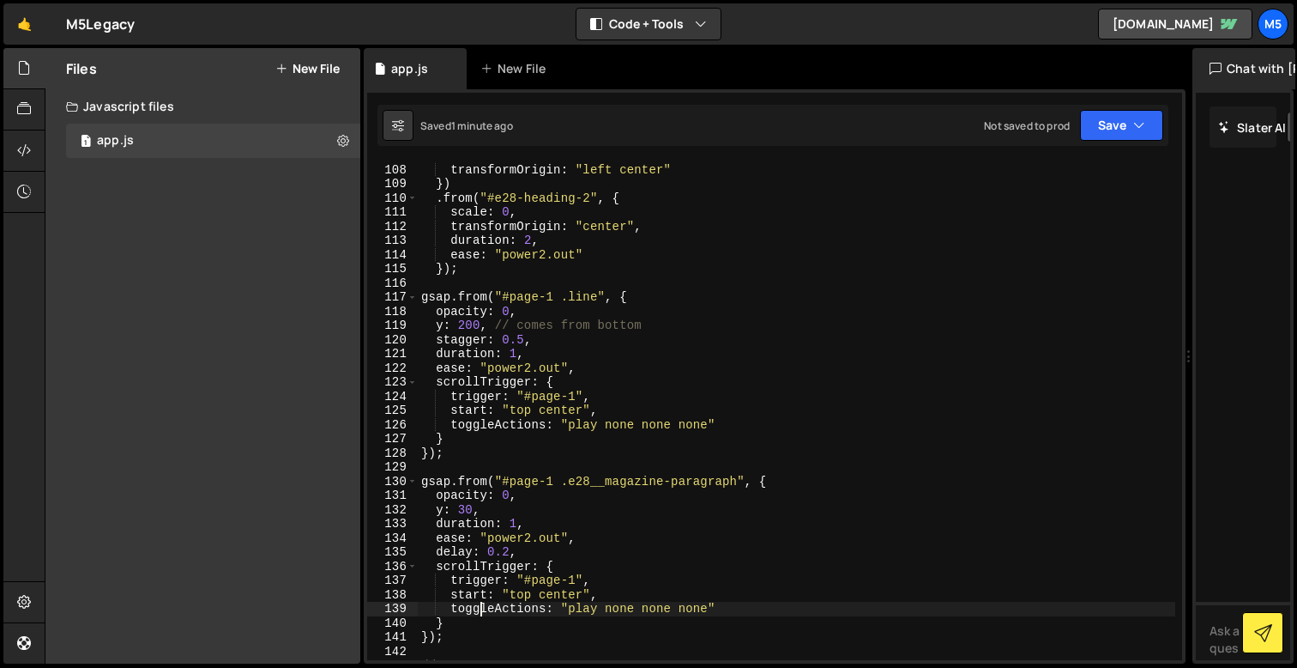
click at [463, 636] on div "ease : "power2.out" , transformOrigin : "left center" }) . from ( "#e28-heading…" at bounding box center [797, 411] width 758 height 527
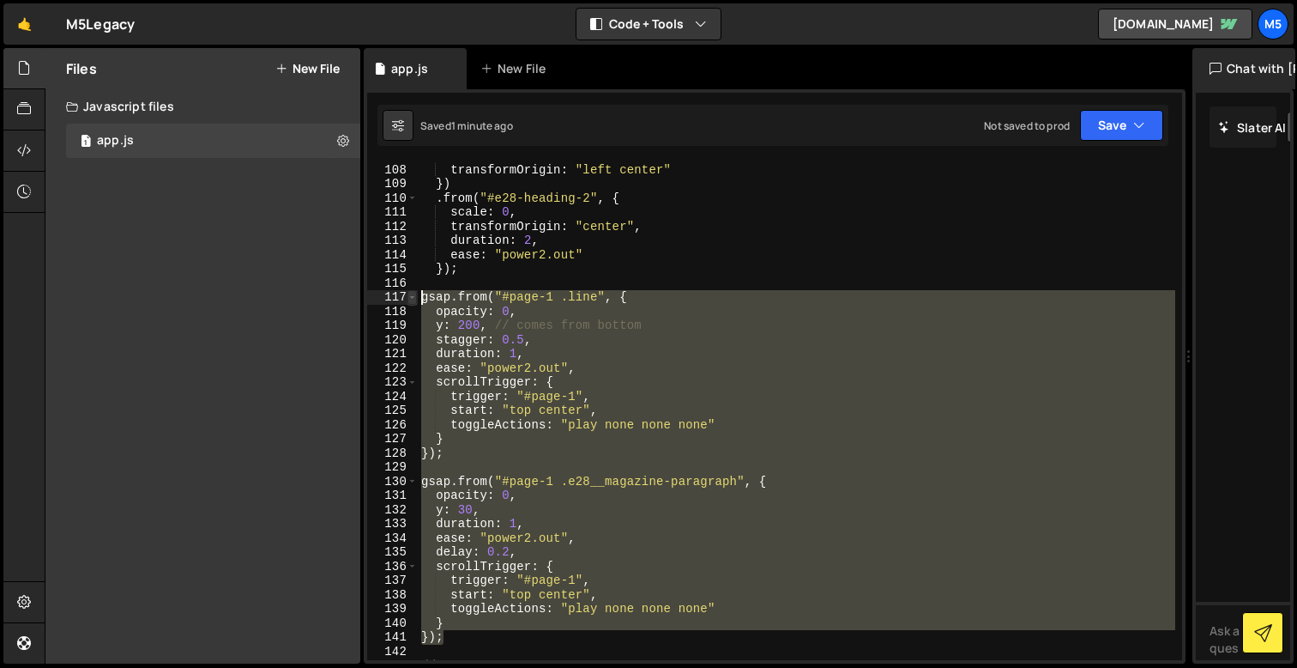
drag, startPoint x: 458, startPoint y: 638, endPoint x: 416, endPoint y: 294, distance: 345.8
click at [416, 294] on div "}); 107 108 109 110 111 112 113 114 115 116 117 118 119 120 121 122 123 124 125…" at bounding box center [774, 410] width 815 height 499
paste textarea "}, 0.5 + 0.5);"
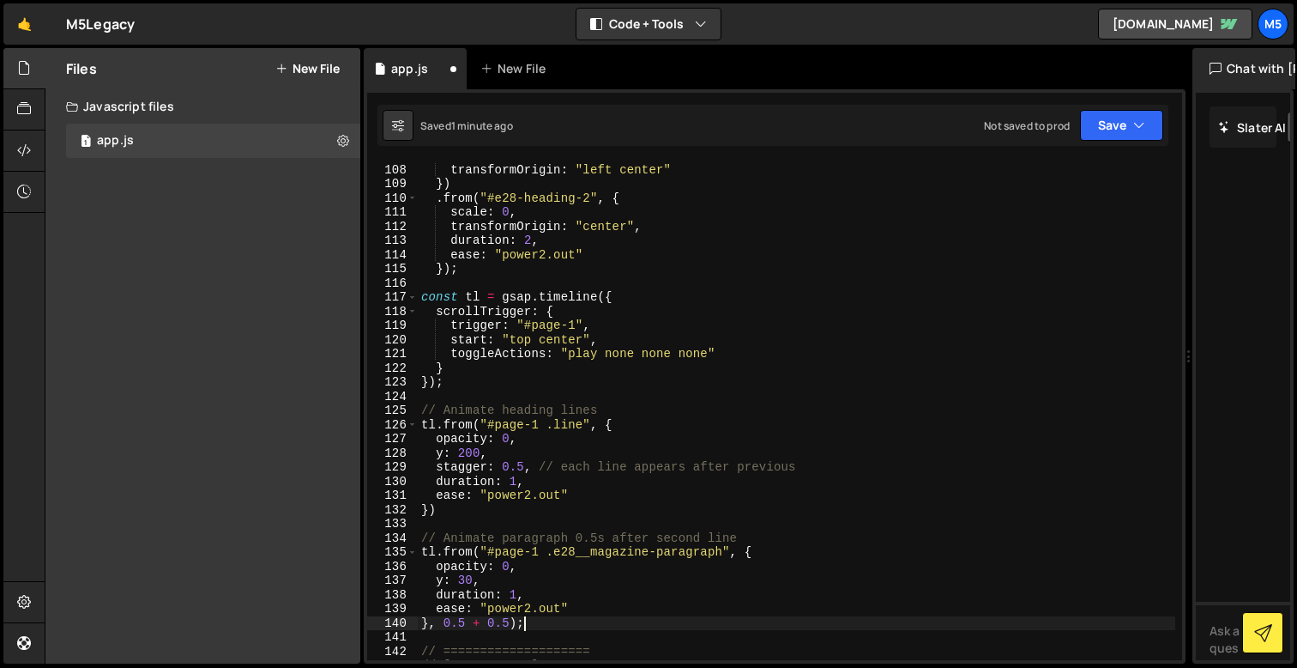
click at [469, 299] on div "ease : "power2.out" , transformOrigin : "left center" }) . from ( "#e28-heading…" at bounding box center [797, 411] width 758 height 527
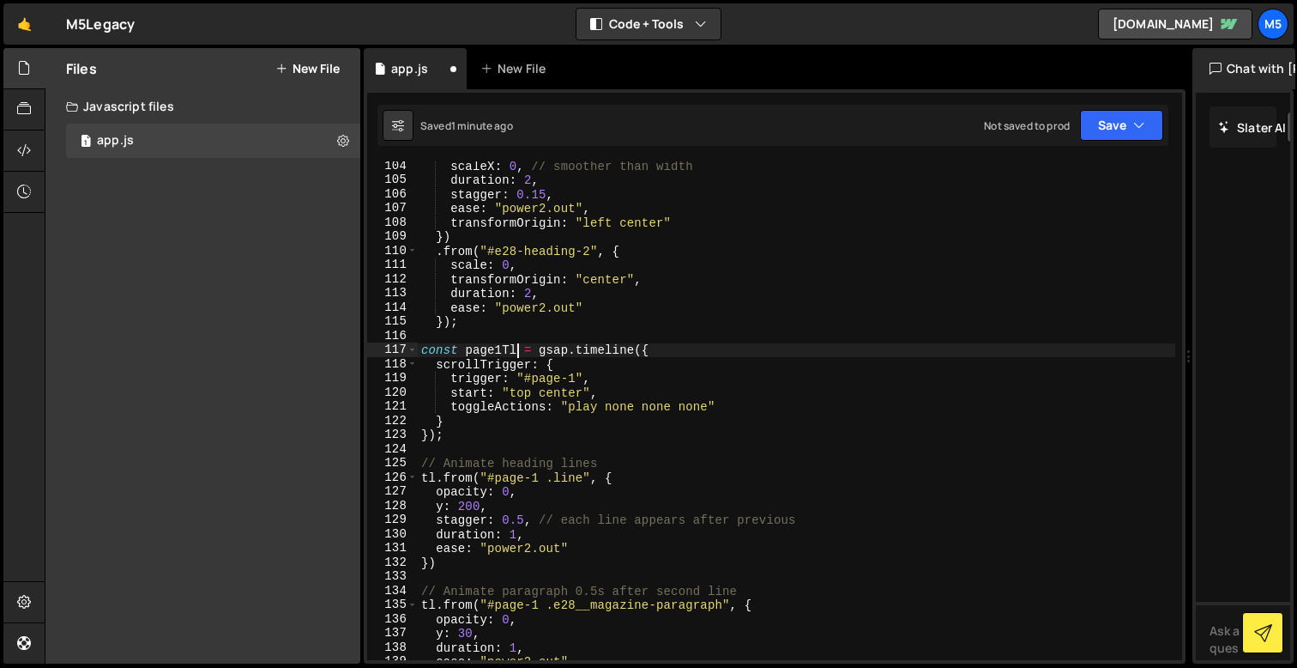
scroll to position [1493, 0]
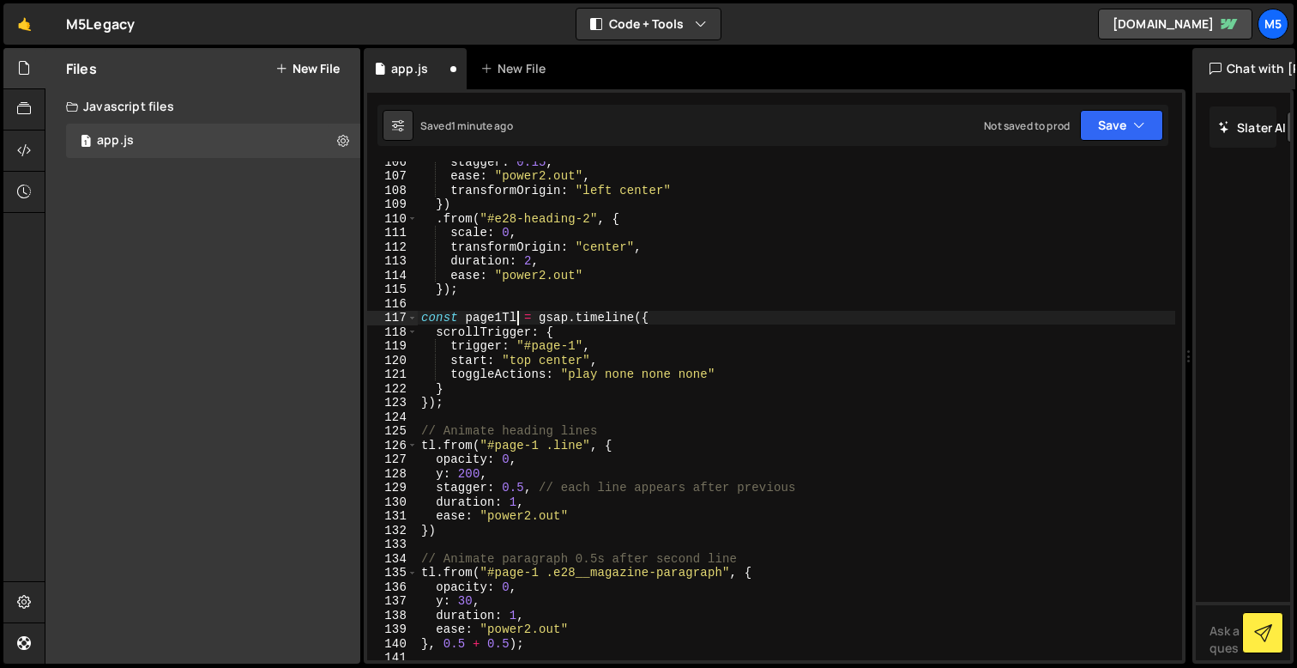
click at [426, 444] on div "stagger : 0.15 , ease : "power2.out" , transformOrigin : "left center" }) . fro…" at bounding box center [797, 417] width 758 height 527
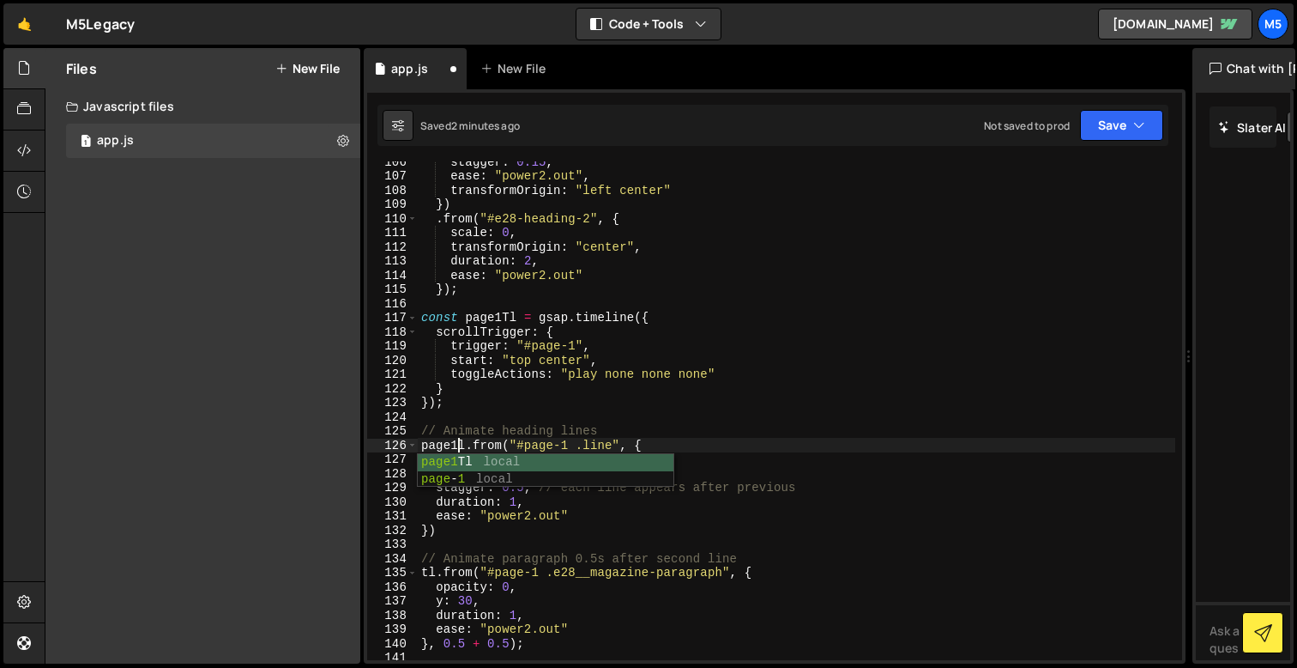
scroll to position [0, 3]
click at [525, 523] on div "stagger : 0.15 , ease : "power2.out" , transformOrigin : "left center" }) . fro…" at bounding box center [797, 417] width 758 height 527
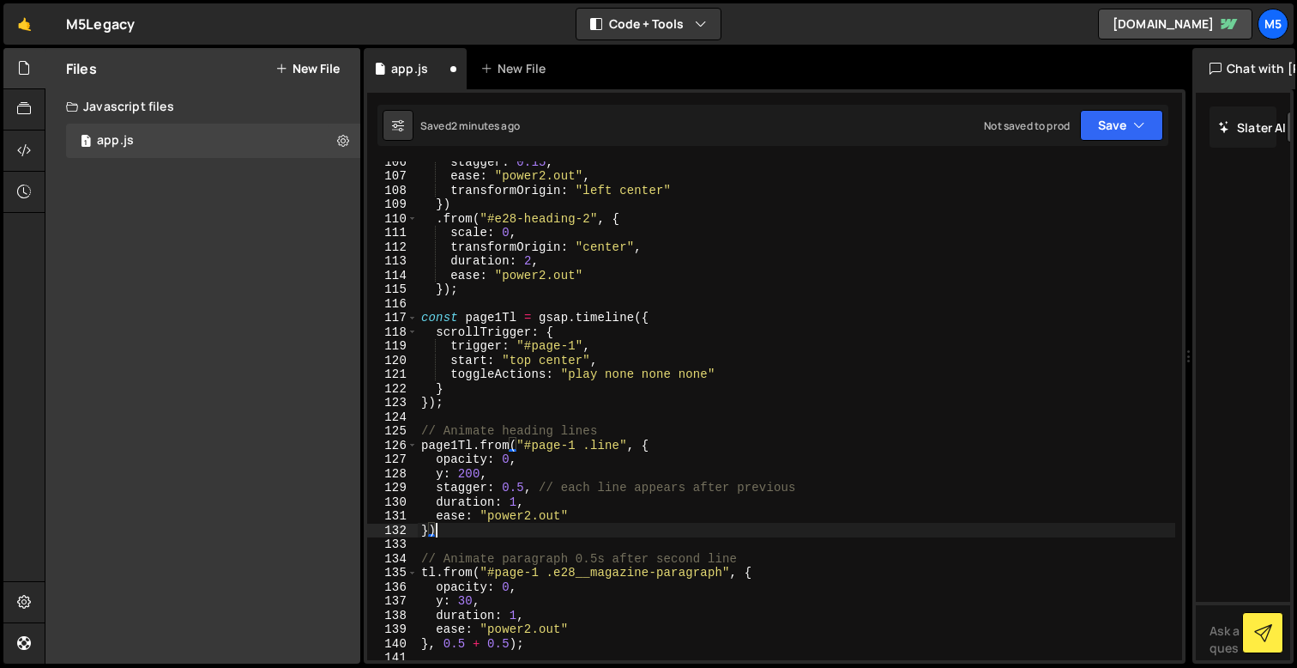
click at [426, 573] on div "stagger : 0.15 , ease : "power2.out" , transformOrigin : "left center" }) . fro…" at bounding box center [797, 417] width 758 height 527
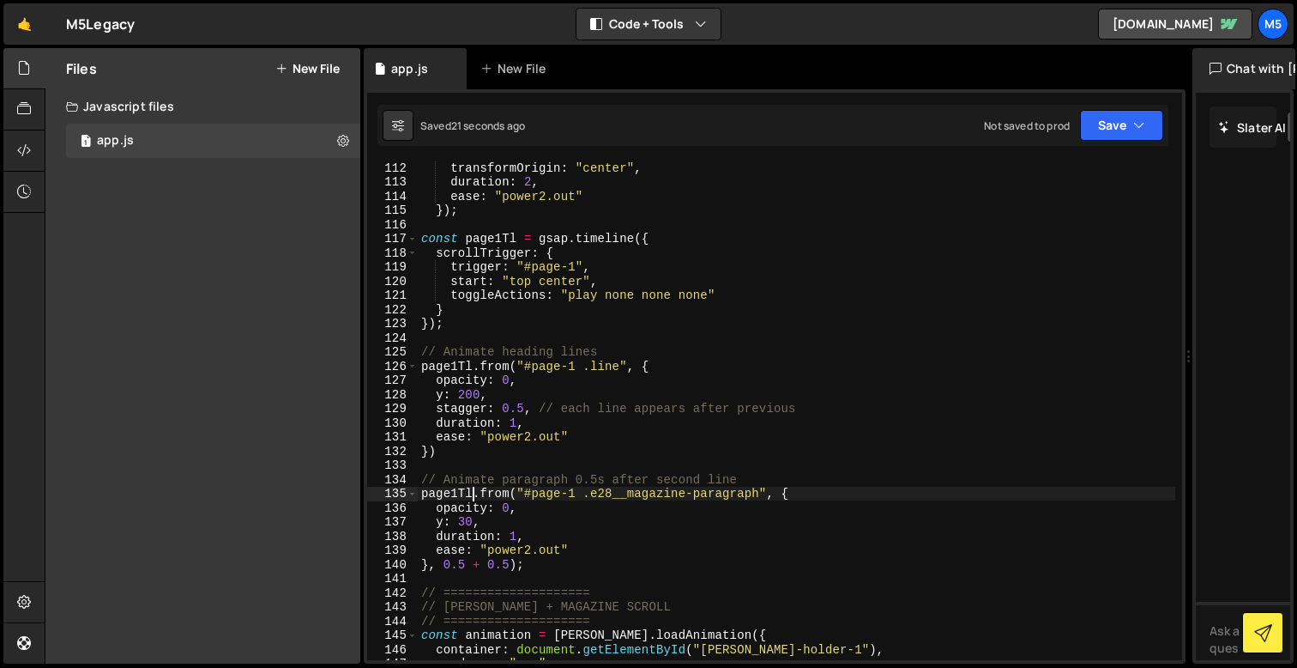
scroll to position [1602, 0]
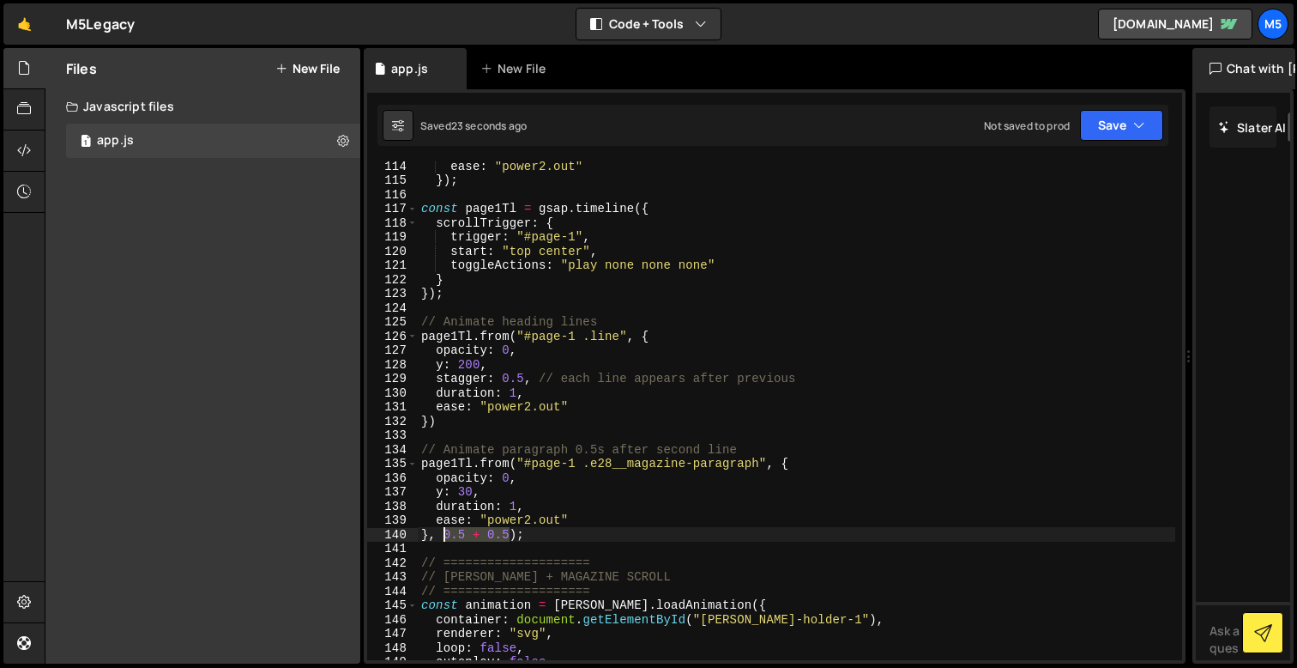
drag, startPoint x: 509, startPoint y: 533, endPoint x: 439, endPoint y: 532, distance: 69.5
click at [439, 532] on div "ease : "power2.out" }) ; const page1Tl = gsap . timeline ({ scrollTrigger : { t…" at bounding box center [797, 429] width 758 height 541
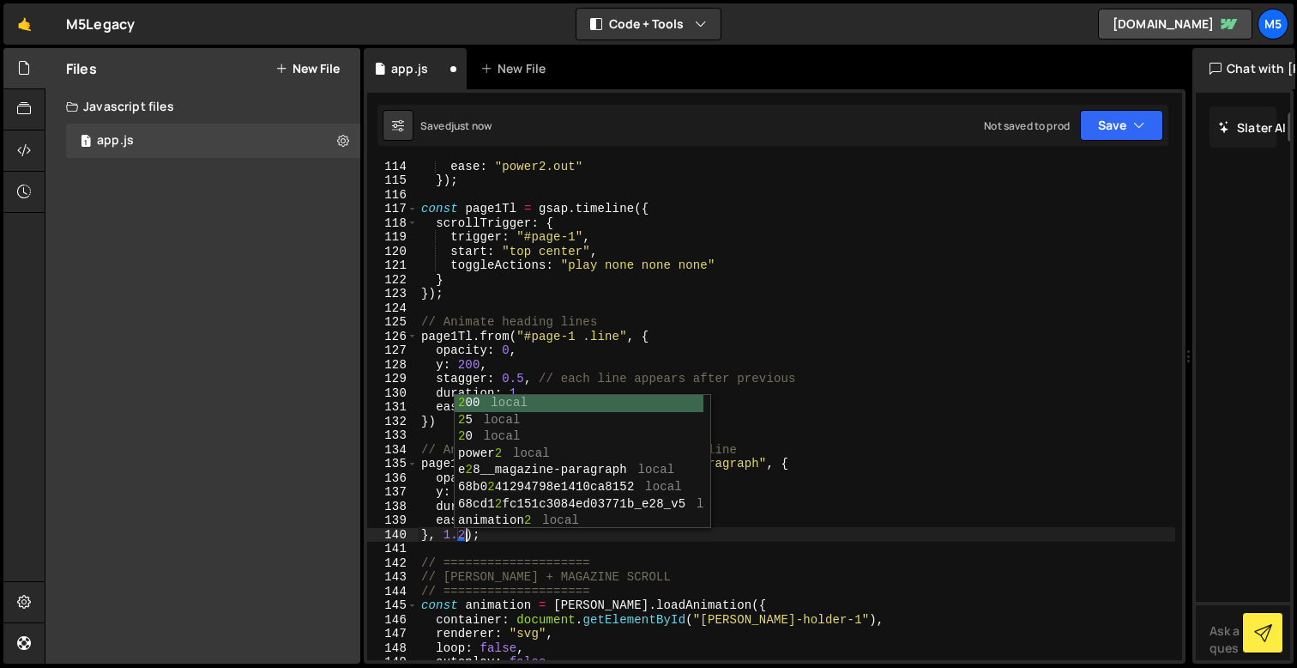
scroll to position [0, 3]
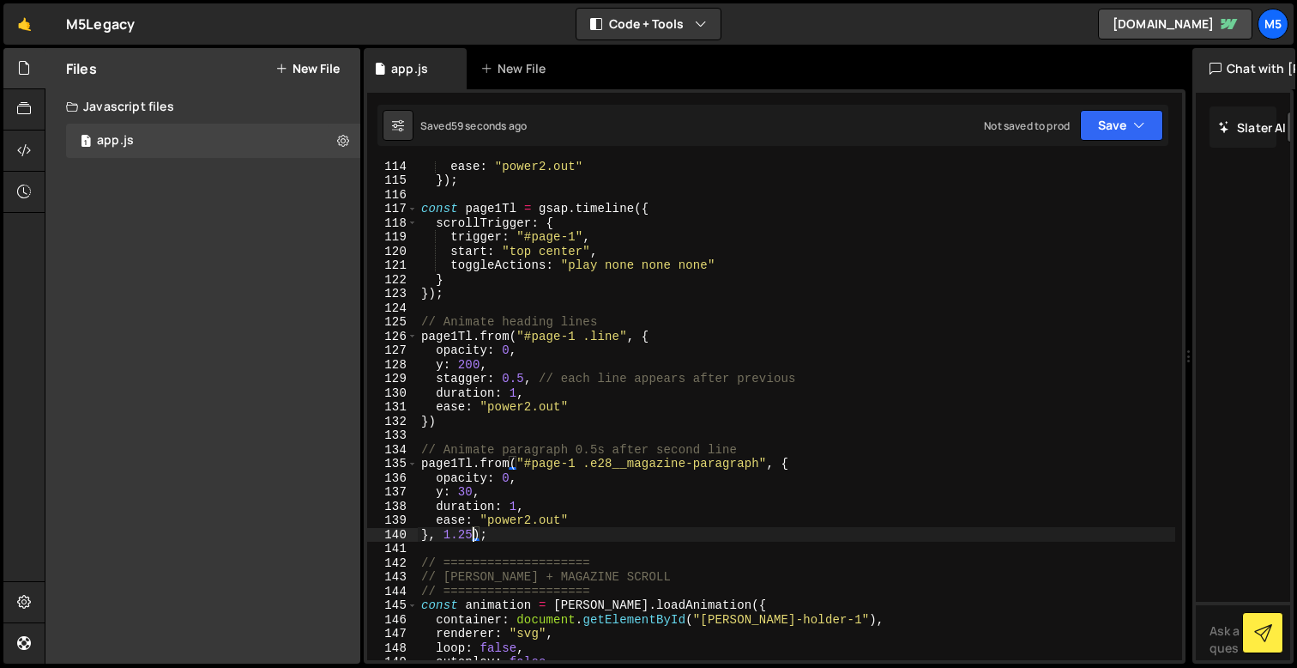
click at [470, 492] on div "ease : "power2.out" }) ; const page1Tl = gsap . timeline ({ scrollTrigger : { t…" at bounding box center [797, 429] width 758 height 541
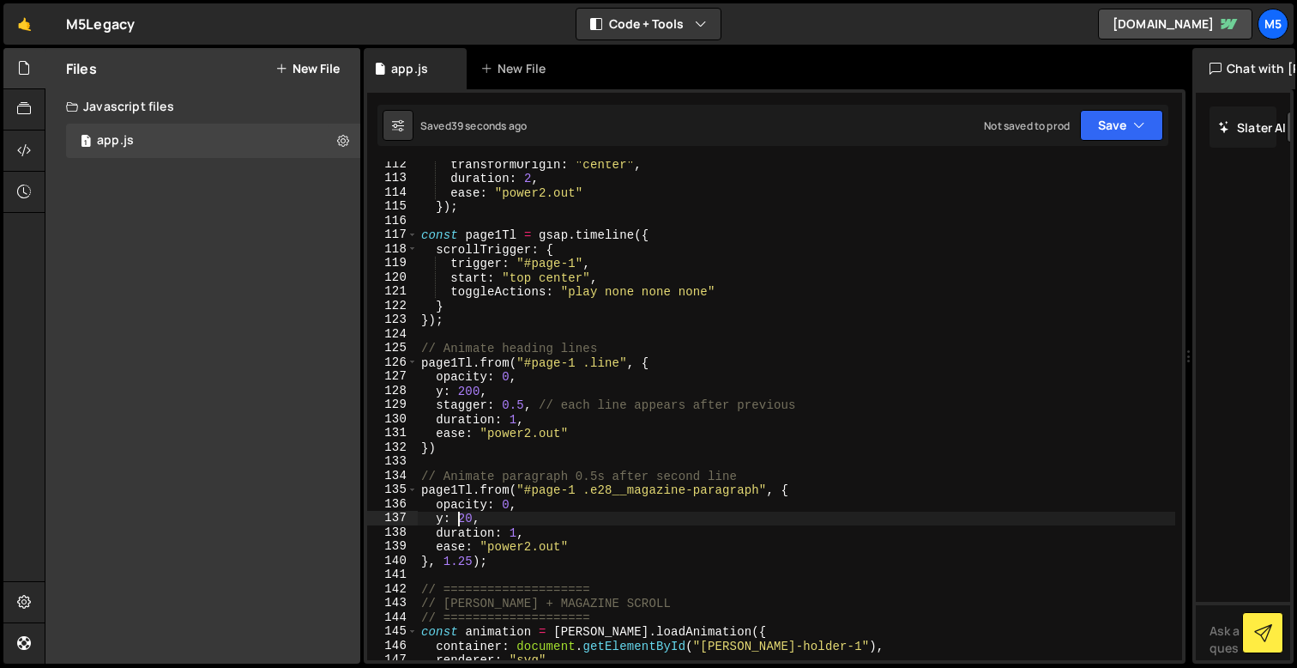
click at [444, 392] on div "transformOrigin : "center" , duration : 2 , ease : "power2.out" }) ; const page…" at bounding box center [797, 420] width 758 height 527
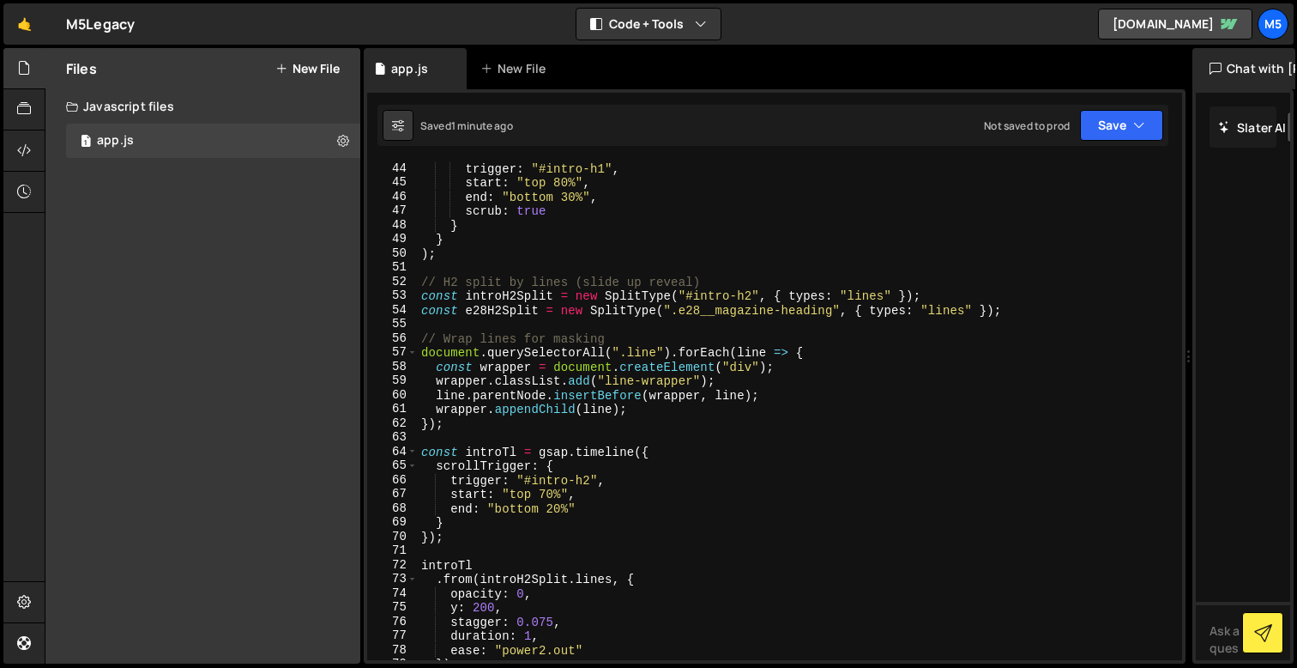
scroll to position [599, 0]
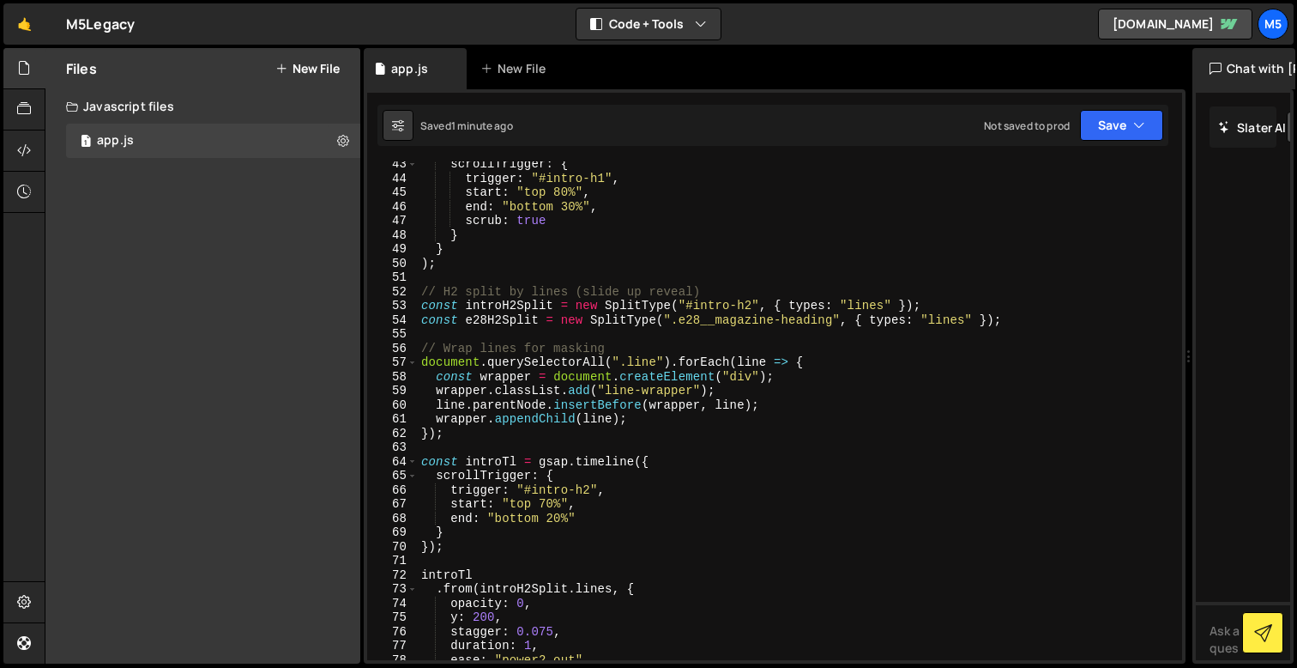
click at [970, 323] on div "scrollTrigger : { trigger : "#intro-h1" , start : "top 80%" , end : "bottom 30%…" at bounding box center [797, 420] width 758 height 527
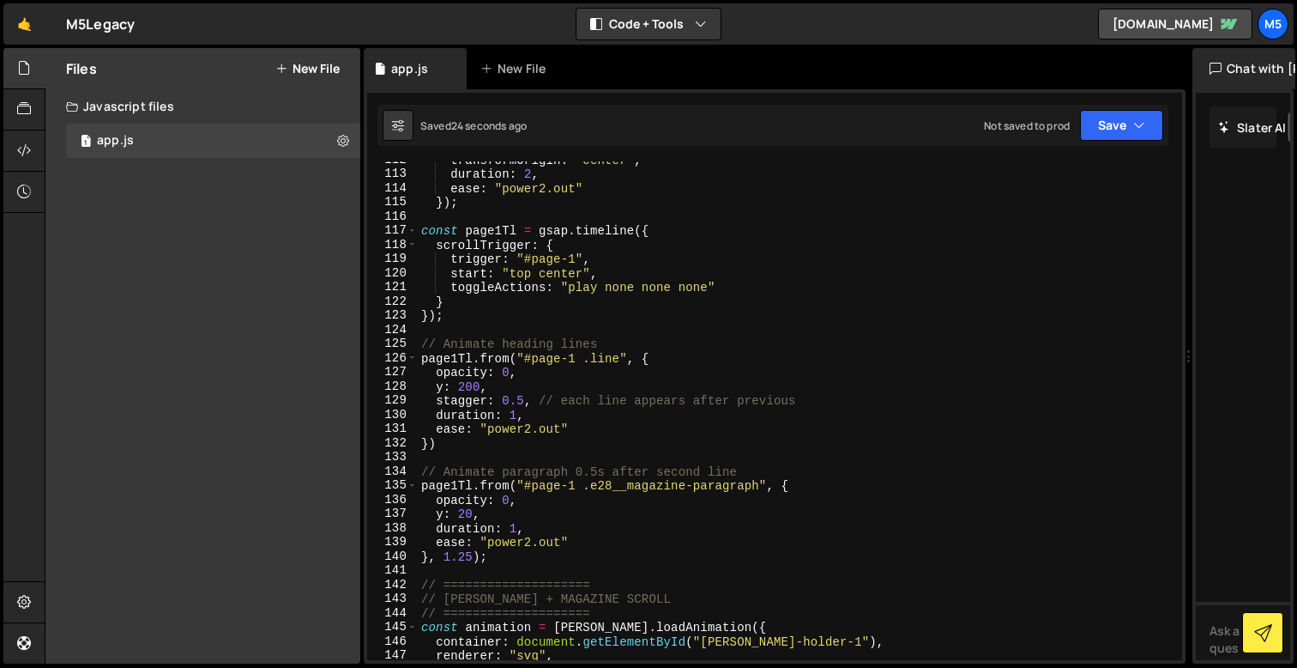
scroll to position [1585, 0]
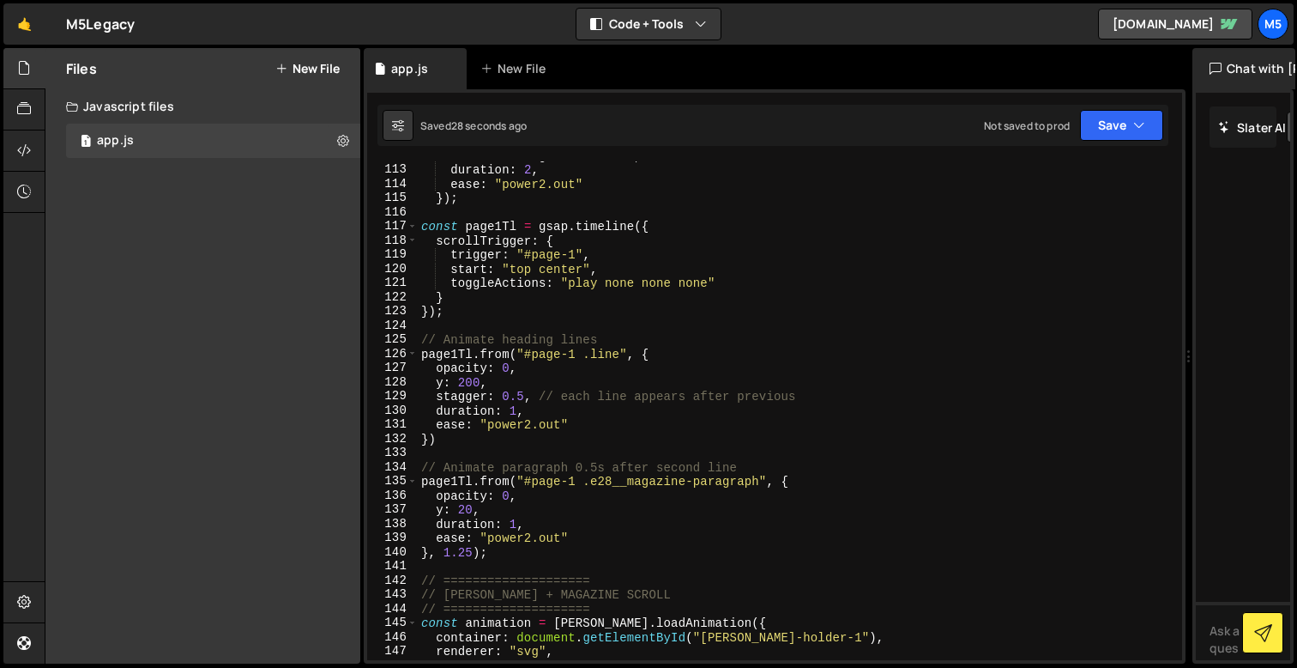
click at [608, 360] on div "transformOrigin : "center" , duration : 2 , ease : "power2.out" }) ; const page…" at bounding box center [797, 411] width 758 height 527
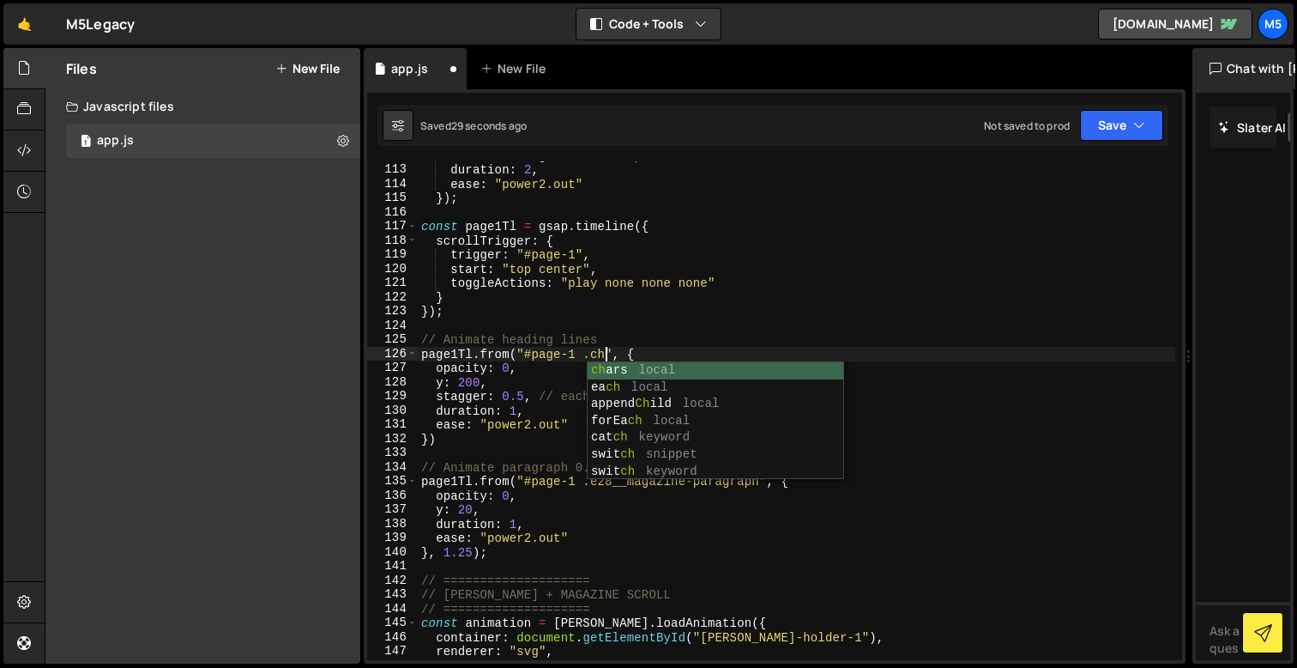
scroll to position [0, 14]
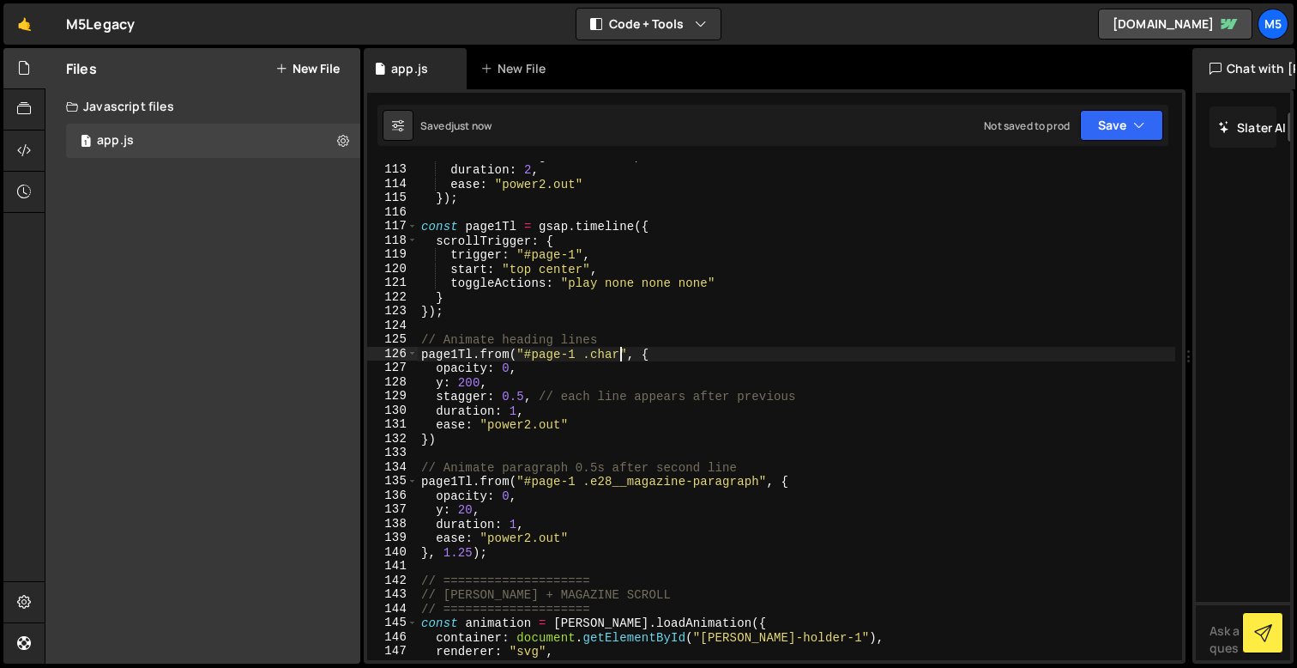
click at [523, 401] on div "transformOrigin : "center" , duration : 2 , ease : "power2.out" }) ; const page…" at bounding box center [797, 411] width 758 height 527
click at [513, 414] on div "transformOrigin : "center" , duration : 2 , ease : "power2.out" }) ; const page…" at bounding box center [797, 411] width 758 height 527
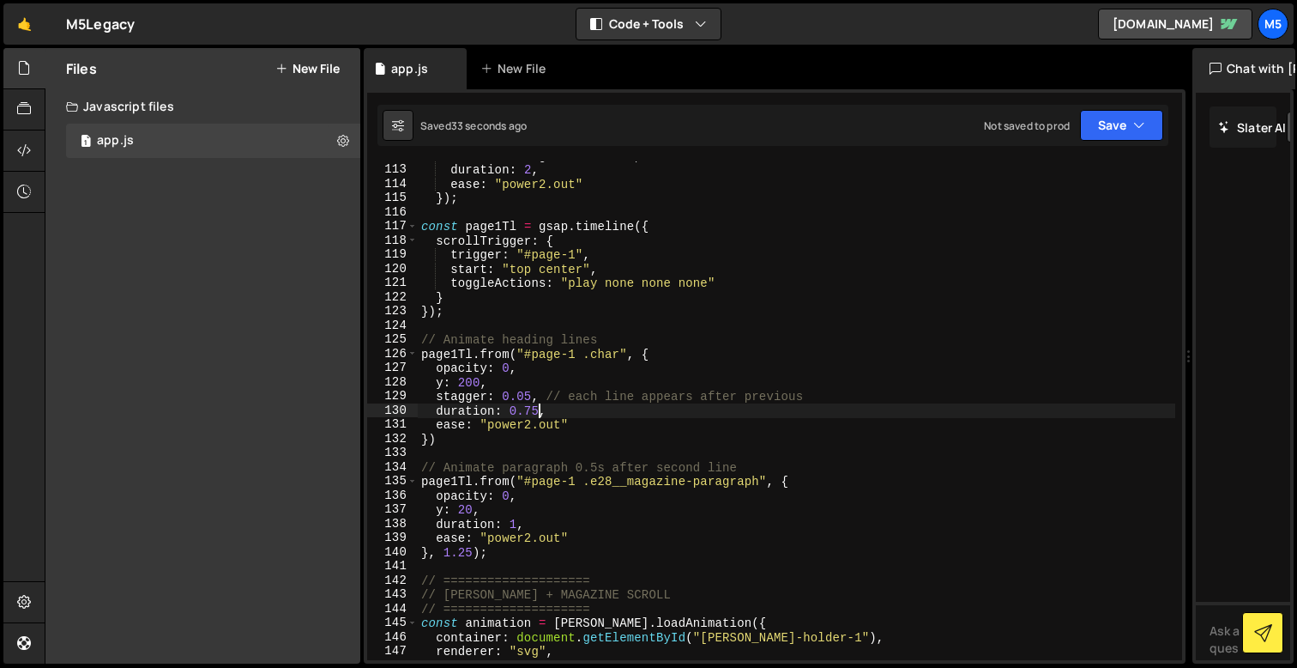
click at [474, 549] on div "transformOrigin : "center" , duration : 2 , ease : "power2.out" }) ; const page…" at bounding box center [797, 411] width 758 height 527
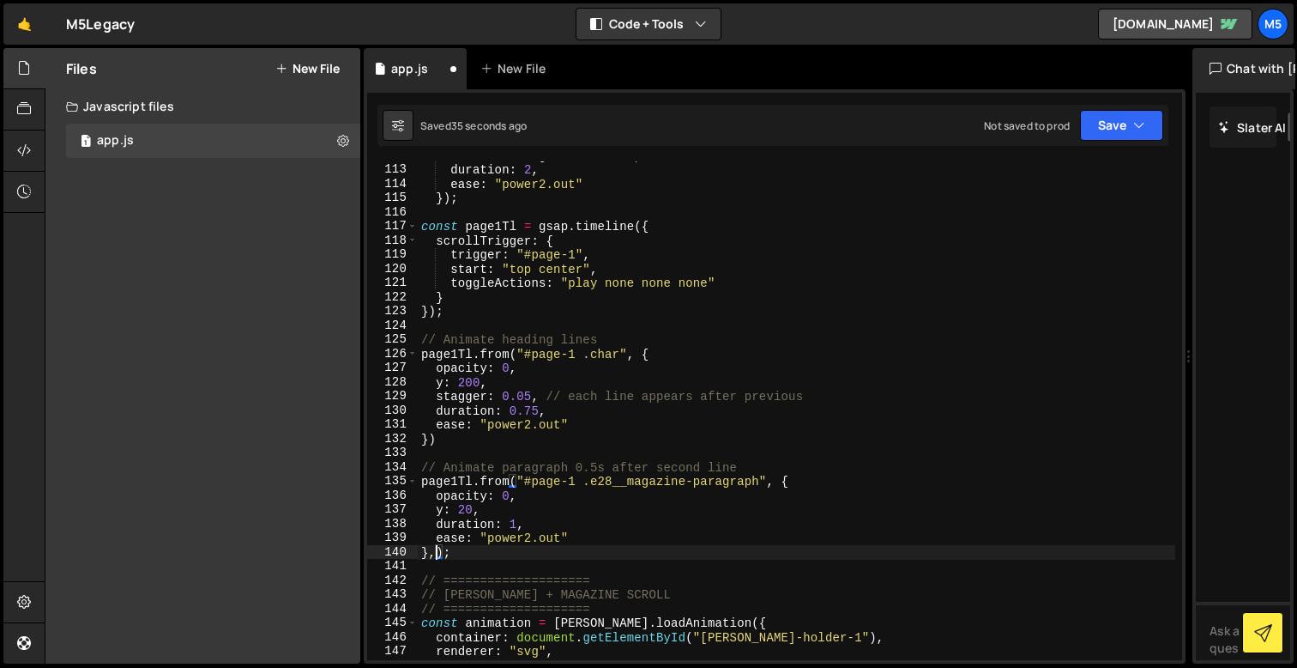
scroll to position [0, 1]
click at [511, 468] on div "transformOrigin : "center" , duration : 2 , ease : "power2.out" }) ; const page…" at bounding box center [797, 411] width 758 height 527
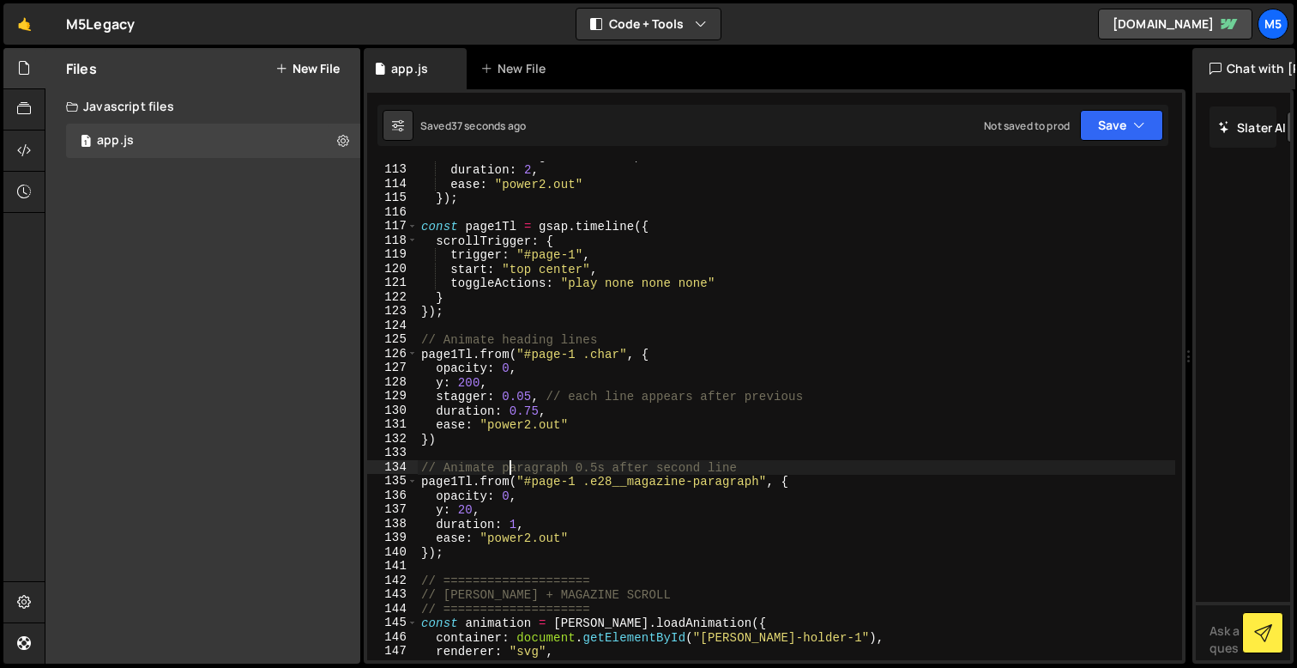
click at [493, 508] on div "transformOrigin : "center" , duration : 2 , ease : "power2.out" }) ; const page…" at bounding box center [797, 411] width 758 height 527
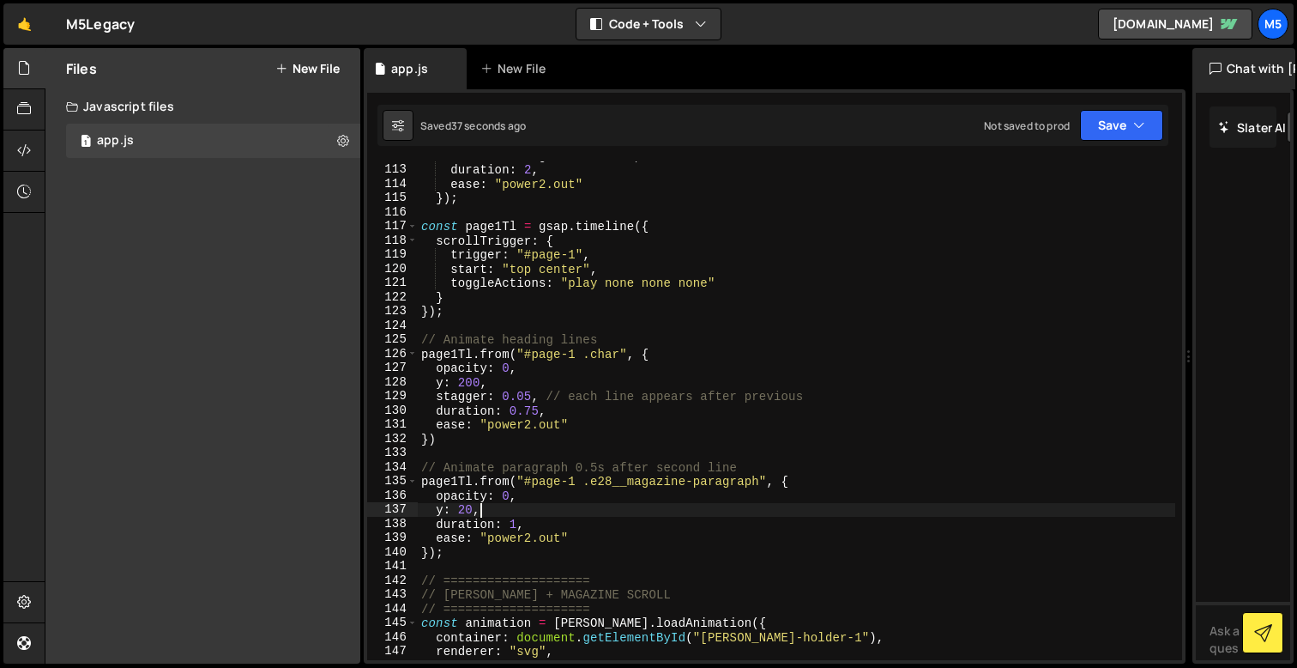
click at [513, 523] on div "transformOrigin : "center" , duration : 2 , ease : "power2.out" }) ; const page…" at bounding box center [797, 411] width 758 height 527
click at [527, 544] on div "transformOrigin : "center" , duration : 2 , ease : "power2.out" }) ; const page…" at bounding box center [797, 411] width 758 height 527
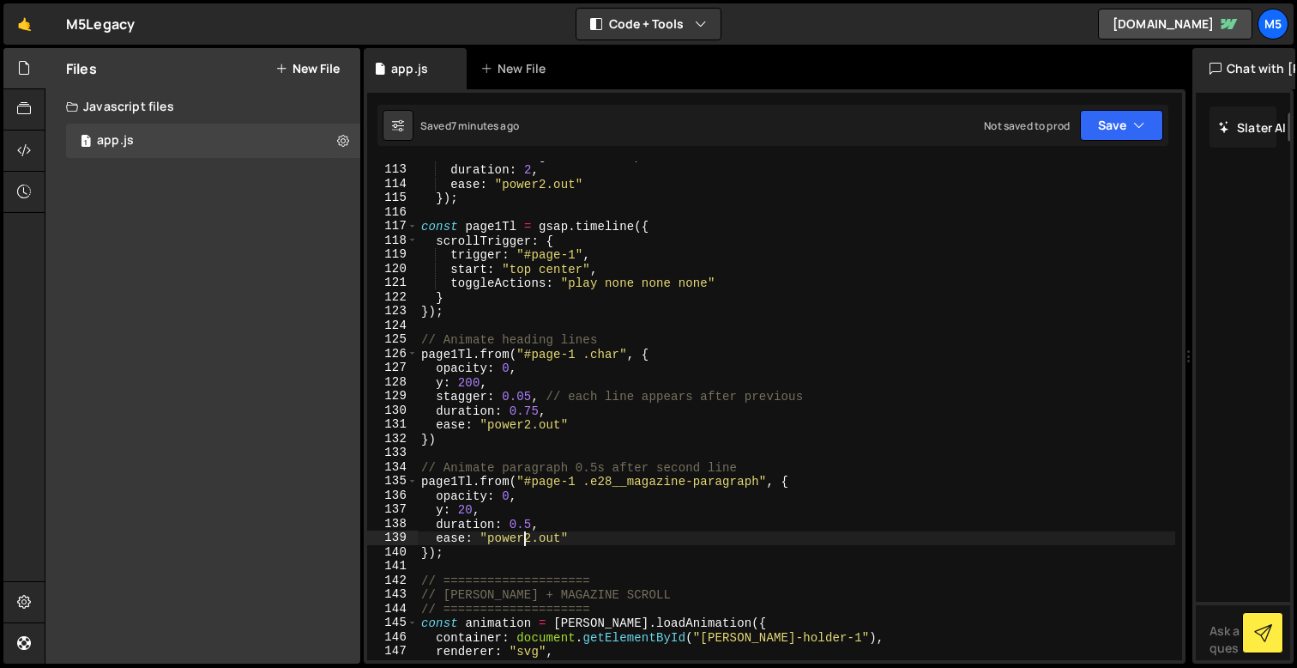
click at [536, 536] on div "transformOrigin : "center" , duration : 2 , ease : "power2.out" }) ; const page…" at bounding box center [797, 411] width 758 height 527
type textarea "ease: "power1.out""
